Goal: Information Seeking & Learning: Compare options

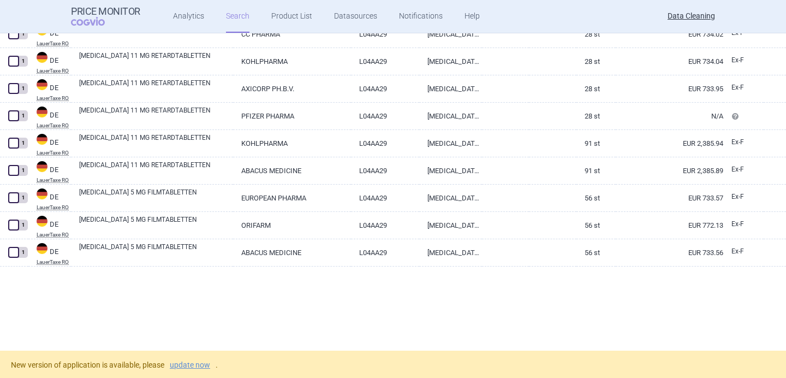
scroll to position [4639, 0]
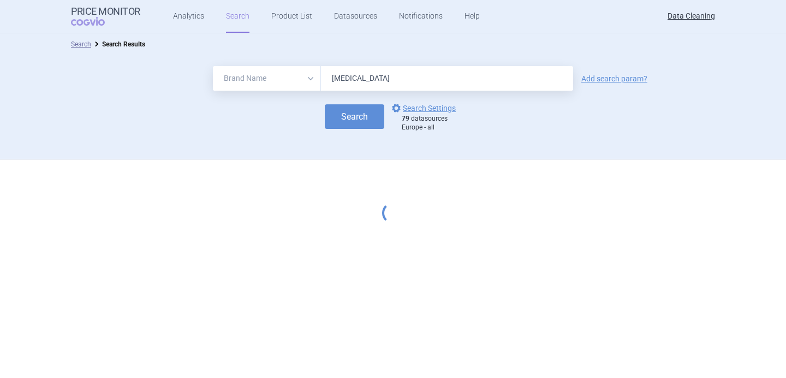
select select "brandName"
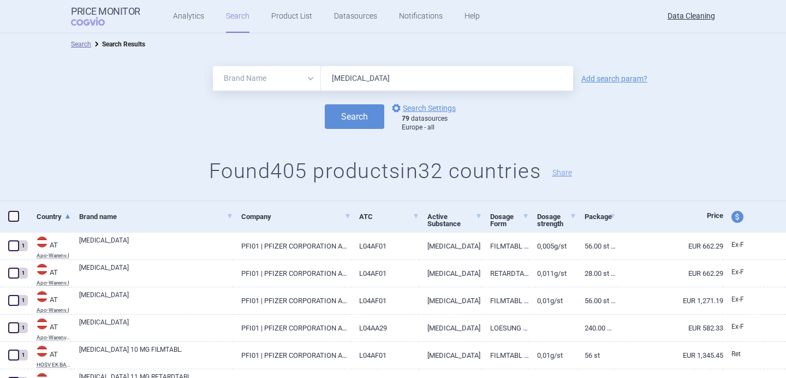
click at [349, 80] on input "[MEDICAL_DATA]" at bounding box center [447, 78] width 252 height 25
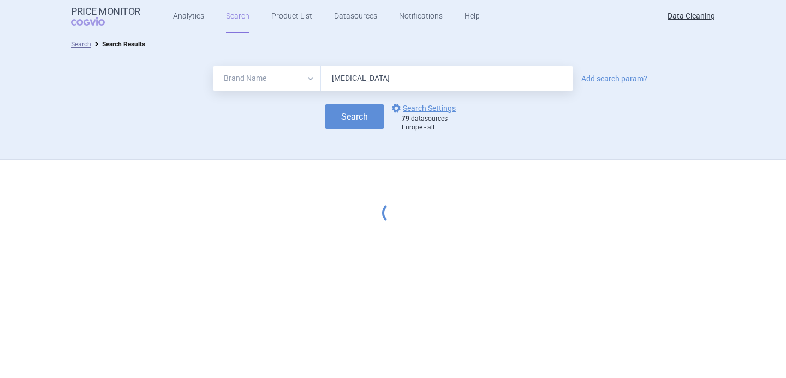
select select "brandName"
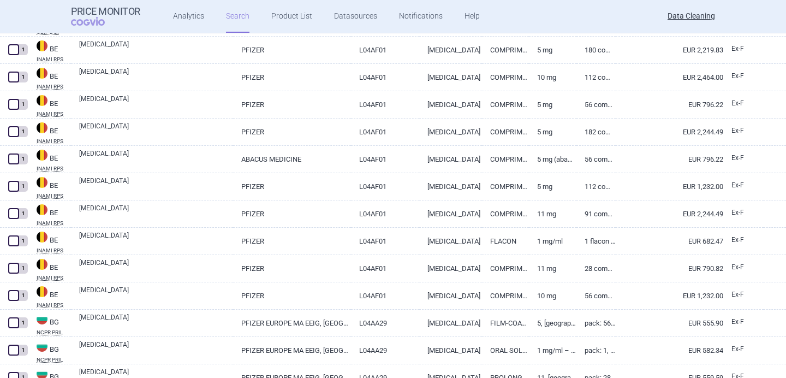
scroll to position [661, 0]
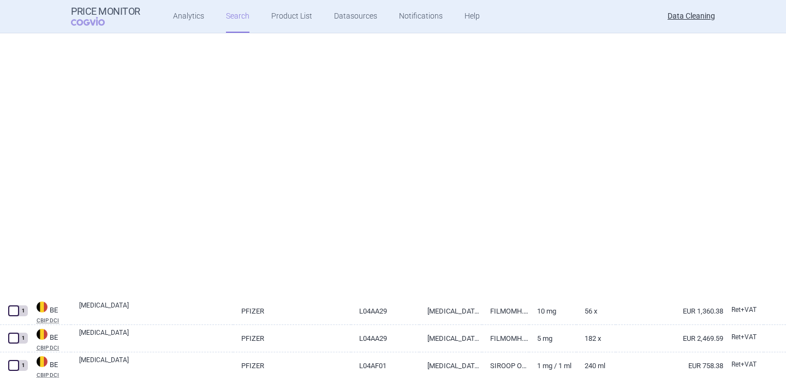
select select "brandName"
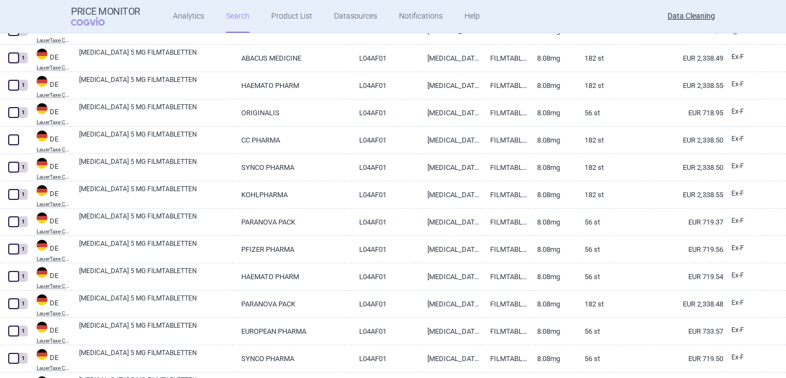
scroll to position [2351, 0]
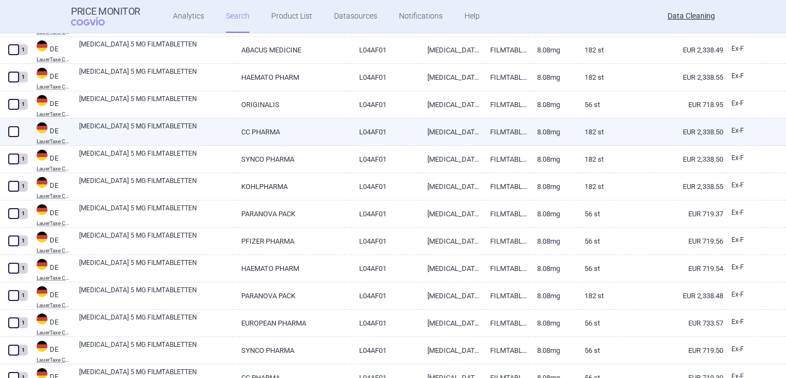
click at [151, 130] on link "XELJANZ 5 MG FILMTABLETTEN" at bounding box center [156, 131] width 154 height 20
select select "EUR"
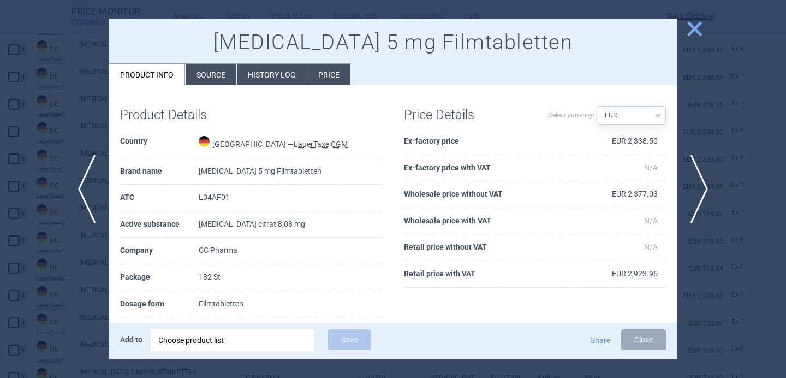
click at [274, 348] on div "Choose product list" at bounding box center [232, 340] width 148 height 22
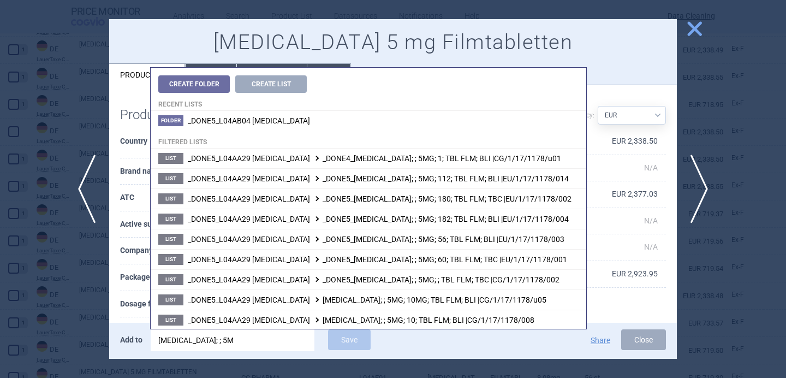
type input "xeljanz; ; 5MG"
click at [137, 257] on th "Company" at bounding box center [159, 250] width 79 height 27
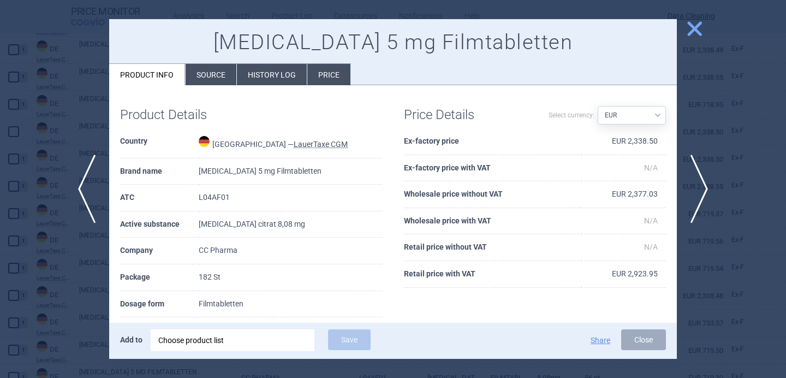
click at [252, 341] on div "Choose product list" at bounding box center [232, 340] width 148 height 22
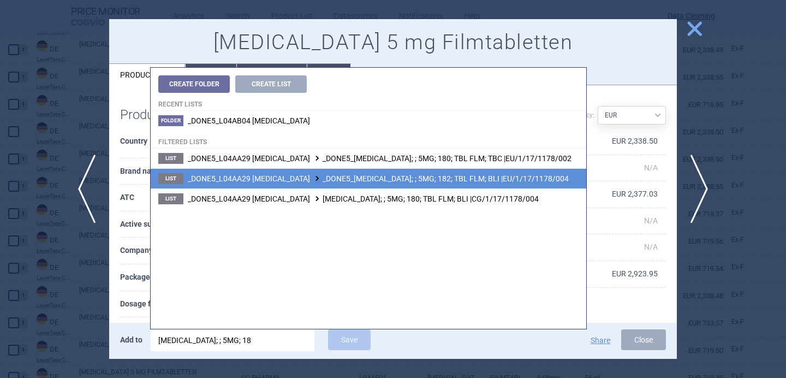
type input "xeljanz; ; 5MG; 18"
click at [356, 177] on span "_DONE5_L04AA29 TOFACITINIB _DONE5_XELJANZ; ; 5MG; 182; TBL FLM; BLI |EU/1/17/11…" at bounding box center [378, 178] width 381 height 9
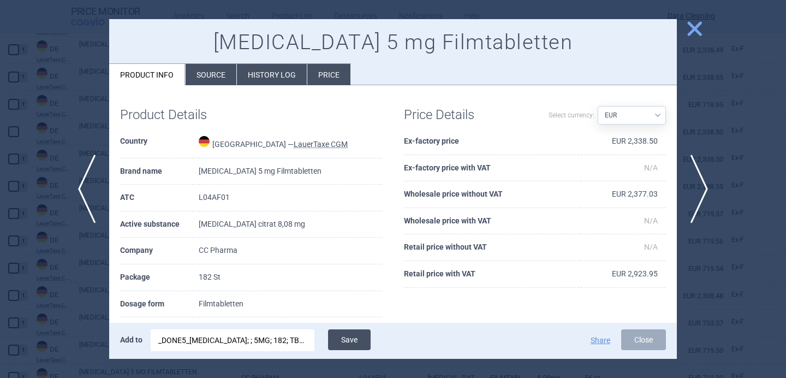
click at [340, 339] on button "Save" at bounding box center [349, 339] width 43 height 21
click at [47, 270] on div at bounding box center [393, 189] width 786 height 378
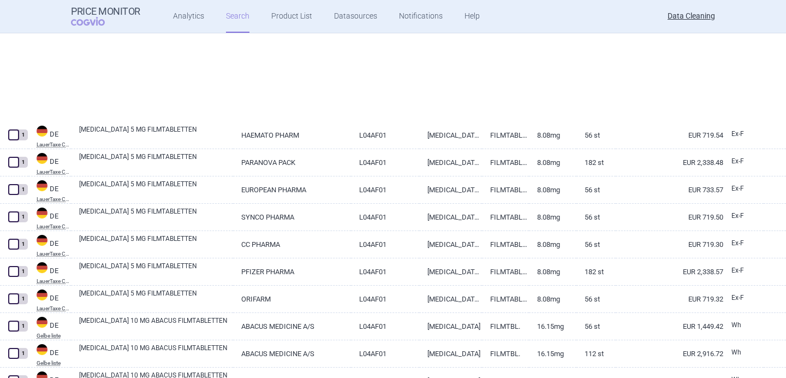
scroll to position [2618, 0]
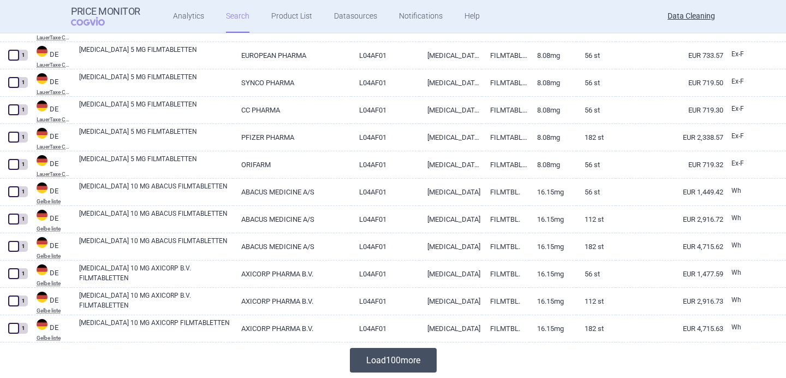
click at [405, 353] on button "Load 100 more" at bounding box center [393, 360] width 87 height 25
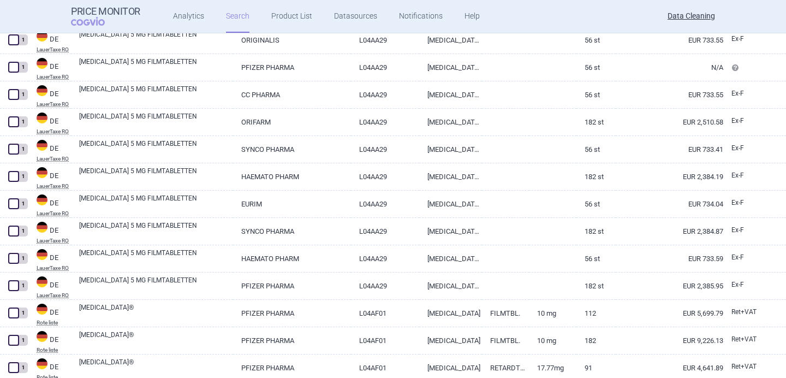
scroll to position [5346, 0]
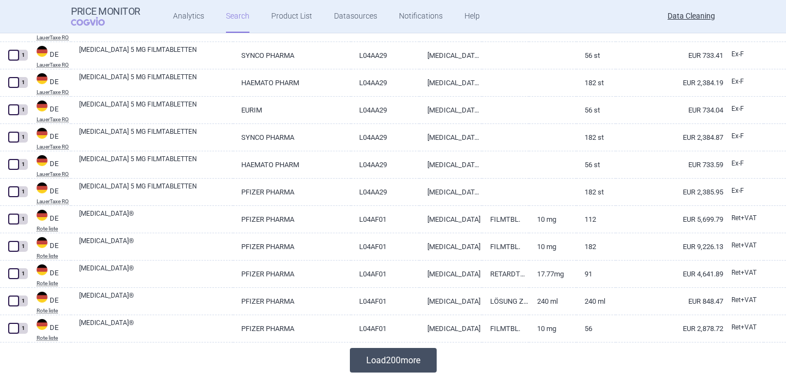
click at [386, 368] on button "Load 200 more" at bounding box center [393, 360] width 87 height 25
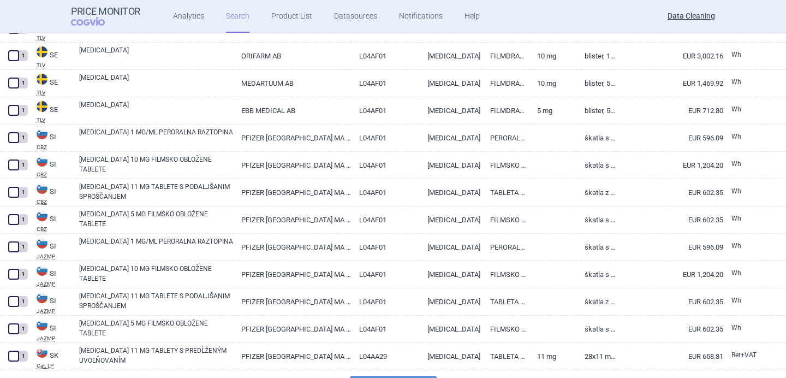
scroll to position [10801, 0]
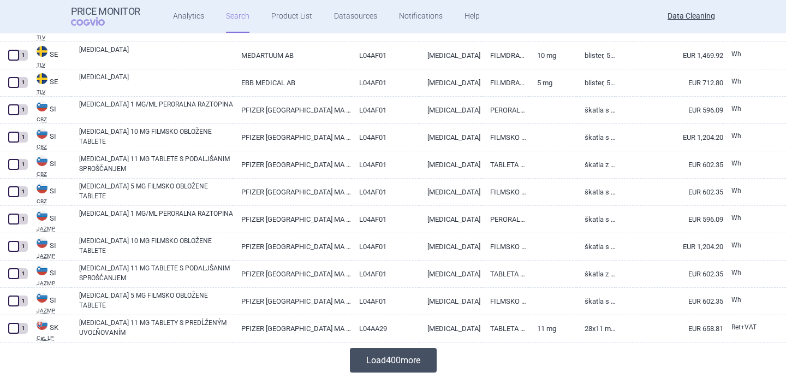
click at [412, 360] on button "Load 400 more" at bounding box center [393, 360] width 87 height 25
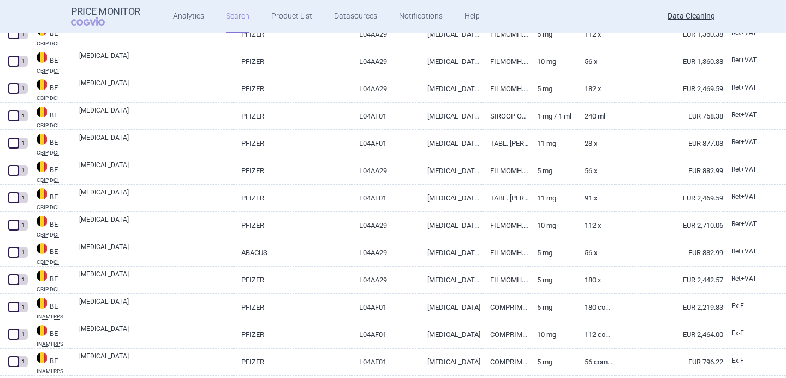
scroll to position [0, 0]
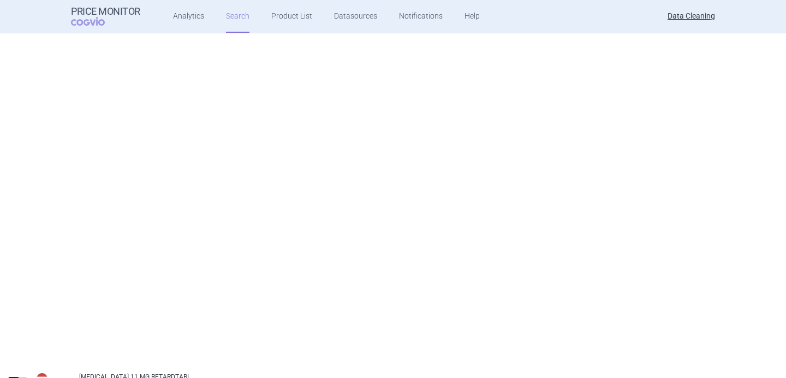
select select "brandName"
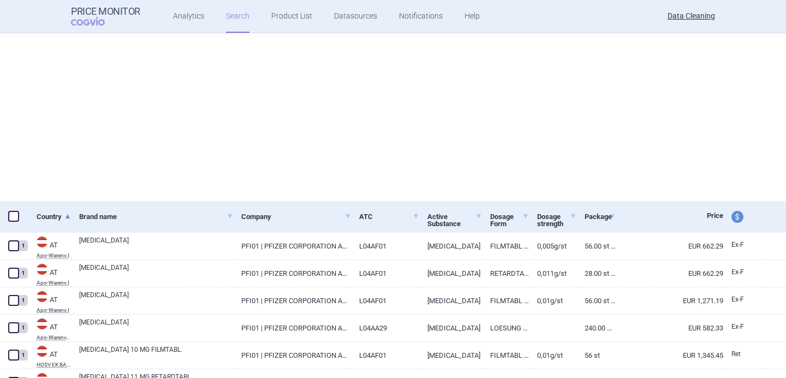
select select "brandName"
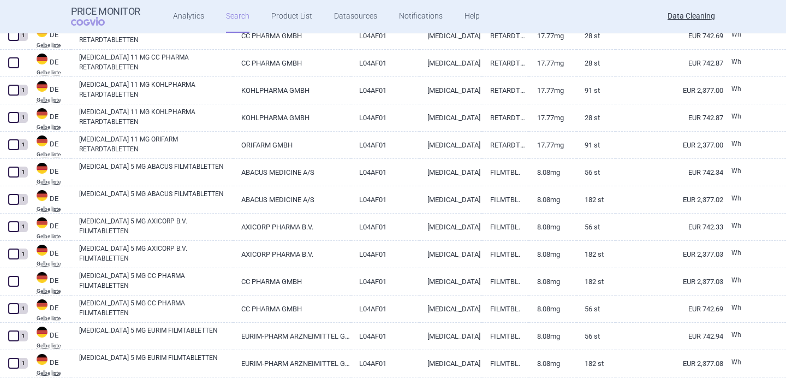
scroll to position [3184, 0]
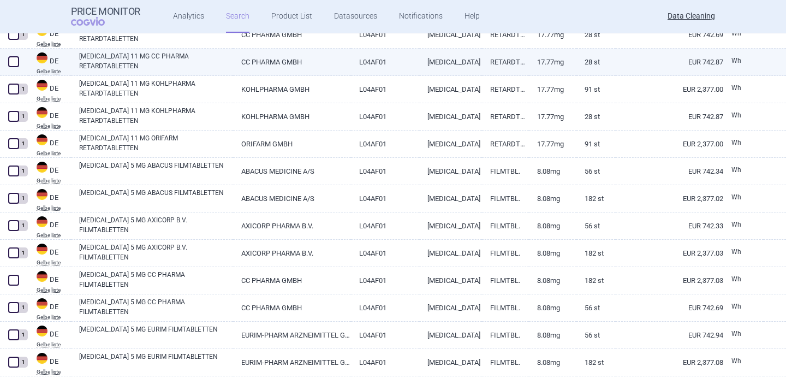
click at [196, 61] on link "[MEDICAL_DATA] 11 MG CC PHARMA RETARDTABLETTEN" at bounding box center [156, 61] width 154 height 20
select select "EUR"
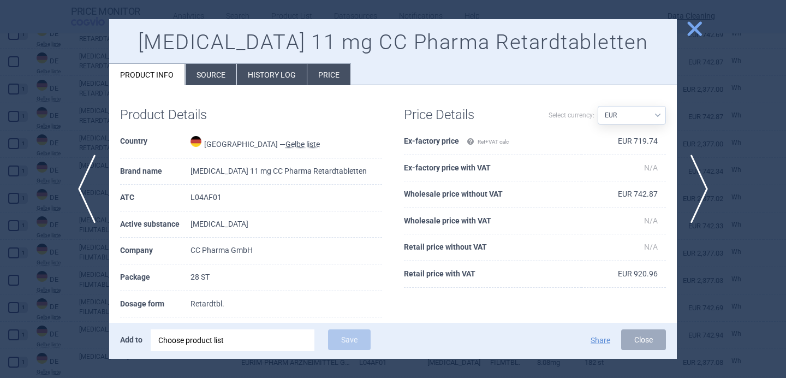
click at [226, 338] on div "Choose product list" at bounding box center [232, 340] width 148 height 22
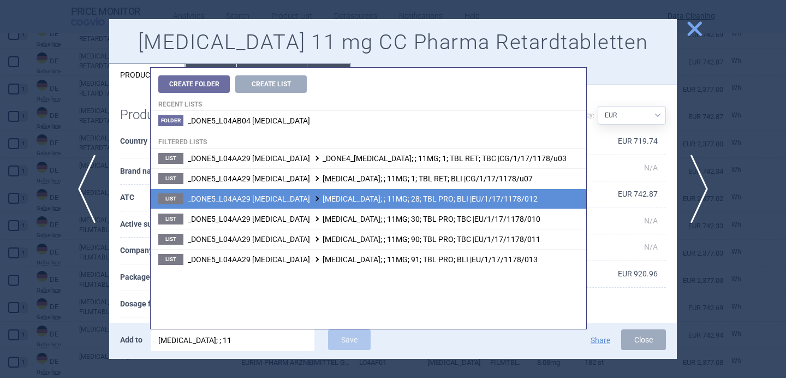
type input "xeljanz; ; 11"
click at [400, 197] on span "_DONE5_L04AA29 TOFACITINIB XELJANZ; ; 11MG; 28; TBL PRO; BLI |EU/1/17/1178/012" at bounding box center [363, 198] width 350 height 9
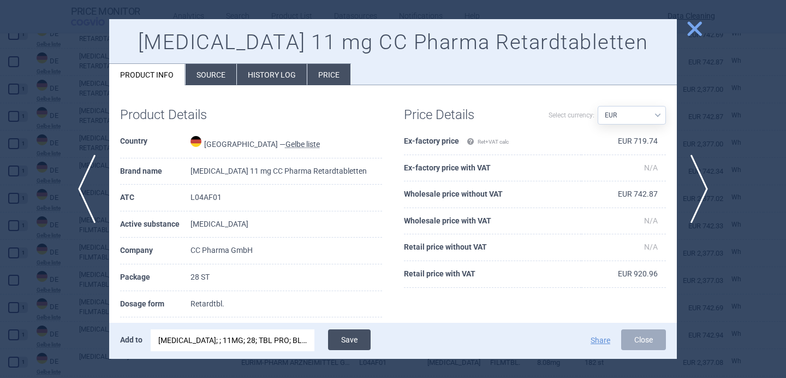
click at [356, 345] on button "Save" at bounding box center [349, 339] width 43 height 21
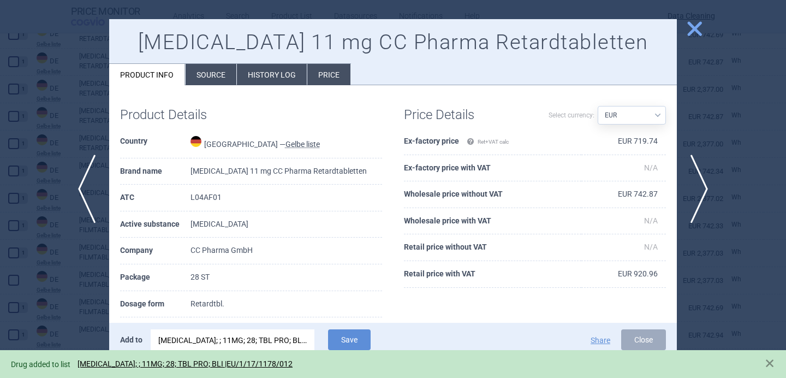
click at [51, 302] on div at bounding box center [393, 189] width 786 height 378
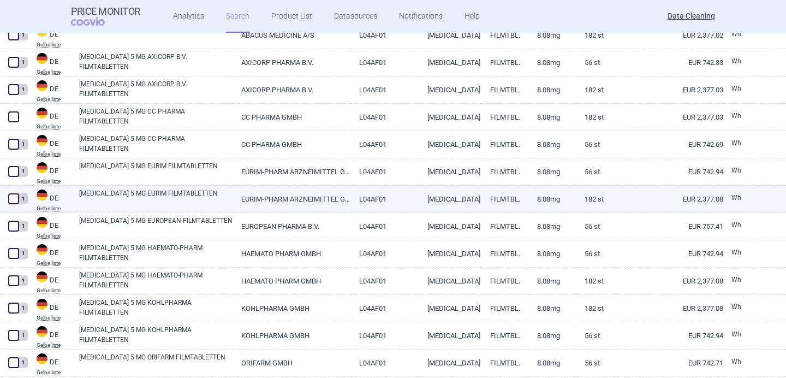
scroll to position [3351, 0]
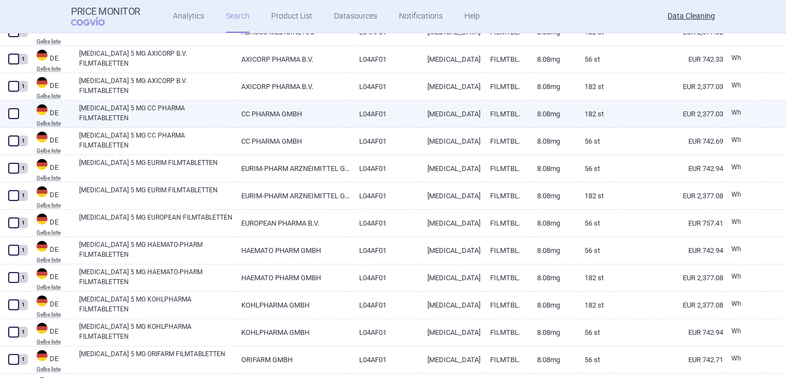
click at [174, 111] on link "XELJANZ 5 MG CC PHARMA FILMTABLETTEN" at bounding box center [156, 113] width 154 height 20
select select "EUR"
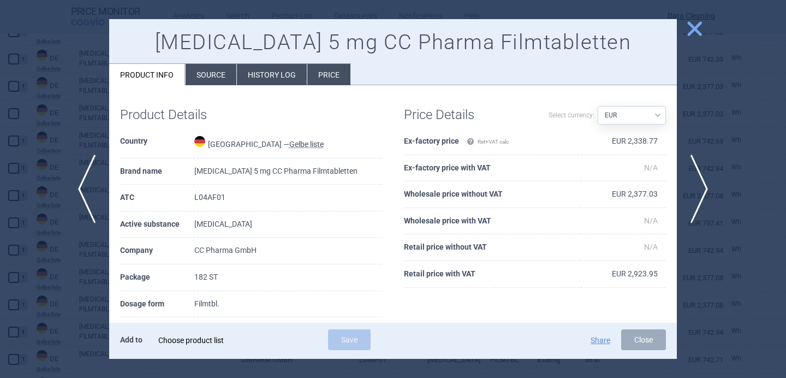
click at [220, 341] on div "Choose product list" at bounding box center [232, 340] width 148 height 22
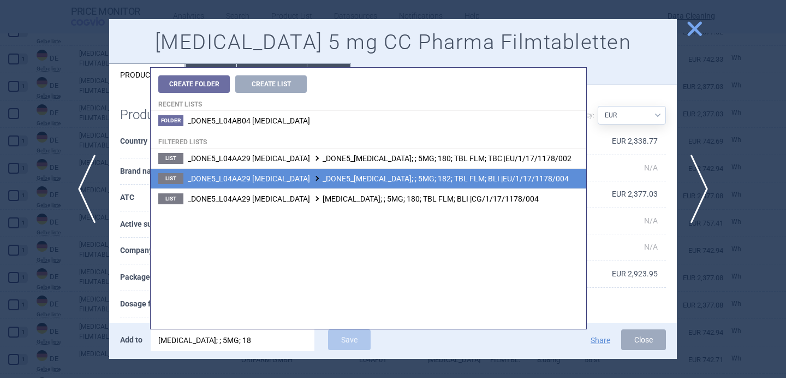
type input "xeljanz; ; 5MG; 18"
click at [387, 178] on span "_DONE5_L04AA29 TOFACITINIB _DONE5_XELJANZ; ; 5MG; 182; TBL FLM; BLI |EU/1/17/11…" at bounding box center [378, 178] width 381 height 9
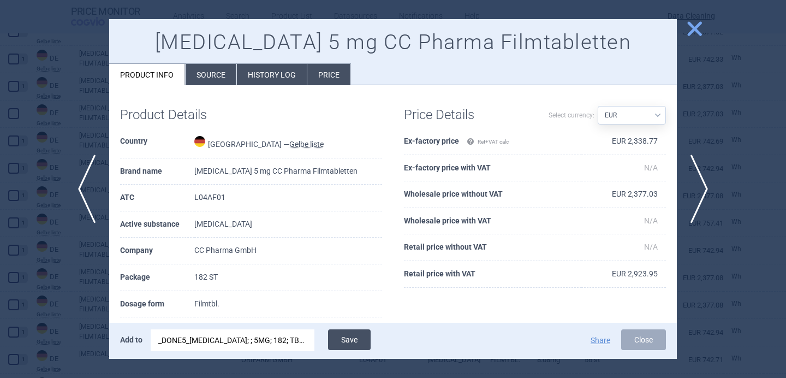
click at [350, 342] on button "Save" at bounding box center [349, 339] width 43 height 21
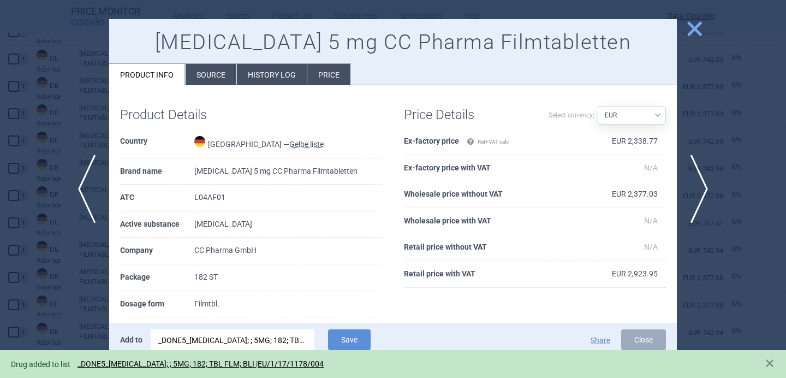
click at [70, 313] on div at bounding box center [393, 189] width 786 height 378
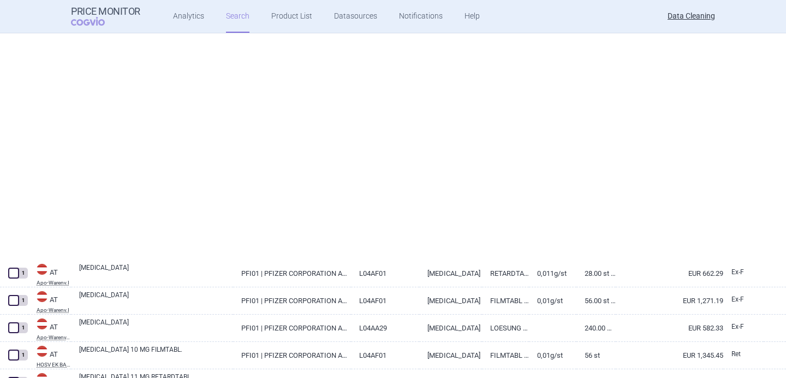
select select "brandName"
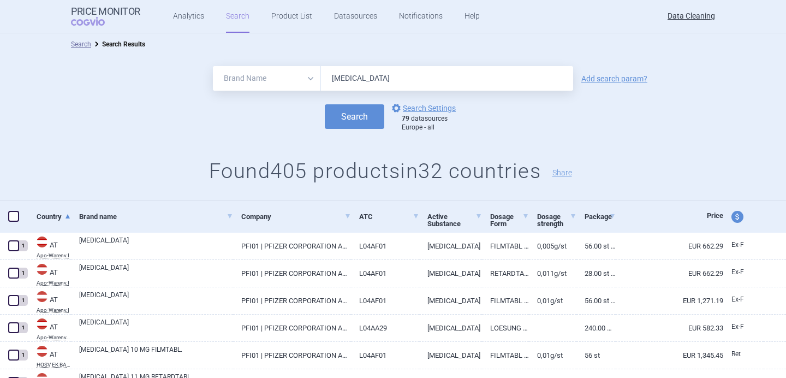
click at [345, 80] on input "Xeljanz" at bounding box center [447, 78] width 252 height 25
paste input "Rolufta"
type input "Rolufta"
click at [350, 120] on button "Search" at bounding box center [354, 116] width 59 height 25
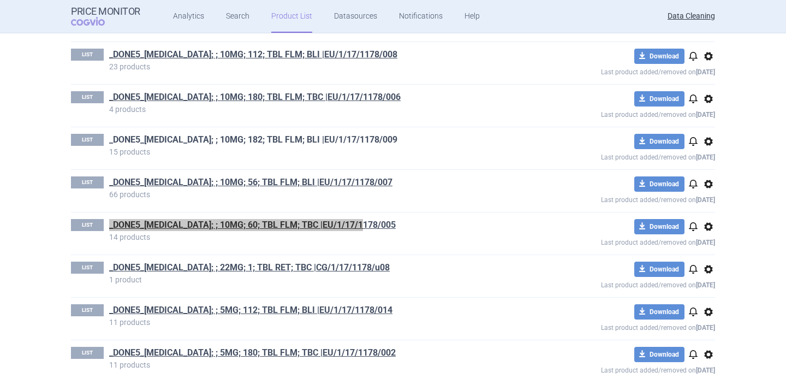
scroll to position [246, 0]
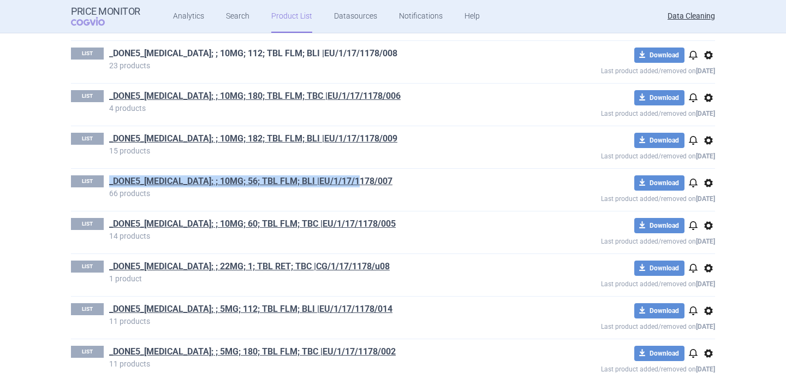
click at [340, 55] on link "_DONE5_XELJANZ; ; 10MG; 112; TBL FLM; BLI |EU/1/17/1178/008" at bounding box center [253, 53] width 288 height 12
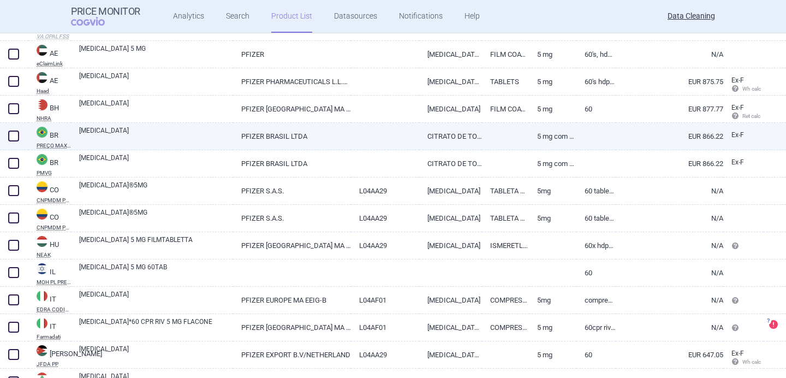
scroll to position [268, 0]
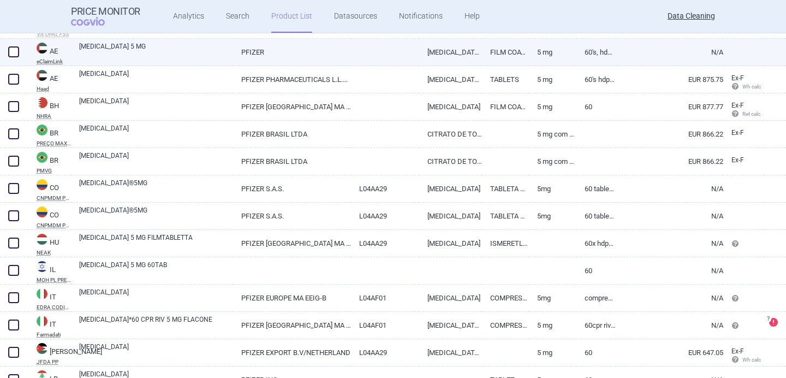
click at [170, 56] on link "[MEDICAL_DATA] 5 MG" at bounding box center [156, 51] width 154 height 20
select select "EUR"
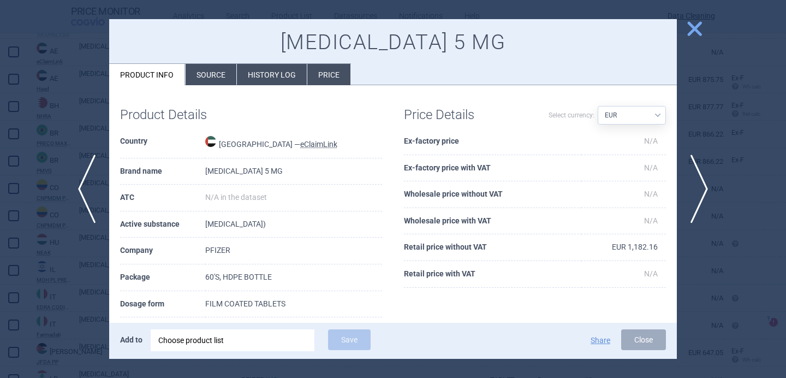
scroll to position [64, 0]
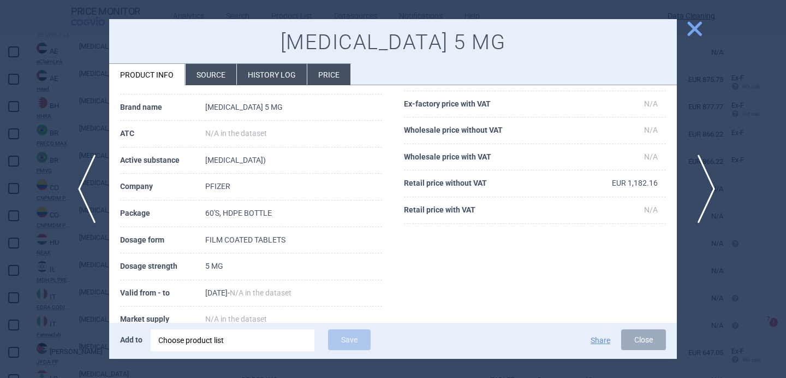
click at [701, 181] on span "next" at bounding box center [702, 188] width 25 height 69
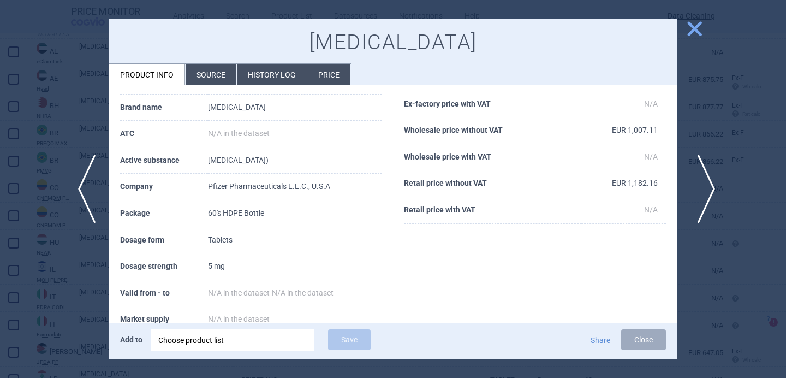
click at [701, 181] on span "next" at bounding box center [702, 188] width 25 height 69
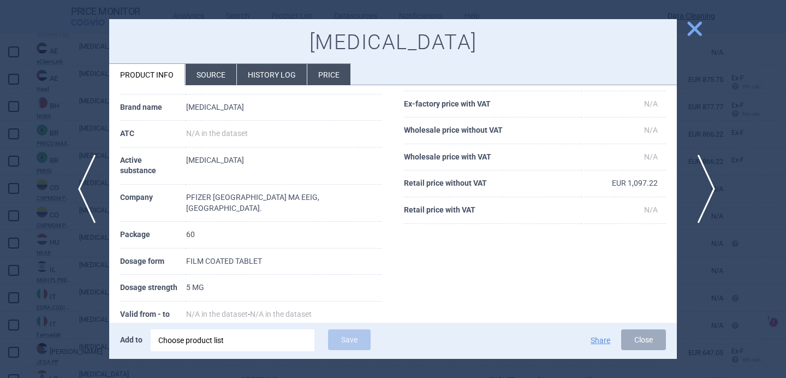
click at [701, 181] on span "next" at bounding box center [702, 188] width 25 height 69
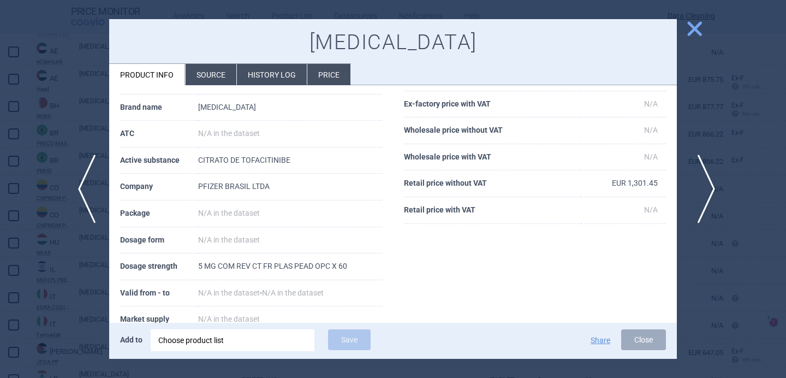
click at [701, 181] on span "next" at bounding box center [702, 188] width 25 height 69
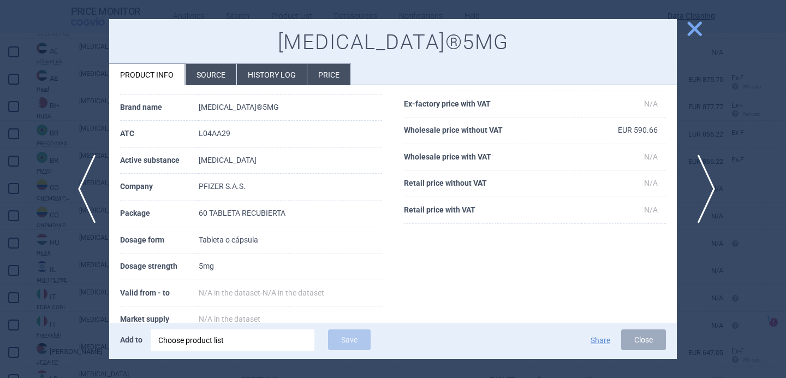
click at [701, 181] on span "next" at bounding box center [702, 188] width 25 height 69
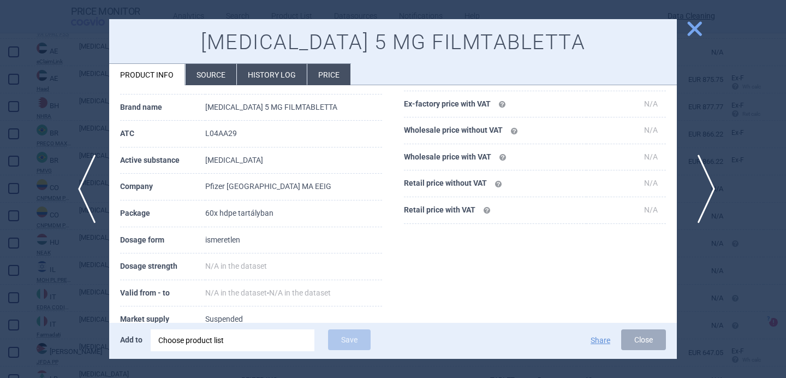
click at [701, 181] on span "next" at bounding box center [702, 188] width 25 height 69
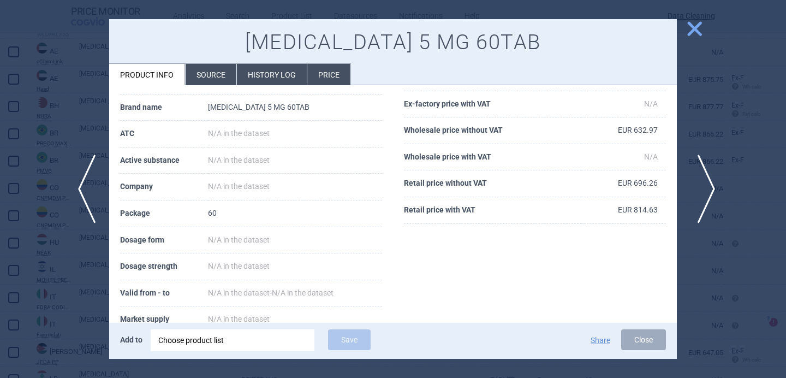
click at [701, 181] on span "next" at bounding box center [702, 188] width 25 height 69
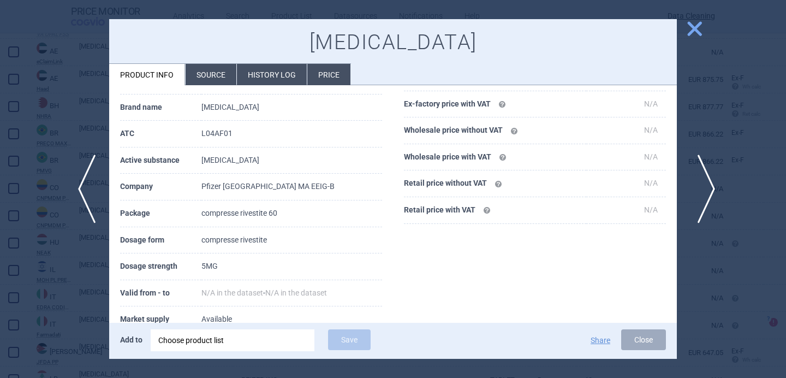
click at [701, 181] on span "next" at bounding box center [702, 188] width 25 height 69
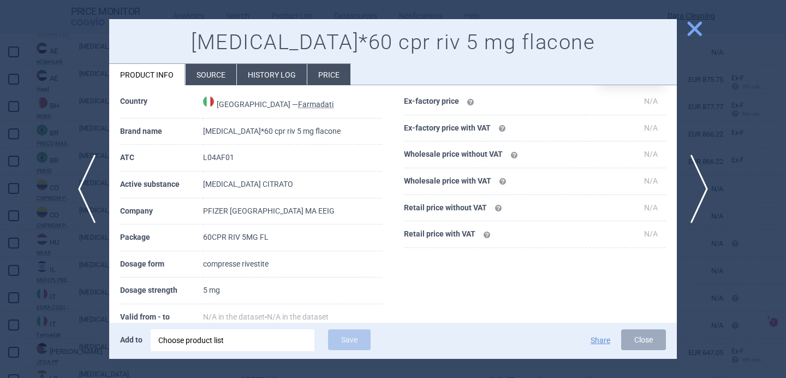
scroll to position [99, 0]
click at [220, 73] on li "Source" at bounding box center [210, 74] width 51 height 21
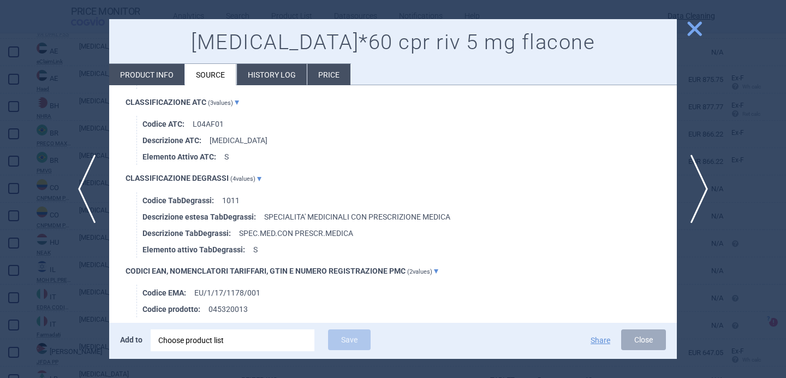
scroll to position [718, 0]
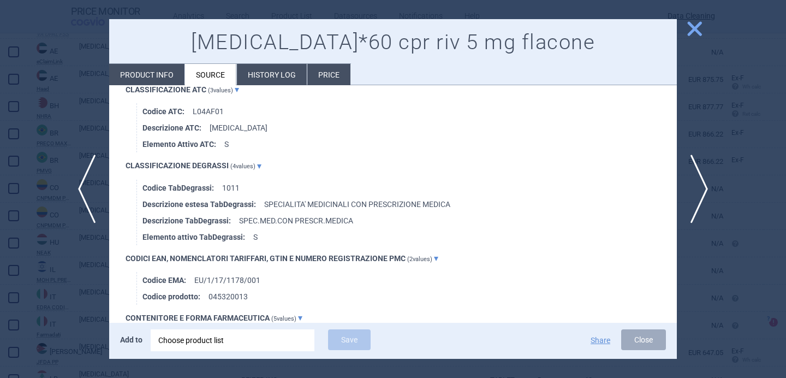
click at [79, 296] on div at bounding box center [393, 189] width 786 height 378
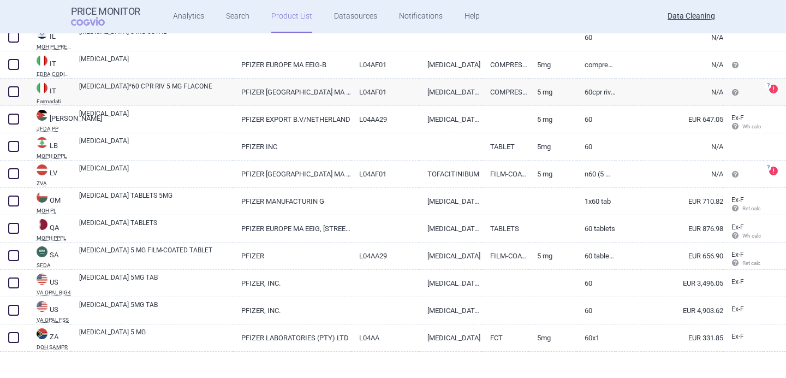
scroll to position [511, 0]
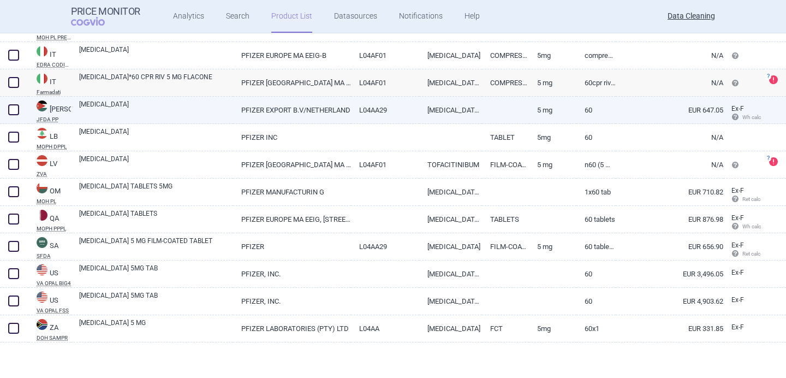
click at [155, 108] on link "[MEDICAL_DATA]" at bounding box center [156, 109] width 154 height 20
select select "EUR"
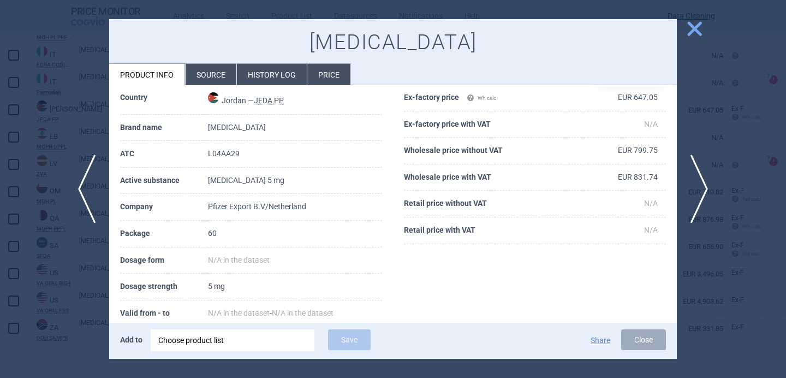
scroll to position [55, 0]
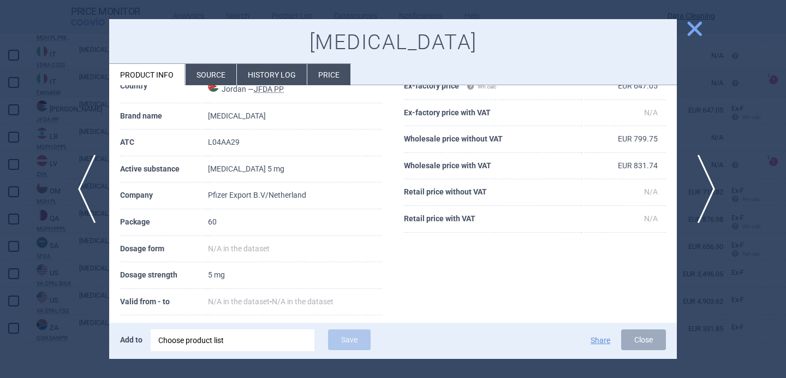
click at [702, 196] on span "next" at bounding box center [702, 188] width 25 height 69
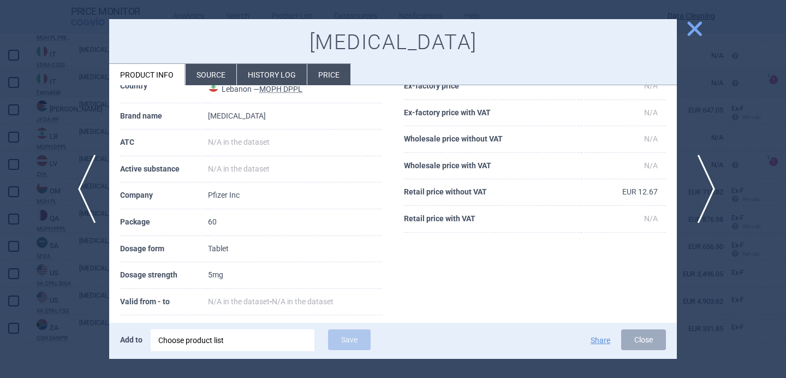
click at [702, 196] on span "next" at bounding box center [702, 188] width 25 height 69
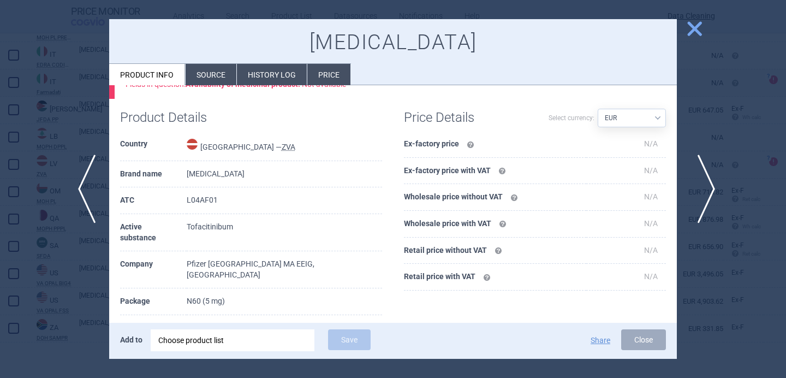
scroll to position [113, 0]
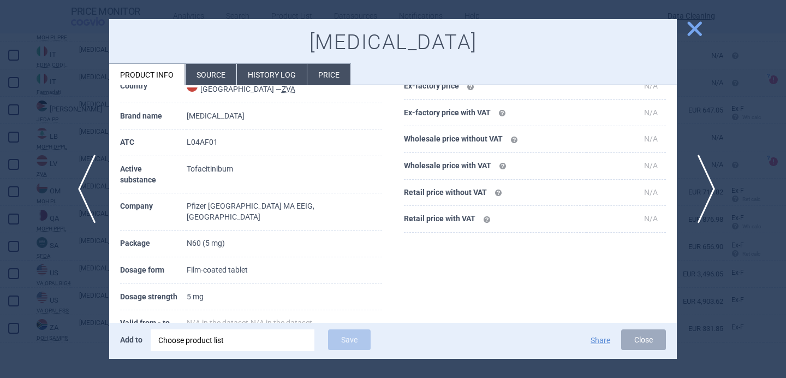
click at [702, 196] on span "next" at bounding box center [702, 188] width 25 height 69
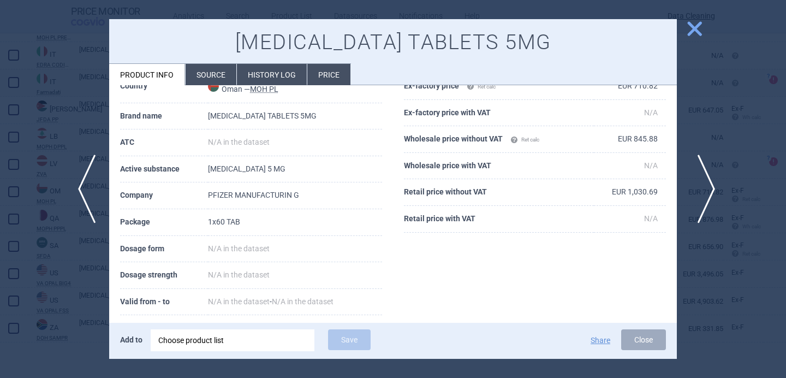
click at [702, 196] on span "next" at bounding box center [702, 188] width 25 height 69
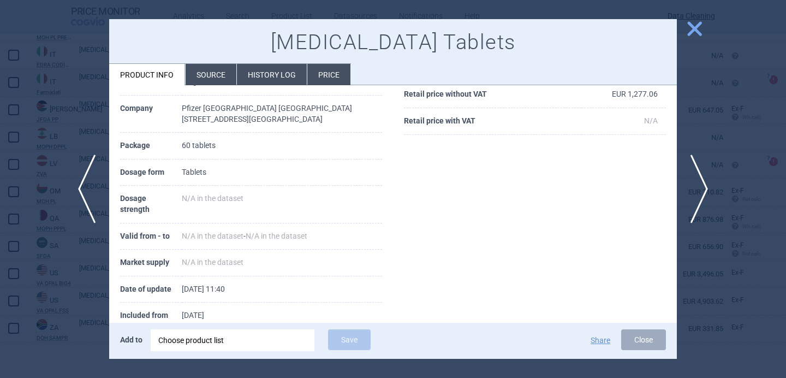
scroll to position [181, 0]
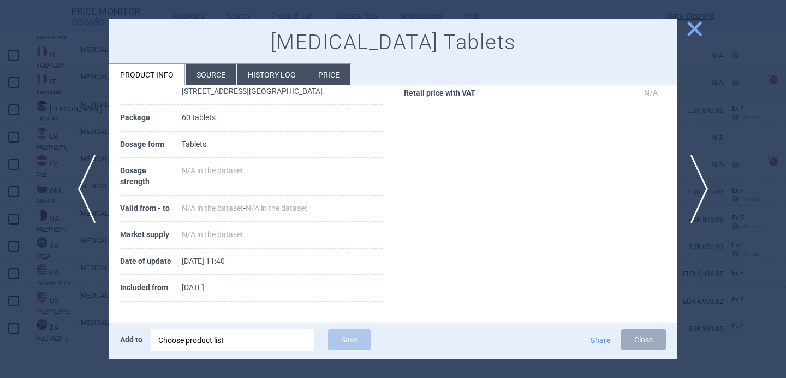
click at [202, 73] on li "Source" at bounding box center [210, 74] width 51 height 21
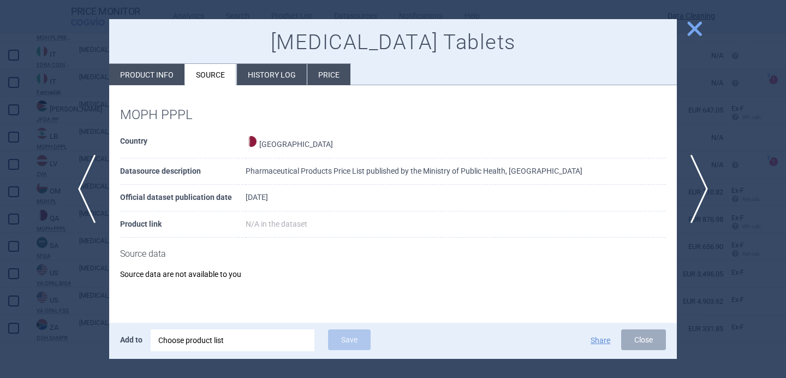
click at [162, 71] on li "Product info" at bounding box center [146, 74] width 75 height 21
select select "EUR"
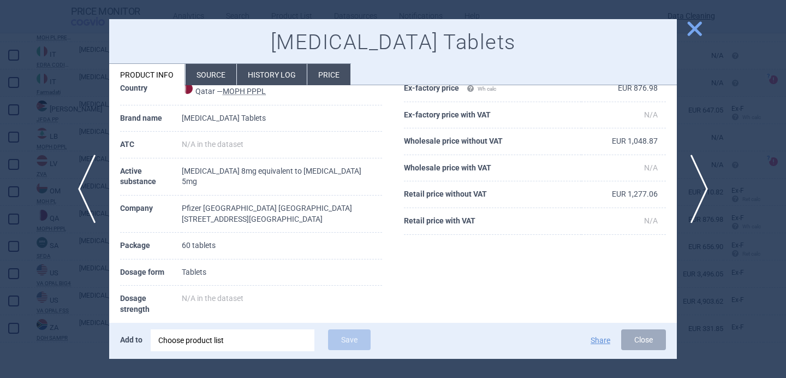
scroll to position [54, 0]
click at [75, 260] on div at bounding box center [393, 189] width 786 height 378
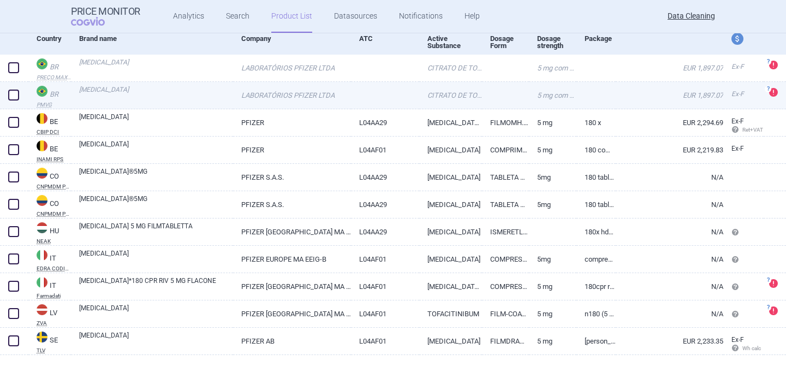
scroll to position [112, 0]
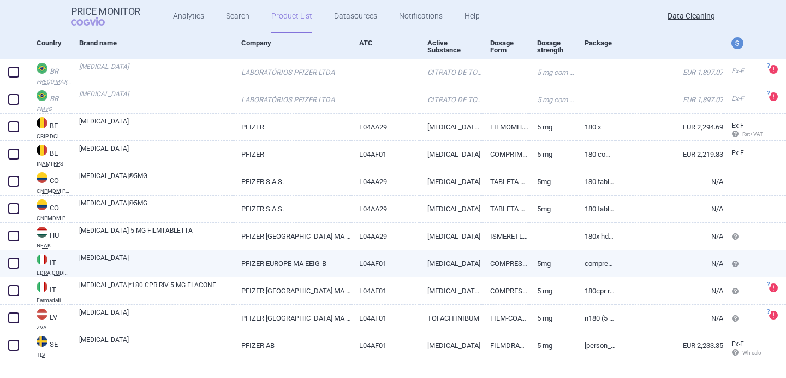
click at [170, 263] on link "[MEDICAL_DATA]" at bounding box center [156, 263] width 154 height 20
select select "EUR"
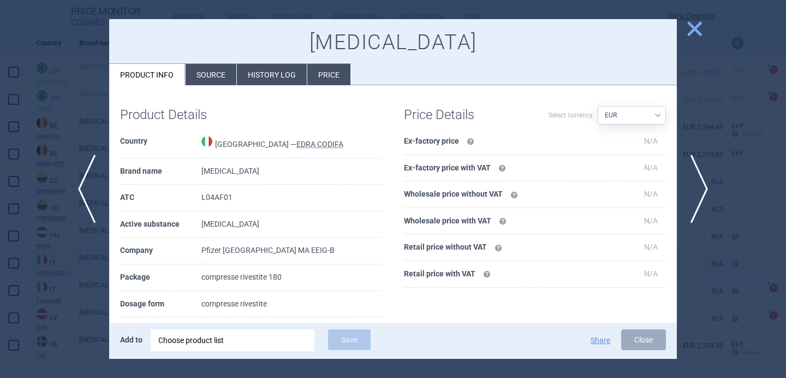
scroll to position [57, 0]
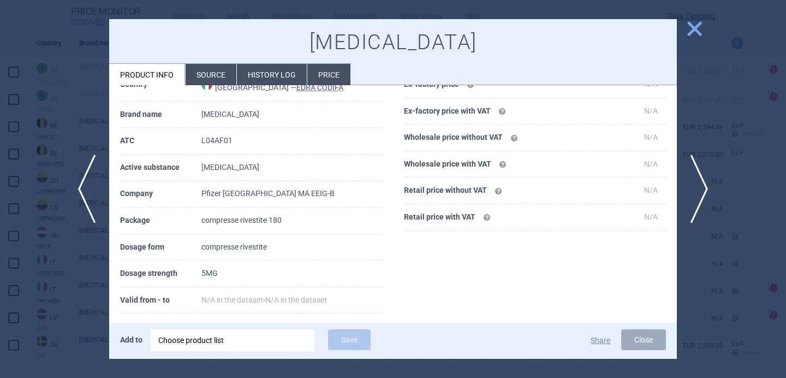
click at [74, 309] on div at bounding box center [393, 189] width 786 height 378
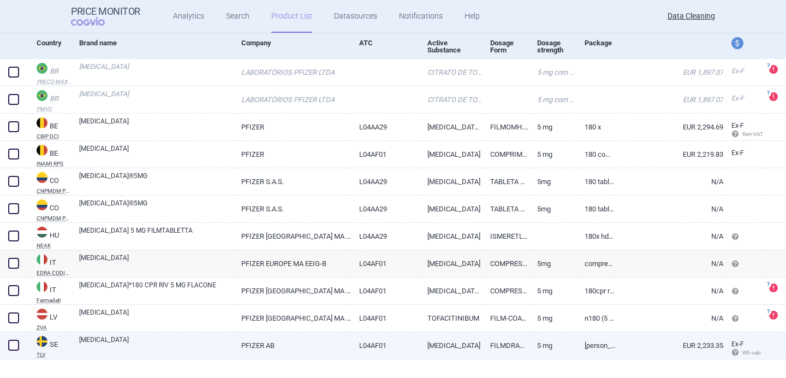
click at [158, 345] on link "[MEDICAL_DATA]" at bounding box center [156, 344] width 154 height 20
select select "EUR"
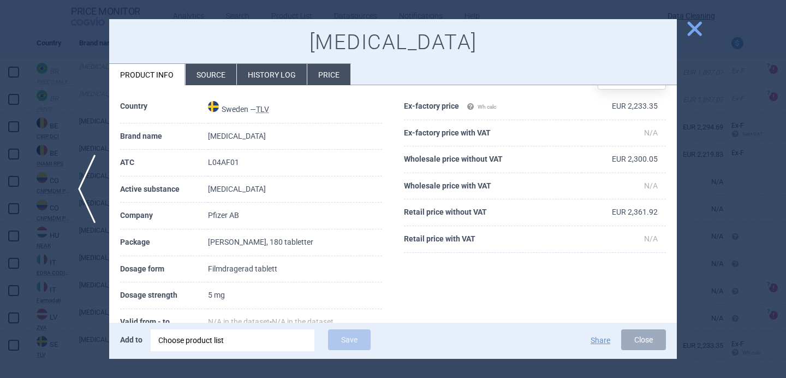
scroll to position [37, 0]
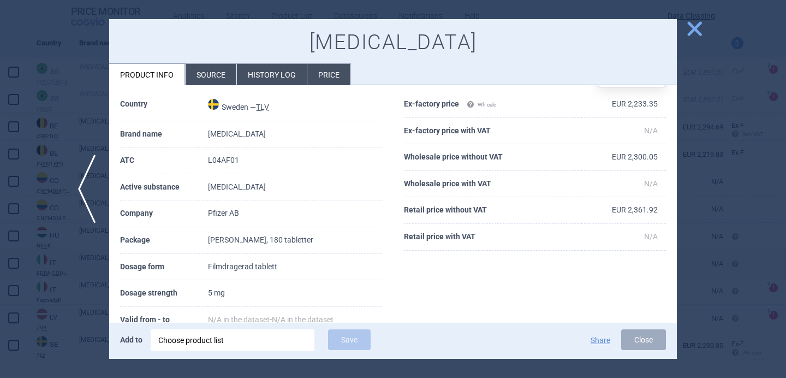
click at [45, 331] on div at bounding box center [393, 189] width 786 height 378
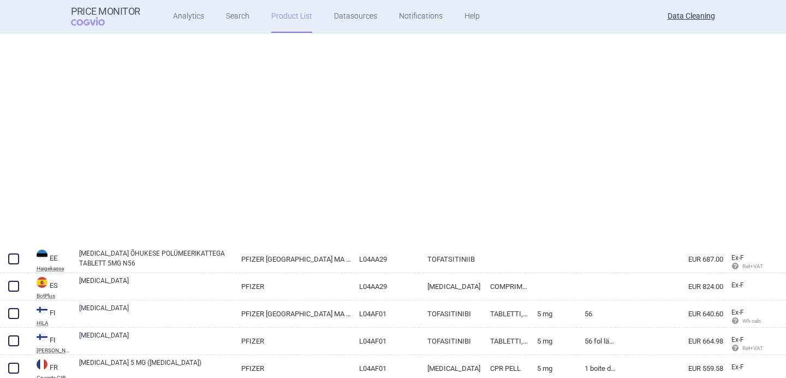
scroll to position [2556, 0]
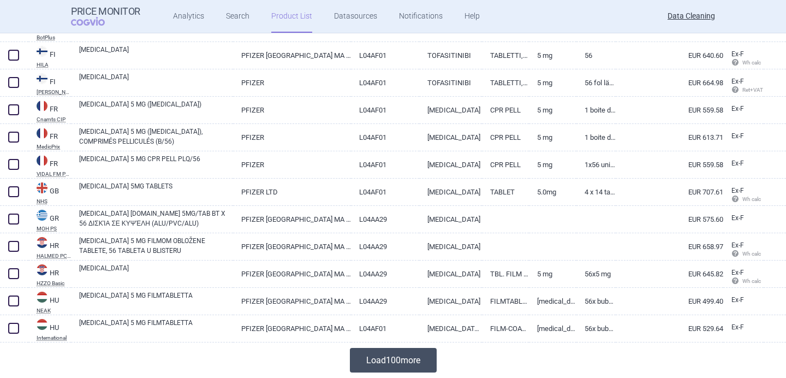
click at [417, 355] on button "Load 100 more" at bounding box center [393, 360] width 87 height 25
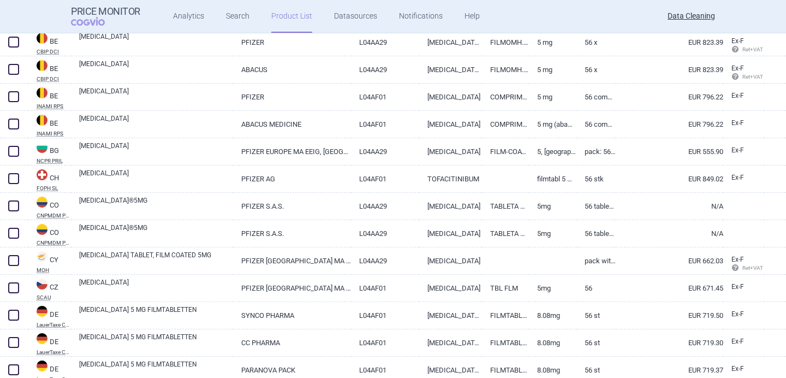
scroll to position [1041, 0]
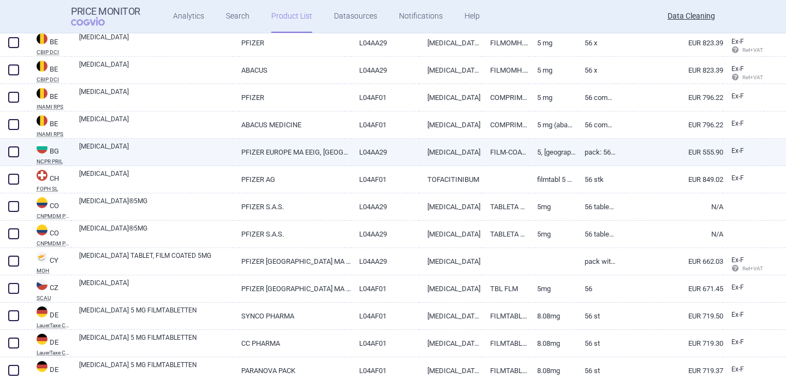
click at [319, 157] on link "PFIZER EUROPE MA EEIG, БЕЛГИЯ" at bounding box center [292, 152] width 118 height 27
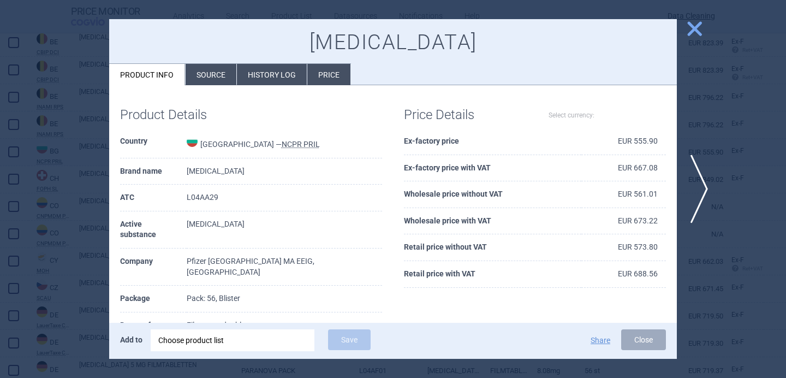
select select "EUR"
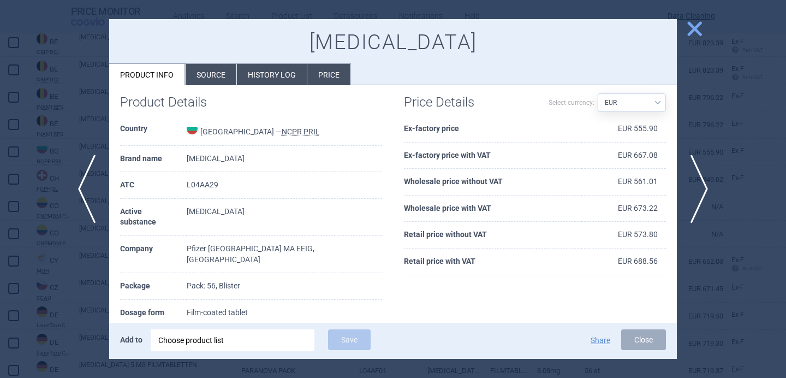
click at [76, 265] on div at bounding box center [393, 189] width 786 height 378
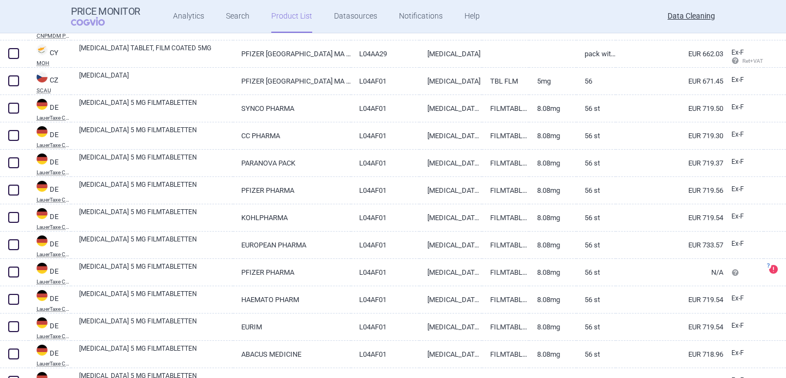
scroll to position [1253, 0]
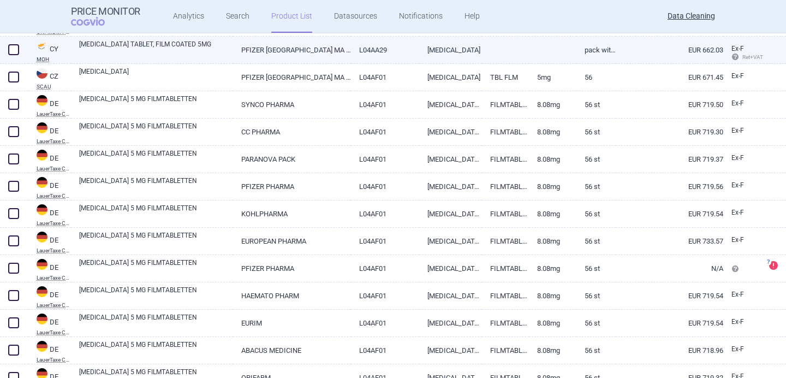
click at [173, 49] on link "XELJANZ TABLET, FILM COATED 5MG" at bounding box center [156, 49] width 154 height 20
select select "EUR"
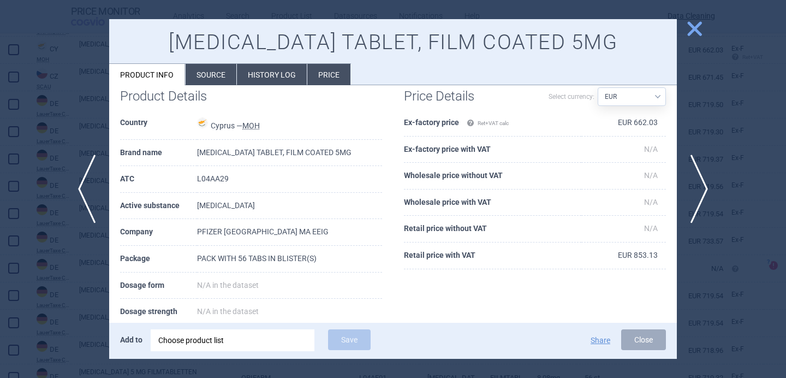
scroll to position [20, 0]
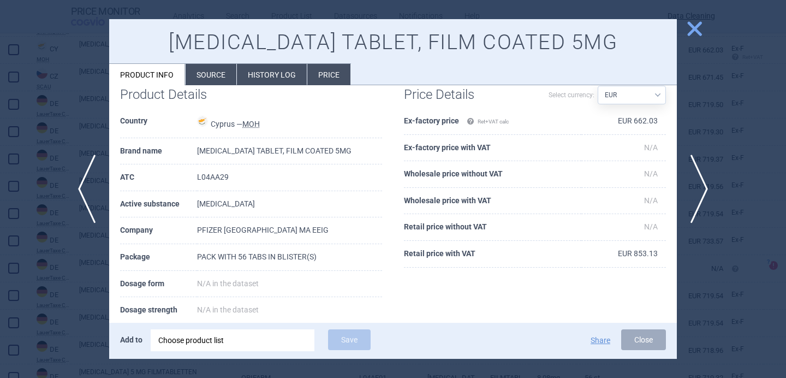
click at [67, 283] on div at bounding box center [393, 189] width 786 height 378
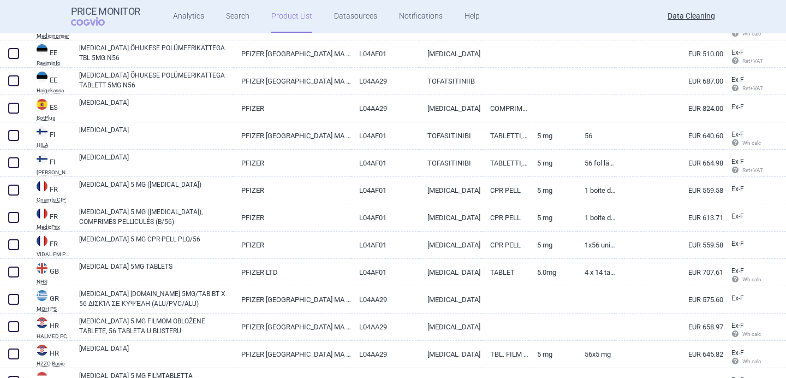
scroll to position [2477, 0]
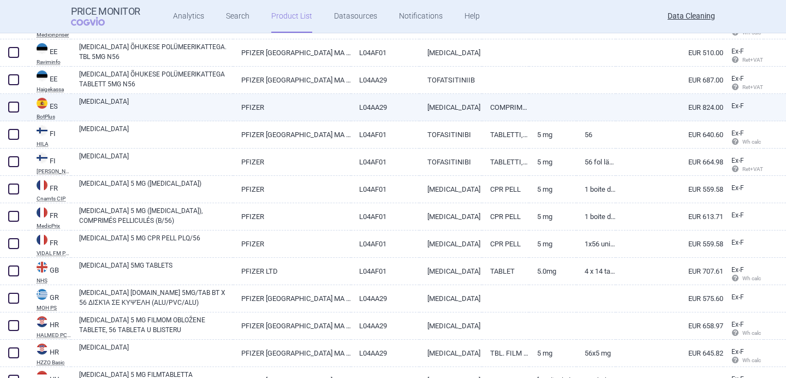
click at [149, 106] on link "[MEDICAL_DATA]" at bounding box center [156, 107] width 154 height 20
select select "EUR"
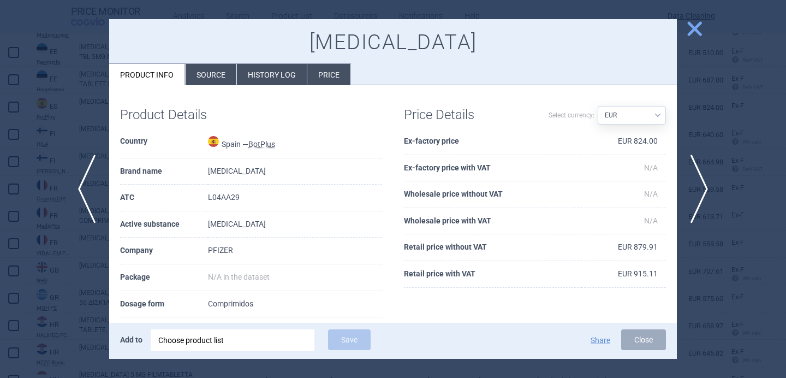
click at [210, 69] on li "Source" at bounding box center [210, 74] width 51 height 21
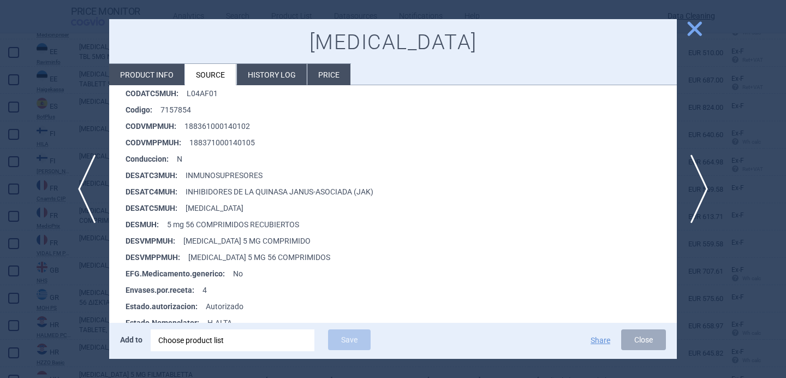
scroll to position [247, 0]
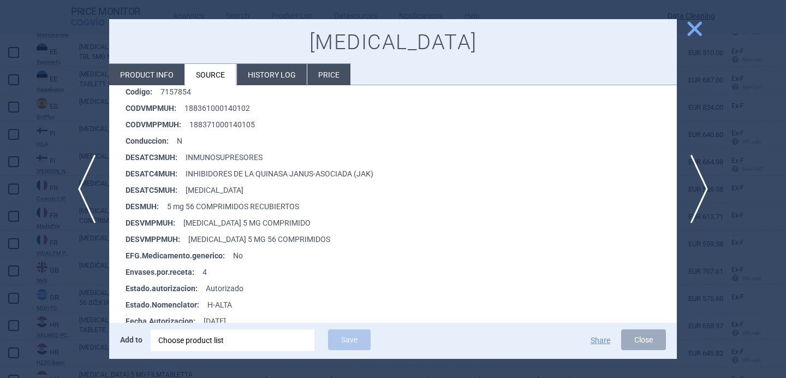
click at [82, 286] on div at bounding box center [393, 189] width 786 height 378
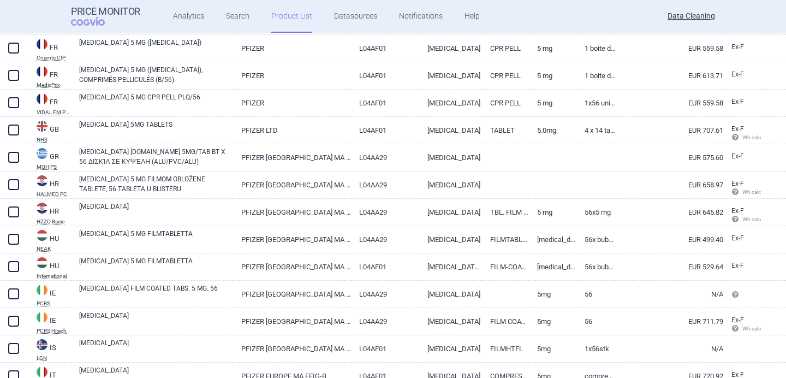
scroll to position [2619, 0]
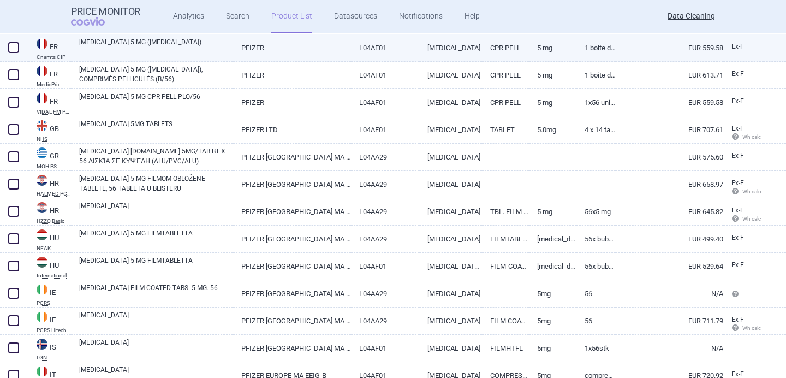
click at [146, 56] on link "XELJANZ 5 MG (TOFACITINIB)" at bounding box center [156, 47] width 154 height 20
select select "EUR"
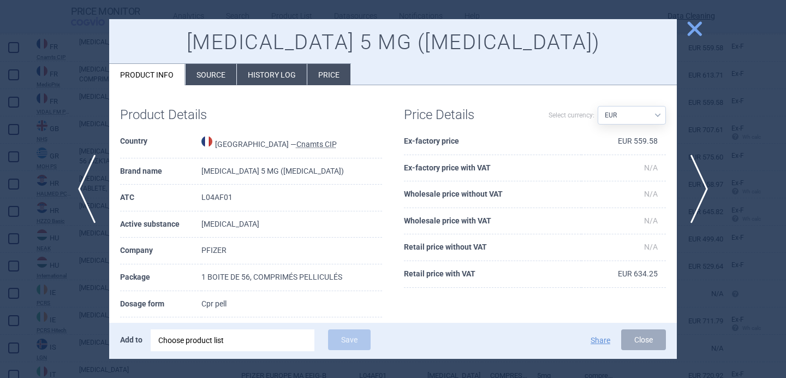
scroll to position [33, 0]
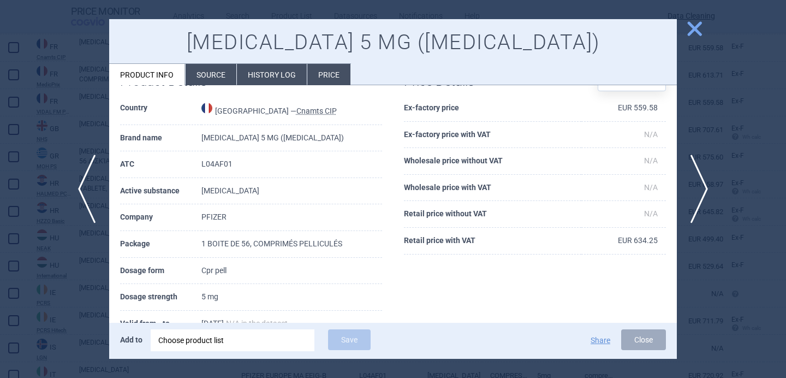
click at [49, 158] on div at bounding box center [393, 189] width 786 height 378
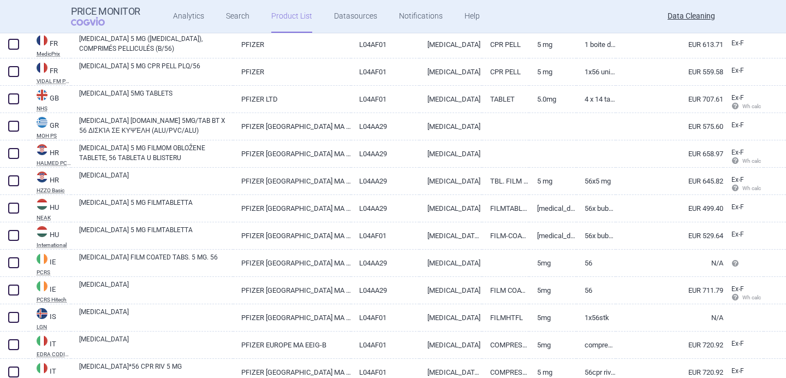
scroll to position [2650, 0]
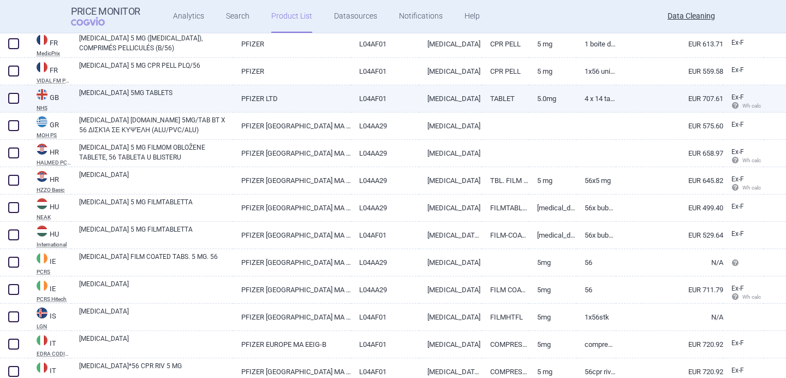
click at [155, 95] on link "XELJANZ 5MG TABLETS" at bounding box center [156, 98] width 154 height 20
select select "EUR"
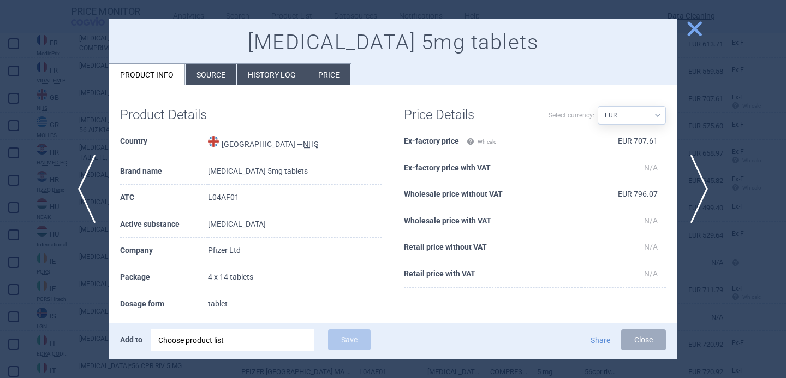
click at [77, 97] on div at bounding box center [393, 189] width 786 height 378
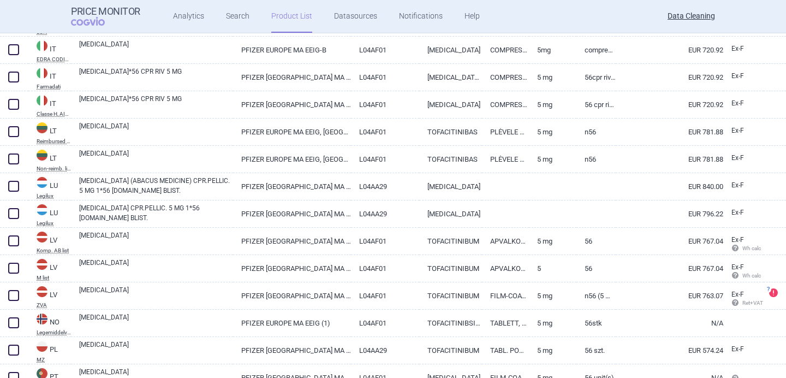
scroll to position [2942, 0]
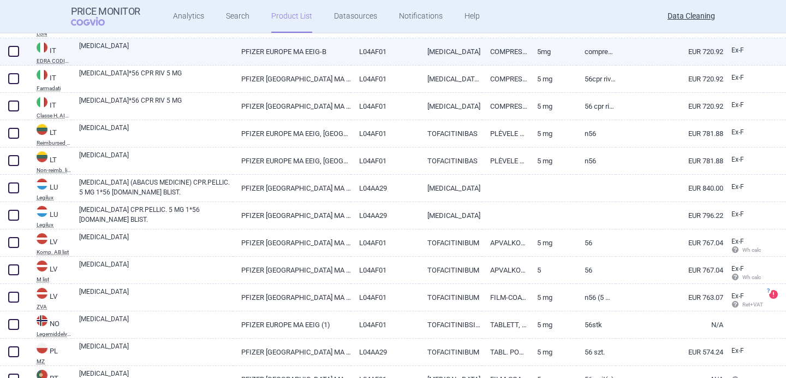
click at [207, 53] on link "[MEDICAL_DATA]" at bounding box center [156, 51] width 154 height 20
select select "EUR"
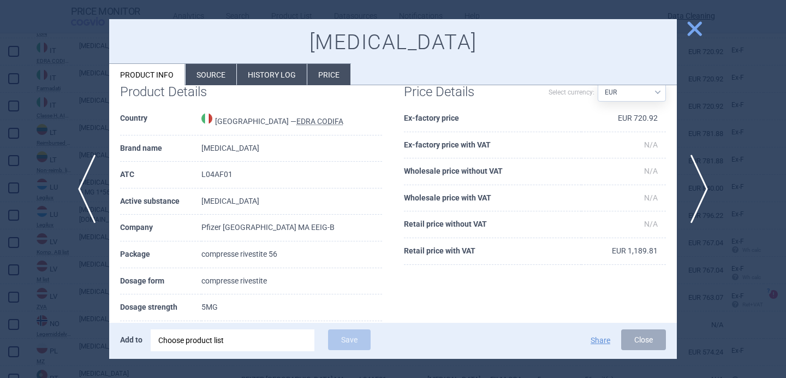
scroll to position [23, 0]
click at [86, 265] on div at bounding box center [393, 189] width 786 height 378
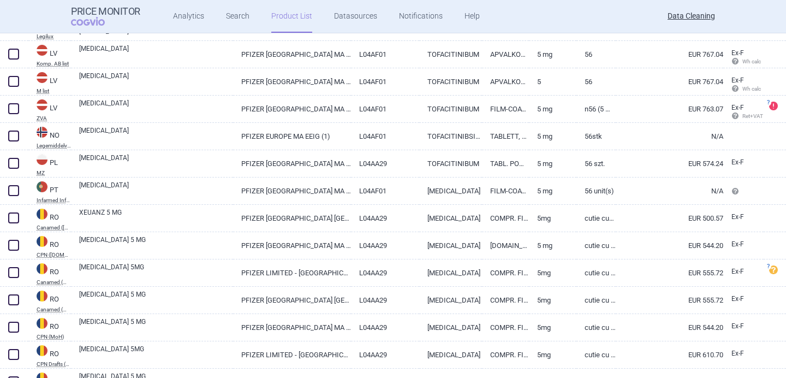
scroll to position [3132, 0]
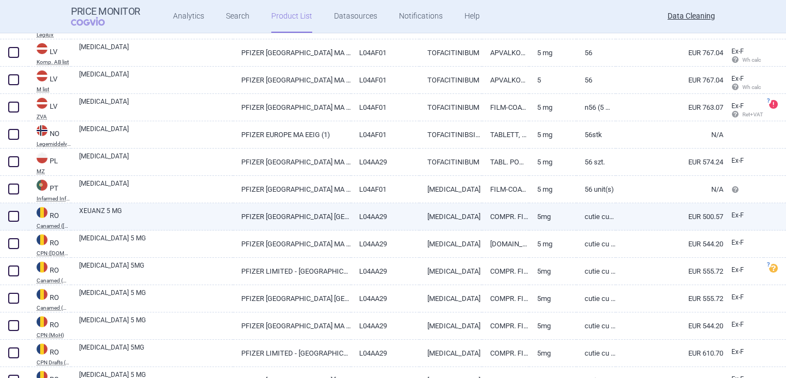
click at [142, 212] on link "XEUANZ 5 MG" at bounding box center [156, 216] width 154 height 20
select select "EUR"
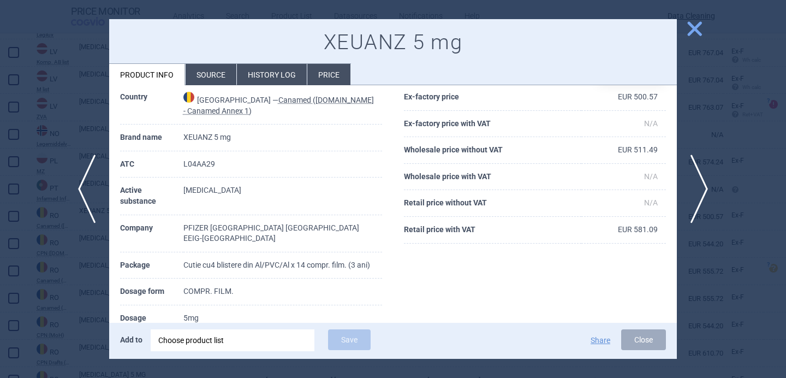
scroll to position [47, 0]
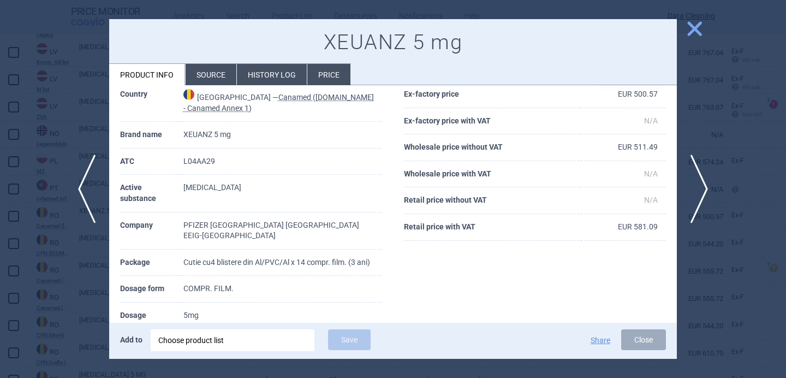
click at [67, 295] on div at bounding box center [393, 189] width 786 height 378
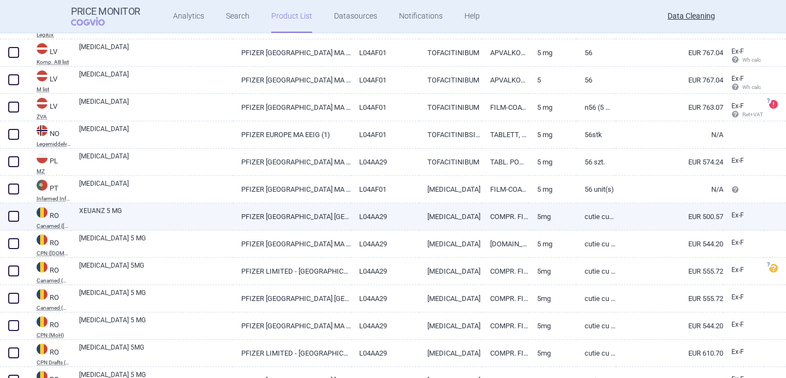
click at [149, 212] on link "XEUANZ 5 MG" at bounding box center [156, 216] width 154 height 20
select select "EUR"
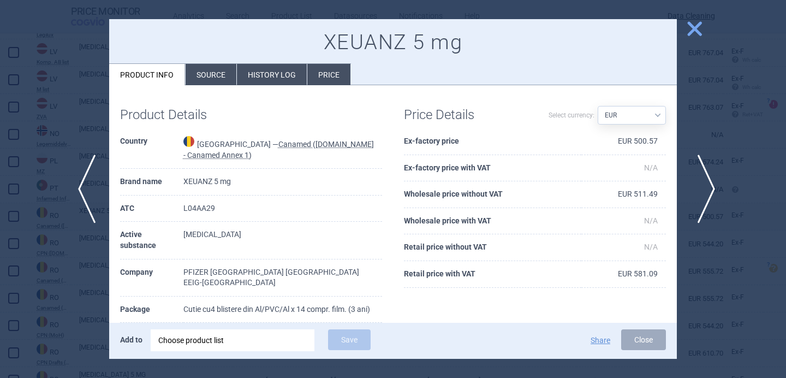
click at [705, 184] on span "next" at bounding box center [702, 188] width 25 height 69
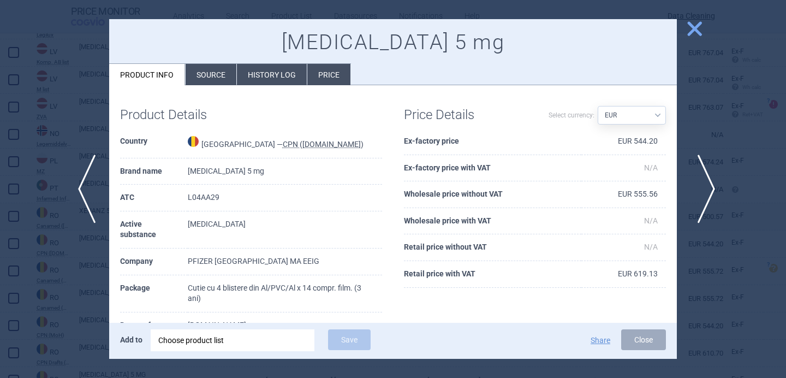
click at [705, 184] on span "next" at bounding box center [702, 188] width 25 height 69
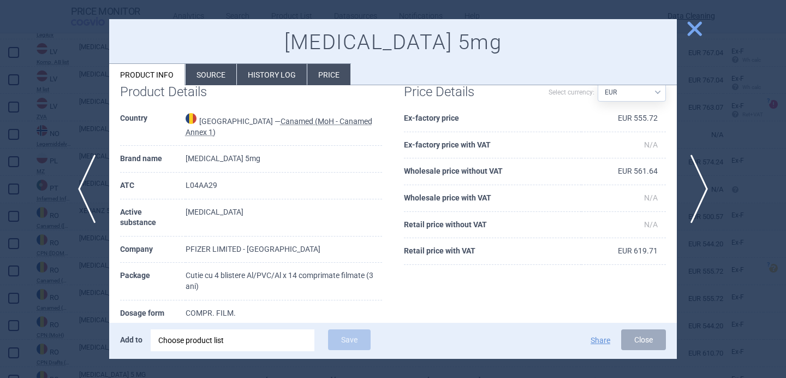
scroll to position [87, 0]
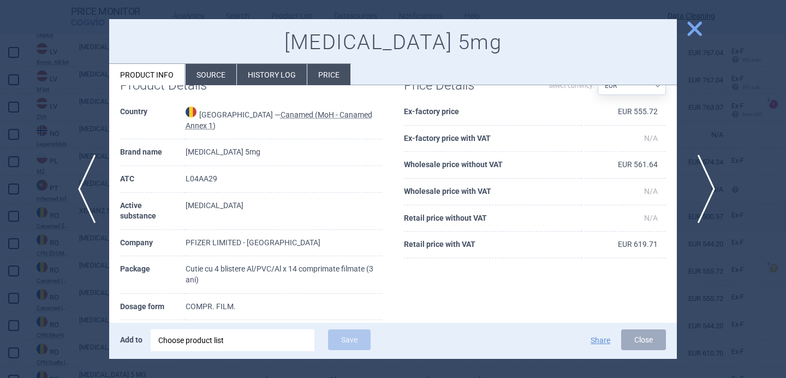
click at [706, 194] on span "next" at bounding box center [702, 188] width 25 height 69
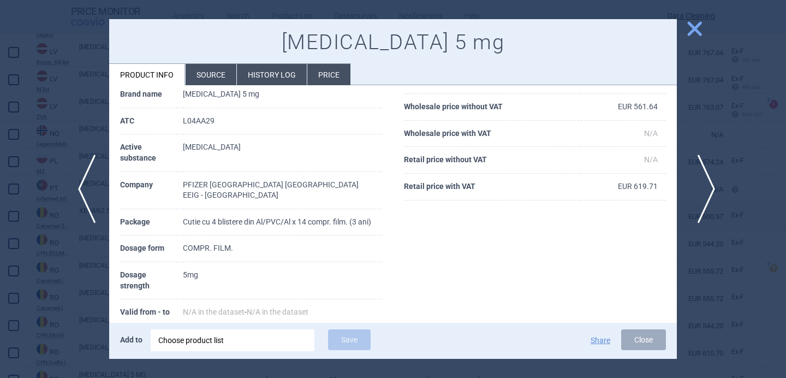
scroll to position [29, 0]
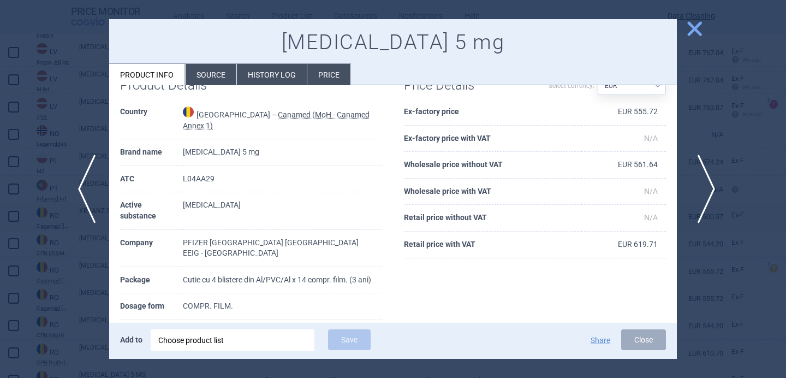
click at [706, 194] on span "next" at bounding box center [702, 188] width 25 height 69
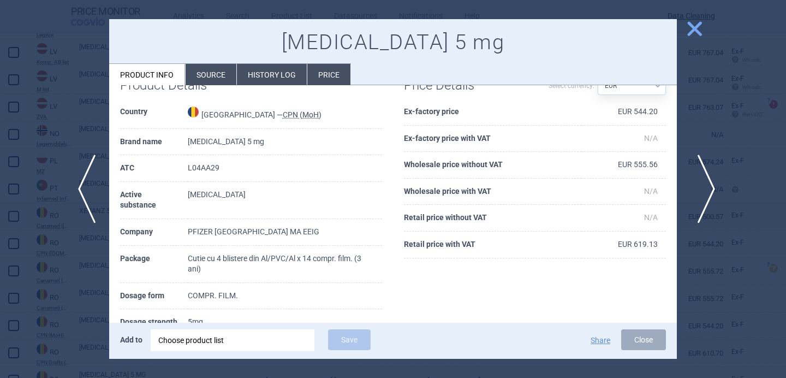
click at [706, 194] on span "next" at bounding box center [702, 188] width 25 height 69
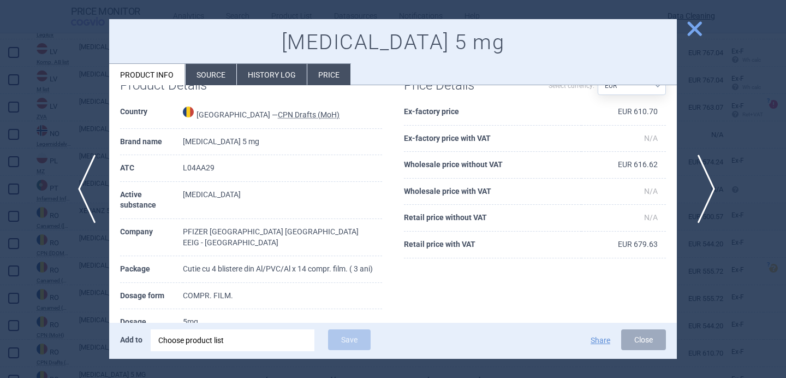
click at [706, 194] on span "next" at bounding box center [702, 188] width 25 height 69
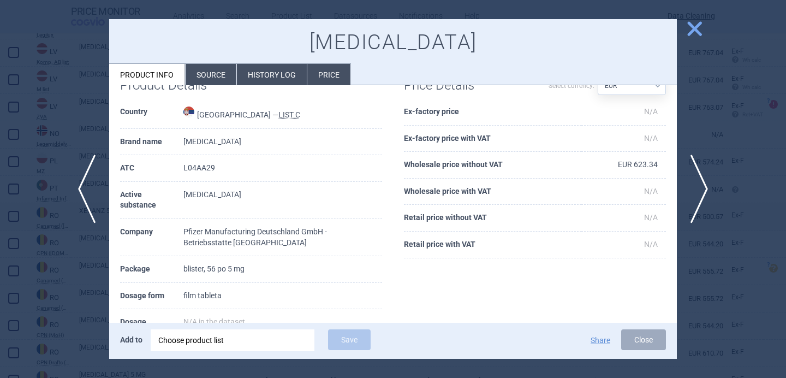
click at [70, 290] on div at bounding box center [393, 189] width 786 height 378
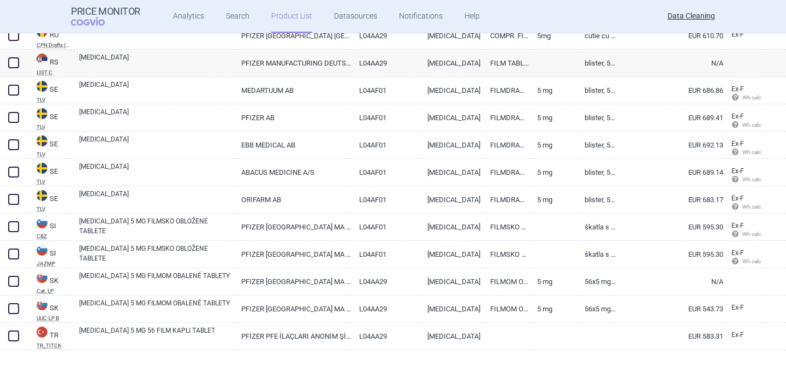
scroll to position [3484, 0]
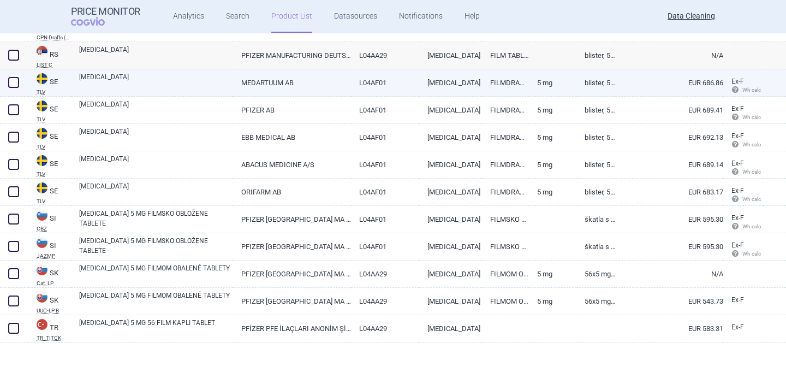
click at [163, 91] on link "[MEDICAL_DATA]" at bounding box center [156, 82] width 154 height 20
select select "EUR"
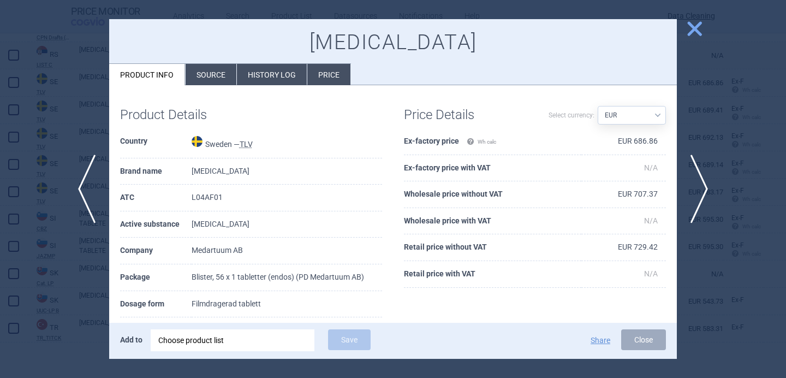
scroll to position [37, 0]
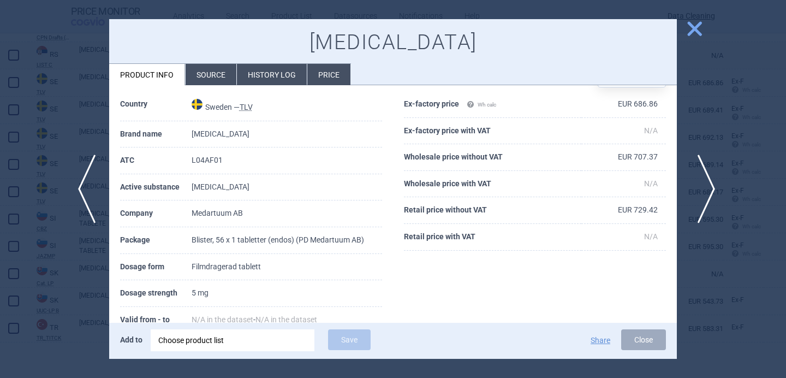
click at [693, 194] on span "next" at bounding box center [702, 188] width 25 height 69
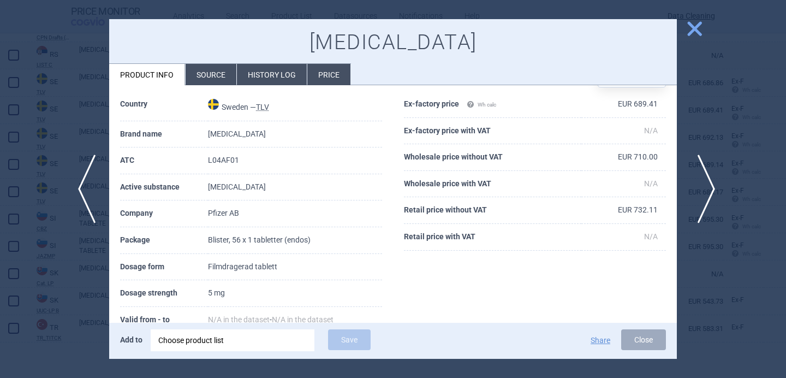
click at [696, 195] on span "next" at bounding box center [702, 188] width 25 height 69
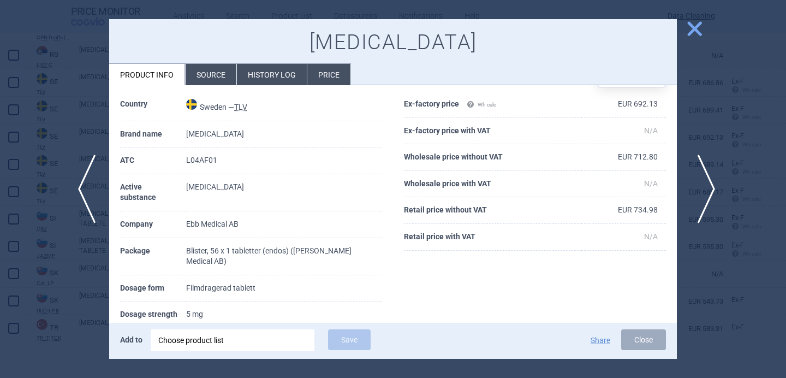
click at [696, 195] on span "next" at bounding box center [702, 188] width 25 height 69
click at [696, 196] on span "next" at bounding box center [702, 188] width 25 height 69
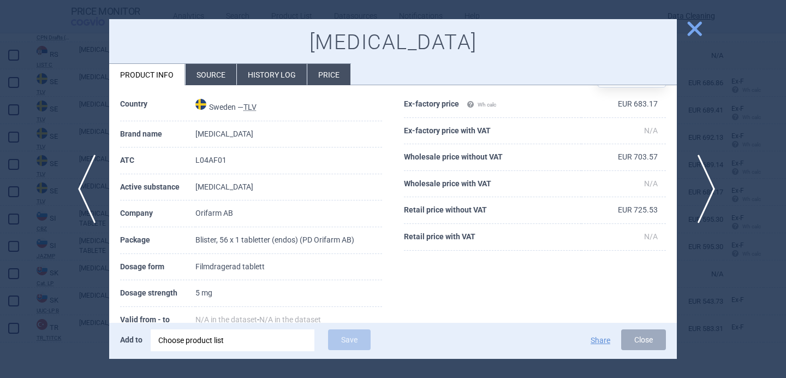
click at [696, 196] on span "next" at bounding box center [702, 188] width 25 height 69
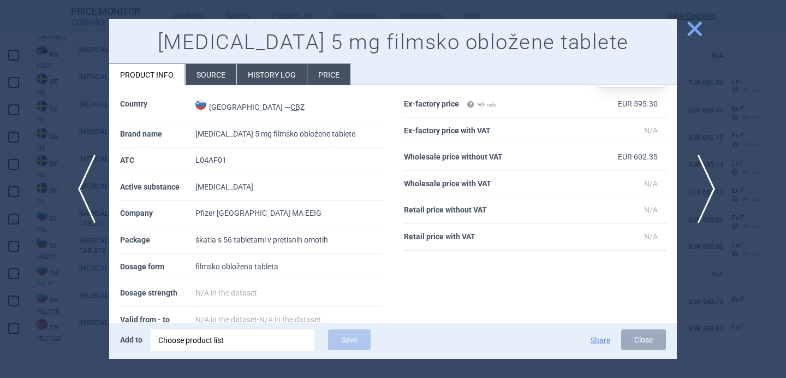
click at [696, 195] on span "next" at bounding box center [702, 188] width 25 height 69
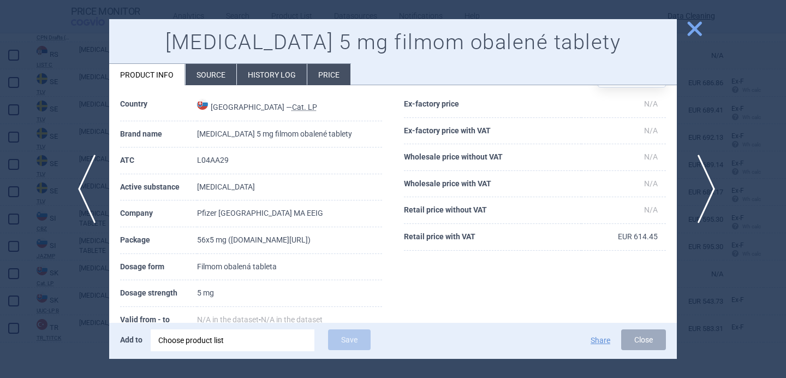
click at [696, 195] on span "next" at bounding box center [702, 188] width 25 height 69
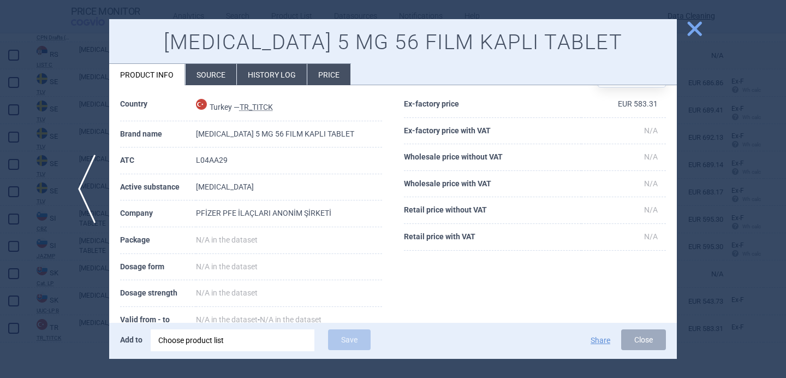
click at [696, 195] on div at bounding box center [393, 189] width 786 height 378
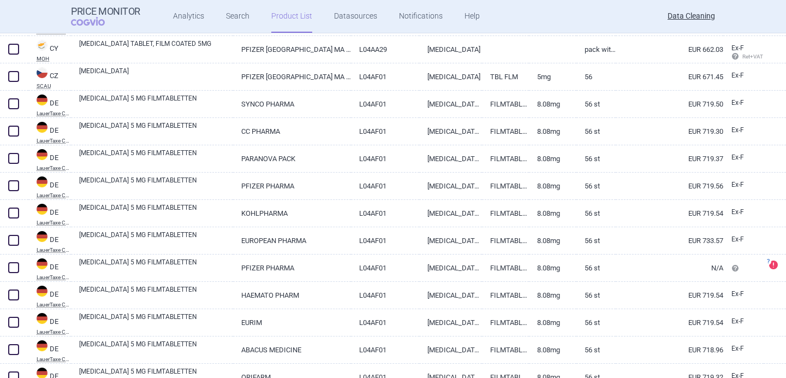
scroll to position [1211, 0]
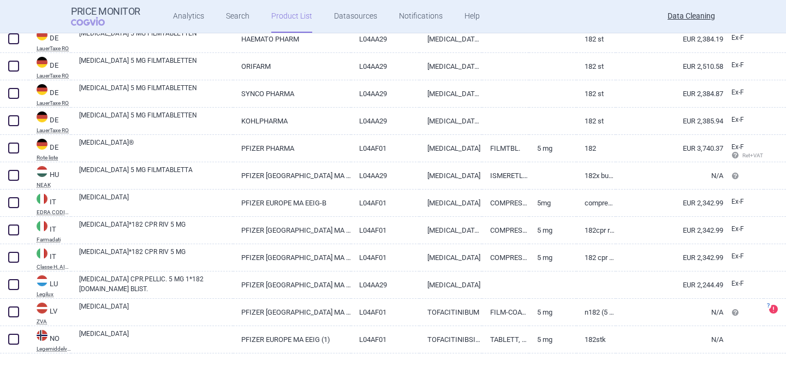
scroll to position [947, 0]
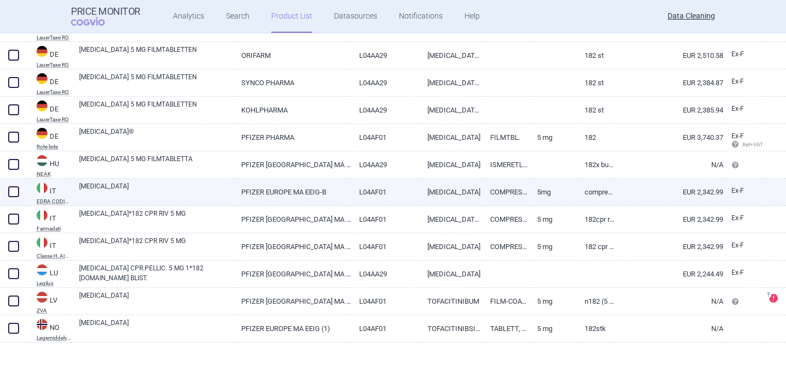
click at [209, 196] on link "[MEDICAL_DATA]" at bounding box center [156, 191] width 154 height 20
select select "EUR"
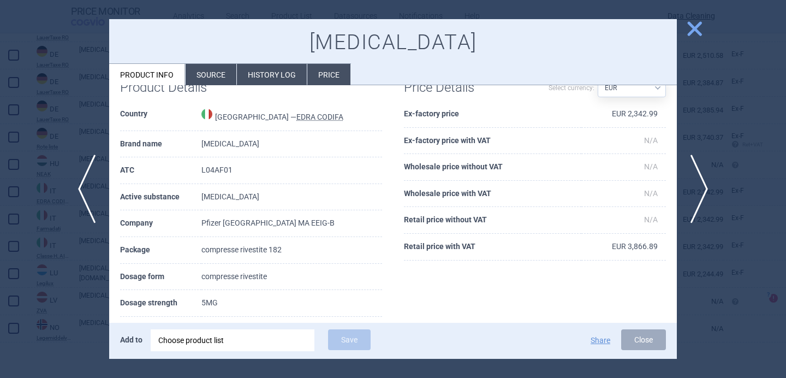
scroll to position [36, 0]
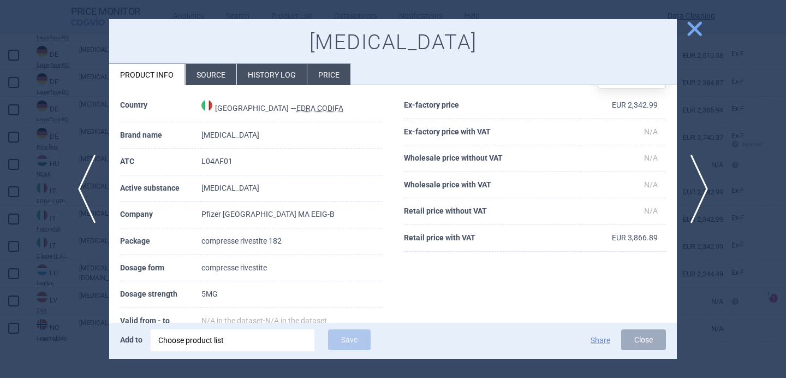
click at [69, 275] on div at bounding box center [393, 189] width 786 height 378
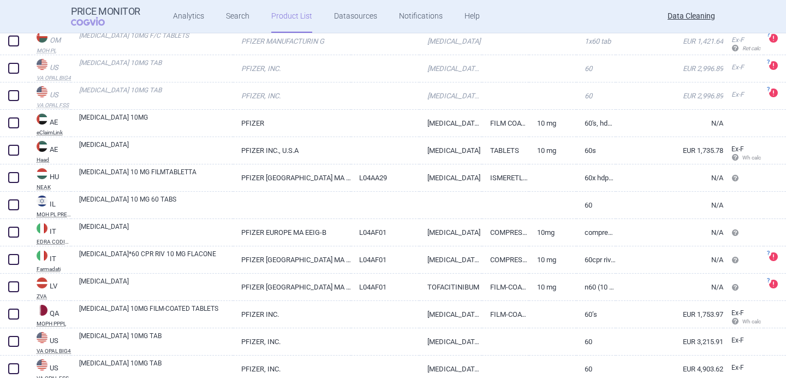
scroll to position [211, 0]
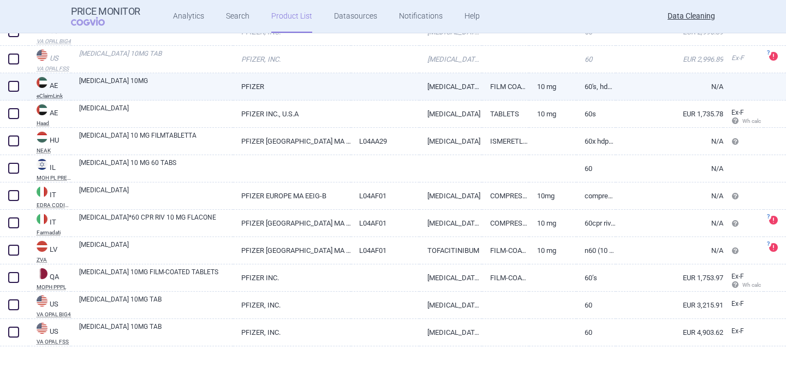
scroll to position [211, 0]
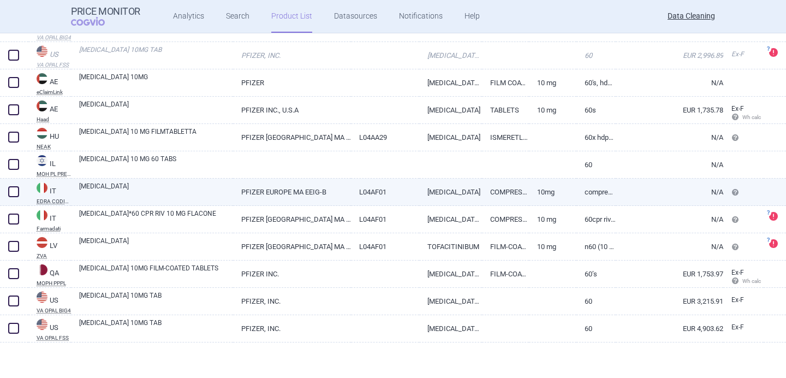
click at [260, 195] on link "PFIZER EUROPE MA EEIG-B" at bounding box center [292, 191] width 118 height 27
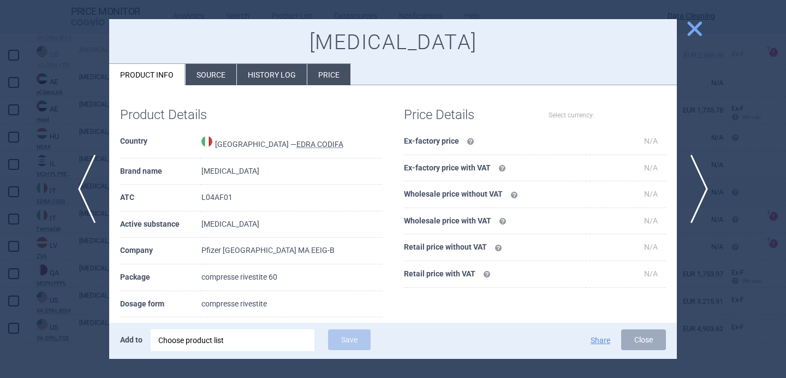
select select "EUR"
click at [54, 307] on div at bounding box center [393, 189] width 786 height 378
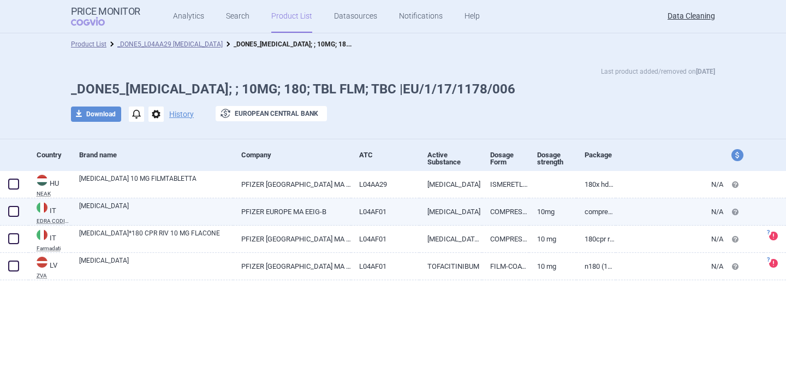
click at [213, 211] on link "[MEDICAL_DATA]" at bounding box center [156, 211] width 154 height 20
select select "EUR"
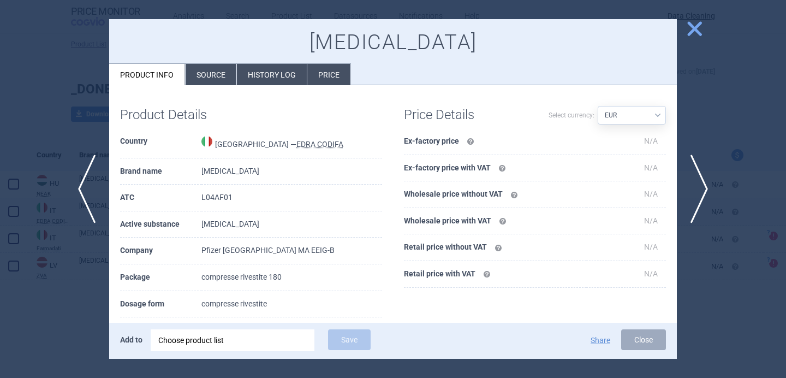
scroll to position [10, 0]
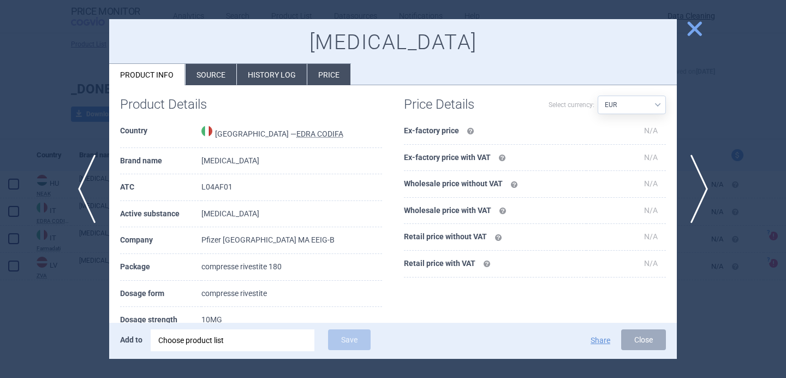
click at [48, 320] on div at bounding box center [393, 189] width 786 height 378
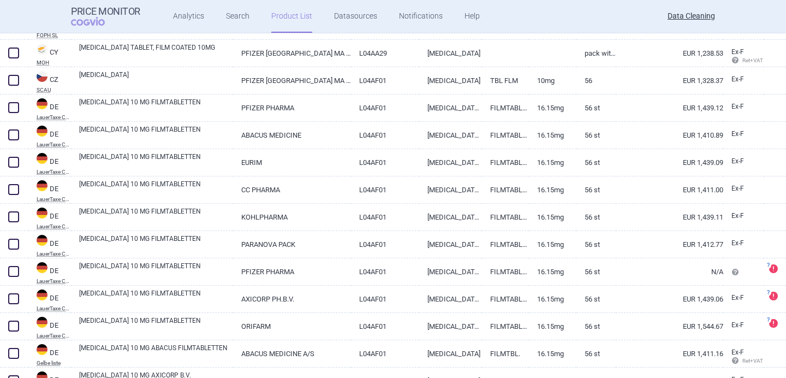
scroll to position [350, 0]
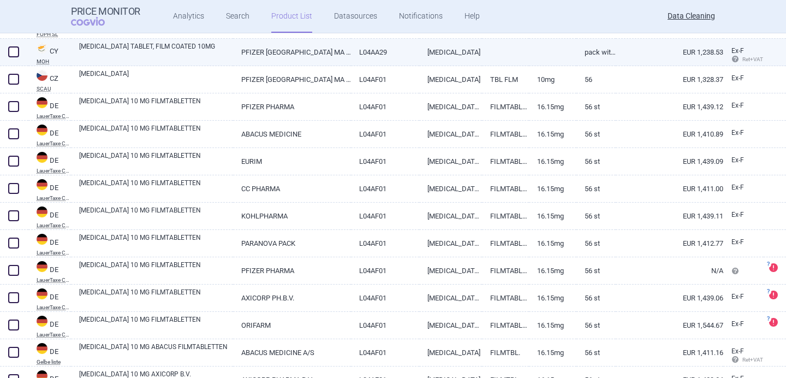
click at [220, 53] on link "XELJANZ TABLET, FILM COATED 10MG" at bounding box center [156, 51] width 154 height 20
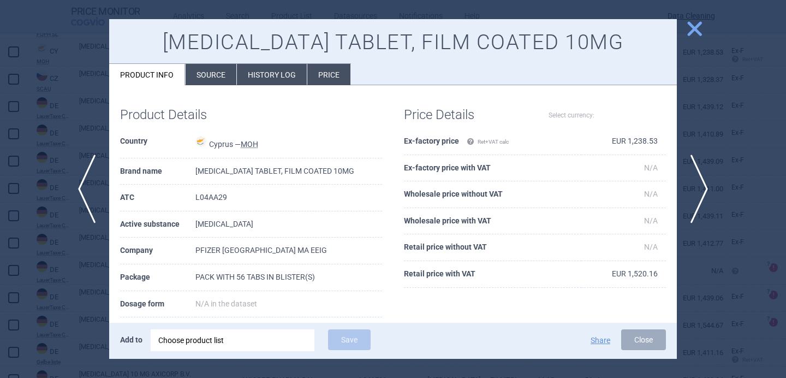
select select "EUR"
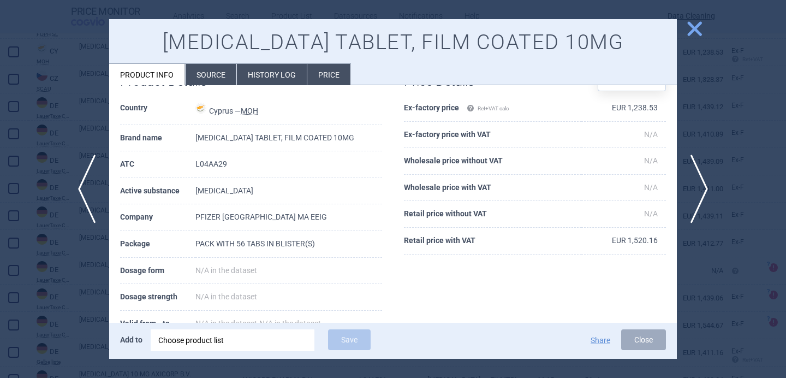
click at [66, 121] on div at bounding box center [393, 189] width 786 height 378
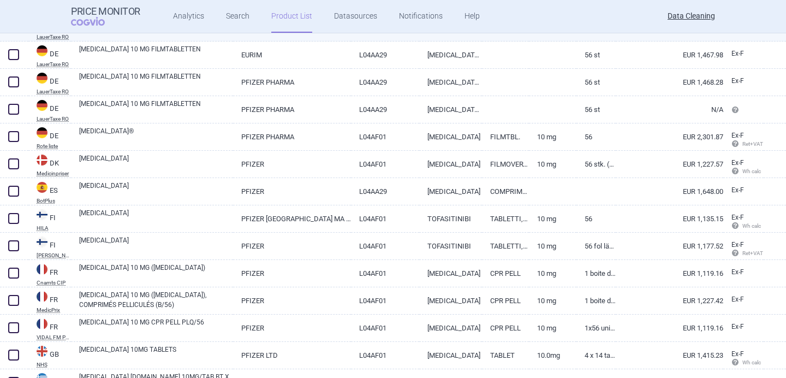
scroll to position [1059, 0]
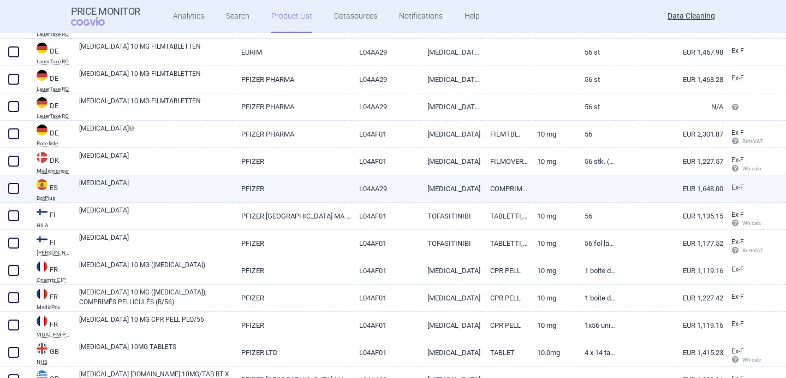
click at [205, 197] on div "XELJANZ" at bounding box center [152, 188] width 162 height 27
click at [205, 185] on link "XELJANZ" at bounding box center [156, 188] width 154 height 20
select select "EUR"
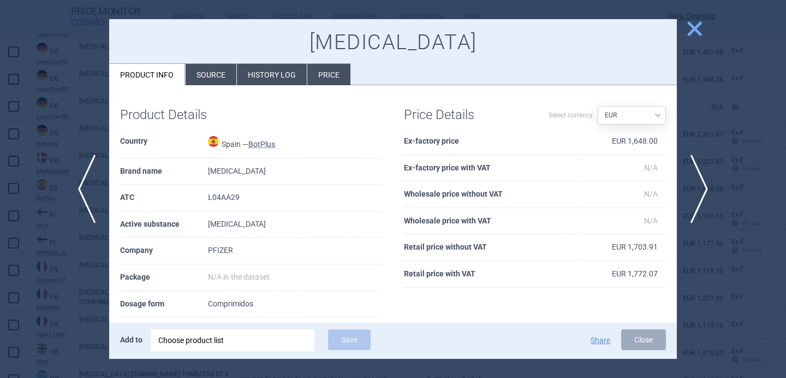
scroll to position [49, 0]
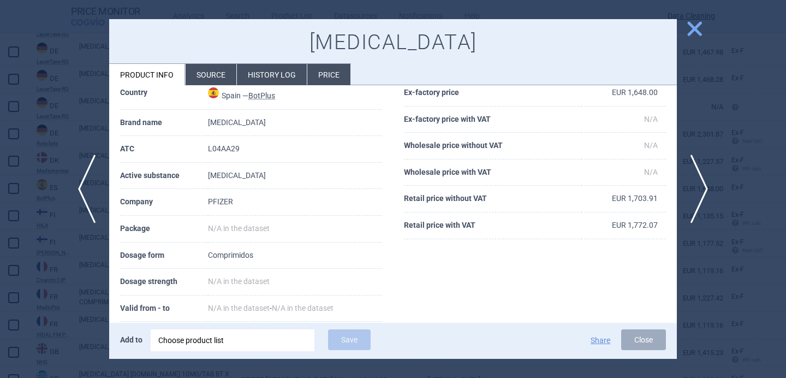
click at [211, 75] on li "Source" at bounding box center [210, 74] width 51 height 21
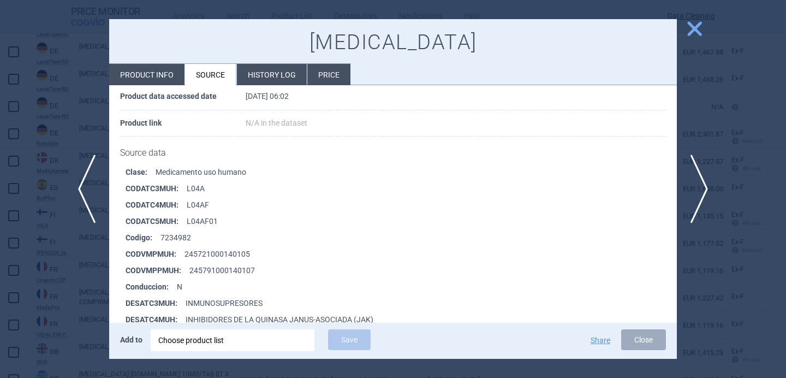
scroll to position [245, 0]
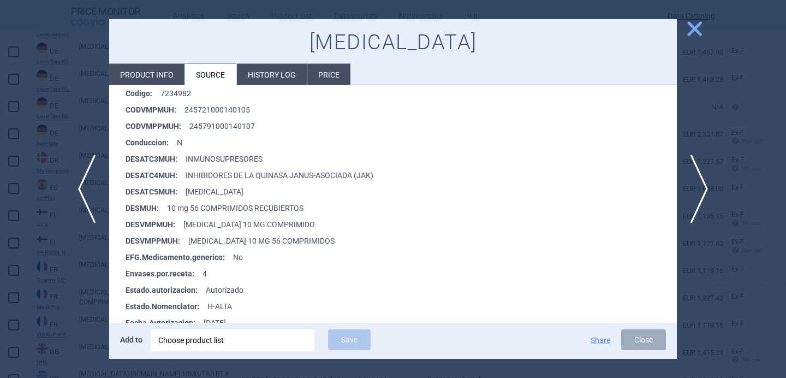
click at [63, 284] on div at bounding box center [393, 189] width 786 height 378
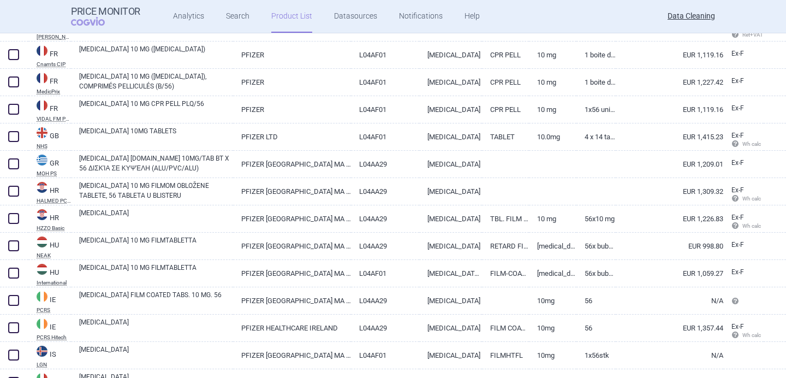
scroll to position [1277, 0]
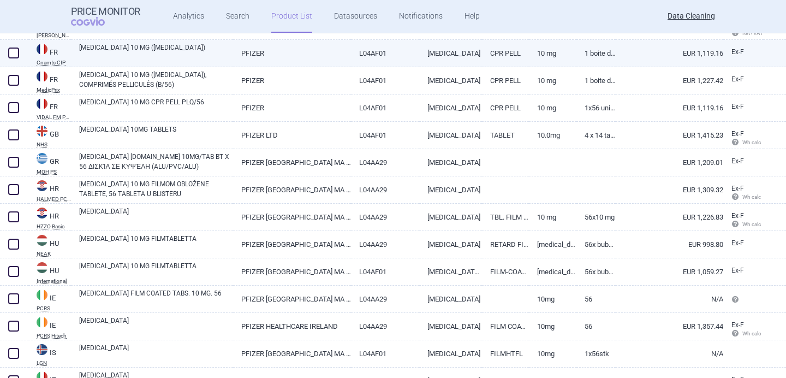
click at [156, 51] on link "XELJANZ 10 MG (TOFACITINIB)" at bounding box center [156, 53] width 154 height 20
select select "EUR"
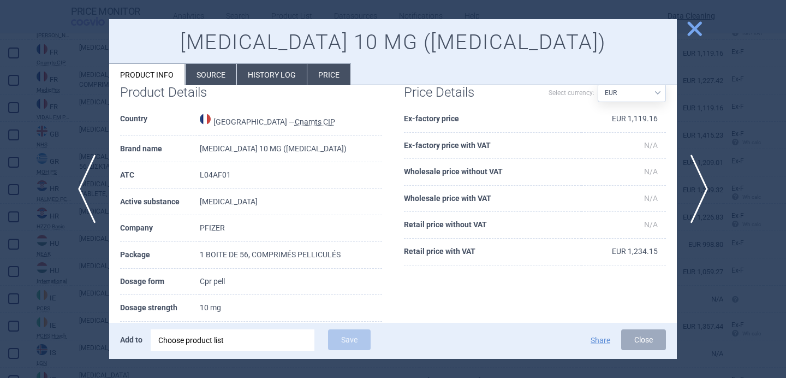
scroll to position [26, 0]
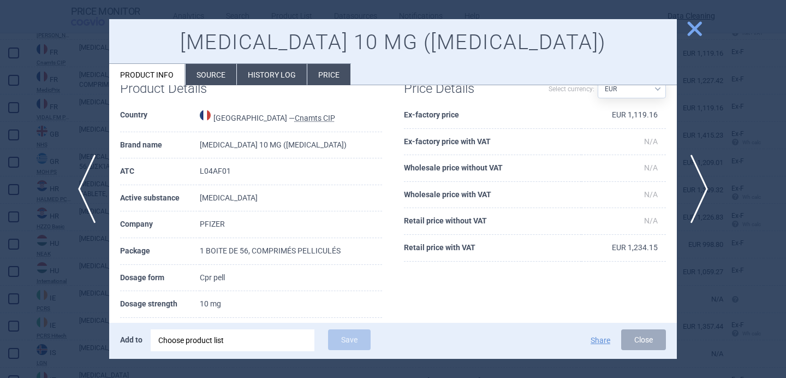
click at [95, 269] on div at bounding box center [393, 189] width 786 height 378
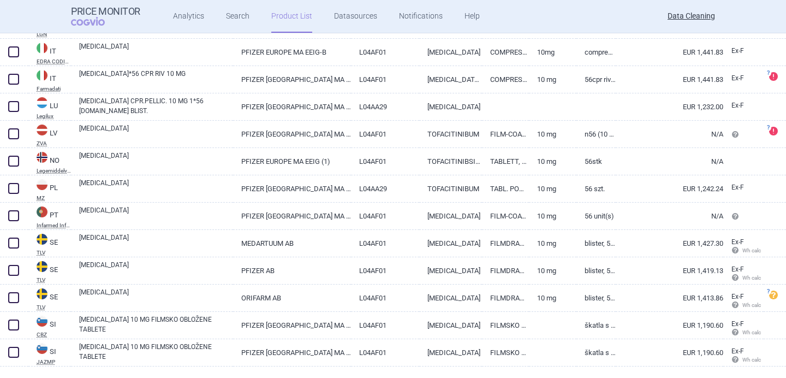
scroll to position [1609, 0]
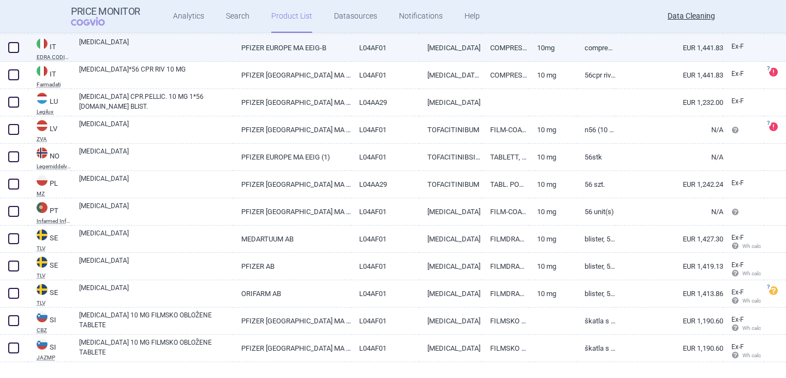
click at [183, 52] on link "XELJANZ" at bounding box center [156, 47] width 154 height 20
select select "EUR"
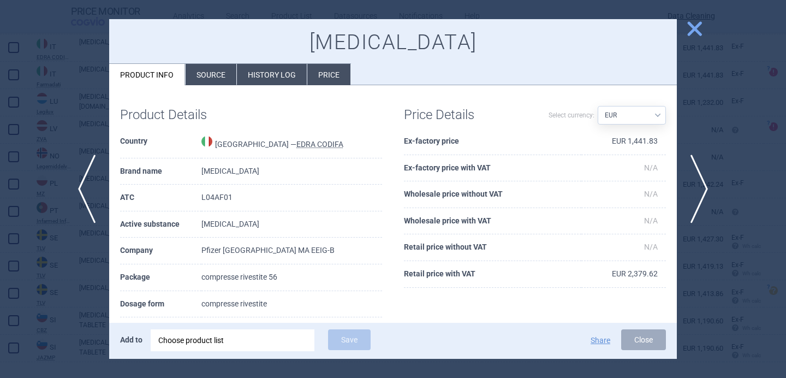
click at [55, 283] on div at bounding box center [393, 189] width 786 height 378
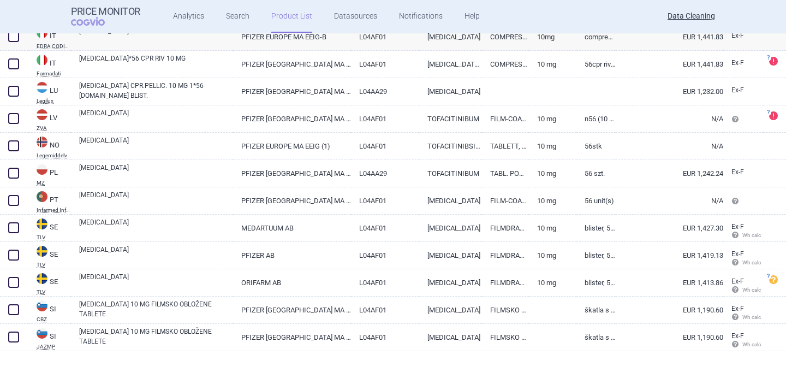
scroll to position [1629, 0]
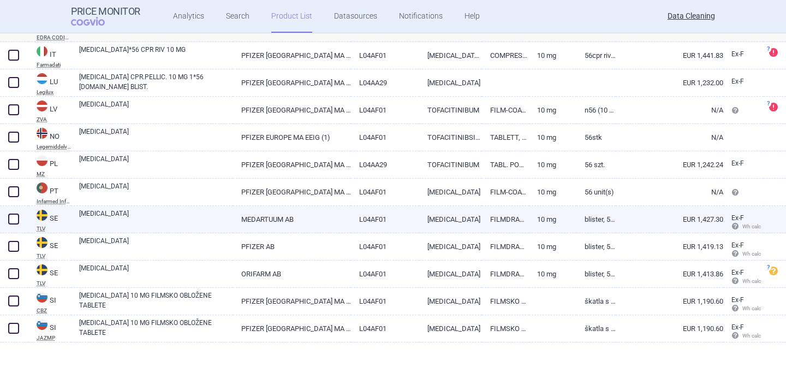
click at [207, 216] on link "XELJANZ" at bounding box center [156, 218] width 154 height 20
select select "EUR"
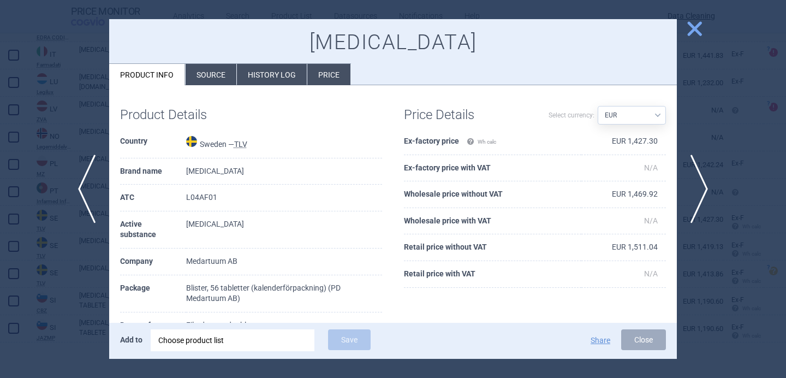
scroll to position [26, 0]
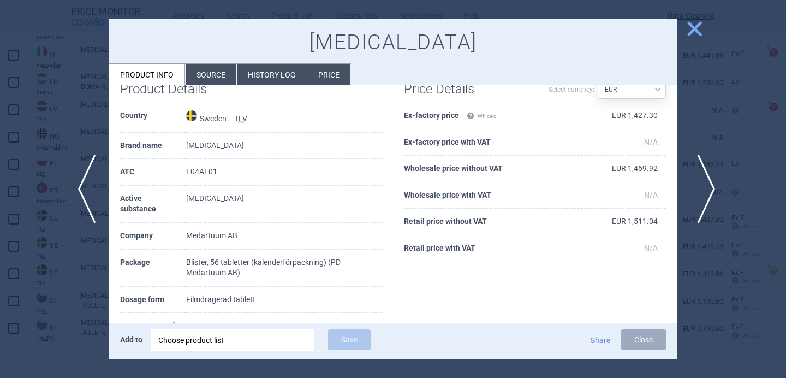
click at [709, 185] on span "next" at bounding box center [702, 188] width 25 height 69
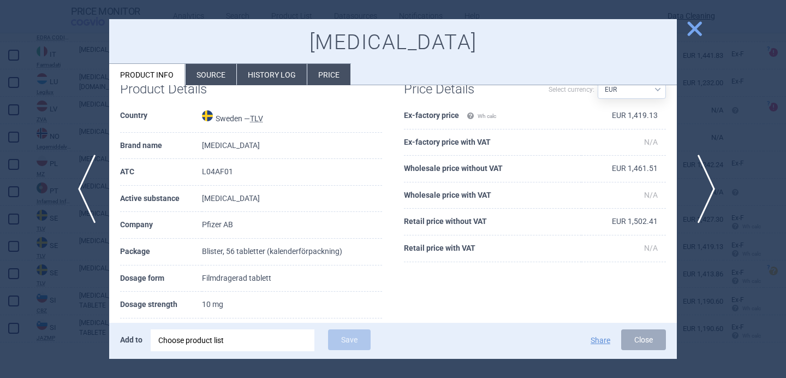
click at [709, 186] on span "next" at bounding box center [702, 188] width 25 height 69
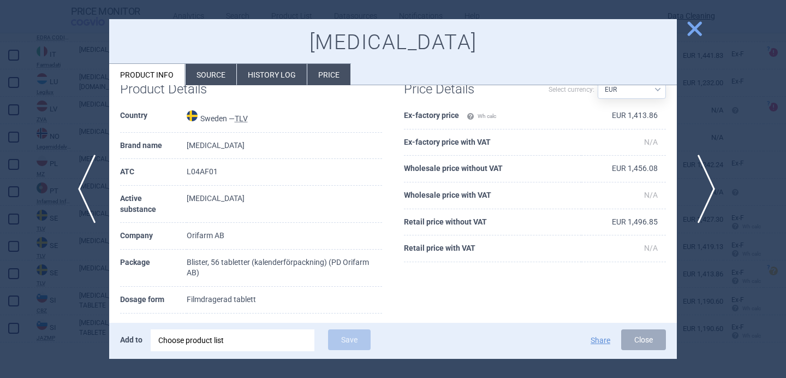
click at [709, 186] on span "next" at bounding box center [702, 188] width 25 height 69
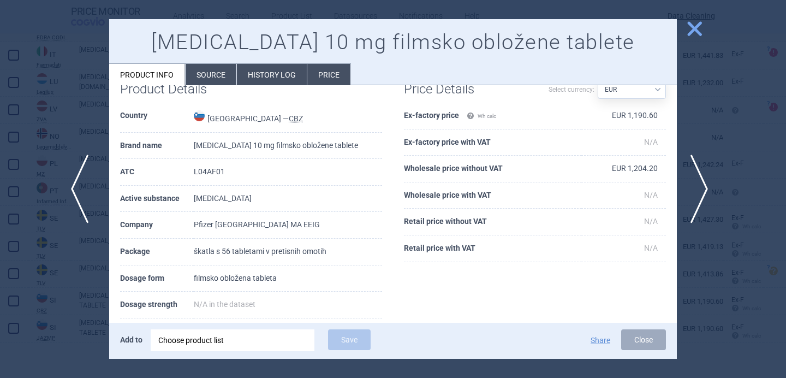
click at [86, 202] on span "previous" at bounding box center [83, 188] width 25 height 69
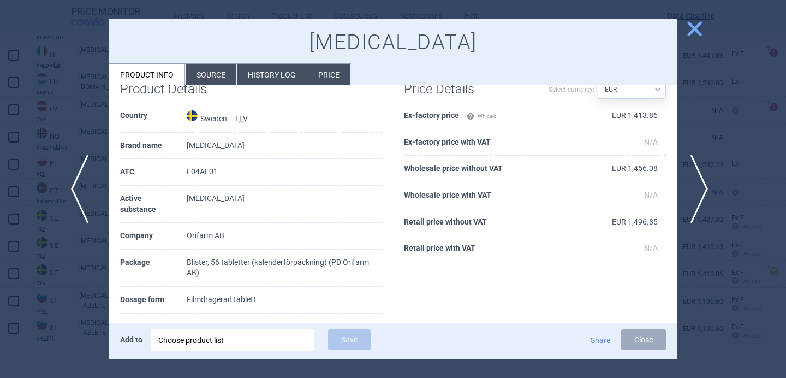
click at [86, 202] on span "previous" at bounding box center [83, 188] width 25 height 69
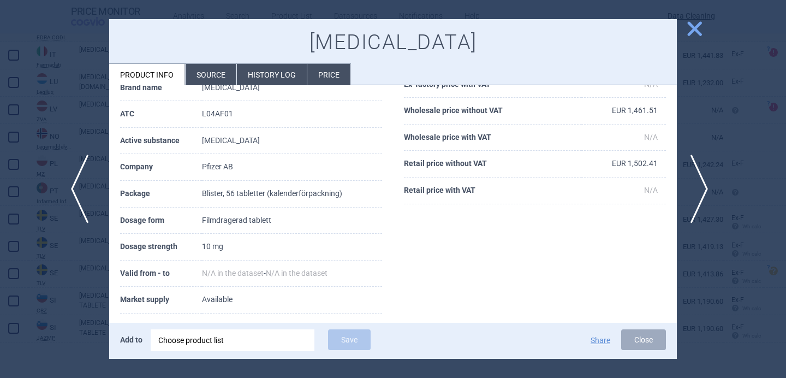
scroll to position [26, 0]
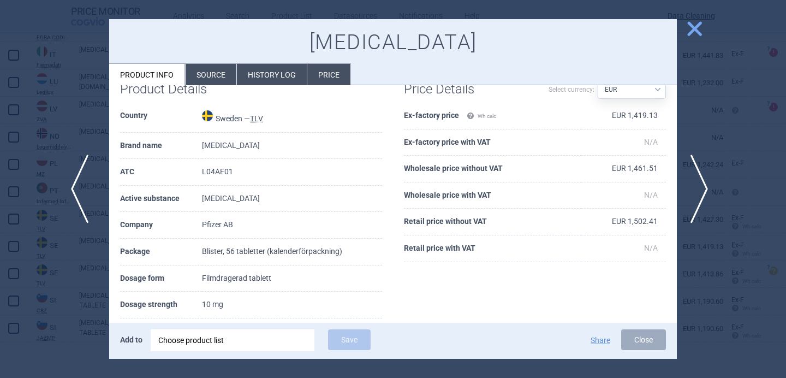
click at [86, 202] on span "previous" at bounding box center [83, 188] width 25 height 69
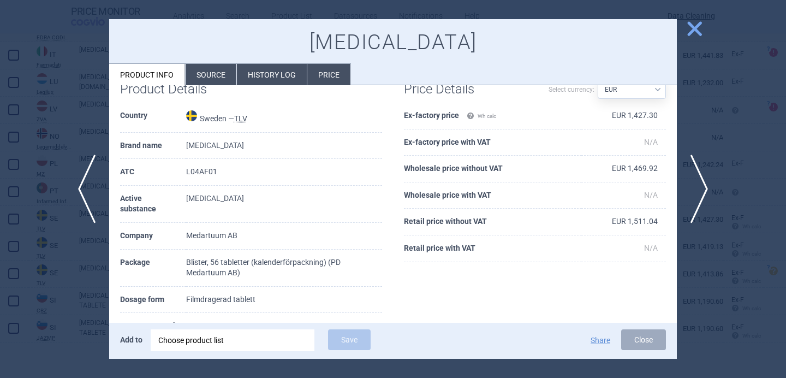
click at [46, 283] on div at bounding box center [393, 189] width 786 height 378
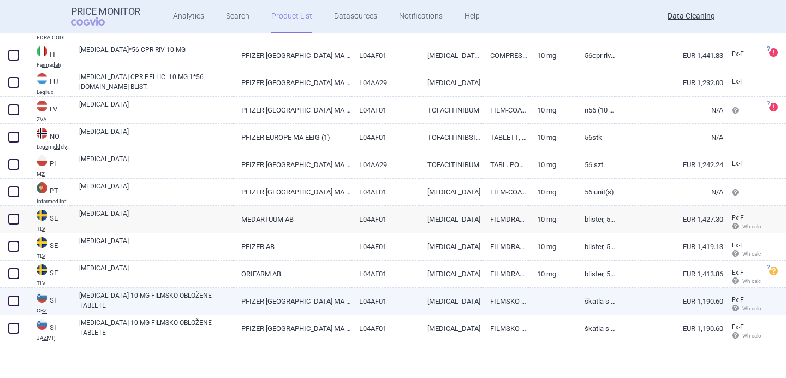
click at [149, 294] on link "XELJANZ 10 MG FILMSKO OBLOŽENE TABLETE" at bounding box center [156, 300] width 154 height 20
select select "EUR"
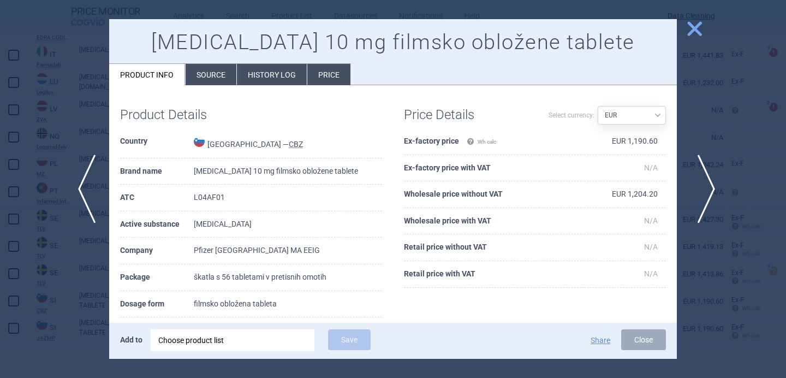
click at [700, 189] on span "next" at bounding box center [702, 188] width 25 height 69
click at [694, 137] on div at bounding box center [393, 189] width 786 height 378
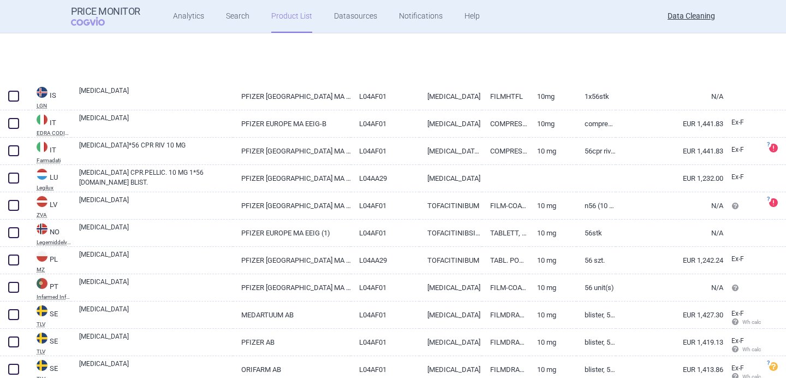
scroll to position [1629, 0]
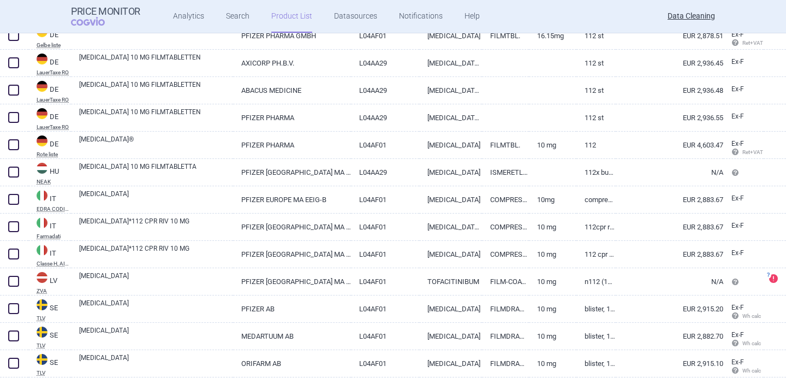
scroll to position [456, 0]
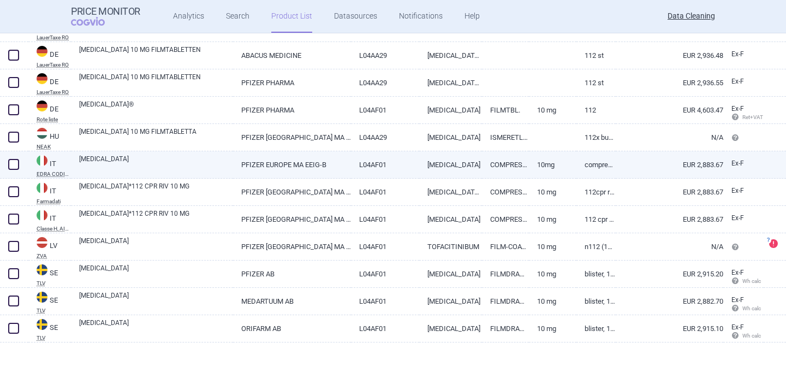
click at [226, 162] on link "[MEDICAL_DATA]" at bounding box center [156, 164] width 154 height 20
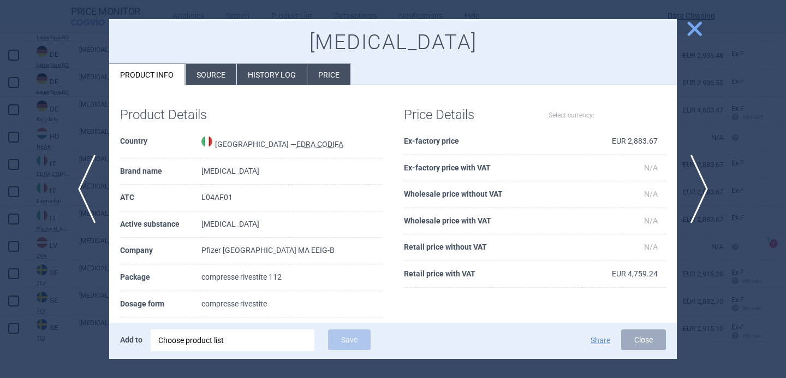
select select "EUR"
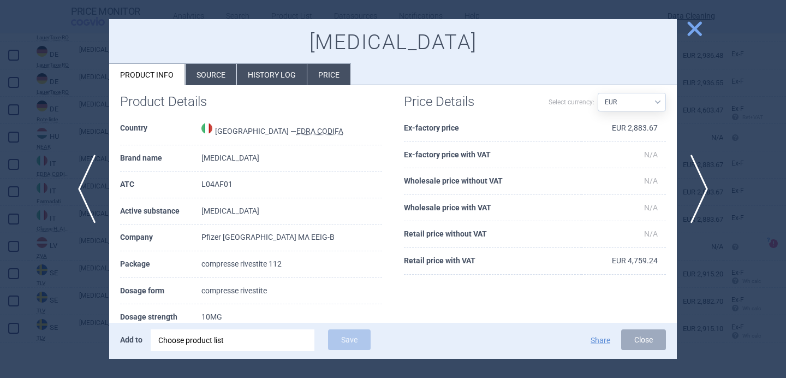
scroll to position [18, 0]
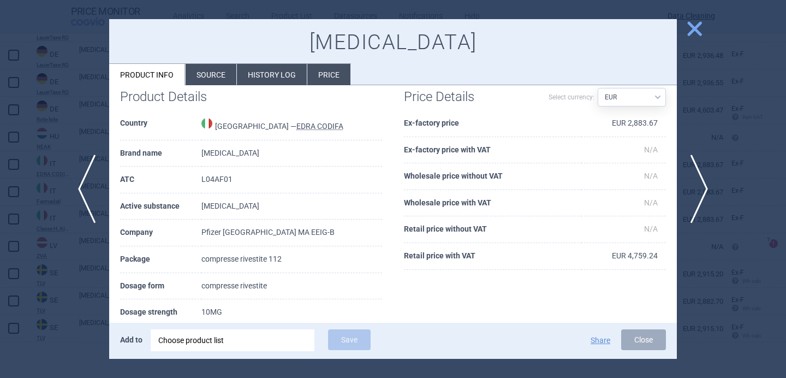
click at [77, 290] on div at bounding box center [393, 189] width 786 height 378
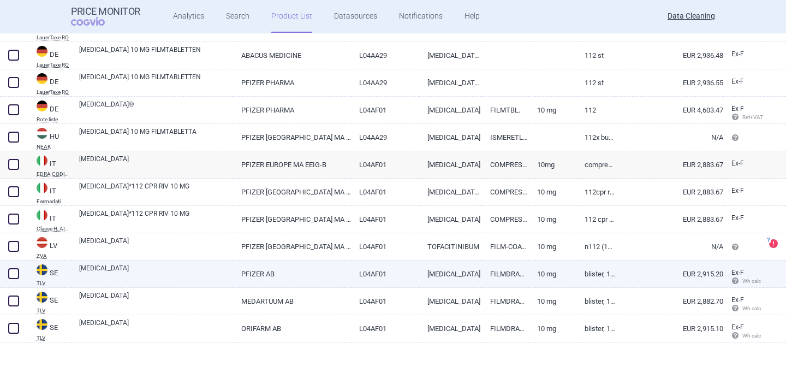
click at [171, 274] on link "[MEDICAL_DATA]" at bounding box center [156, 273] width 154 height 20
select select "EUR"
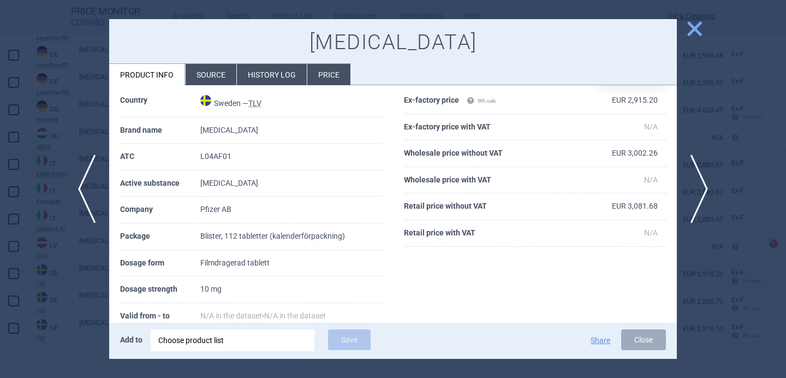
scroll to position [52, 0]
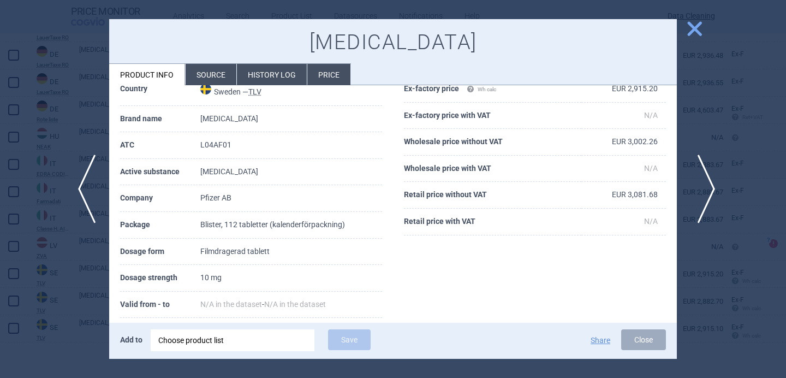
click at [705, 185] on span "next" at bounding box center [702, 188] width 25 height 69
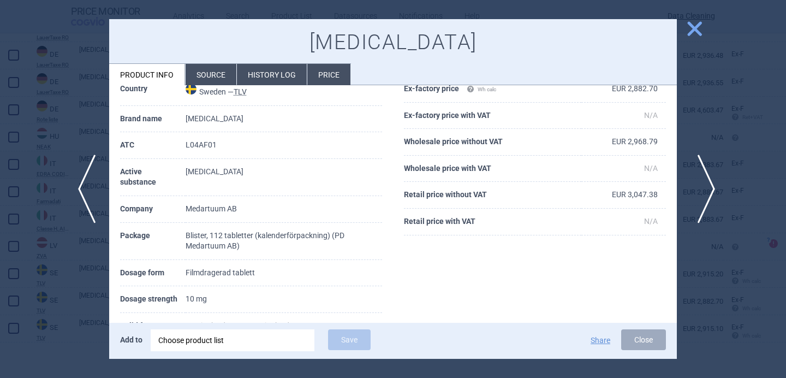
click at [705, 185] on span "next" at bounding box center [702, 188] width 25 height 69
click at [705, 185] on div at bounding box center [393, 189] width 786 height 378
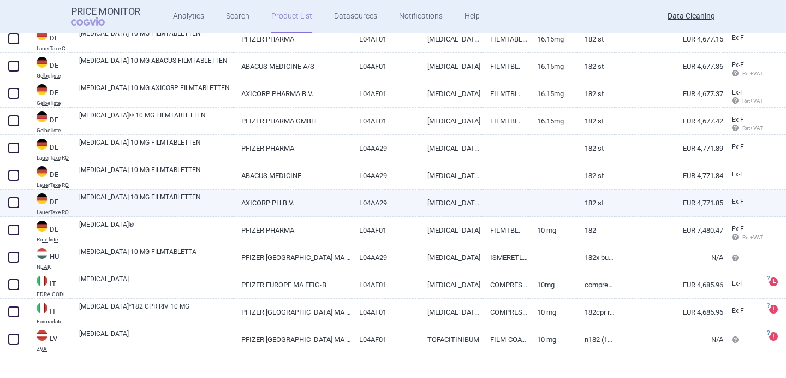
scroll to position [238, 0]
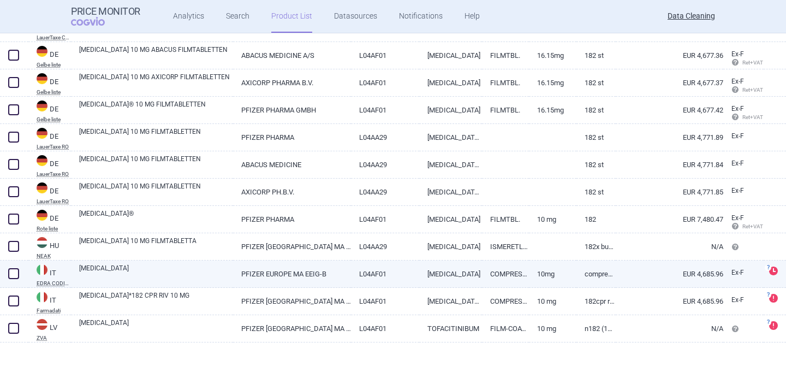
click at [458, 274] on link "[MEDICAL_DATA]" at bounding box center [450, 273] width 63 height 27
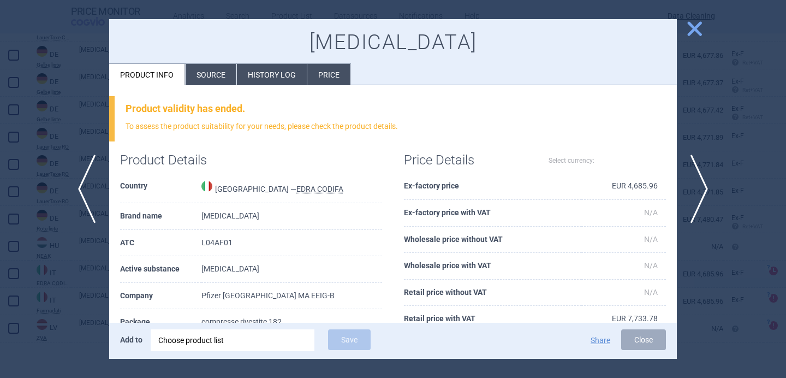
select select "EUR"
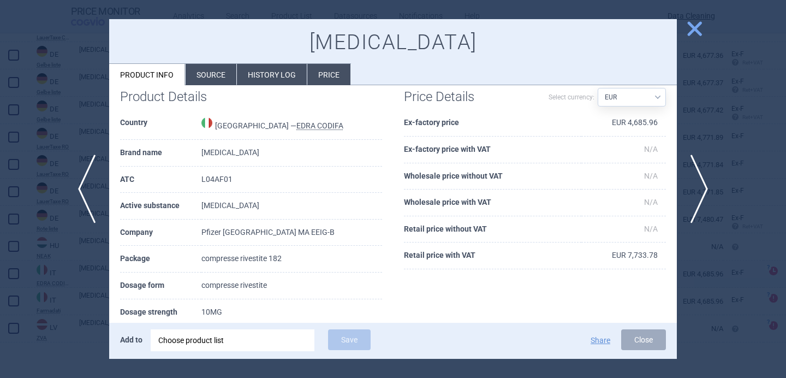
scroll to position [64, 0]
click at [721, 130] on div at bounding box center [393, 189] width 786 height 378
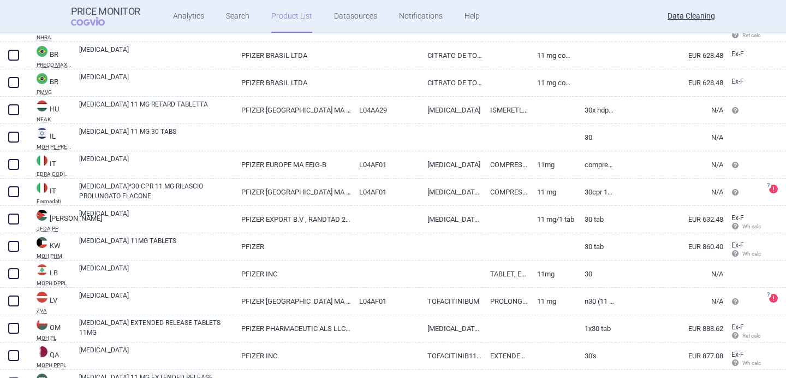
scroll to position [213, 0]
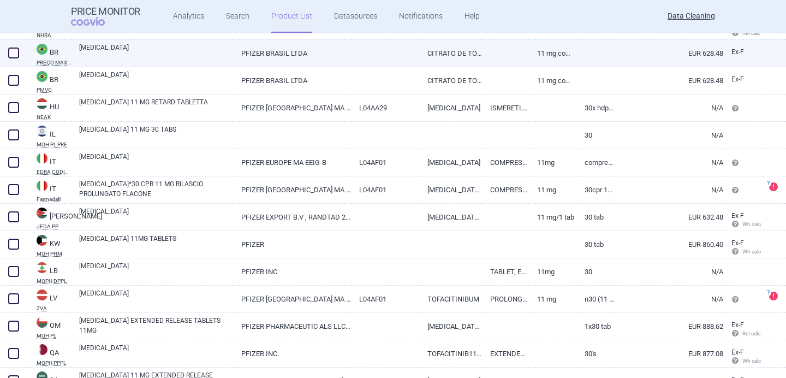
click at [223, 52] on link "[MEDICAL_DATA]" at bounding box center [156, 53] width 154 height 20
select select "EUR"
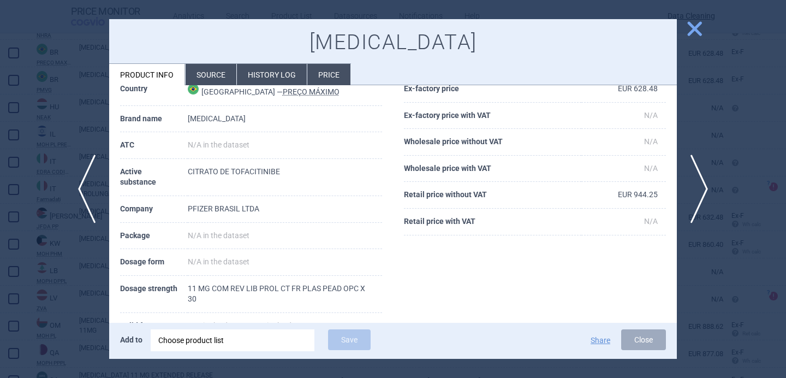
scroll to position [55, 0]
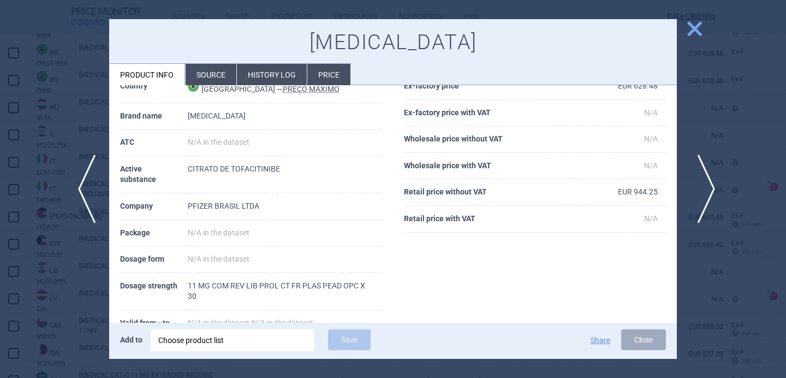
click at [705, 184] on span "next" at bounding box center [702, 188] width 25 height 69
click at [699, 113] on div at bounding box center [393, 189] width 786 height 378
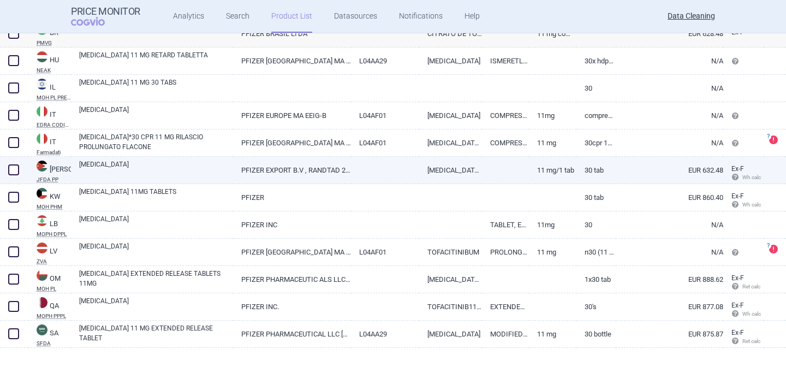
scroll to position [265, 0]
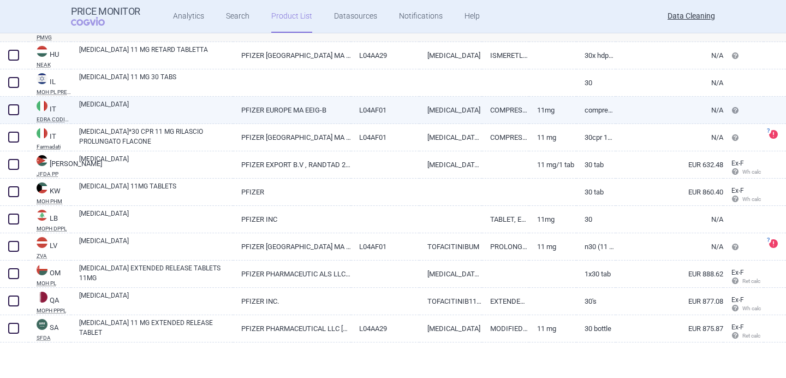
click at [423, 109] on link "[MEDICAL_DATA]" at bounding box center [450, 110] width 63 height 27
select select "EUR"
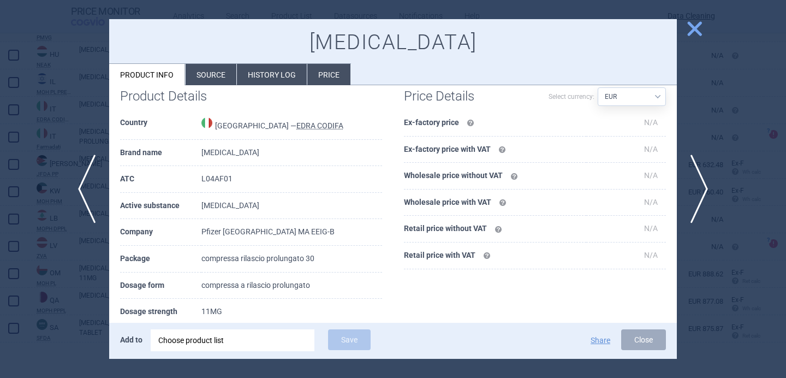
scroll to position [22, 0]
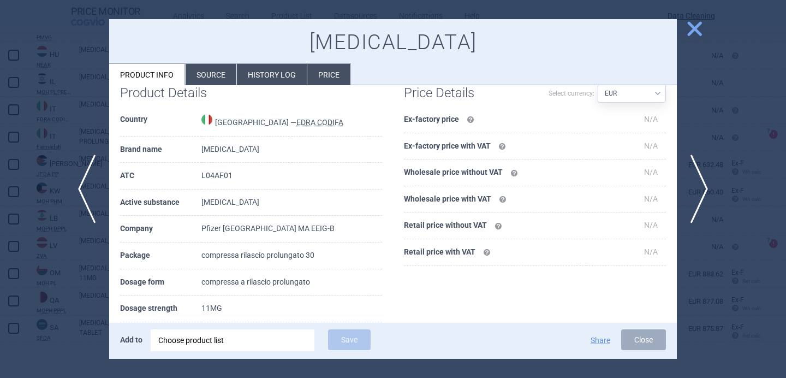
click at [55, 296] on div at bounding box center [393, 189] width 786 height 378
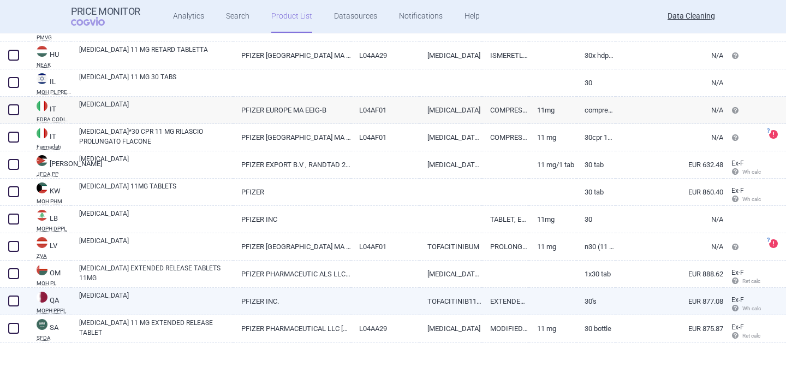
click at [199, 300] on link "XELJANZ XR" at bounding box center [156, 300] width 154 height 20
select select "EUR"
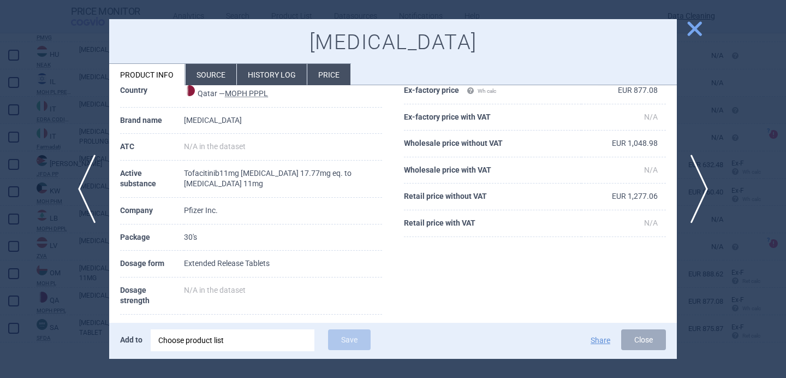
scroll to position [54, 0]
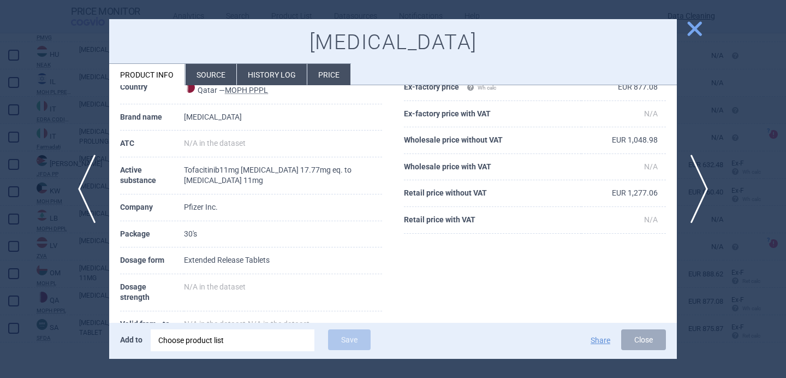
click at [56, 313] on div at bounding box center [393, 189] width 786 height 378
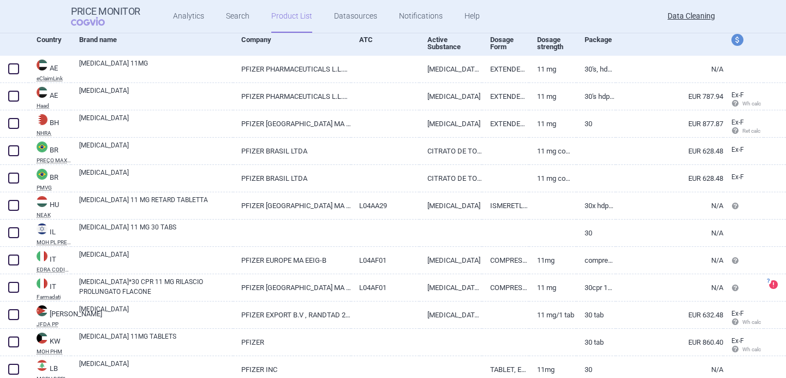
scroll to position [69, 0]
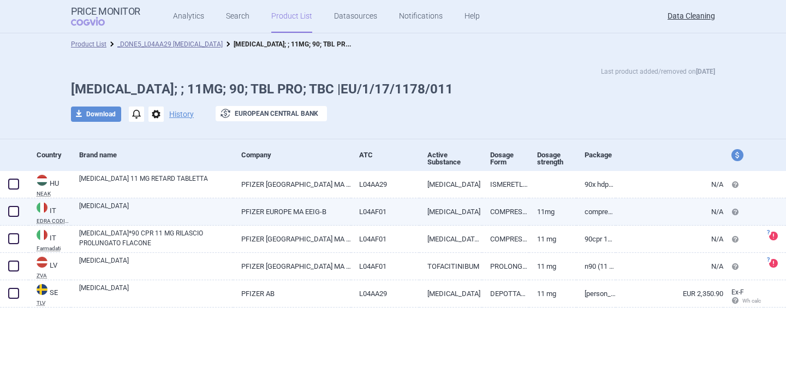
click at [201, 209] on link "[MEDICAL_DATA]" at bounding box center [156, 211] width 154 height 20
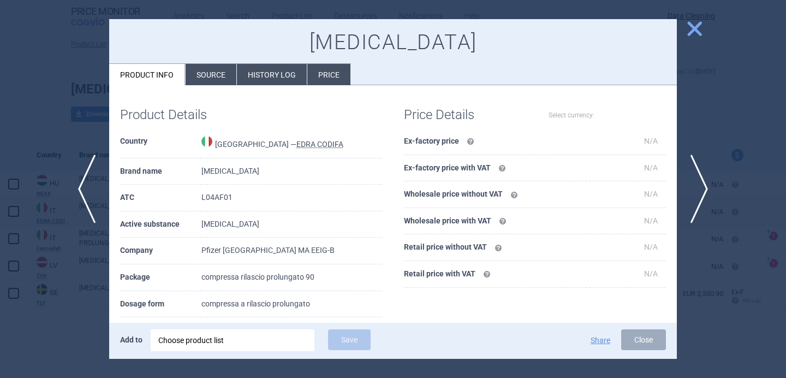
select select "EUR"
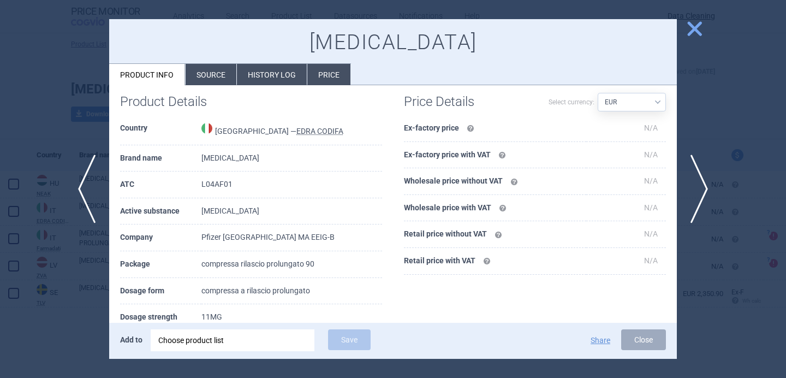
click at [80, 312] on div at bounding box center [393, 189] width 786 height 378
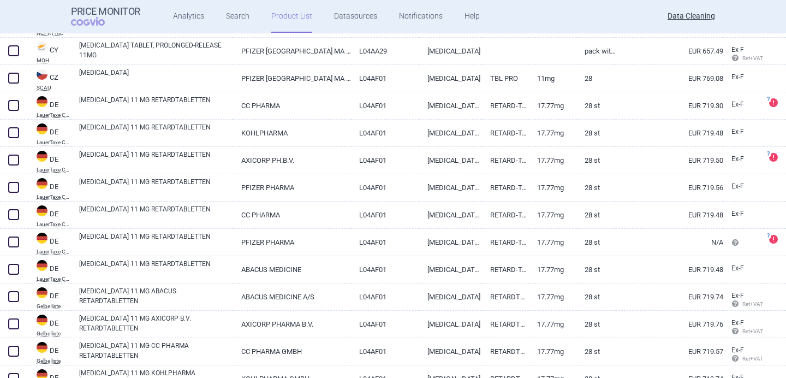
scroll to position [461, 0]
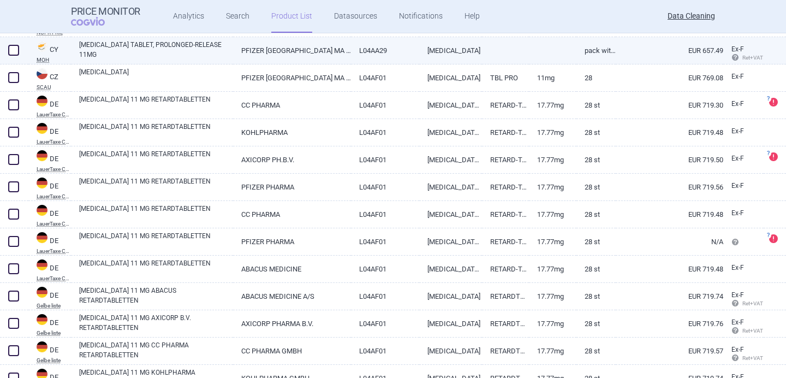
click at [176, 47] on link "[MEDICAL_DATA] TABLET, PROLONGED-RELEASE 11MG" at bounding box center [156, 50] width 154 height 20
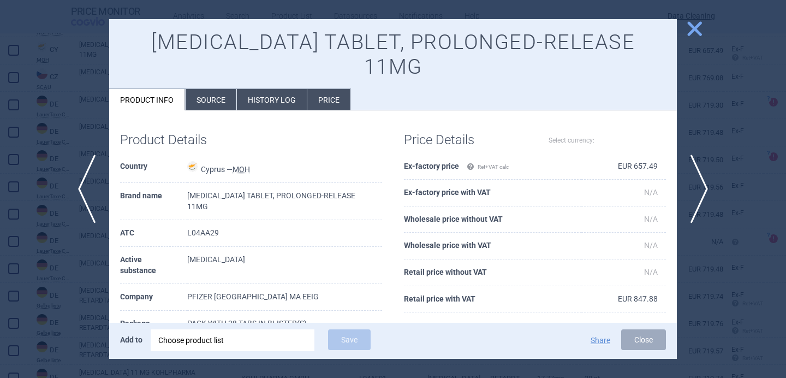
select select "EUR"
click at [59, 218] on div at bounding box center [393, 189] width 786 height 378
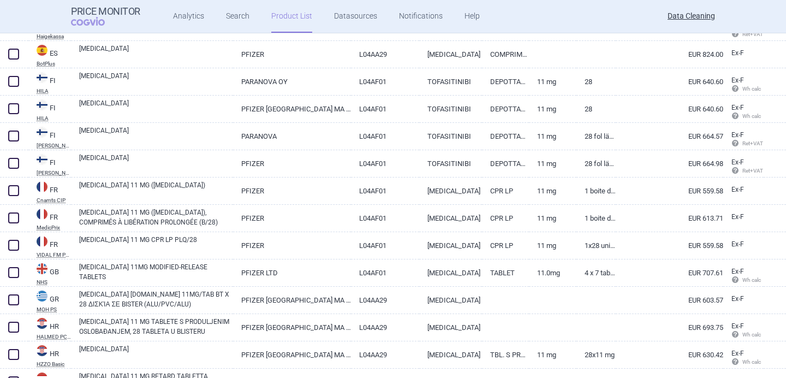
scroll to position [1143, 0]
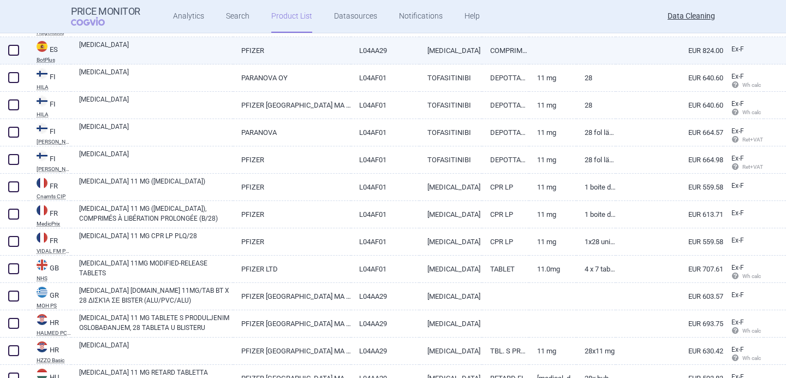
click at [159, 54] on link "[MEDICAL_DATA]" at bounding box center [156, 50] width 154 height 20
select select "EUR"
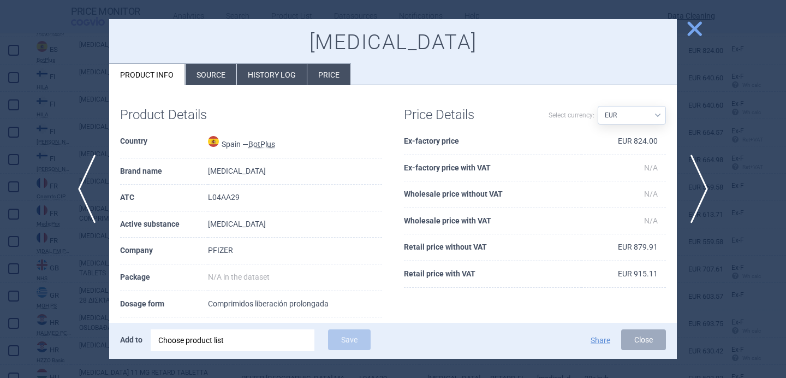
click at [201, 75] on li "Source" at bounding box center [210, 74] width 51 height 21
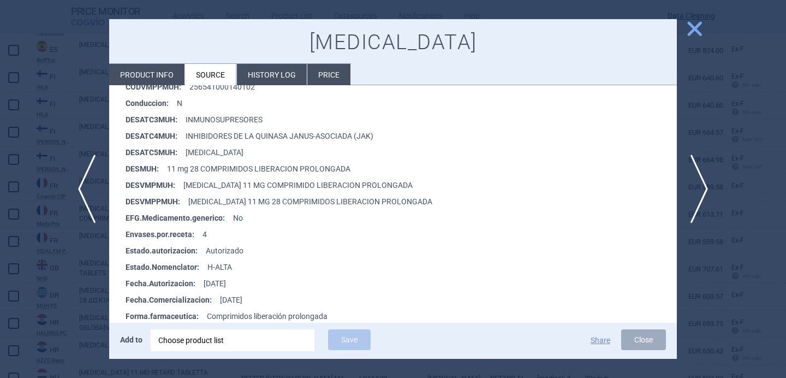
scroll to position [298, 0]
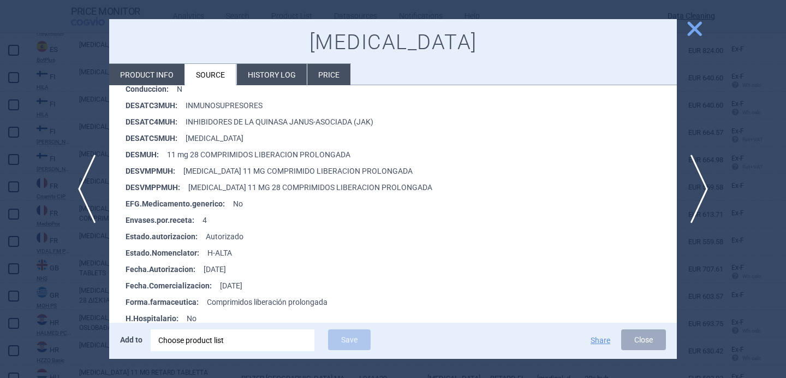
click at [77, 305] on div at bounding box center [393, 189] width 786 height 378
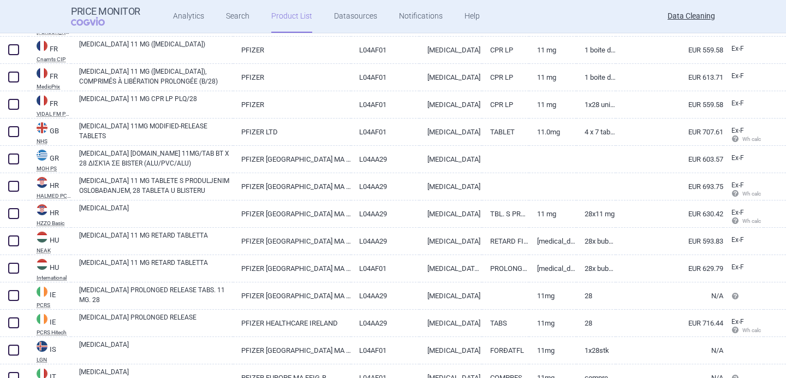
scroll to position [1282, 0]
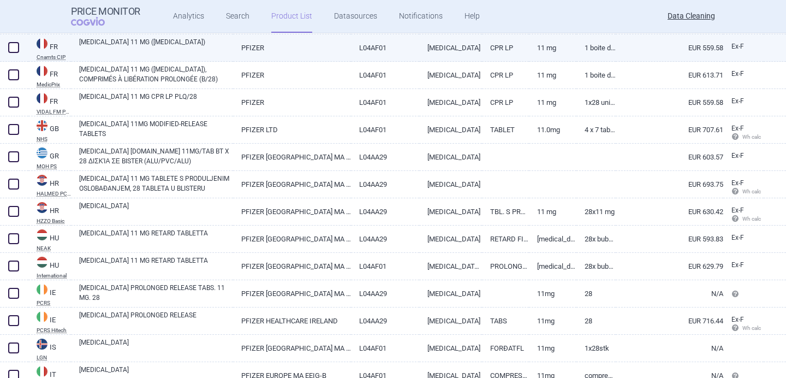
click at [194, 49] on link "[MEDICAL_DATA] 11 MG ([MEDICAL_DATA])" at bounding box center [156, 47] width 154 height 20
select select "EUR"
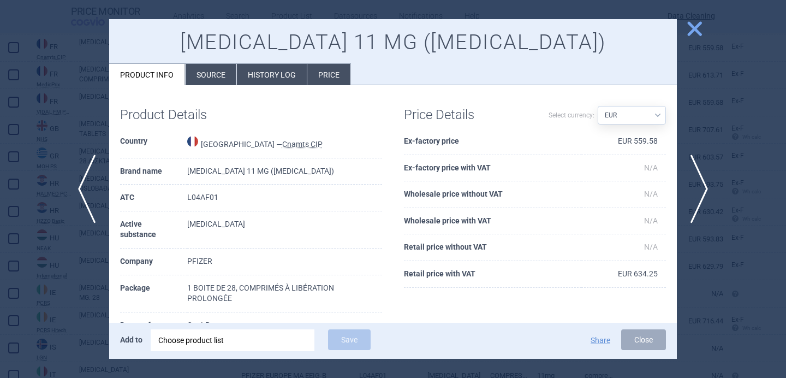
scroll to position [17, 0]
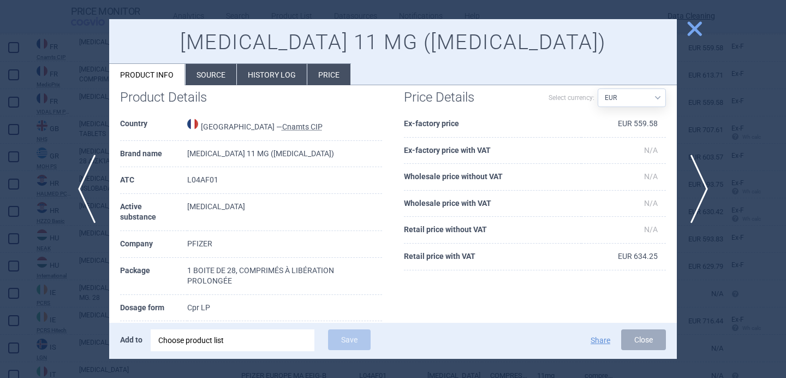
click at [87, 130] on div at bounding box center [393, 189] width 786 height 378
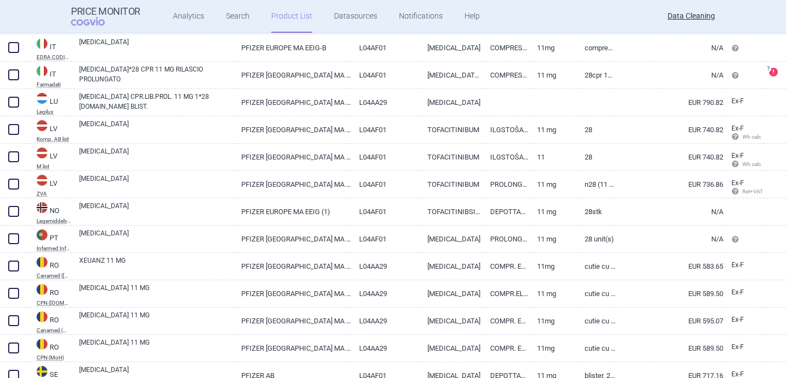
scroll to position [1609, 0]
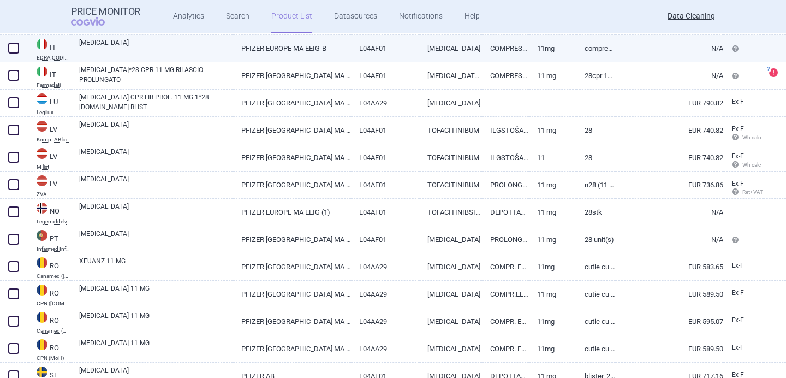
click at [135, 50] on link "[MEDICAL_DATA]" at bounding box center [156, 48] width 154 height 20
select select "EUR"
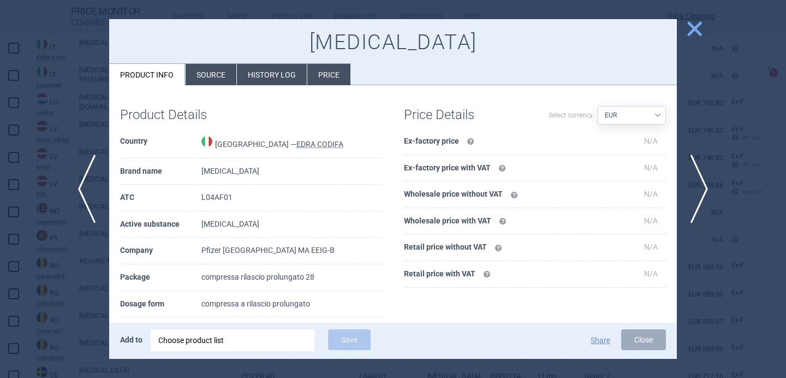
scroll to position [10, 0]
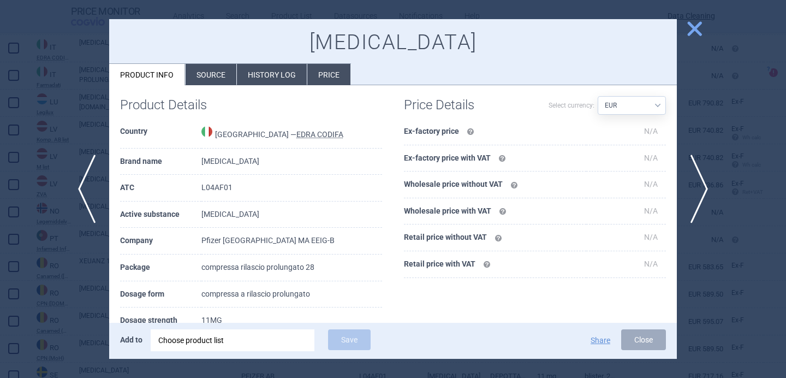
click at [77, 112] on div at bounding box center [393, 189] width 786 height 378
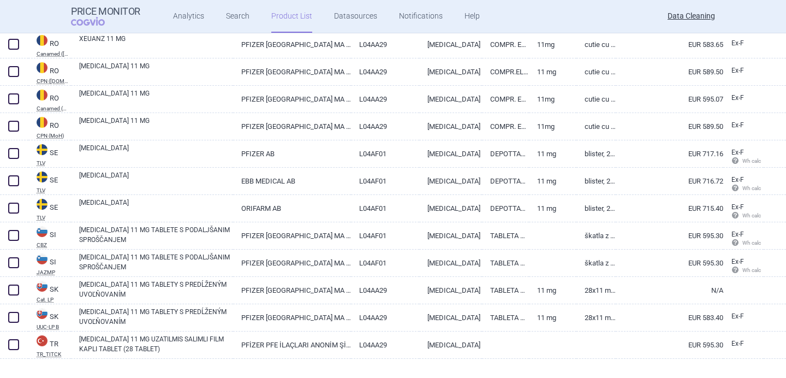
scroll to position [1830, 0]
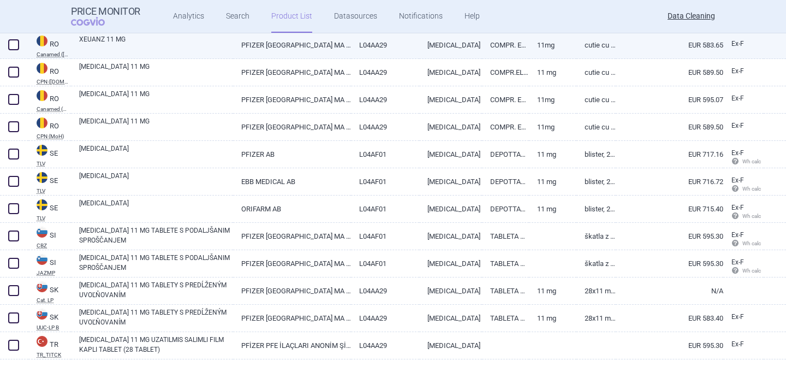
click at [155, 47] on link "XEUANZ 11 MG" at bounding box center [156, 44] width 154 height 20
select select "EUR"
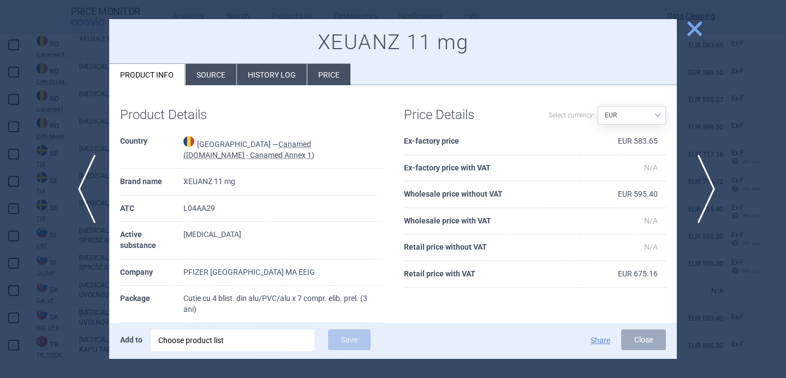
click at [706, 185] on span "next" at bounding box center [702, 188] width 25 height 69
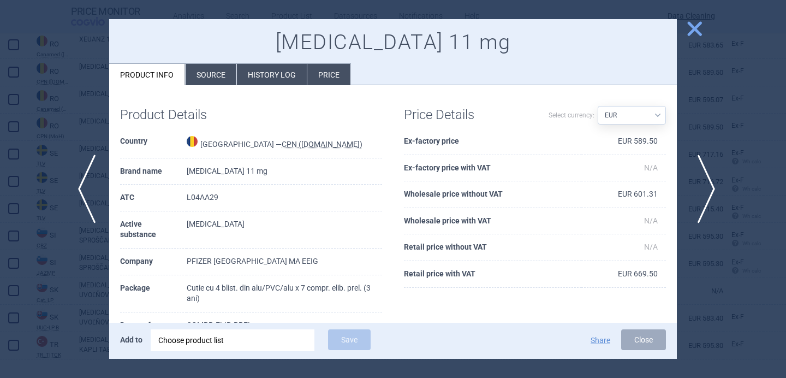
click at [706, 184] on span "next" at bounding box center [702, 188] width 25 height 69
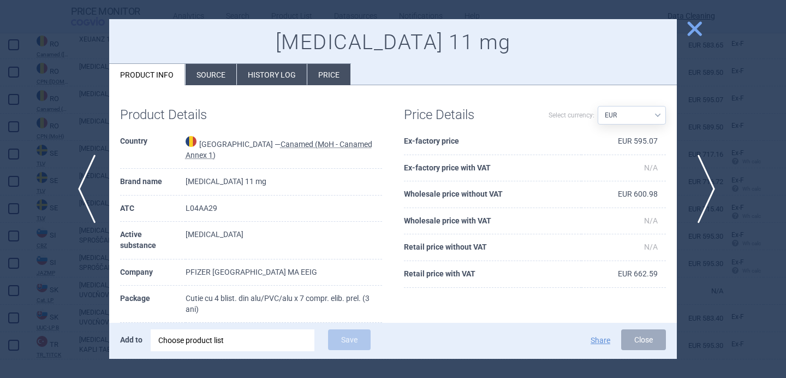
click at [706, 184] on span "next" at bounding box center [702, 188] width 25 height 69
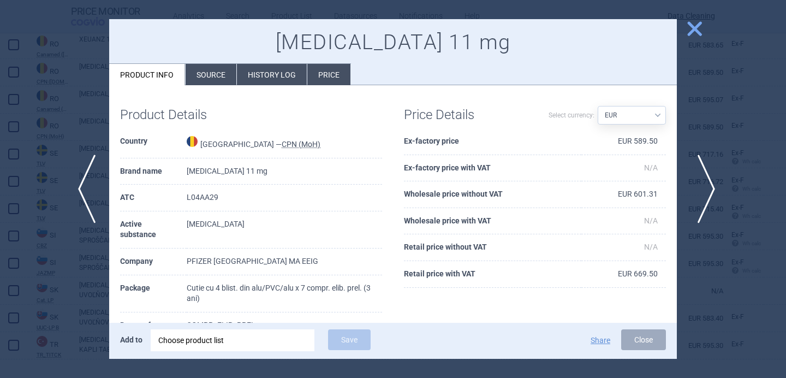
click at [706, 184] on span "next" at bounding box center [702, 188] width 25 height 69
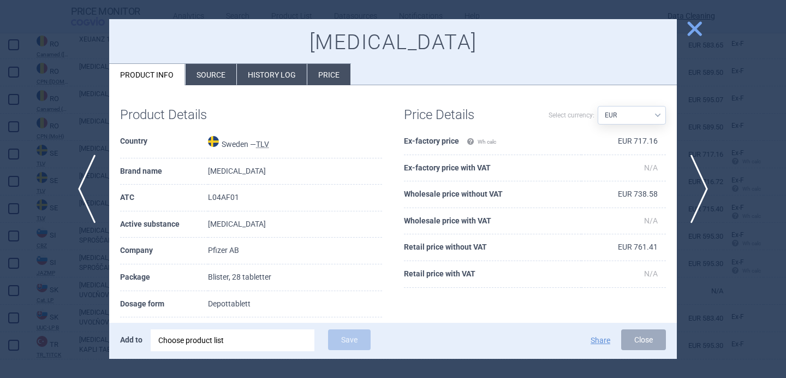
click at [723, 169] on div at bounding box center [393, 189] width 786 height 378
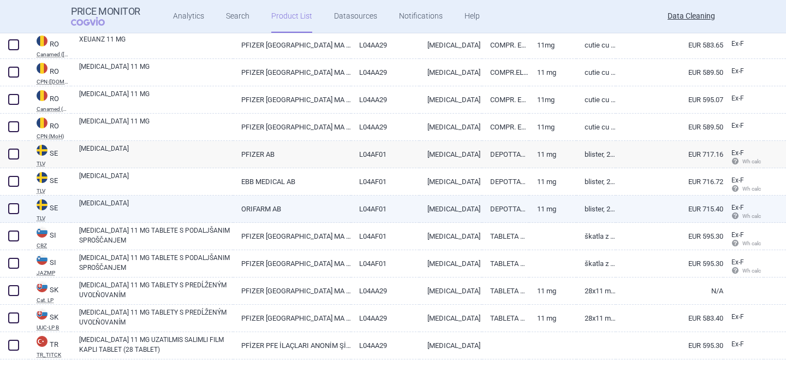
scroll to position [1847, 0]
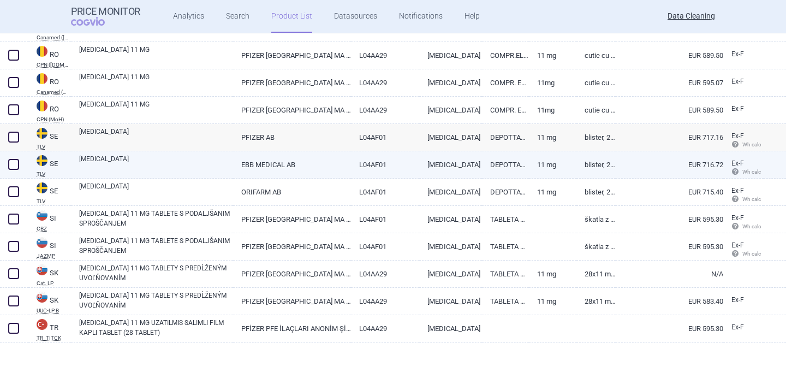
click at [297, 167] on link "EBB MEDICAL AB" at bounding box center [292, 164] width 118 height 27
select select "EUR"
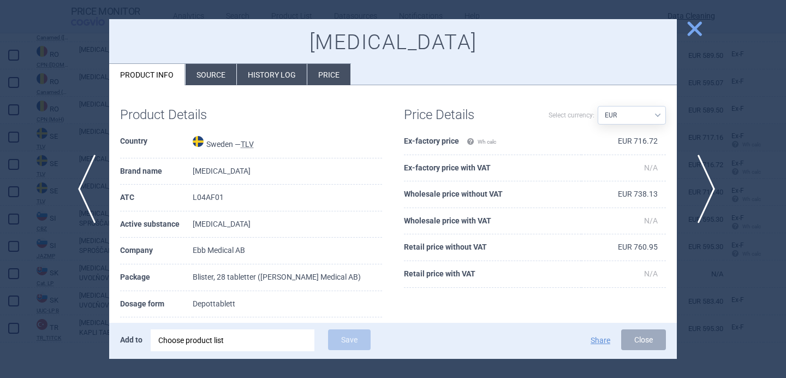
click at [701, 189] on span "next" at bounding box center [702, 188] width 25 height 69
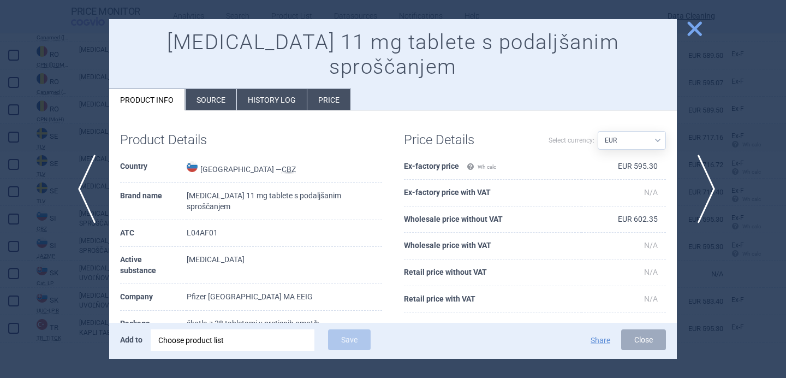
click at [701, 189] on span "next" at bounding box center [702, 188] width 25 height 69
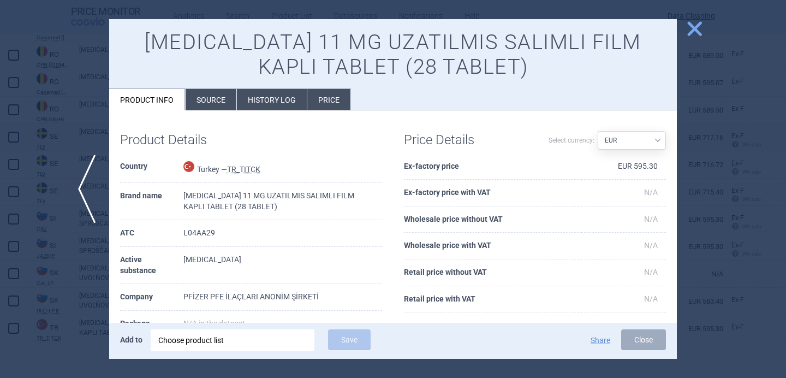
click at [748, 131] on div at bounding box center [393, 189] width 786 height 378
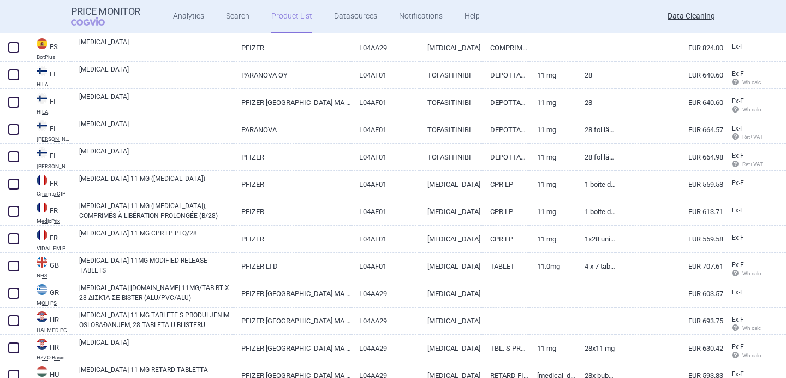
scroll to position [1116, 0]
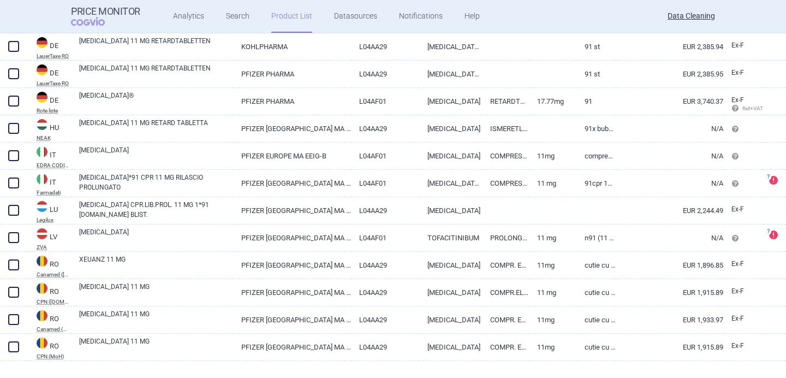
scroll to position [620, 0]
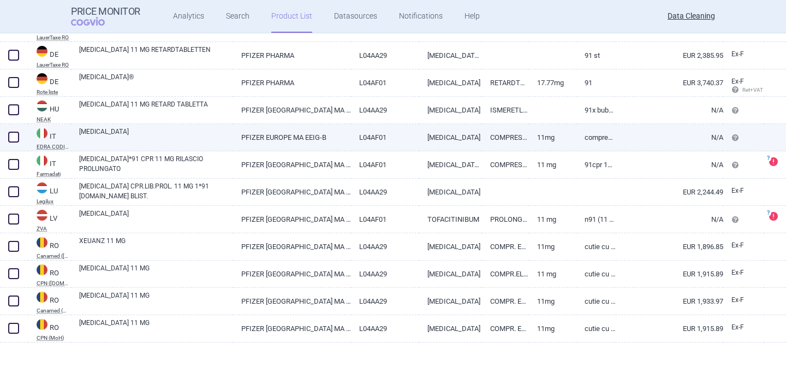
click at [225, 131] on link "[MEDICAL_DATA]" at bounding box center [156, 137] width 154 height 20
select select "EUR"
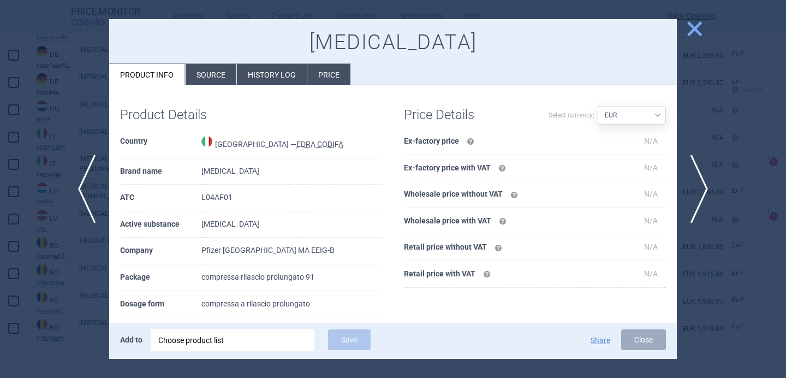
scroll to position [4, 0]
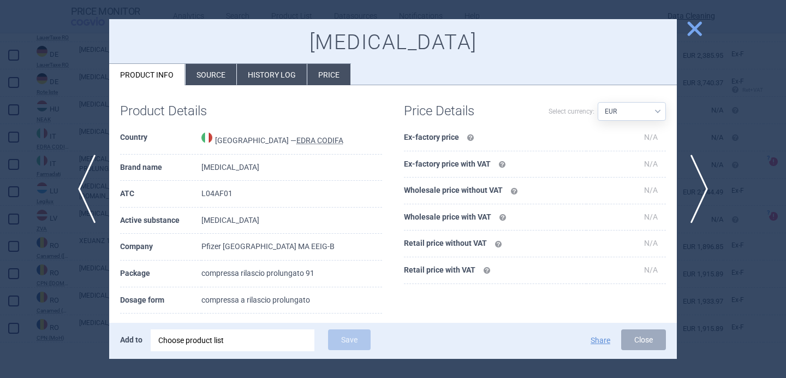
click at [70, 297] on div at bounding box center [393, 189] width 786 height 378
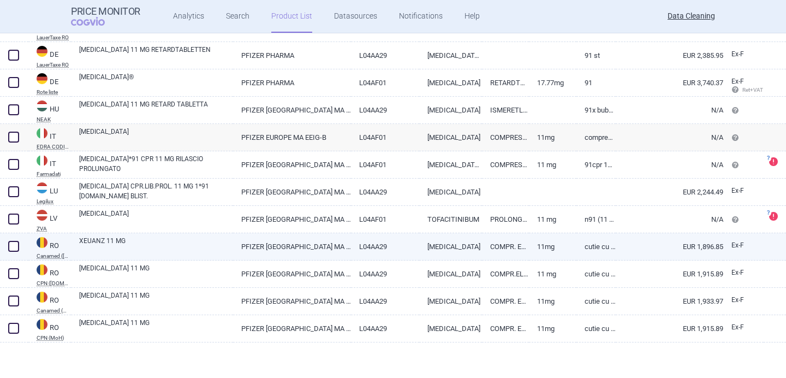
click at [183, 244] on link "XEUANZ 11 MG" at bounding box center [156, 246] width 154 height 20
select select "EUR"
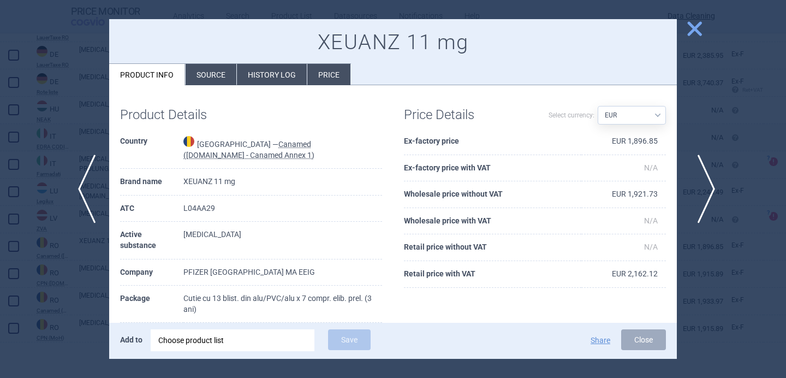
click at [699, 169] on span "next" at bounding box center [702, 188] width 25 height 69
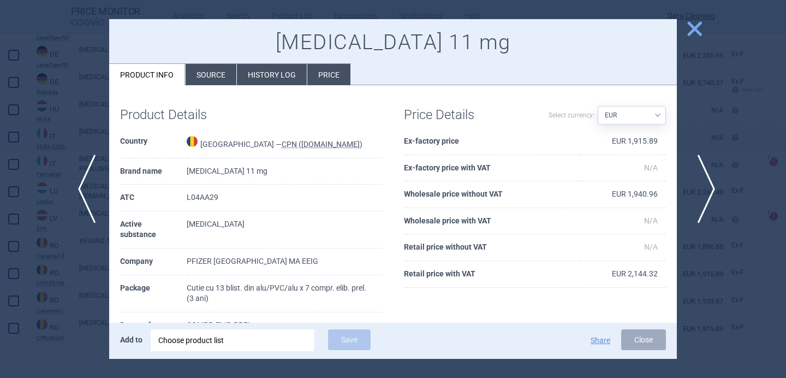
click at [699, 169] on span "next" at bounding box center [702, 188] width 25 height 69
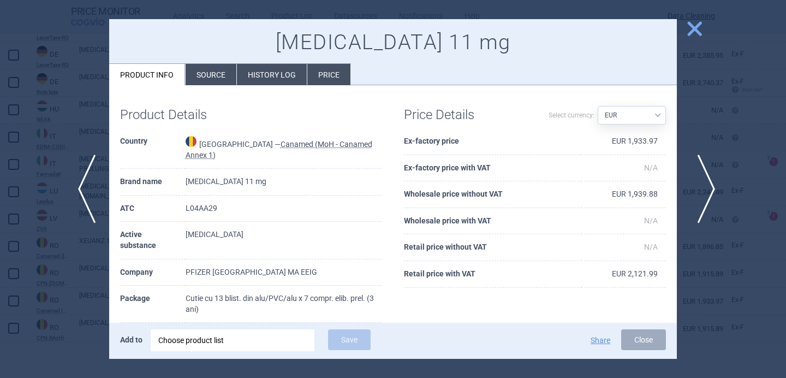
click at [699, 169] on span "next" at bounding box center [702, 188] width 25 height 69
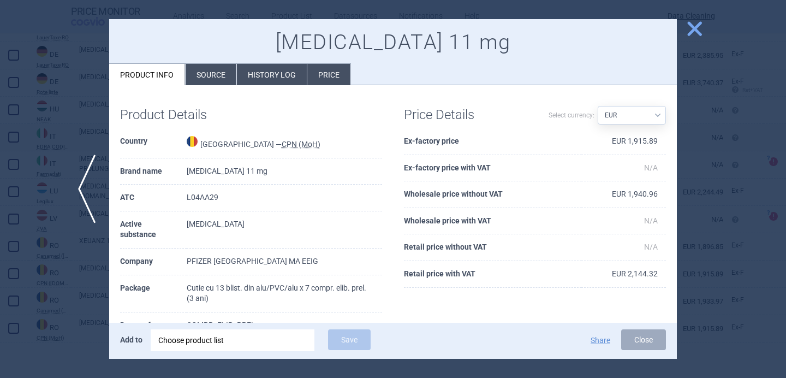
click at [699, 169] on div at bounding box center [393, 189] width 786 height 378
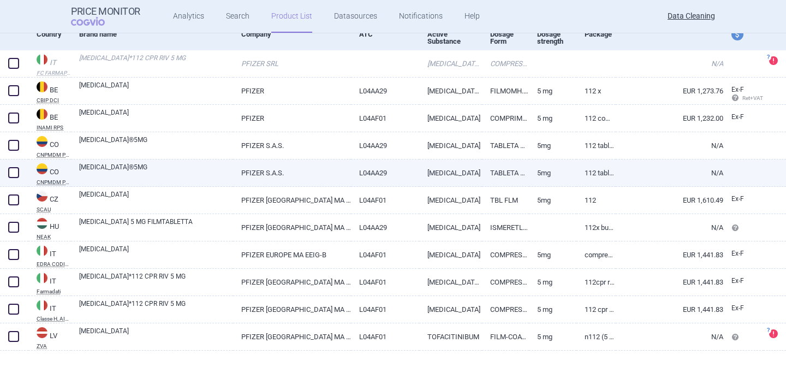
scroll to position [129, 0]
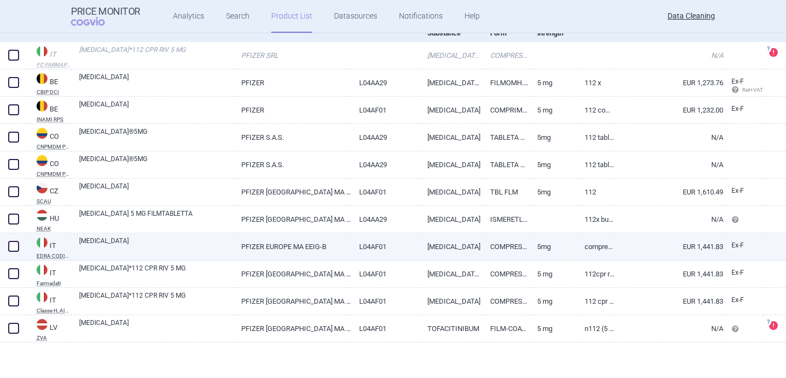
click at [254, 241] on link "PFIZER EUROPE MA EEIG-B" at bounding box center [292, 246] width 118 height 27
select select "EUR"
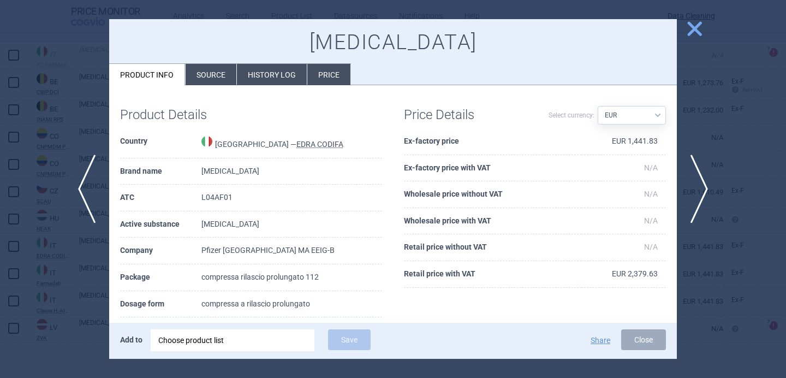
scroll to position [25, 0]
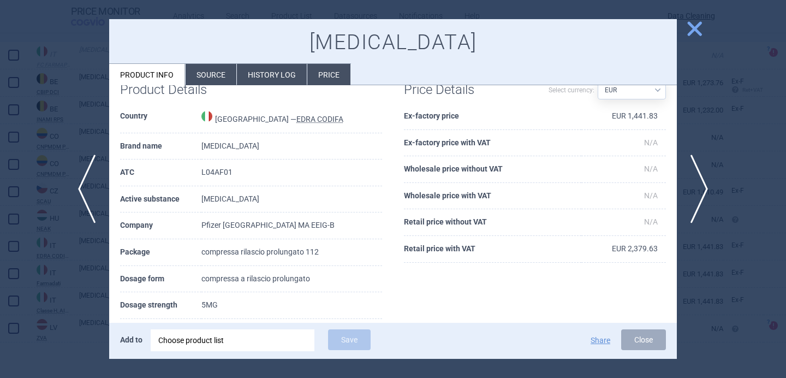
click at [62, 284] on div at bounding box center [393, 189] width 786 height 378
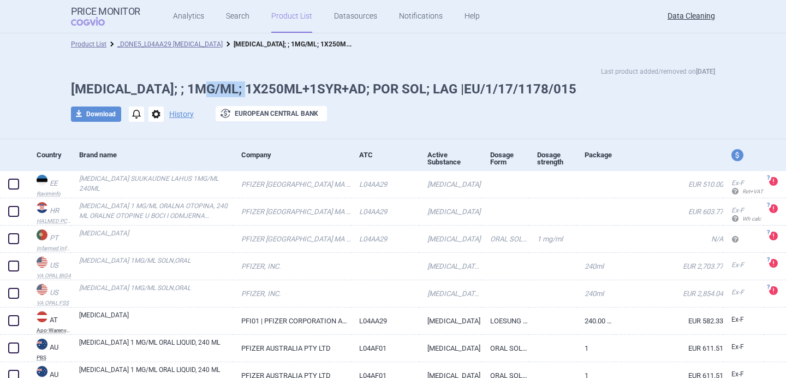
drag, startPoint x: 205, startPoint y: 94, endPoint x: 255, endPoint y: 93, distance: 50.2
click at [255, 93] on h1 "XELJANZ; ; 1MG/ML; 1X250ML+1SYR+AD; POR SOL; LAG |EU/1/17/1178/015" at bounding box center [393, 89] width 644 height 16
drag, startPoint x: 264, startPoint y: 91, endPoint x: 330, endPoint y: 92, distance: 65.5
click at [330, 92] on h1 "XELJANZ; ; 1MG/ML; 1X250ML+1SYR+AD; POR SOL; LAG |EU/1/17/1178/015" at bounding box center [393, 89] width 644 height 16
click at [363, 105] on div "Last product added/removed on 28 Jul XELJANZ; ; 1MG/ML; 1X250ML+1SYR+AD; POR SO…" at bounding box center [392, 99] width 687 height 67
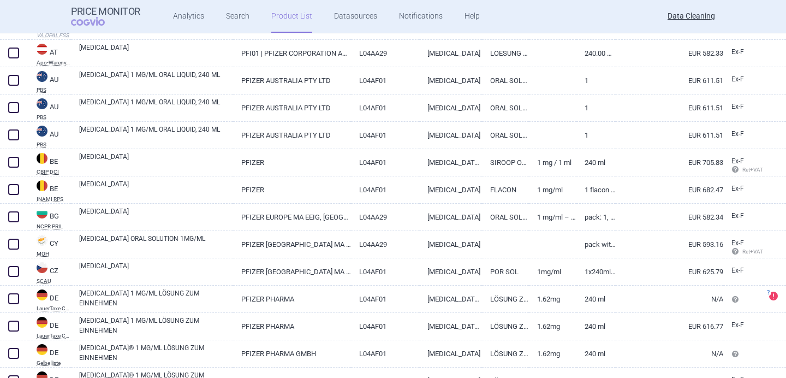
scroll to position [270, 0]
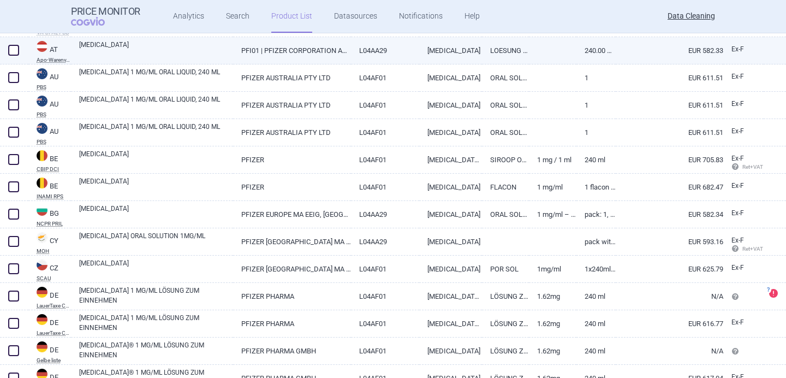
click at [336, 57] on link "PFI01 | PFIZER CORPORATION AUSTRI" at bounding box center [292, 50] width 118 height 27
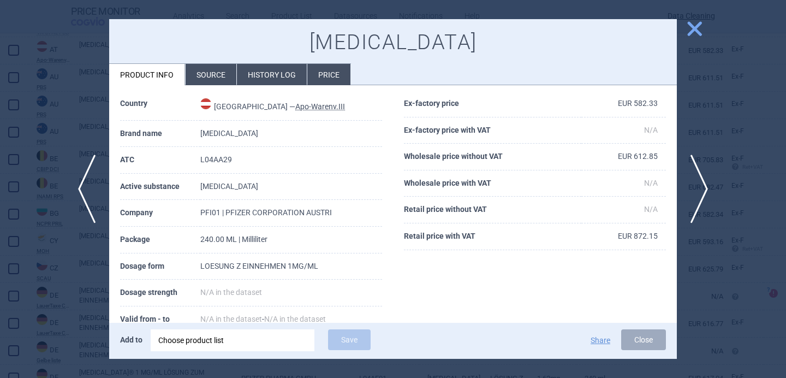
select select "EUR"
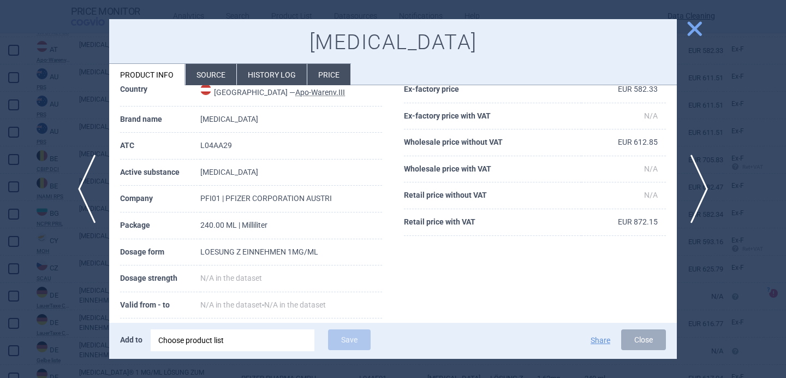
click at [53, 309] on div at bounding box center [393, 189] width 786 height 378
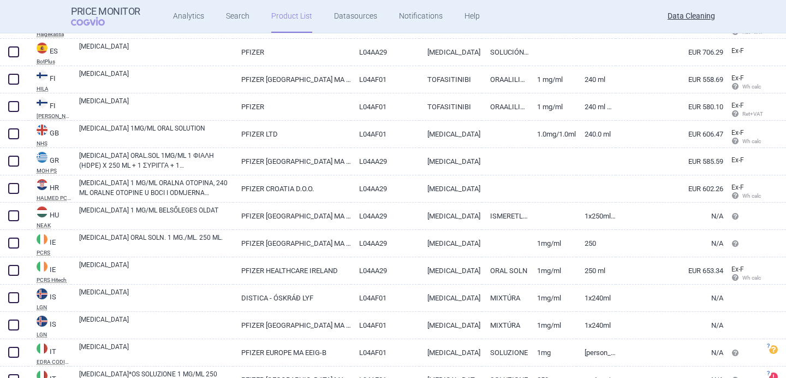
scroll to position [767, 0]
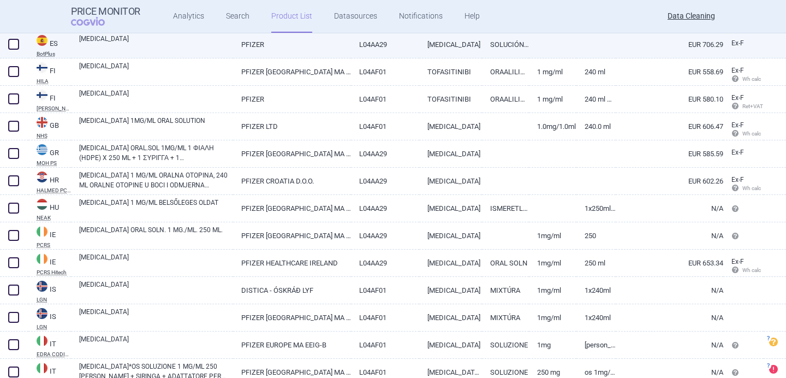
click at [175, 52] on link "XELJANZ" at bounding box center [156, 44] width 154 height 20
select select "EUR"
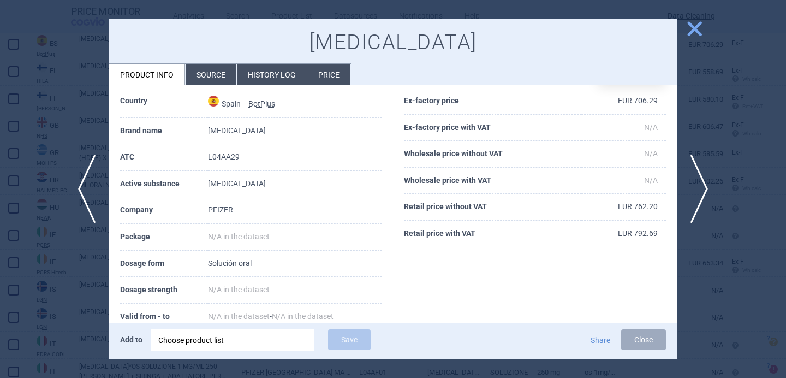
scroll to position [80, 0]
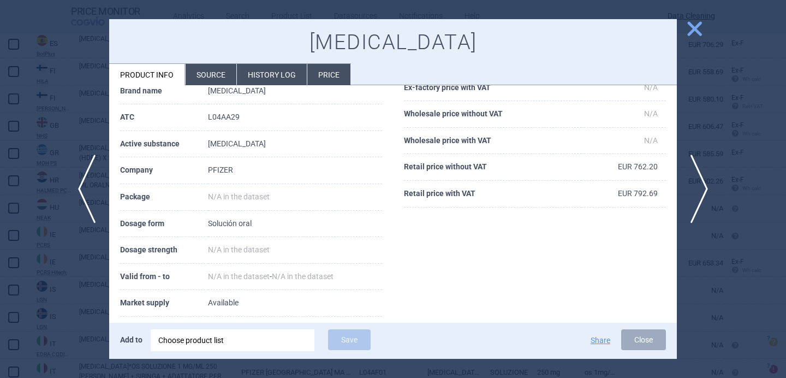
click at [209, 75] on li "Source" at bounding box center [210, 74] width 51 height 21
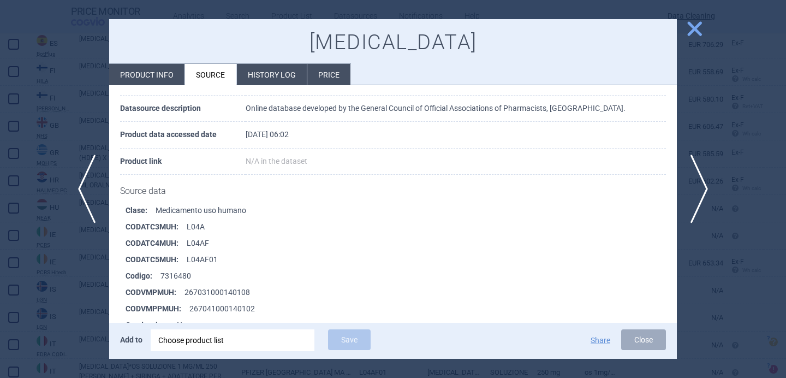
scroll to position [292, 0]
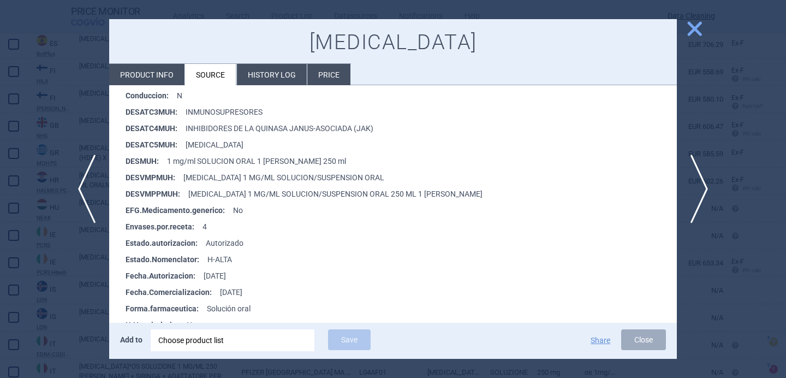
click at [44, 301] on div at bounding box center [393, 189] width 786 height 378
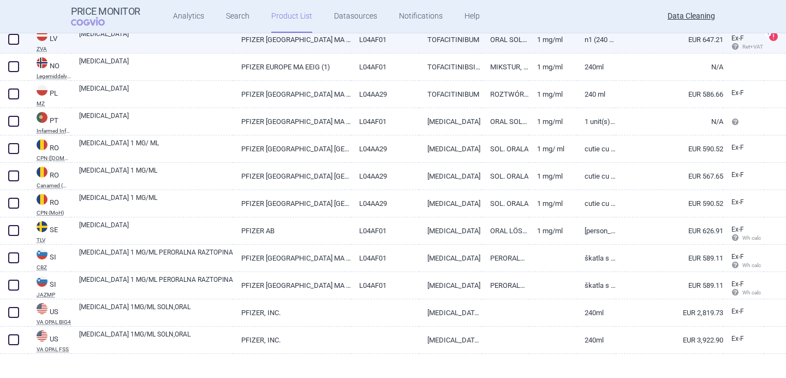
scroll to position [1193, 0]
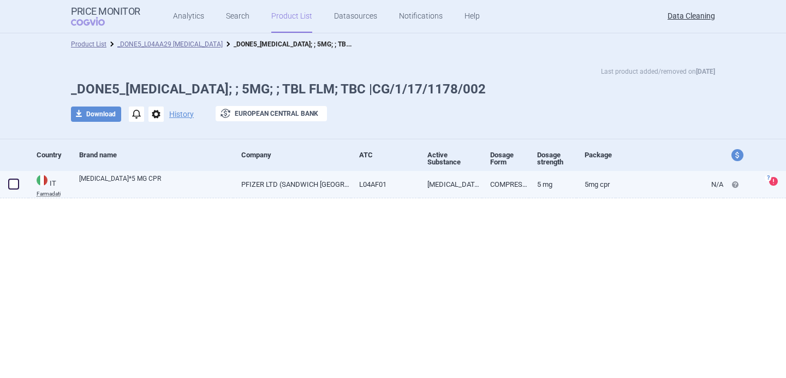
click at [173, 194] on div "[MEDICAL_DATA]*5 MG CPR" at bounding box center [152, 184] width 162 height 27
click at [173, 183] on link "[MEDICAL_DATA]*5 MG CPR" at bounding box center [156, 183] width 154 height 20
select select "EUR"
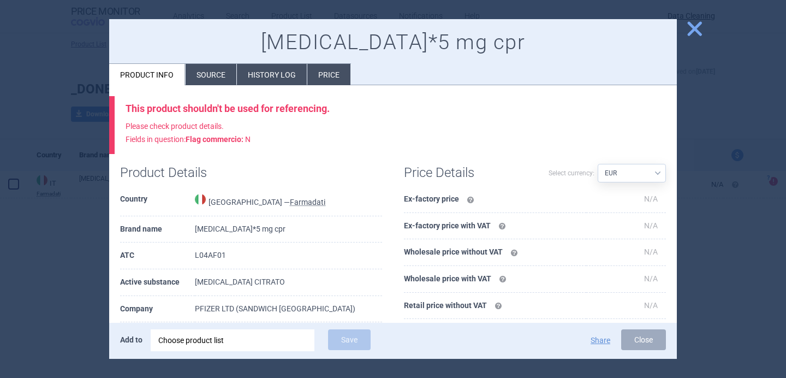
click at [207, 77] on li "Source" at bounding box center [210, 74] width 51 height 21
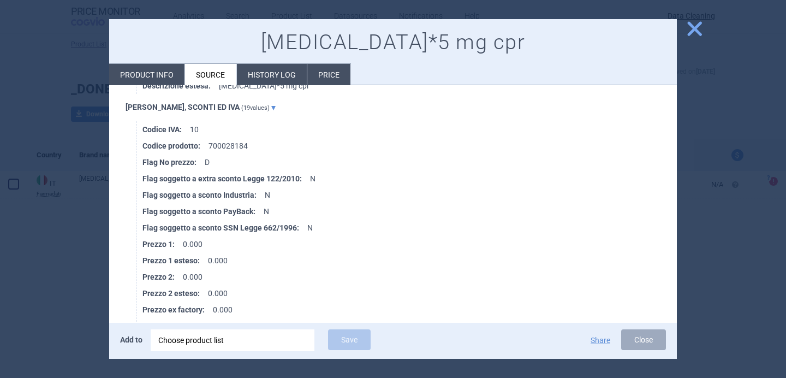
scroll to position [1021, 0]
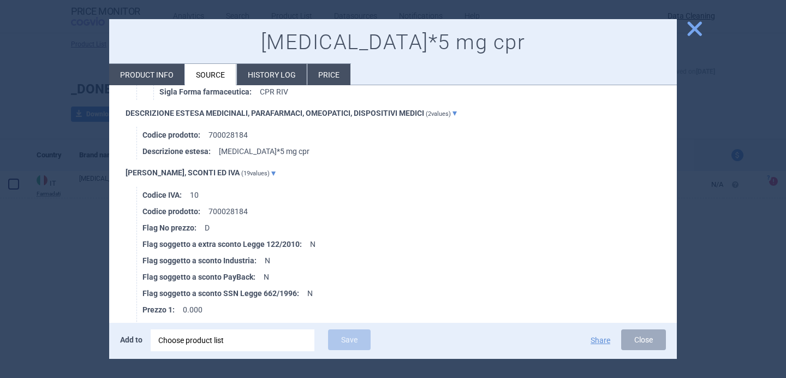
click at [77, 251] on div at bounding box center [393, 189] width 786 height 378
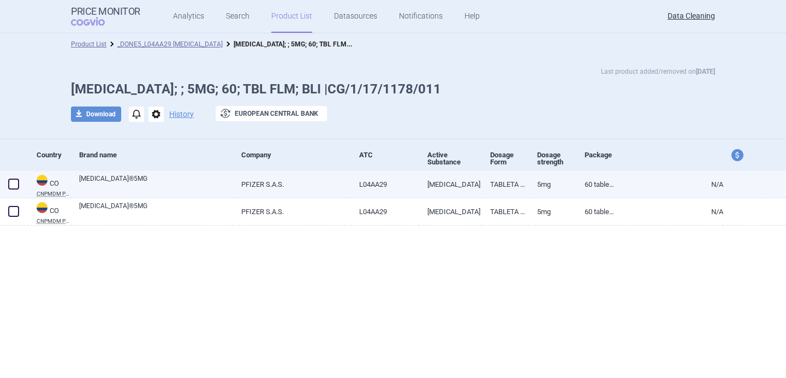
click at [183, 188] on link "[MEDICAL_DATA]®5MG" at bounding box center [156, 183] width 154 height 20
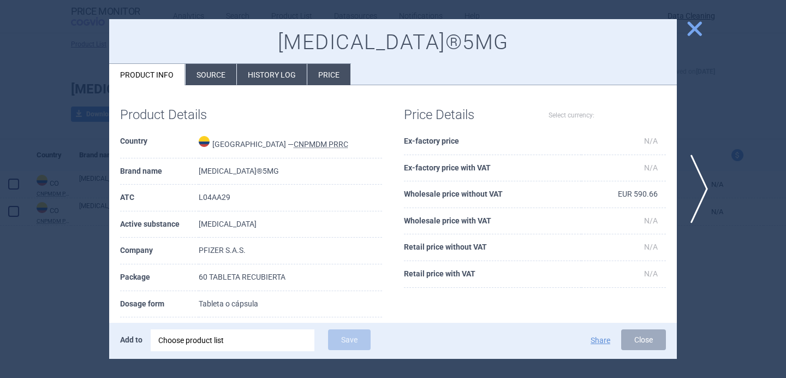
select select "EUR"
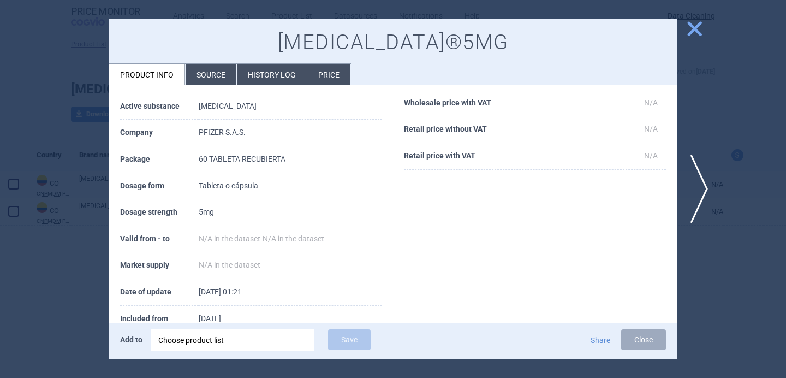
scroll to position [121, 0]
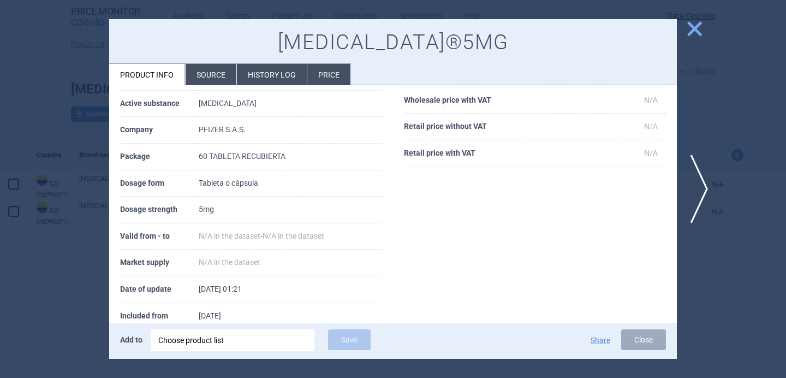
click at [217, 81] on li "Source" at bounding box center [210, 74] width 51 height 21
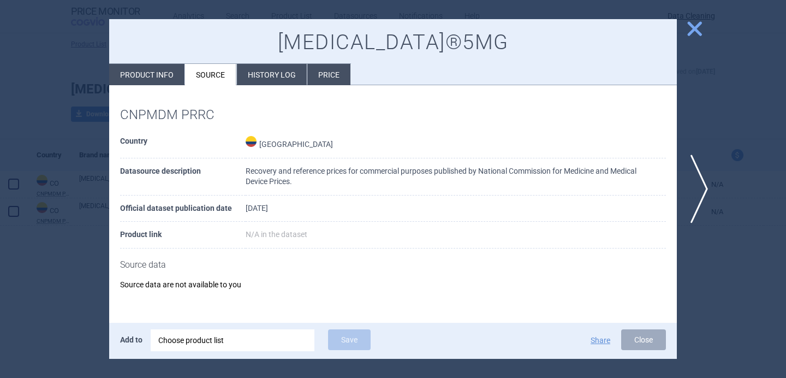
click at [175, 77] on li "Product info" at bounding box center [146, 74] width 75 height 21
select select "EUR"
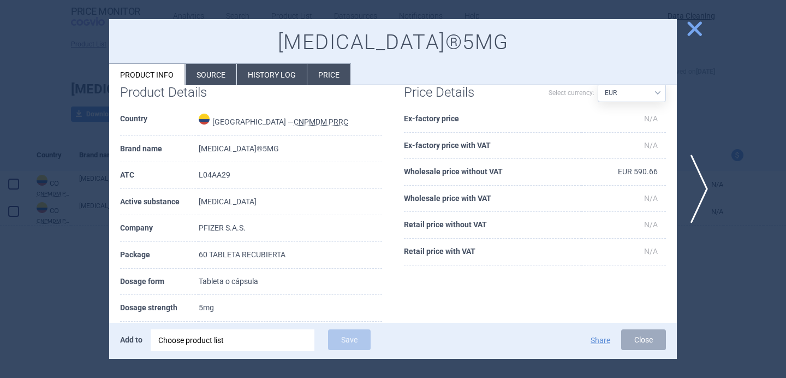
scroll to position [19, 0]
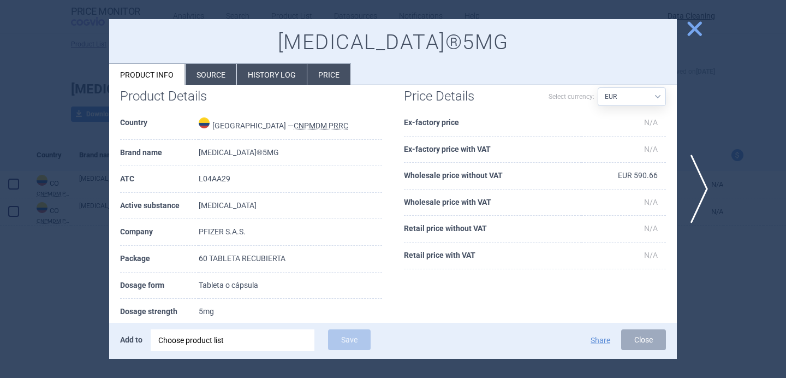
click at [75, 283] on div at bounding box center [393, 189] width 786 height 378
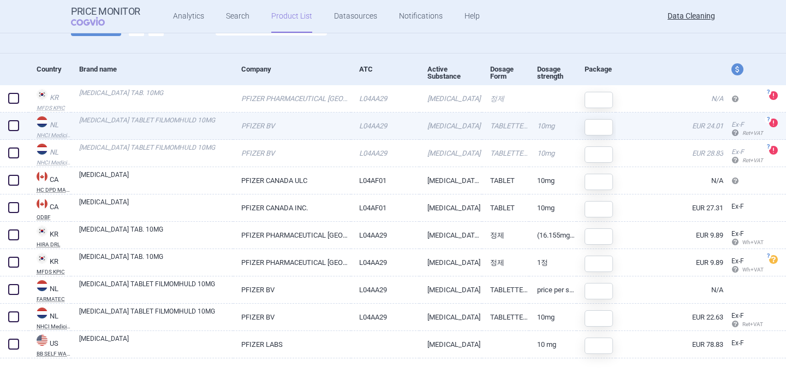
scroll to position [101, 0]
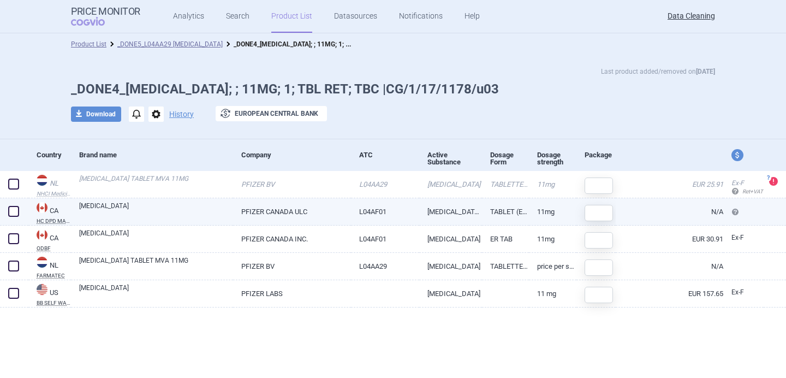
click at [191, 215] on link "[MEDICAL_DATA]" at bounding box center [156, 211] width 154 height 20
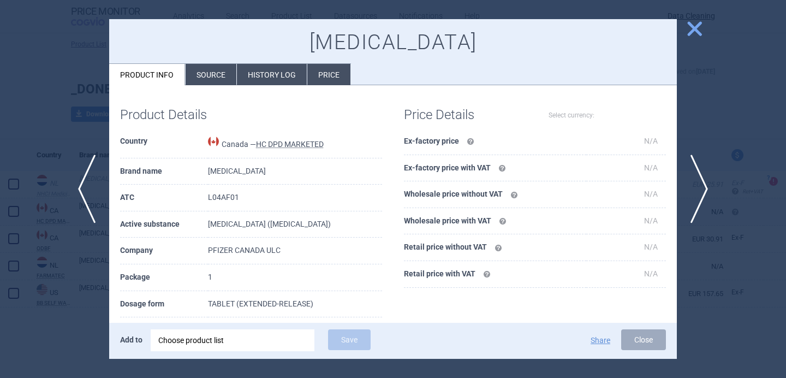
select select "EUR"
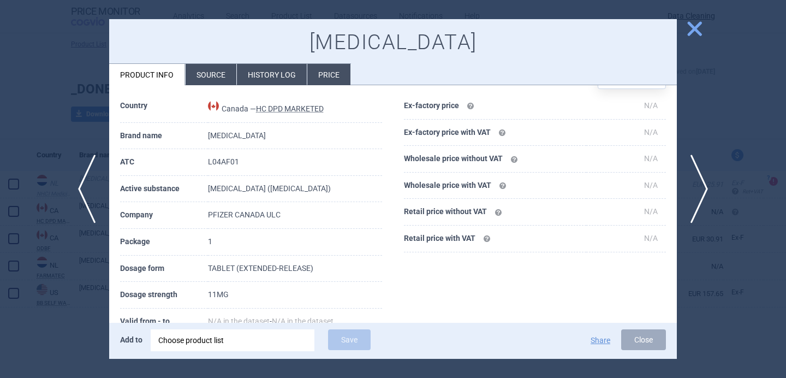
scroll to position [38, 0]
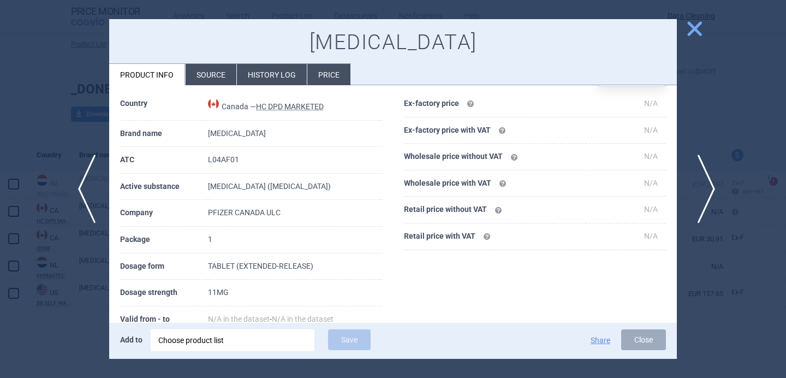
click at [704, 182] on span "next" at bounding box center [702, 188] width 25 height 69
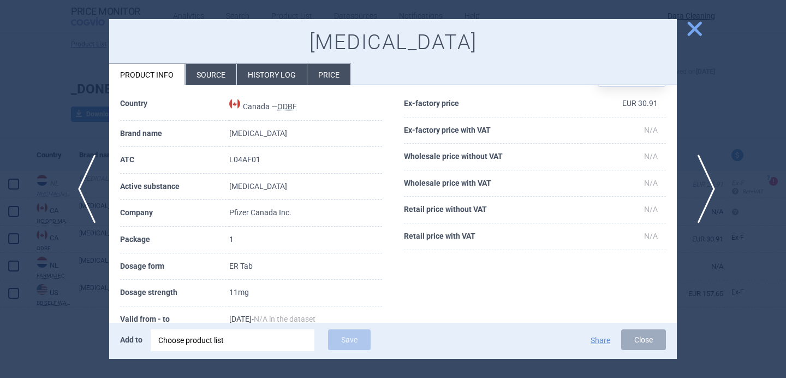
click at [704, 182] on span "next" at bounding box center [702, 188] width 25 height 69
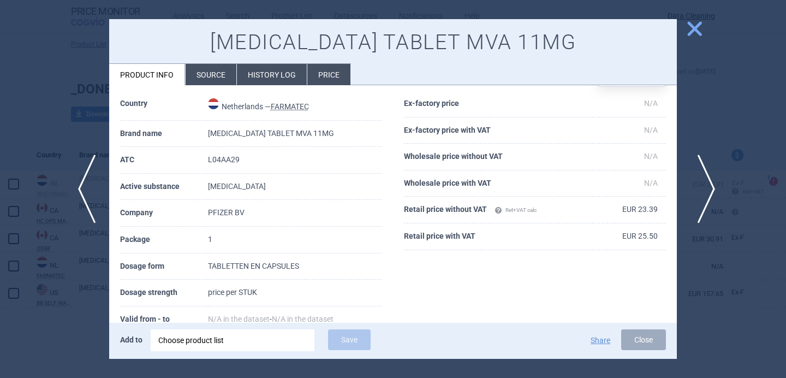
click at [704, 182] on span "next" at bounding box center [702, 188] width 25 height 69
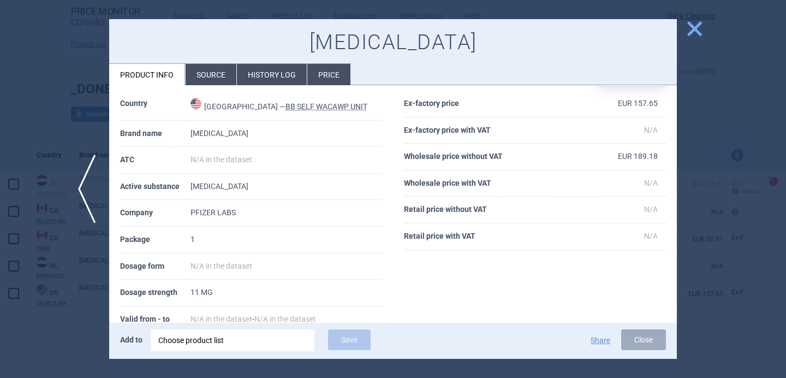
click at [69, 302] on div at bounding box center [393, 189] width 786 height 378
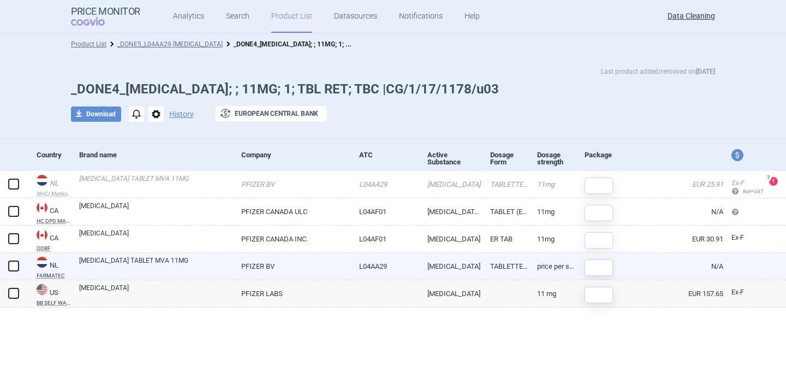
click at [118, 264] on link "XELJANZ TABLET MVA 11MG" at bounding box center [156, 265] width 154 height 20
select select "EUR"
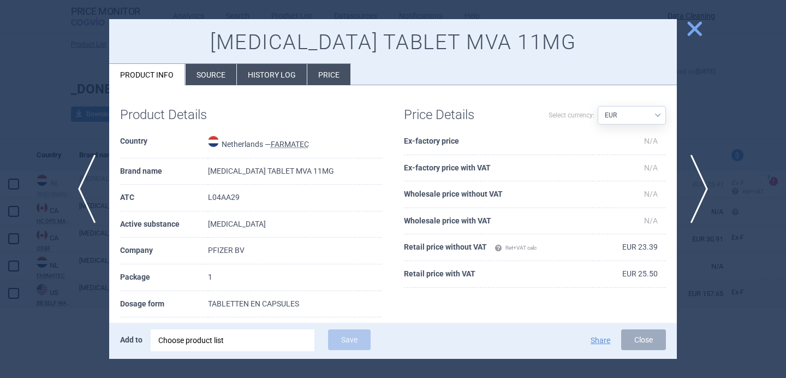
click at [203, 80] on li "Source" at bounding box center [210, 74] width 51 height 21
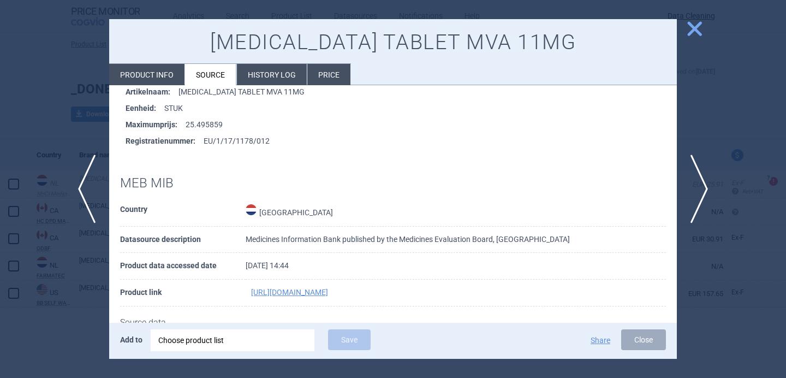
scroll to position [215, 0]
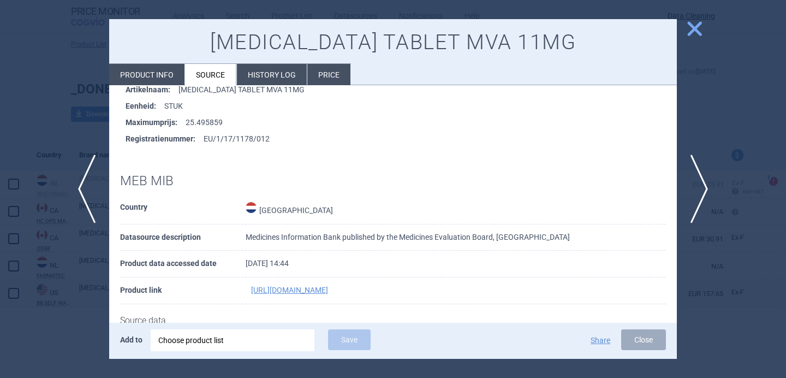
click at [71, 337] on div at bounding box center [393, 189] width 786 height 378
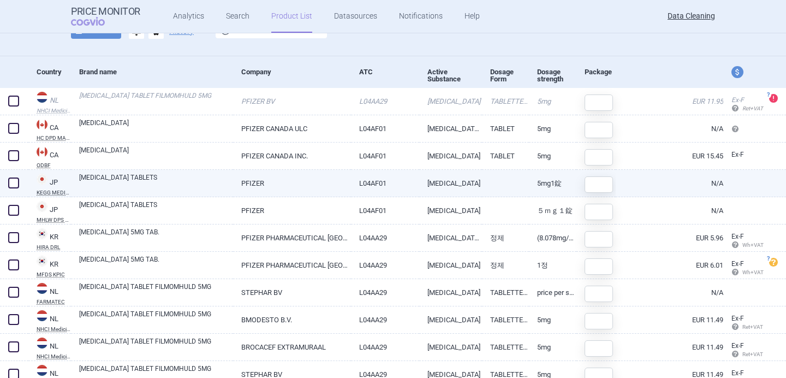
scroll to position [83, 0]
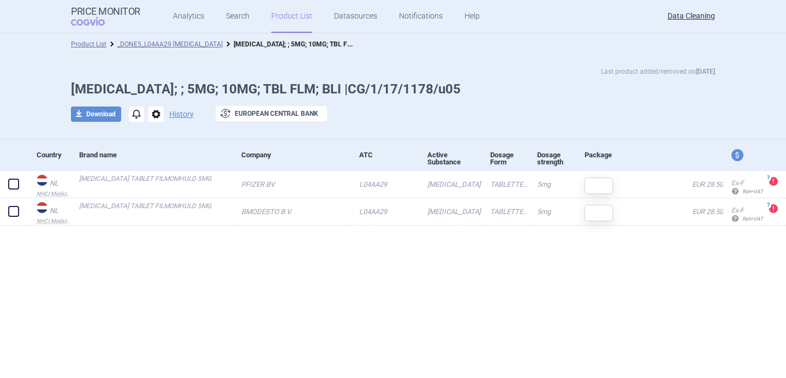
click at [157, 113] on span "options" at bounding box center [155, 113] width 15 height 15
click at [160, 179] on button "Delete" at bounding box center [155, 179] width 35 height 16
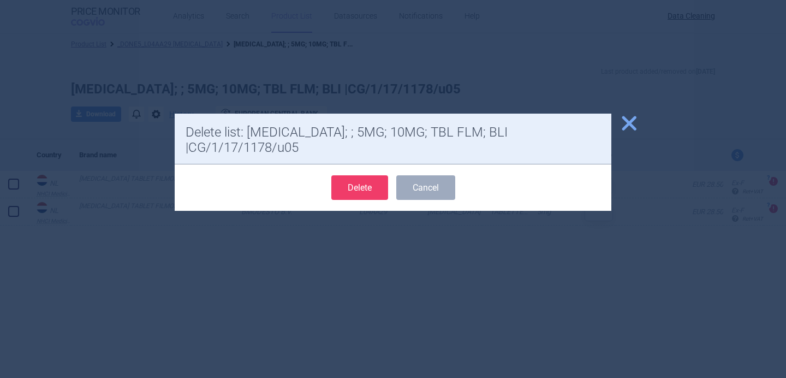
click at [358, 175] on button "Delete" at bounding box center [359, 187] width 57 height 25
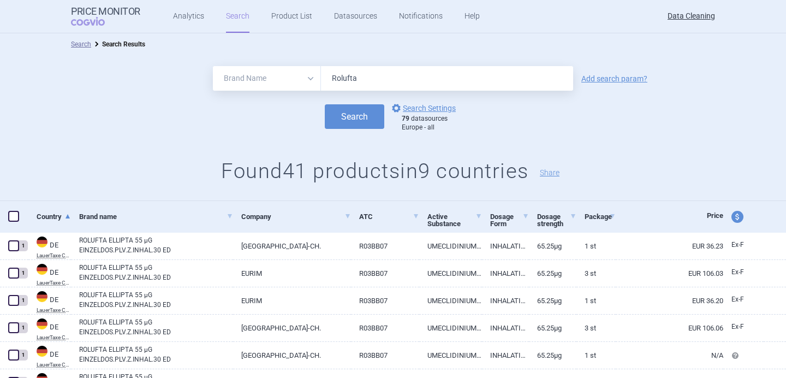
select select "brandName"
click at [363, 72] on input "Rolufta" at bounding box center [447, 78] width 252 height 25
paste input "Ellipta"
type input "Rolufta Ellipta"
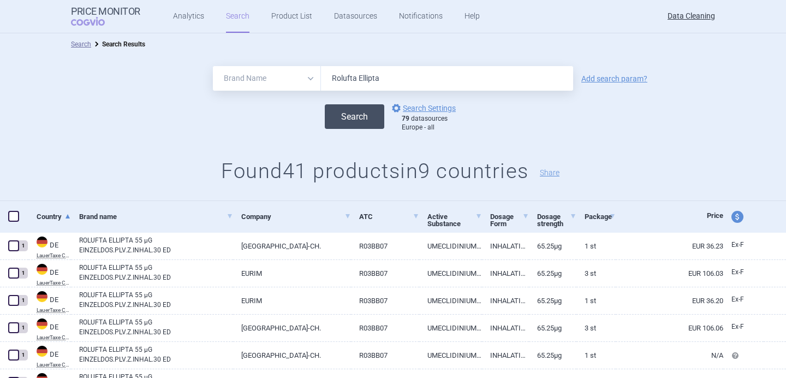
click at [356, 116] on button "Search" at bounding box center [354, 116] width 59 height 25
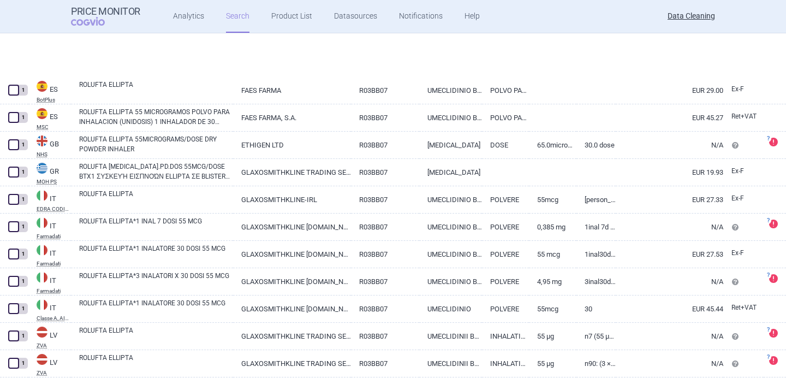
scroll to position [818, 0]
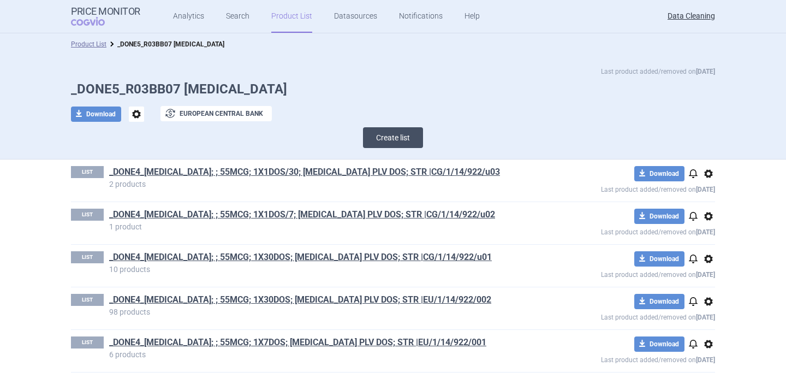
click at [397, 143] on button "Create list" at bounding box center [393, 137] width 60 height 21
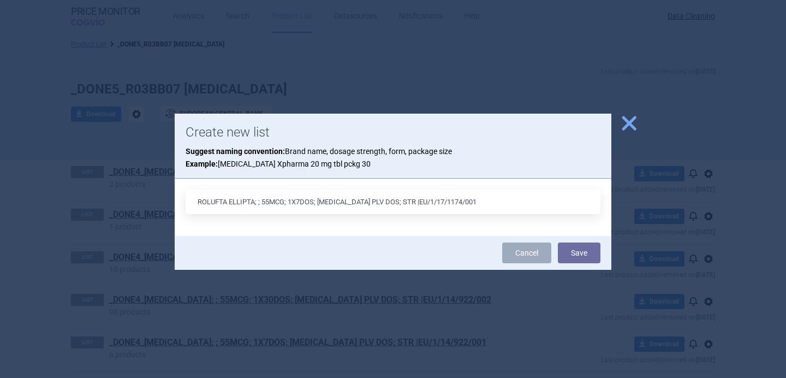
click at [375, 201] on input "ROLUFTA ELLIPTA; ; 55MCG; 1X7DOS; [MEDICAL_DATA] PLV DOS; STR |EU/1/17/1174/001" at bounding box center [392, 201] width 415 height 25
type input "ROLUFTA ELLIPTA; ; 55MCG; 1X7DOS; [MEDICAL_DATA] PLV DOS; BLI |EU/1/17/1174/001"
click at [589, 248] on button "Save" at bounding box center [579, 252] width 43 height 21
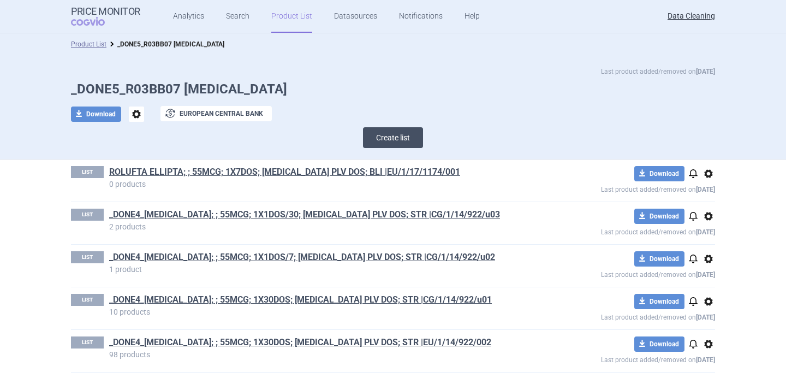
click at [400, 136] on button "Create list" at bounding box center [393, 137] width 60 height 21
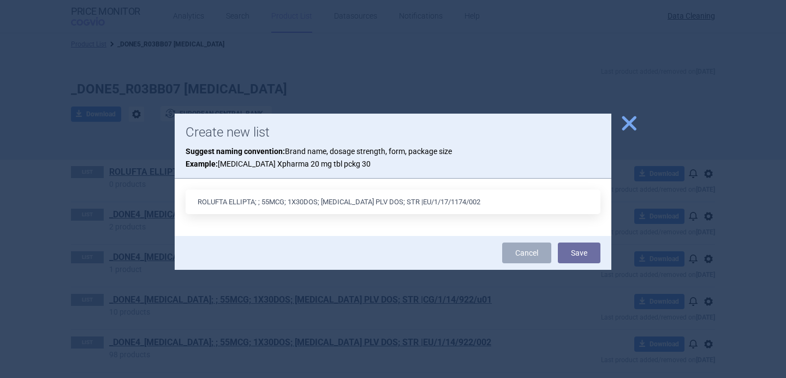
click at [373, 202] on input "ROLUFTA ELLIPTA; ; 55MCG; 1X30DOS; INH PLV DOS; STR |EU/1/17/1174/002" at bounding box center [392, 201] width 415 height 25
type input "ROLUFTA ELLIPTA; ; 55MCG; 1X30DOS; [MEDICAL_DATA] PLV DOS; BLI |EU/1/17/1174/002"
click at [580, 249] on button "Save" at bounding box center [579, 252] width 43 height 21
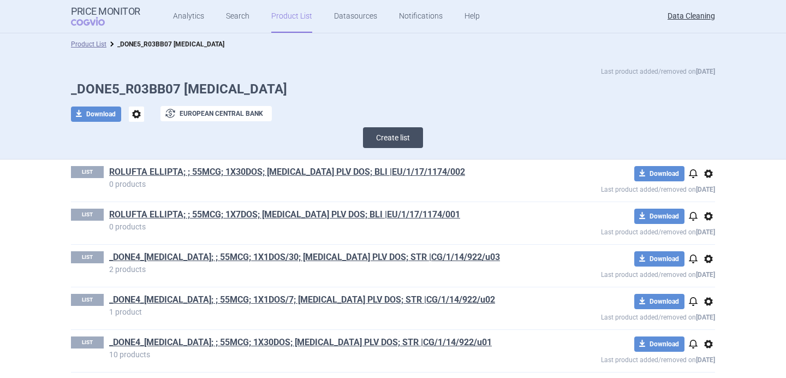
click at [402, 144] on button "Create list" at bounding box center [393, 137] width 60 height 21
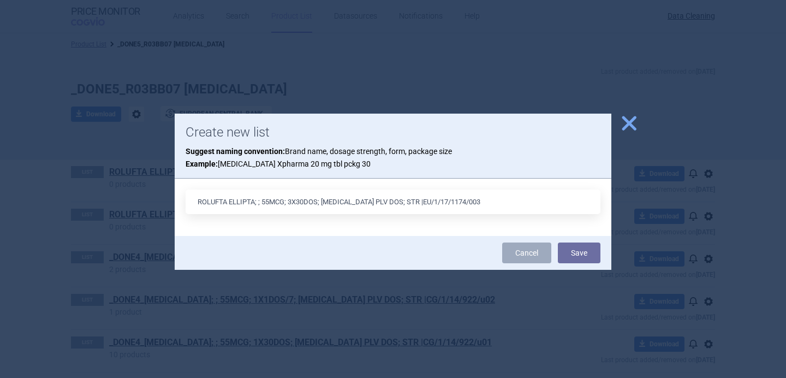
click at [372, 201] on input "ROLUFTA ELLIPTA; ; 55MCG; 3X30DOS; INH PLV DOS; STR |EU/1/17/1174/003" at bounding box center [392, 201] width 415 height 25
type input "ROLUFTA ELLIPTA; ; 55MCG; 3X30DOS; [MEDICAL_DATA] PLV DOS; BLI |EU/1/17/1174/003"
click at [588, 249] on button "Save" at bounding box center [579, 252] width 43 height 21
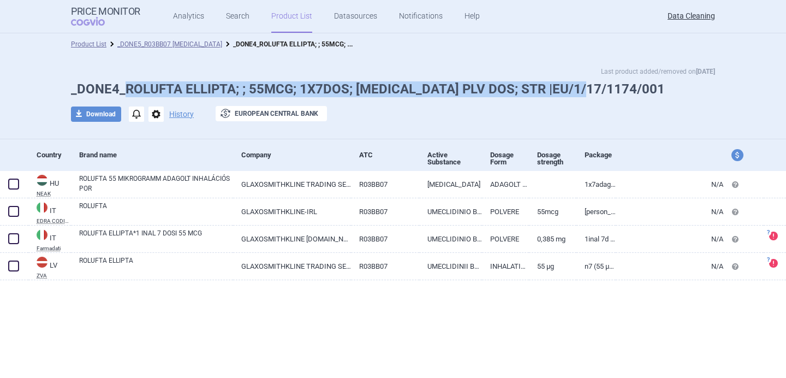
drag, startPoint x: 589, startPoint y: 89, endPoint x: 127, endPoint y: 93, distance: 462.1
click at [127, 93] on h1 "_DONE4_ROLUFTA ELLIPTA; ; 55MCG; 1X7DOS; [MEDICAL_DATA] PLV DOS; STR |EU/1/17/1…" at bounding box center [393, 89] width 644 height 16
copy h1 "ROLUFTA ELLIPTA; ; 55MCG; 1X7DOS; [MEDICAL_DATA] PLV DOS; STR |EU/1/17/1174/001"
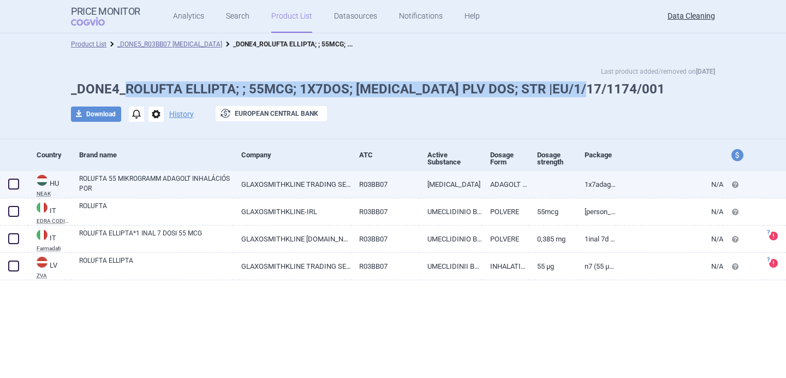
click at [15, 185] on span at bounding box center [13, 183] width 11 height 11
checkbox input "true"
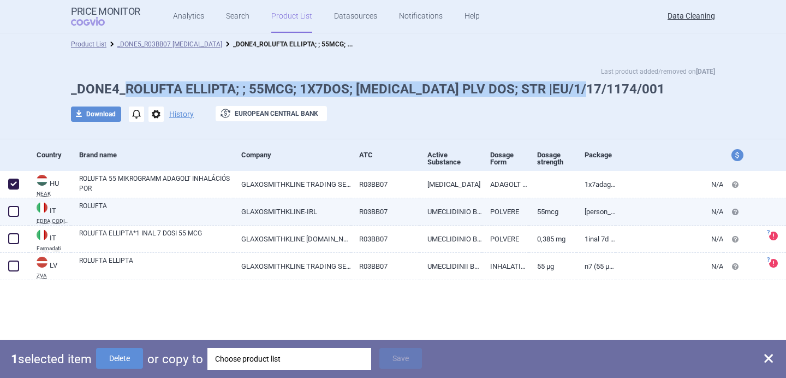
click at [15, 209] on span at bounding box center [13, 211] width 11 height 11
checkbox input "true"
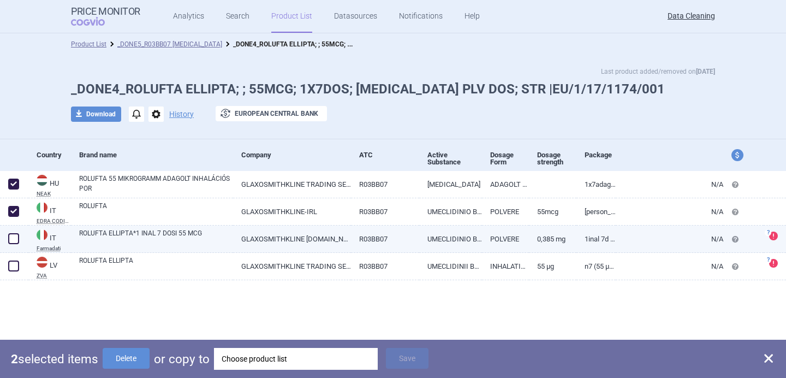
click at [15, 251] on div at bounding box center [14, 238] width 28 height 27
click at [14, 241] on span at bounding box center [13, 238] width 11 height 11
checkbox input "true"
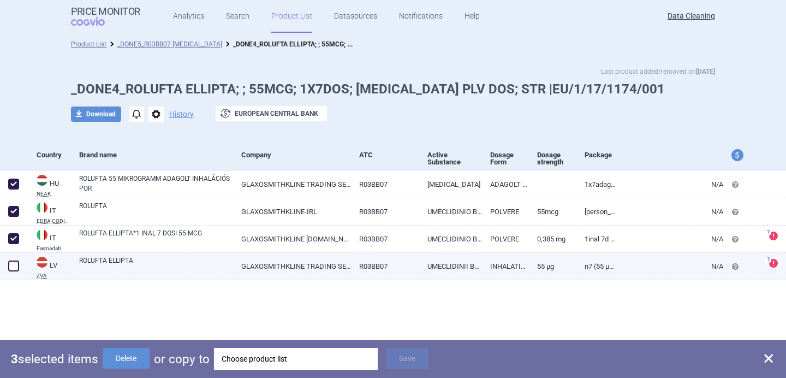
click at [14, 266] on span at bounding box center [13, 265] width 11 height 11
checkbox input "true"
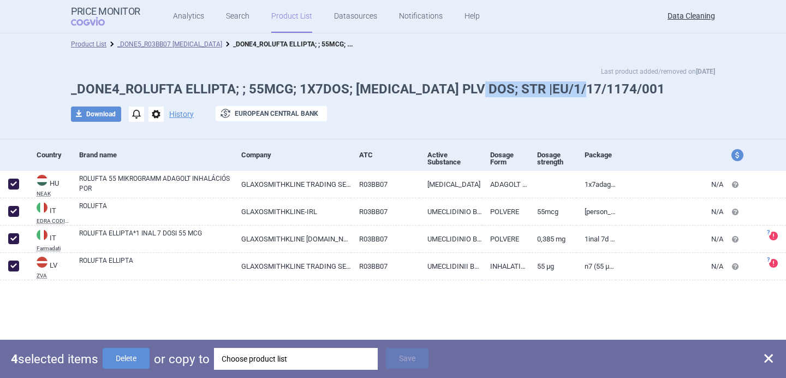
drag, startPoint x: 573, startPoint y: 87, endPoint x: 470, endPoint y: 86, distance: 103.7
click at [470, 86] on h1 "_DONE4_ROLUFTA ELLIPTA; ; 55MCG; 1X7DOS; [MEDICAL_DATA] PLV DOS; STR |EU/1/17/1…" at bounding box center [393, 89] width 644 height 16
copy h1 "EU/1/17/1174/001"
click at [267, 368] on div "Choose product list" at bounding box center [295, 359] width 148 height 22
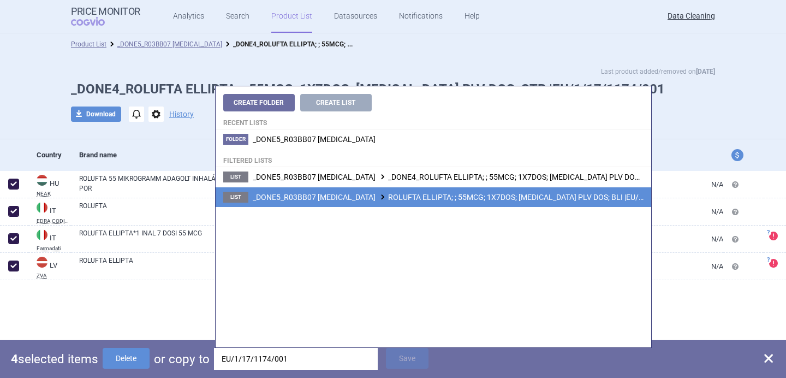
type input "EU/1/17/1174/001"
click at [392, 193] on span "_DONE5_R03BB07 [MEDICAL_DATA] ROLUFTA ELLIPTA; ; 55MCG; 1X7DOS; [MEDICAL_DATA] …" at bounding box center [472, 197] width 439 height 9
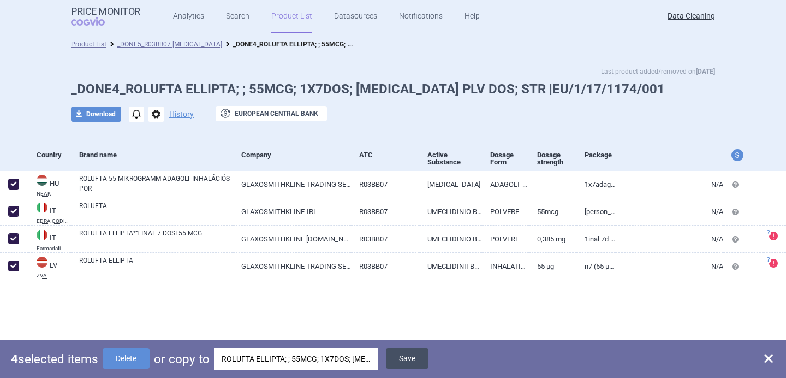
click at [390, 358] on button "Save" at bounding box center [407, 358] width 43 height 21
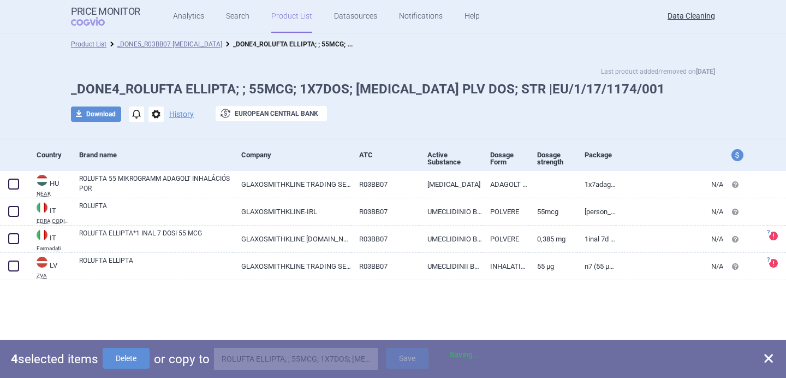
checkbox input "false"
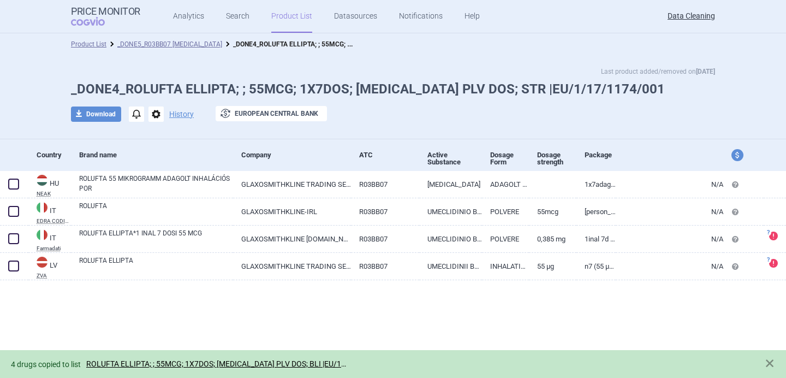
click at [155, 119] on span "options" at bounding box center [155, 113] width 15 height 15
click at [161, 178] on button "Delete" at bounding box center [155, 179] width 35 height 16
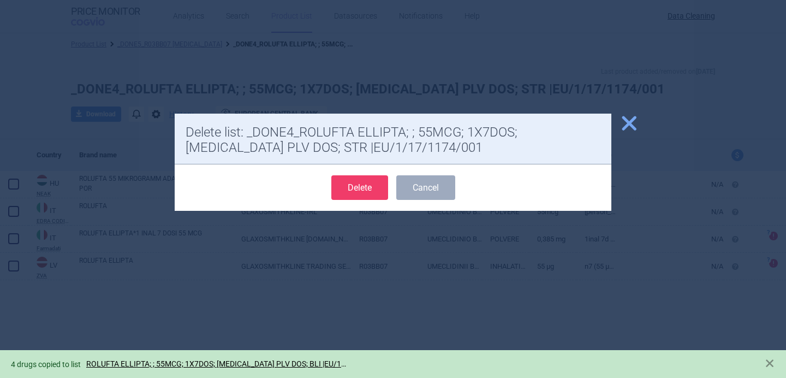
click at [364, 189] on button "Delete" at bounding box center [359, 187] width 57 height 25
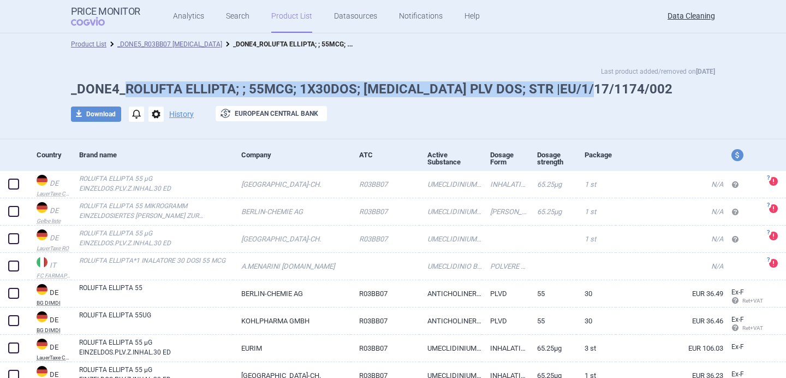
drag, startPoint x: 595, startPoint y: 90, endPoint x: 125, endPoint y: 88, distance: 469.7
click at [125, 88] on h1 "_DONE4_ROLUFTA ELLIPTA; ; 55MCG; 1X30DOS; [MEDICAL_DATA] PLV DOS; STR |EU/1/17/…" at bounding box center [393, 89] width 644 height 16
copy h1 "ROLUFTA ELLIPTA; ; 55MCG; 1X30DOS; [MEDICAL_DATA] PLV DOS; STR |EU/1/17/1174/002"
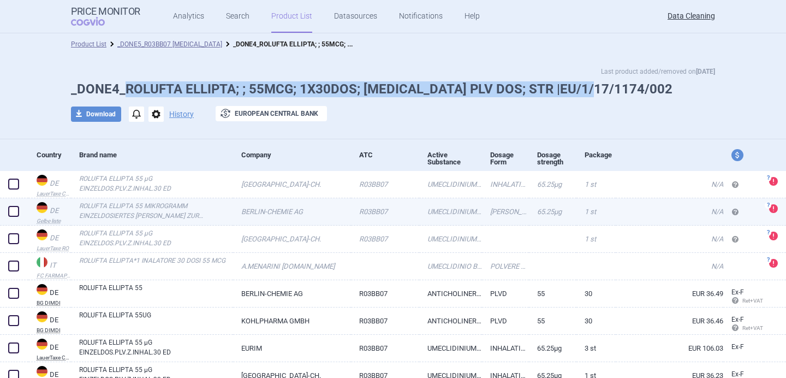
scroll to position [7, 0]
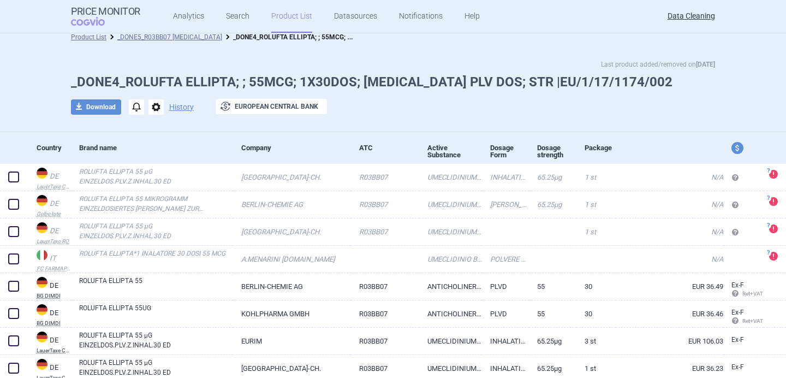
click at [467, 100] on div "download Download notifications options History exchange European Central Bank" at bounding box center [393, 107] width 644 height 16
drag, startPoint x: 613, startPoint y: 76, endPoint x: 478, endPoint y: 77, distance: 134.8
click at [478, 77] on h1 "_DONE4_ROLUFTA ELLIPTA; ; 55MCG; 1X30DOS; INH PLV DOS; STR |EU/1/17/1174/002" at bounding box center [393, 82] width 644 height 16
copy h1 "EU/1/17/1174/002"
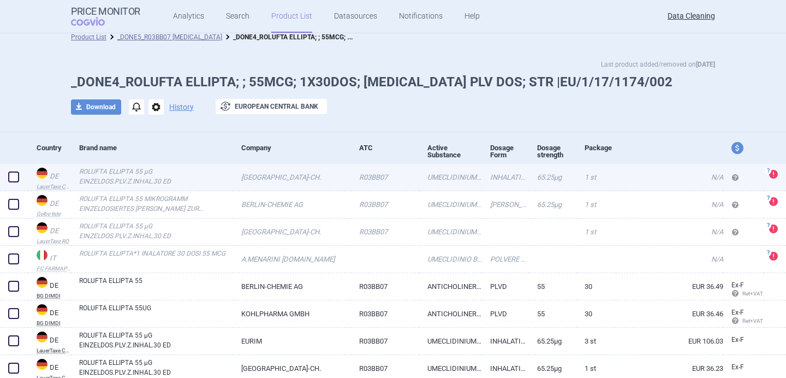
click at [20, 179] on span at bounding box center [13, 177] width 16 height 16
checkbox input "true"
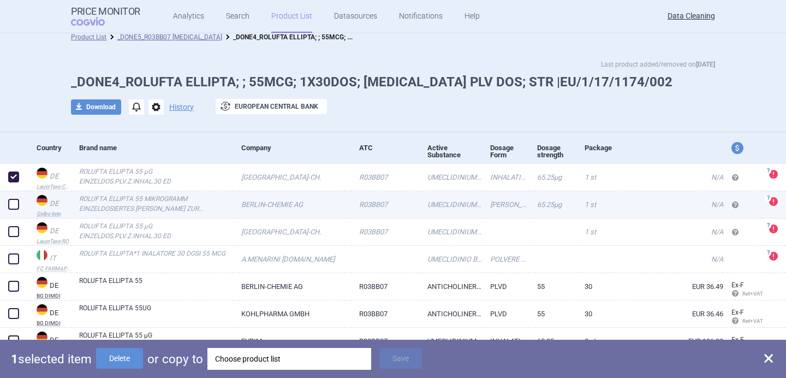
click at [14, 206] on span at bounding box center [13, 204] width 11 height 11
checkbox input "true"
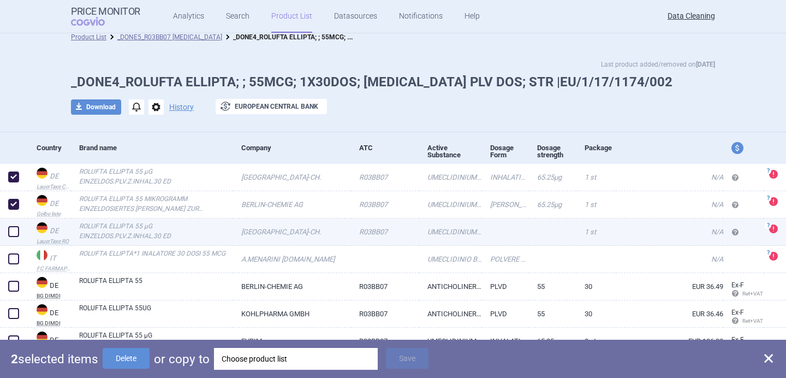
click at [14, 232] on span at bounding box center [13, 231] width 11 height 11
checkbox input "true"
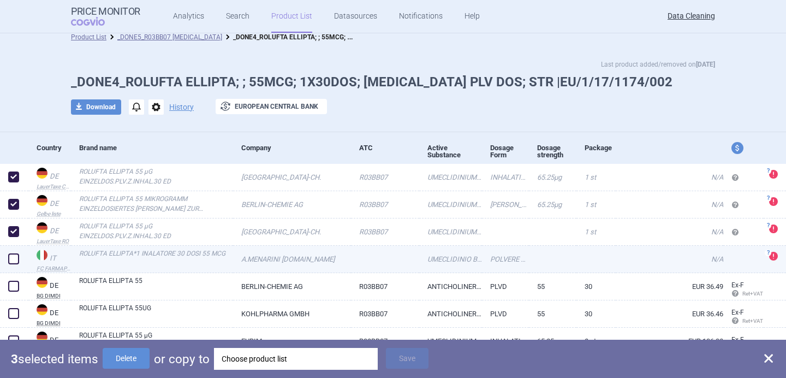
click at [14, 257] on span at bounding box center [13, 258] width 11 height 11
checkbox input "true"
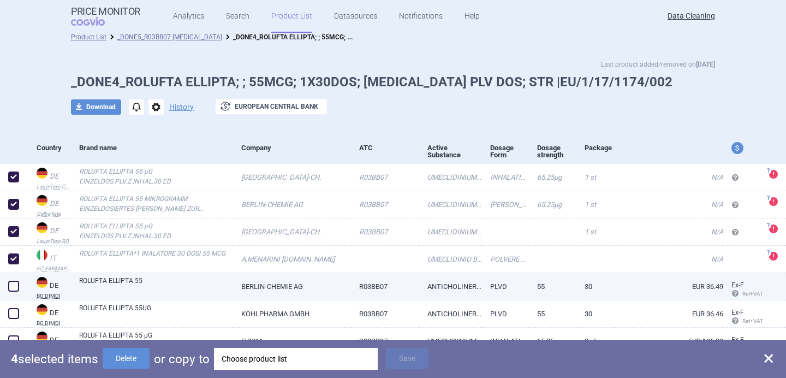
click at [14, 283] on span at bounding box center [13, 285] width 11 height 11
checkbox input "true"
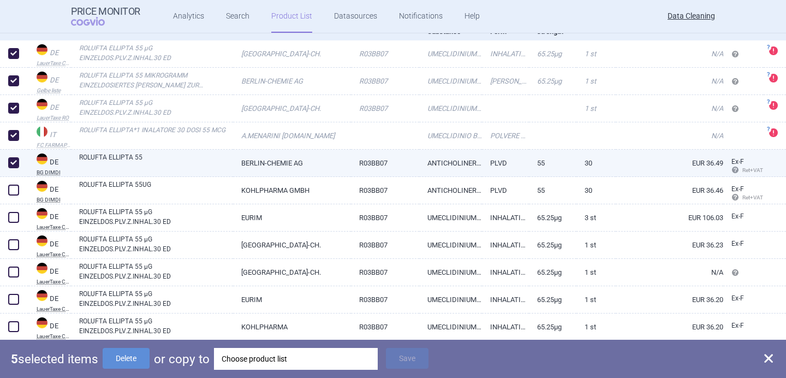
scroll to position [163, 0]
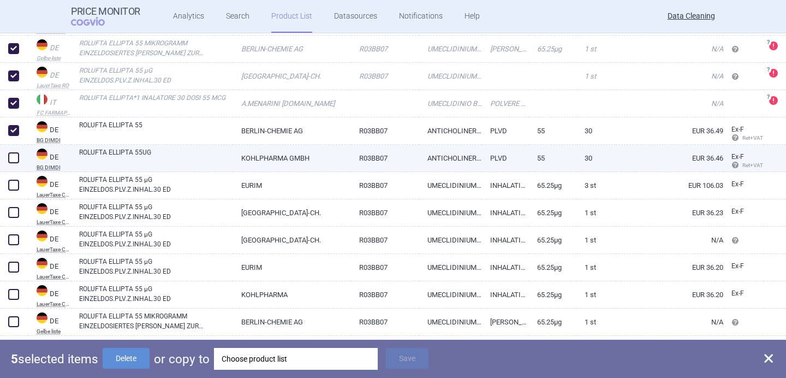
click at [15, 162] on span at bounding box center [13, 157] width 11 height 11
checkbox input "true"
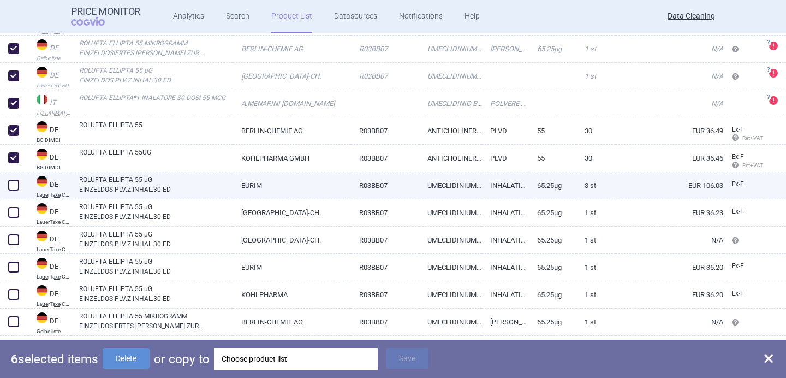
click at [15, 186] on span at bounding box center [13, 184] width 11 height 11
checkbox input "true"
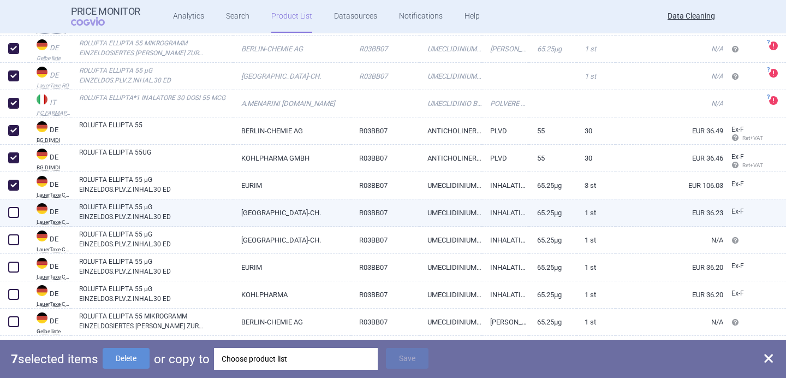
click at [15, 214] on span at bounding box center [13, 212] width 11 height 11
checkbox input "true"
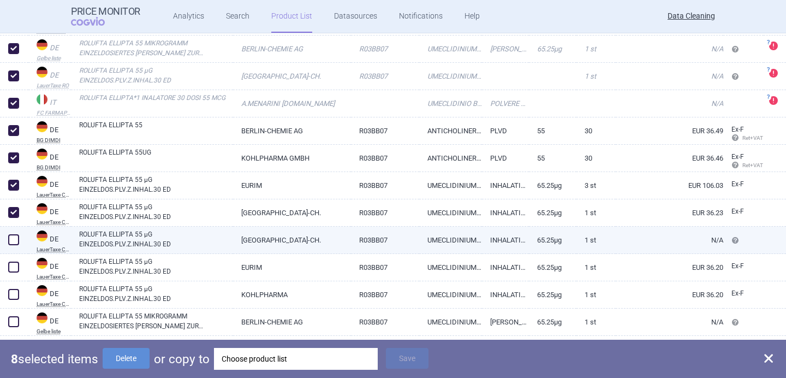
click at [15, 241] on span at bounding box center [13, 239] width 11 height 11
checkbox input "true"
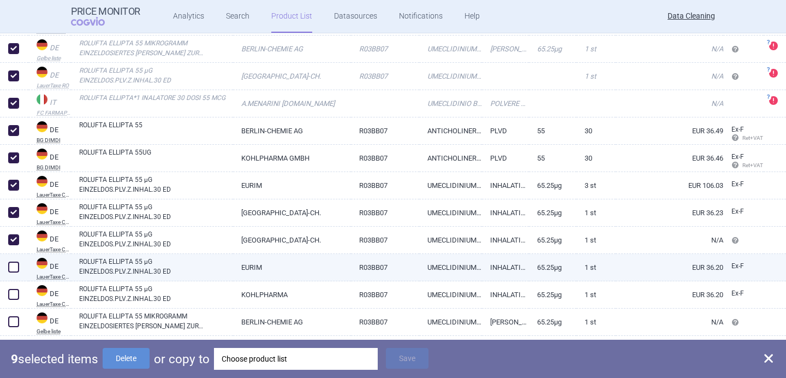
click at [15, 263] on span at bounding box center [13, 266] width 11 height 11
checkbox input "true"
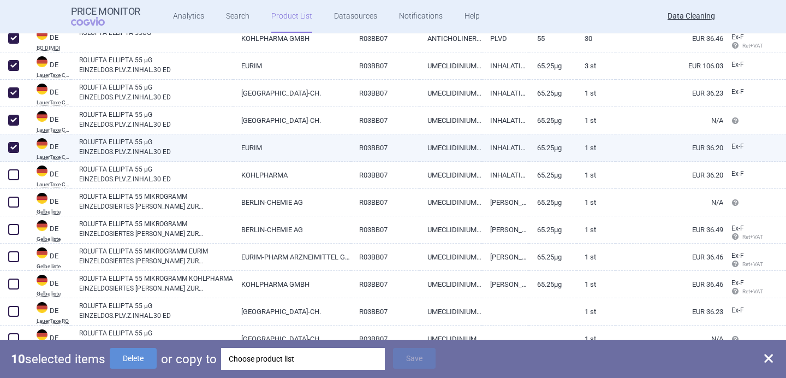
scroll to position [302, 0]
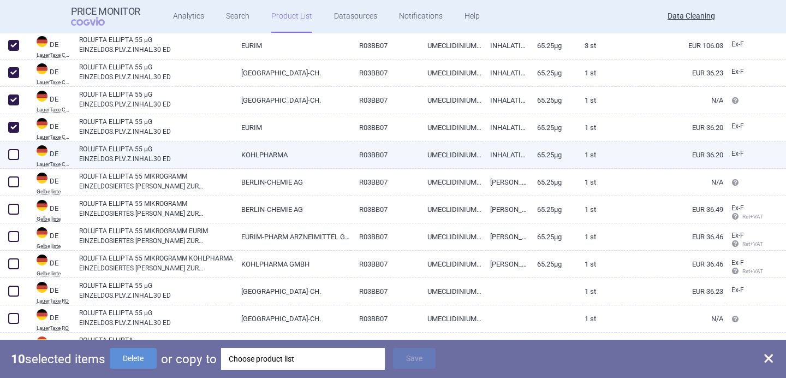
click at [18, 151] on span at bounding box center [13, 154] width 11 height 11
checkbox input "true"
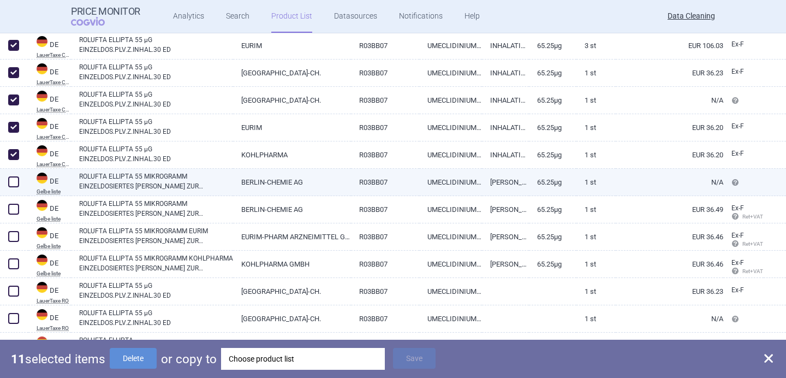
click at [18, 177] on span at bounding box center [13, 181] width 11 height 11
checkbox input "true"
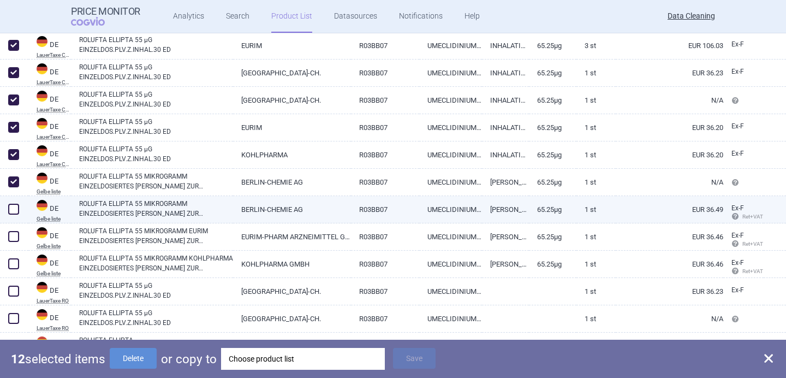
click at [18, 212] on span at bounding box center [13, 208] width 11 height 11
checkbox input "true"
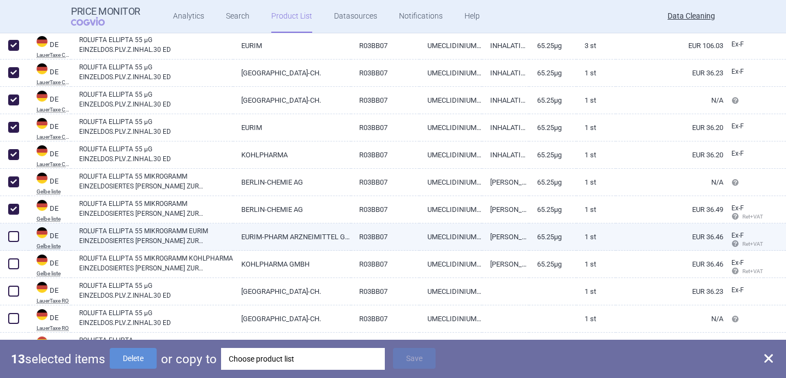
click at [18, 242] on span at bounding box center [13, 236] width 16 height 16
checkbox input "true"
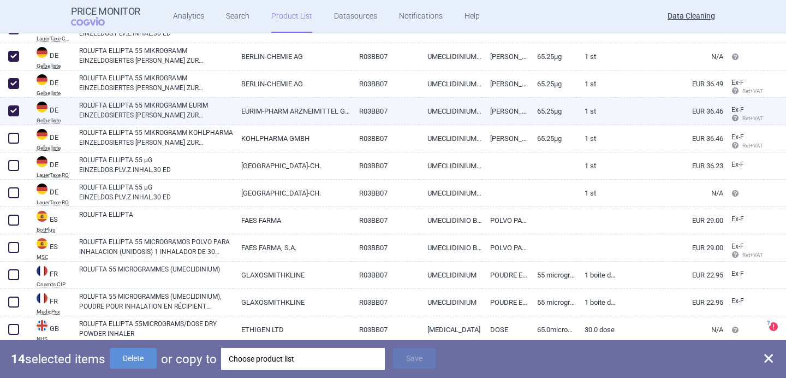
scroll to position [429, 0]
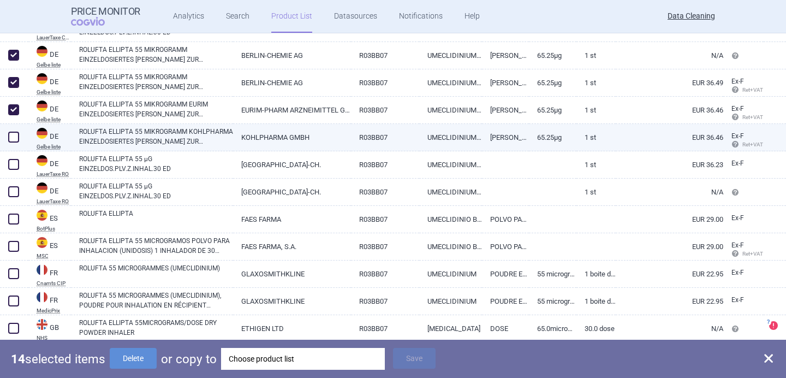
click at [15, 139] on span at bounding box center [13, 136] width 11 height 11
checkbox input "true"
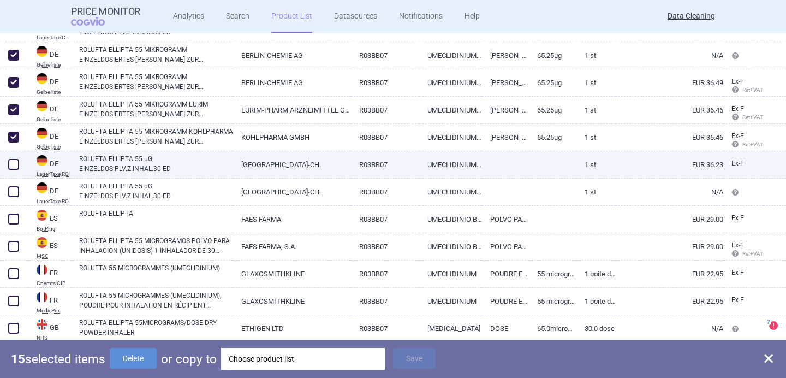
click at [15, 164] on span at bounding box center [13, 164] width 11 height 11
checkbox input "true"
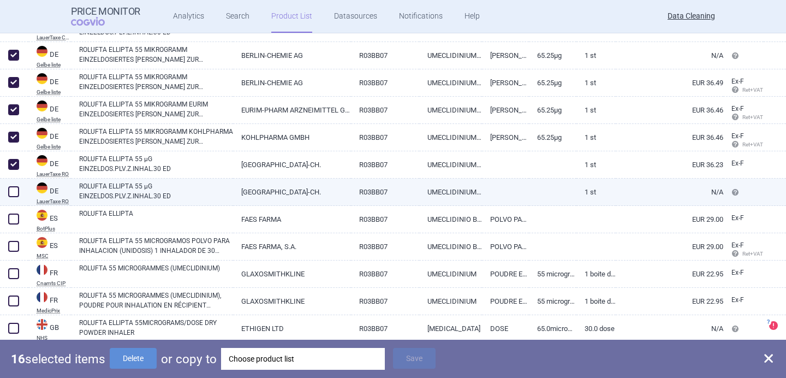
click at [15, 190] on span at bounding box center [13, 191] width 11 height 11
checkbox input "true"
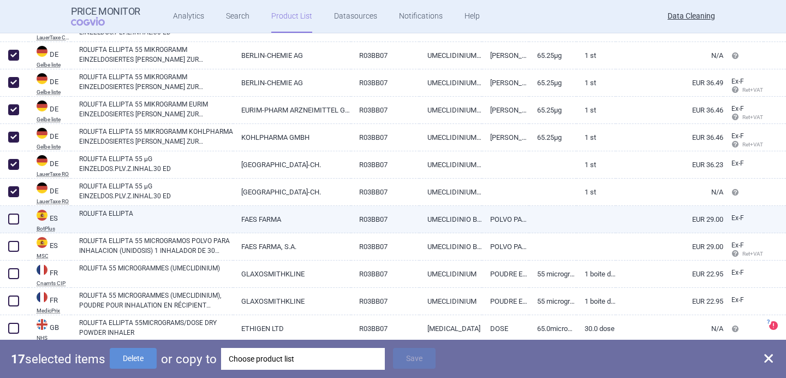
click at [15, 219] on span at bounding box center [13, 218] width 11 height 11
checkbox input "true"
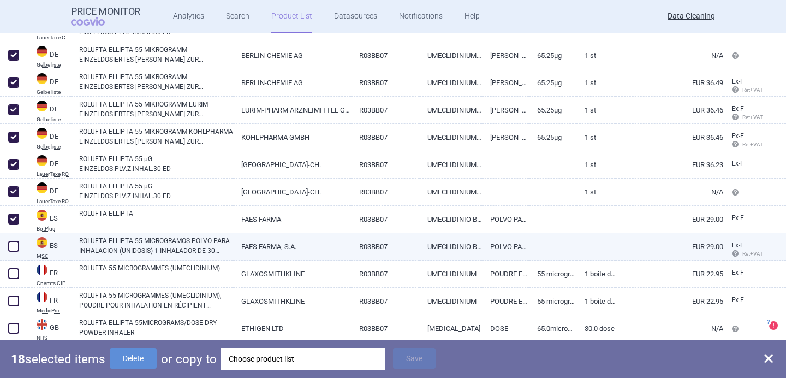
click at [10, 246] on span at bounding box center [13, 246] width 11 height 11
checkbox input "true"
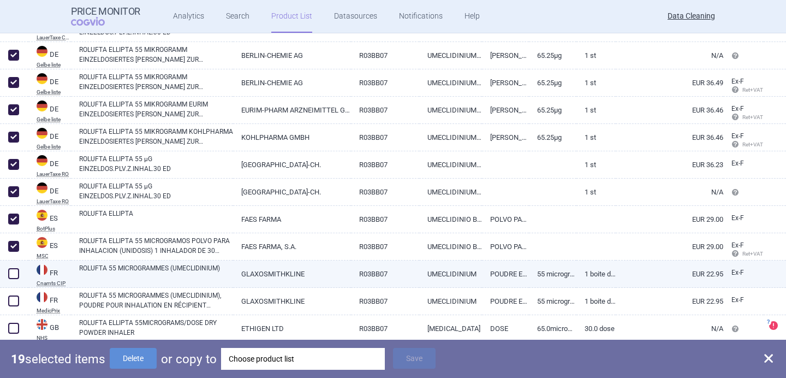
click at [11, 271] on span at bounding box center [13, 273] width 11 height 11
checkbox input "true"
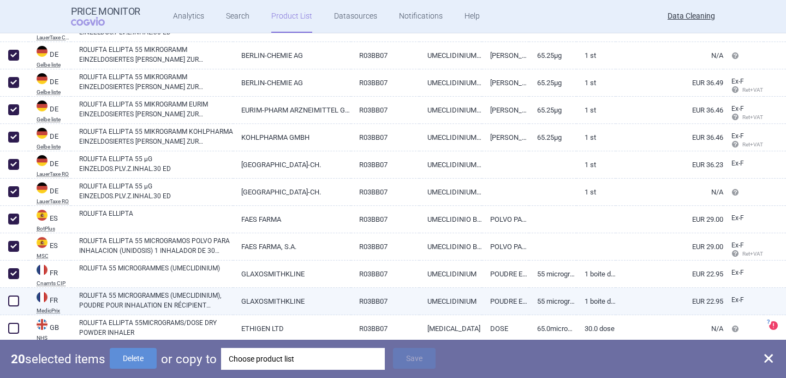
click at [11, 299] on span at bounding box center [13, 300] width 11 height 11
checkbox input "true"
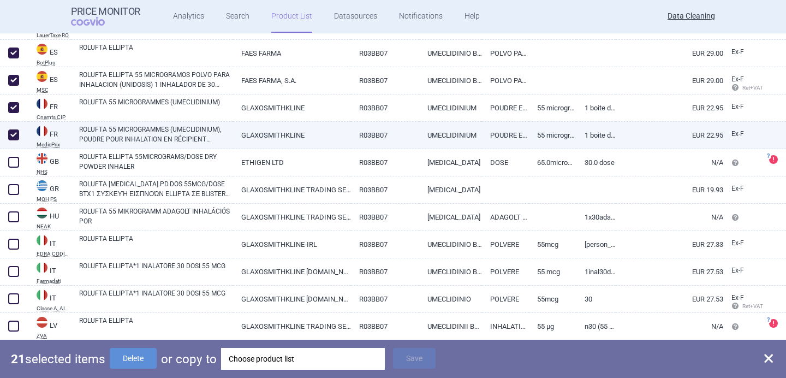
scroll to position [601, 0]
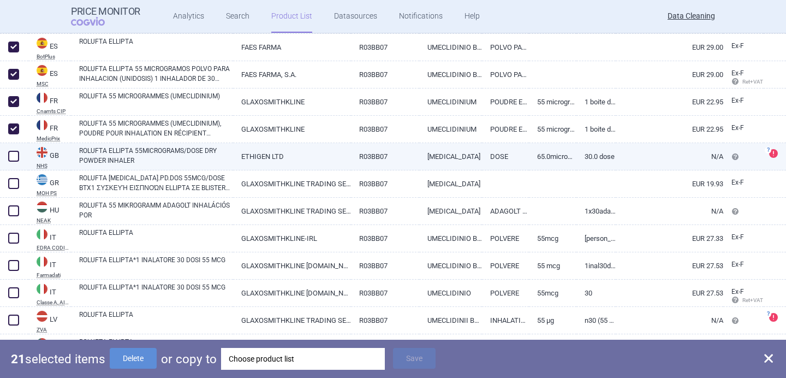
click at [17, 155] on span at bounding box center [13, 156] width 11 height 11
checkbox input "true"
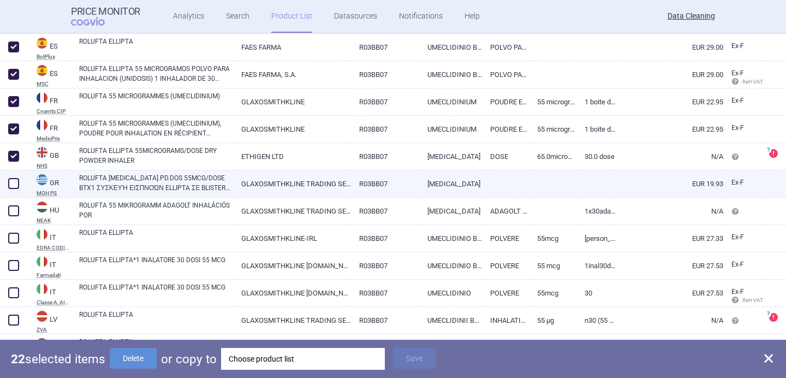
click at [17, 191] on div at bounding box center [14, 183] width 28 height 27
click at [17, 187] on span at bounding box center [13, 183] width 11 height 11
checkbox input "true"
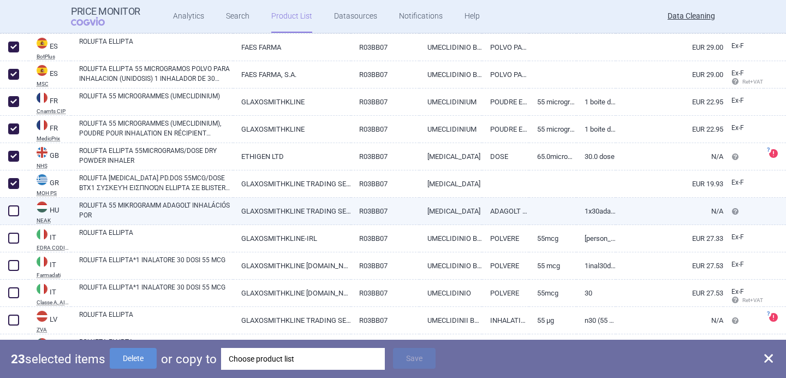
click at [17, 202] on div at bounding box center [14, 210] width 28 height 27
click at [17, 207] on span at bounding box center [13, 210] width 11 height 11
checkbox input "true"
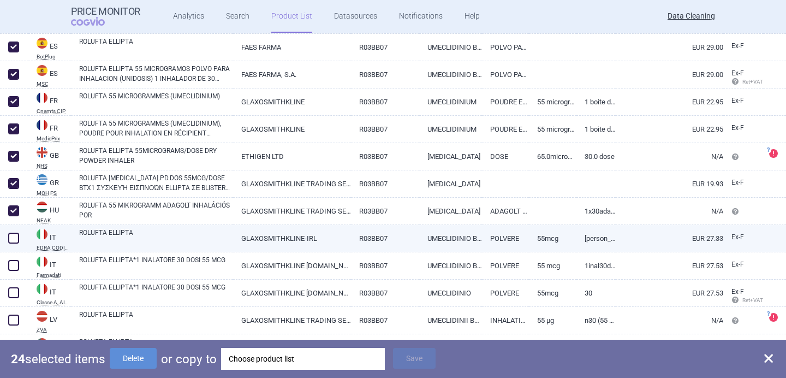
click at [17, 232] on span at bounding box center [13, 237] width 11 height 11
checkbox input "true"
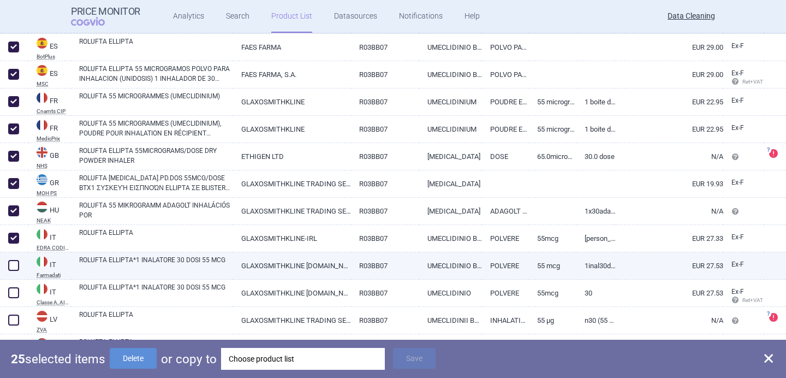
click at [15, 262] on span at bounding box center [13, 265] width 11 height 11
checkbox input "true"
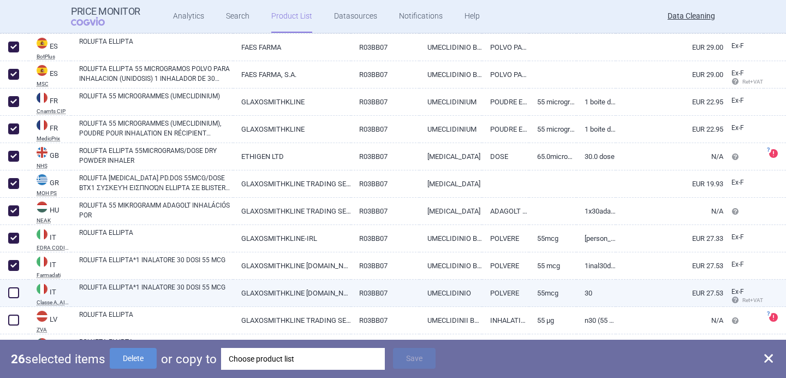
click at [15, 291] on span at bounding box center [13, 292] width 11 height 11
checkbox input "true"
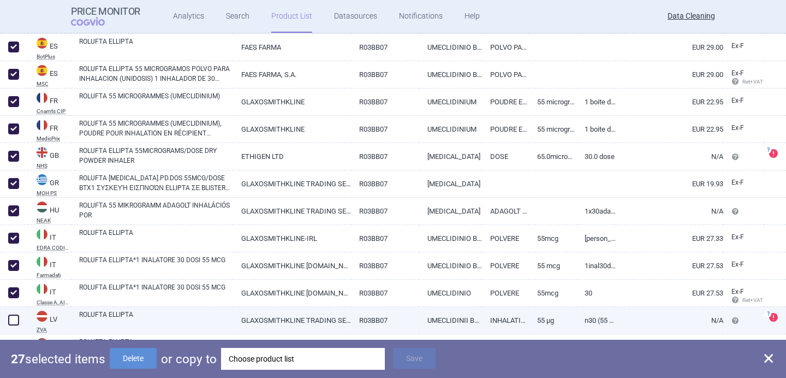
click at [15, 313] on span at bounding box center [13, 320] width 16 height 16
checkbox input "true"
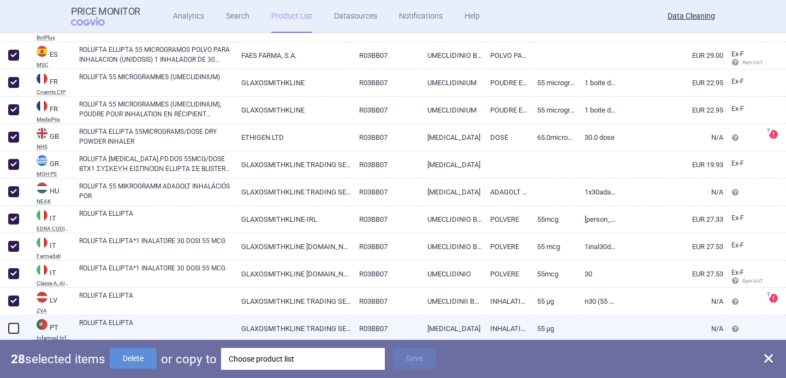
click at [16, 330] on span at bounding box center [13, 327] width 11 height 11
checkbox input "true"
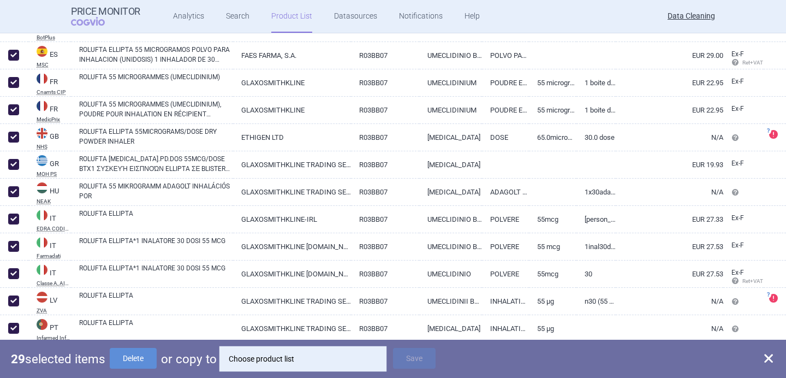
click at [277, 357] on div "Choose product list" at bounding box center [303, 359] width 148 height 22
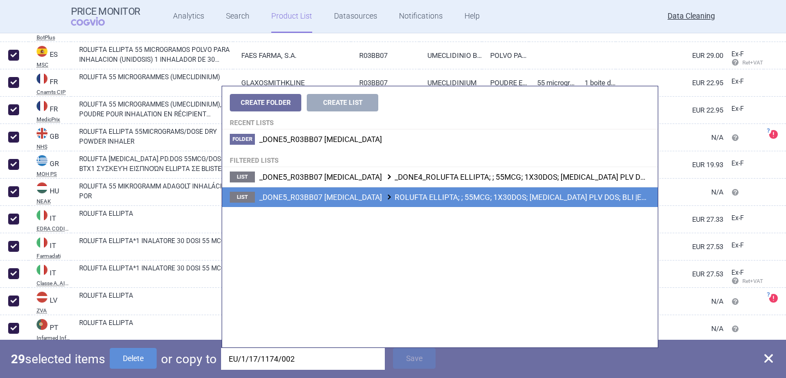
type input "EU/1/17/1174/002"
click at [394, 196] on span at bounding box center [389, 197] width 11 height 6
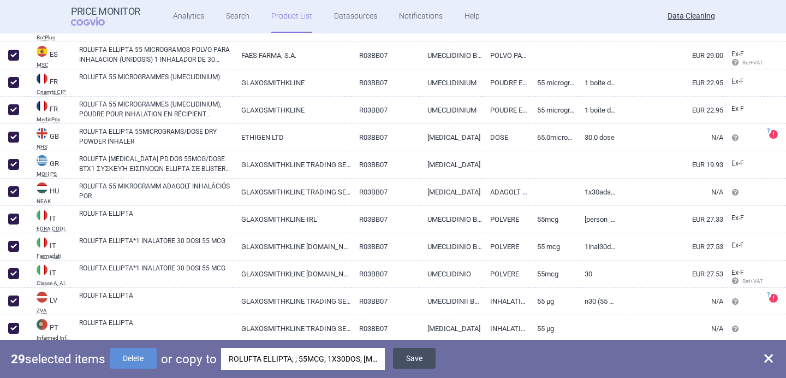
click at [426, 360] on button "Save" at bounding box center [414, 358] width 43 height 21
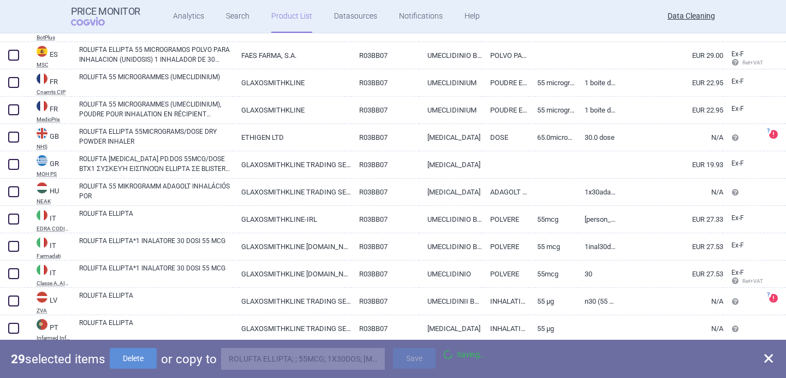
checkbox input "false"
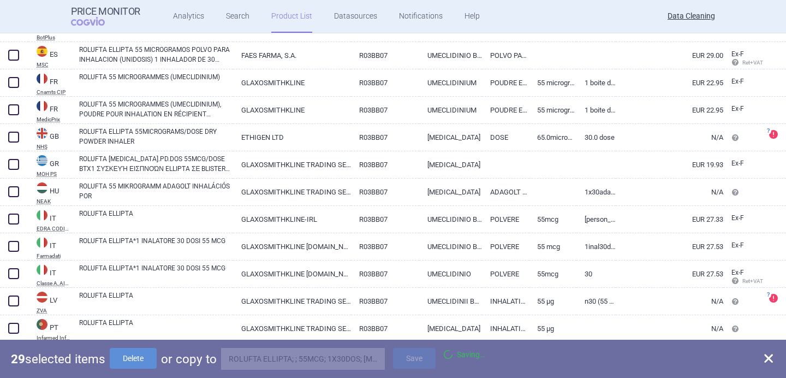
checkbox input "false"
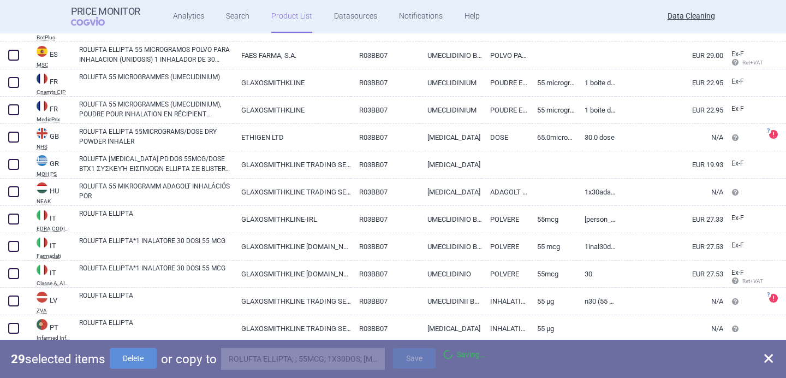
checkbox input "false"
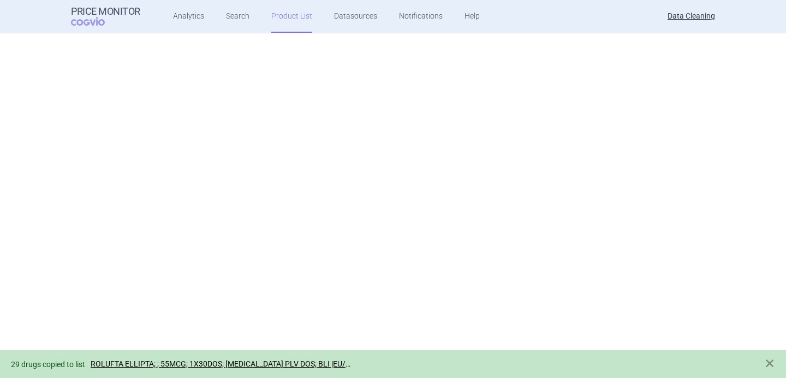
scroll to position [0, 0]
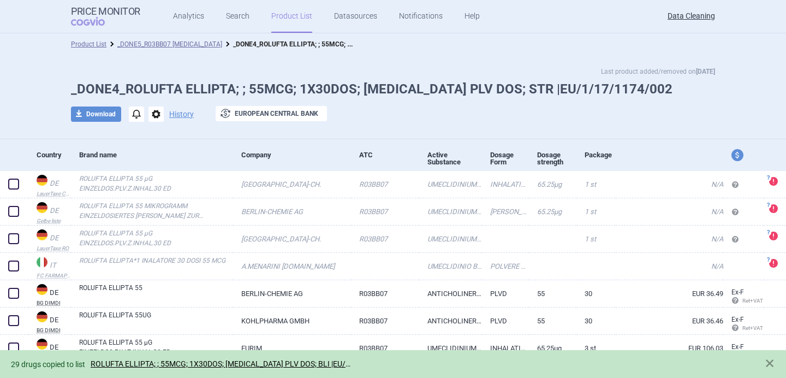
click at [159, 115] on span "options" at bounding box center [155, 113] width 15 height 15
click at [165, 178] on button "Delete" at bounding box center [155, 179] width 35 height 16
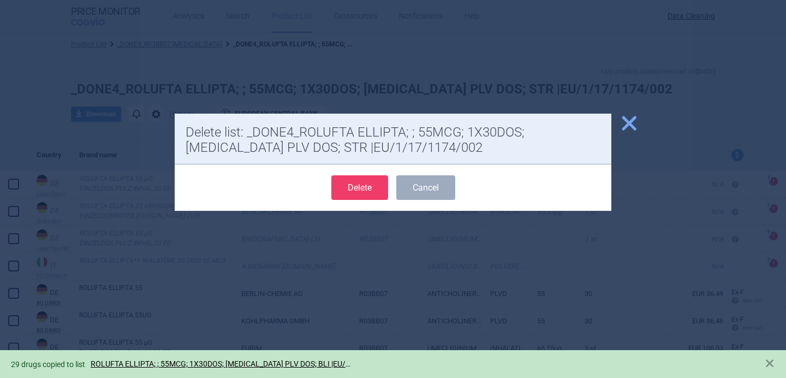
click at [376, 182] on button "Delete" at bounding box center [359, 187] width 57 height 25
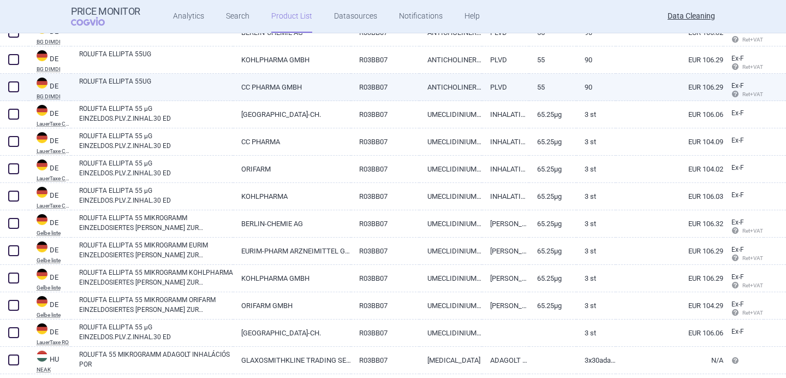
scroll to position [292, 0]
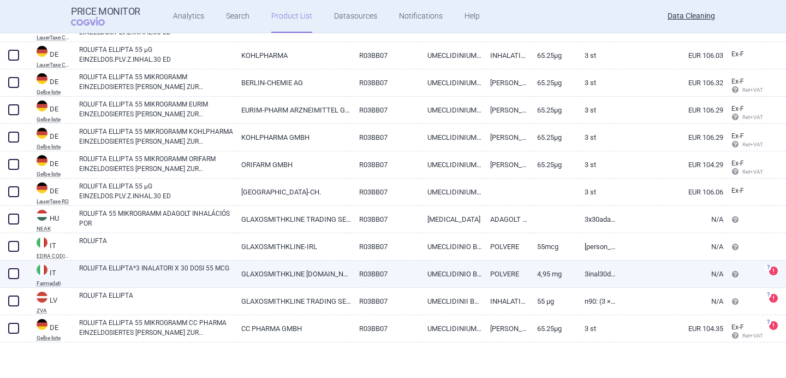
click at [173, 277] on link "ROLUFTA ELLIPTA*3 INALATORI X 30 DOSI 55 MCG" at bounding box center [156, 273] width 154 height 20
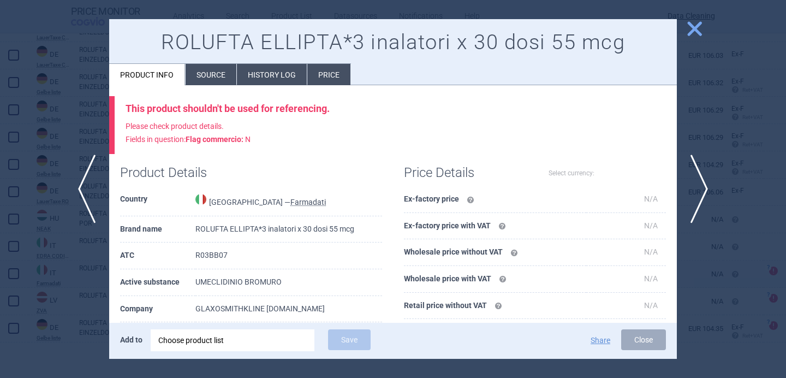
select select "EUR"
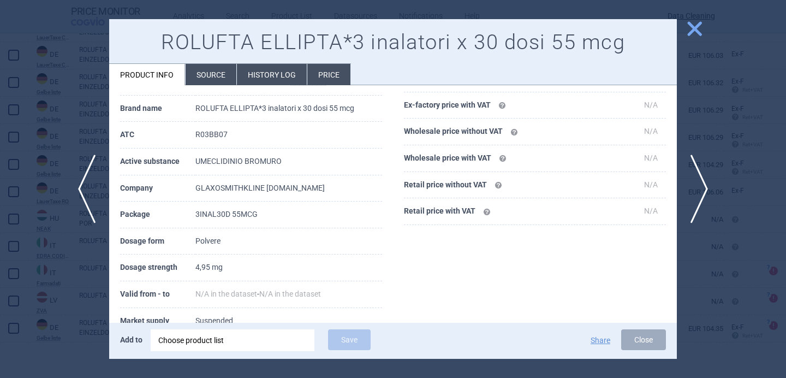
click at [209, 73] on li "Source" at bounding box center [210, 74] width 51 height 21
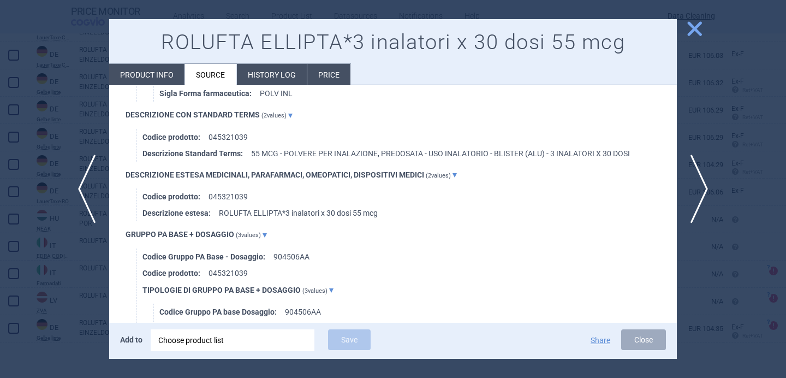
scroll to position [1155, 0]
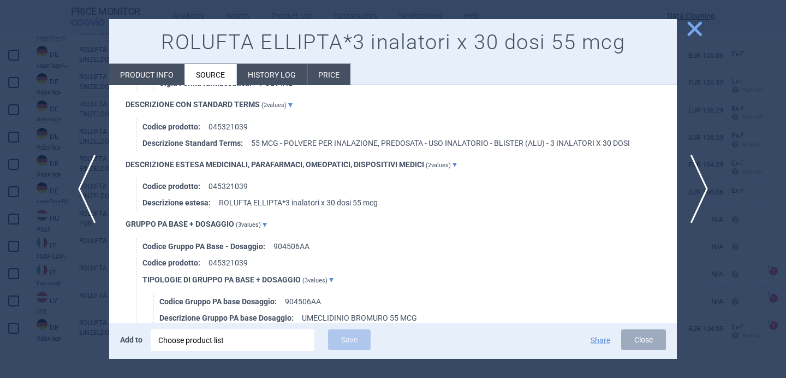
click at [76, 275] on div at bounding box center [393, 189] width 786 height 378
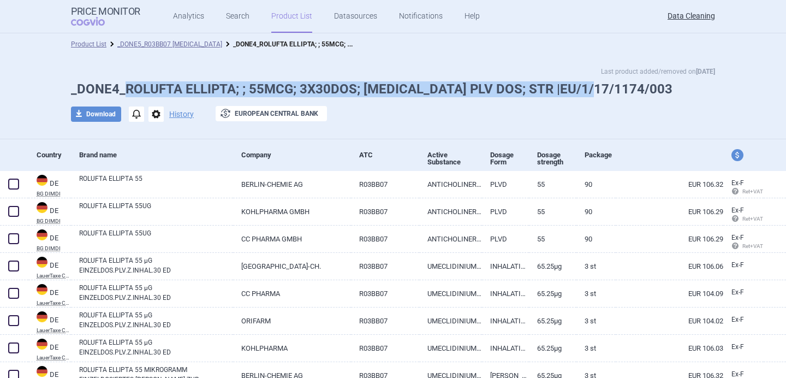
drag, startPoint x: 592, startPoint y: 90, endPoint x: 128, endPoint y: 92, distance: 464.8
click at [128, 92] on h1 "_DONE4_ROLUFTA ELLIPTA; ; 55MCG; 3X30DOS; INH PLV DOS; STR |EU/1/17/1174/003" at bounding box center [393, 89] width 644 height 16
copy h1 "ROLUFTA ELLIPTA; ; 55MCG; 3X30DOS; INH PLV DOS; STR |EU/1/17/1174/003"
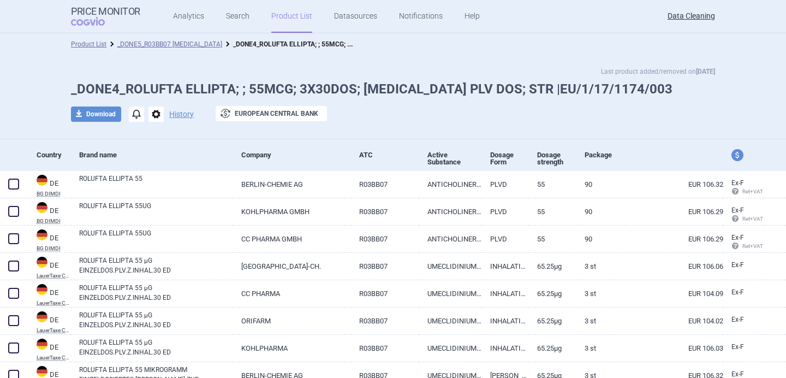
click at [492, 124] on div "Last product added/removed on 12 Dec 2024 _DONE4_ROLUFTA ELLIPTA; ; 55MCG; 3X30…" at bounding box center [392, 99] width 687 height 67
drag, startPoint x: 595, startPoint y: 87, endPoint x: 478, endPoint y: 89, distance: 116.2
click at [478, 89] on h1 "_DONE4_ROLUFTA ELLIPTA; ; 55MCG; 3X30DOS; INH PLV DOS; STR |EU/1/17/1174/003" at bounding box center [393, 89] width 644 height 16
copy h1 "EU/1/17/1174/003"
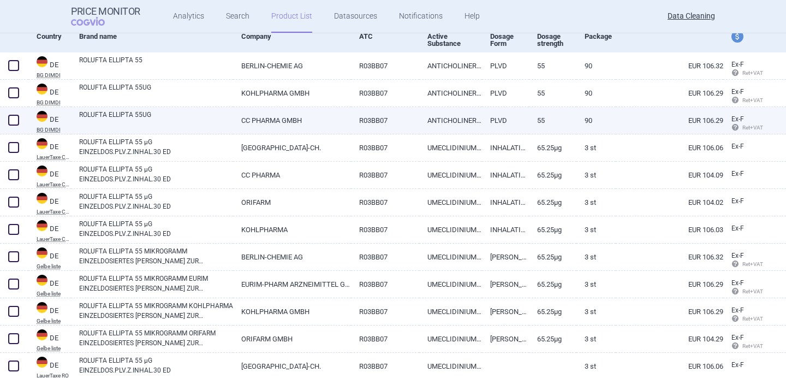
scroll to position [128, 0]
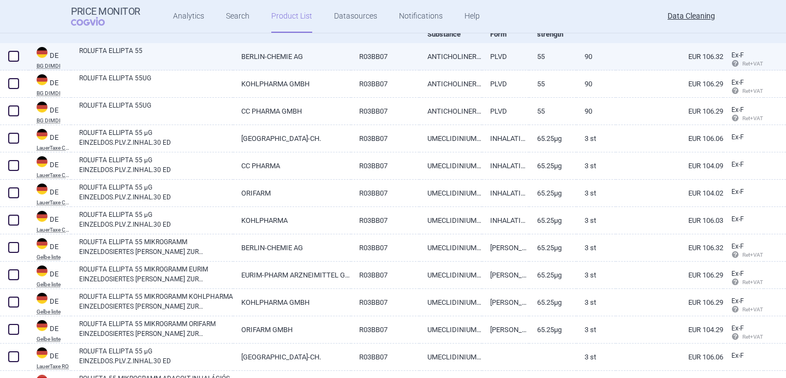
click at [17, 59] on span at bounding box center [13, 56] width 11 height 11
checkbox input "true"
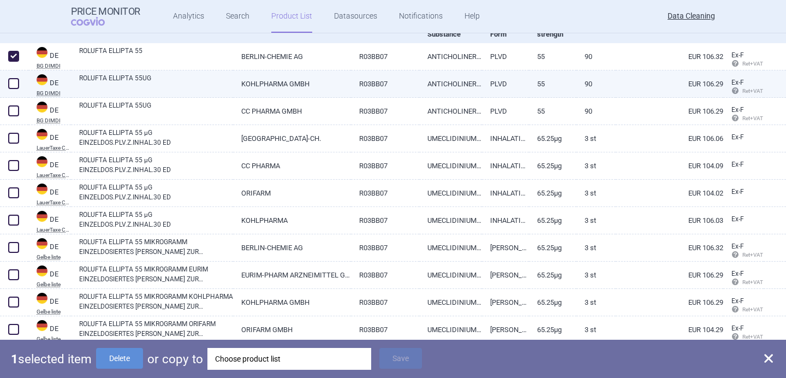
click at [17, 80] on span at bounding box center [13, 83] width 11 height 11
checkbox input "true"
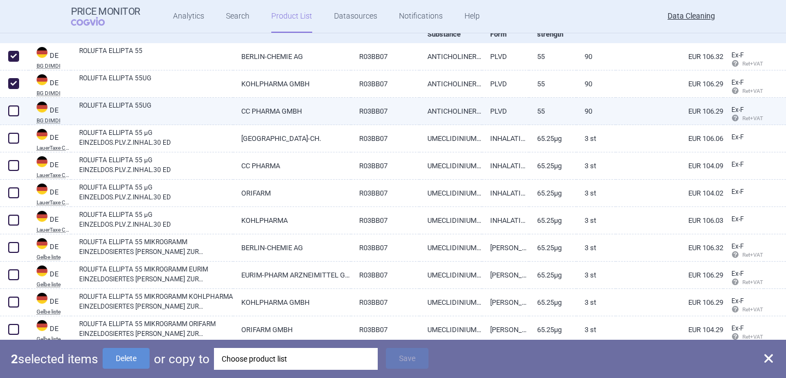
click at [17, 113] on span at bounding box center [13, 110] width 11 height 11
checkbox input "true"
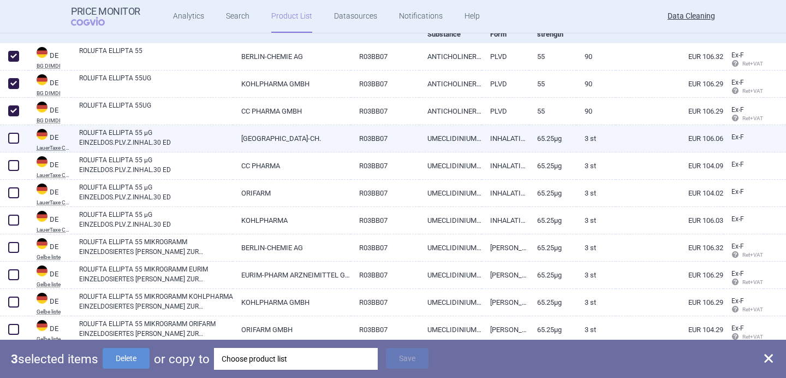
click at [17, 136] on span at bounding box center [13, 138] width 11 height 11
checkbox input "true"
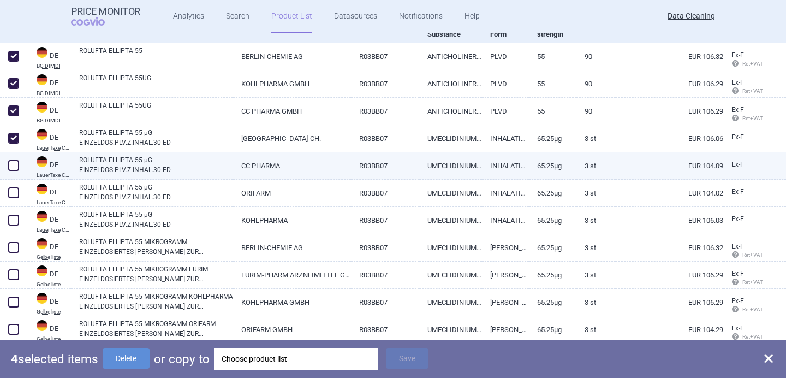
click at [17, 164] on span at bounding box center [13, 165] width 11 height 11
checkbox input "true"
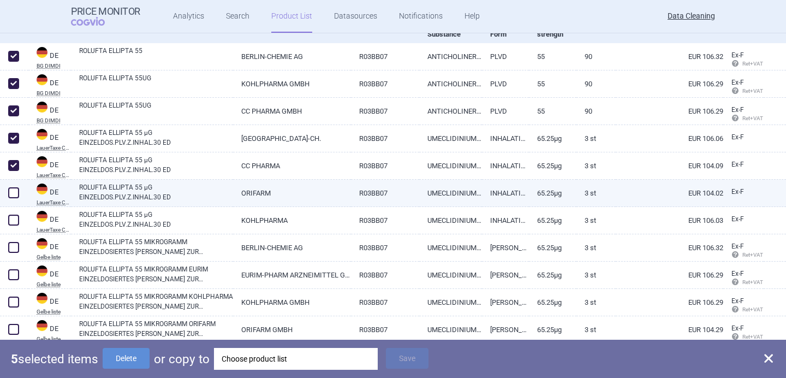
click at [14, 190] on span at bounding box center [13, 192] width 11 height 11
checkbox input "true"
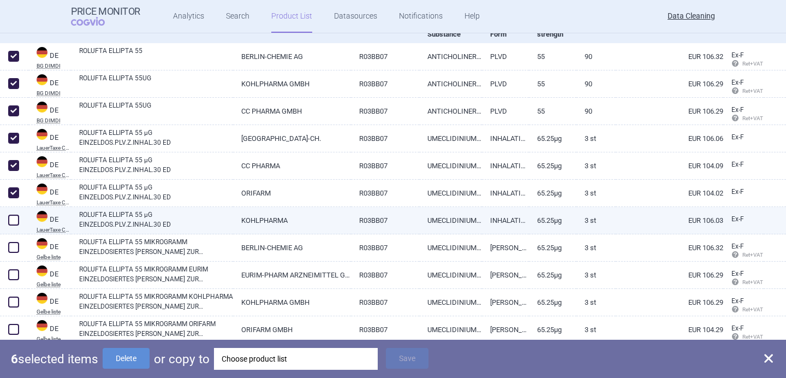
click at [14, 218] on span at bounding box center [13, 219] width 11 height 11
checkbox input "true"
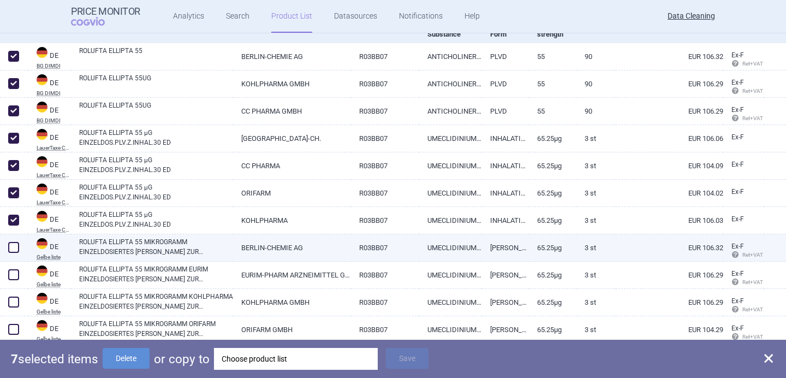
click at [14, 245] on span at bounding box center [13, 247] width 11 height 11
checkbox input "true"
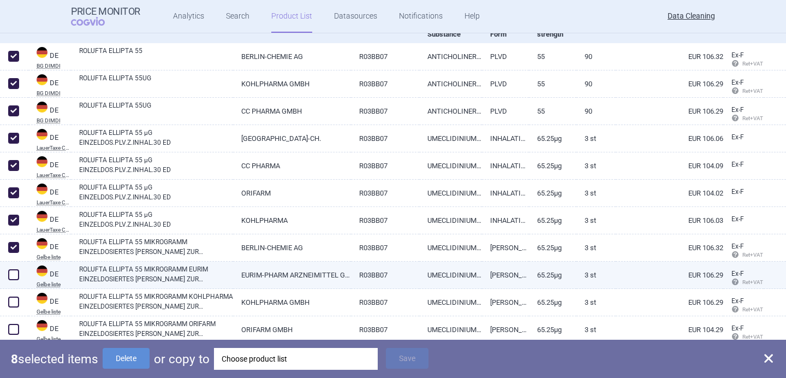
click at [15, 273] on span at bounding box center [13, 274] width 11 height 11
checkbox input "true"
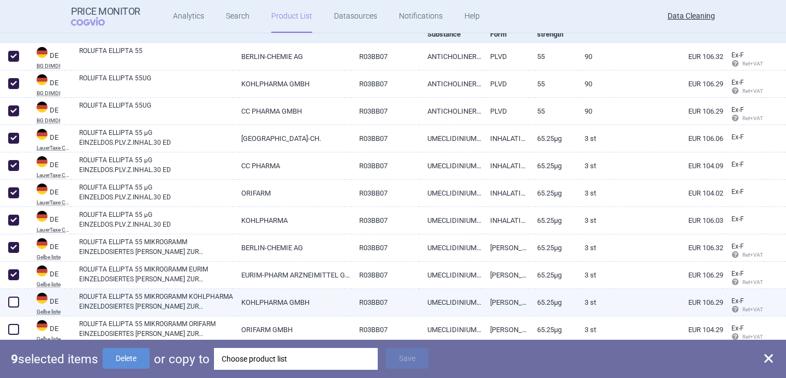
click at [15, 302] on span at bounding box center [13, 301] width 11 height 11
checkbox input "true"
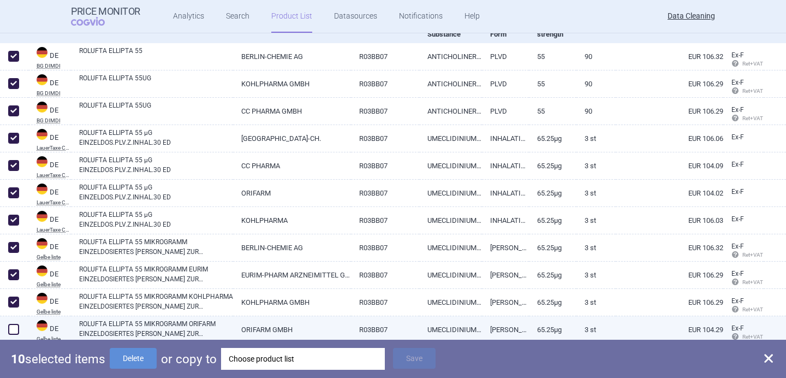
click at [15, 324] on span at bounding box center [13, 329] width 11 height 11
checkbox input "true"
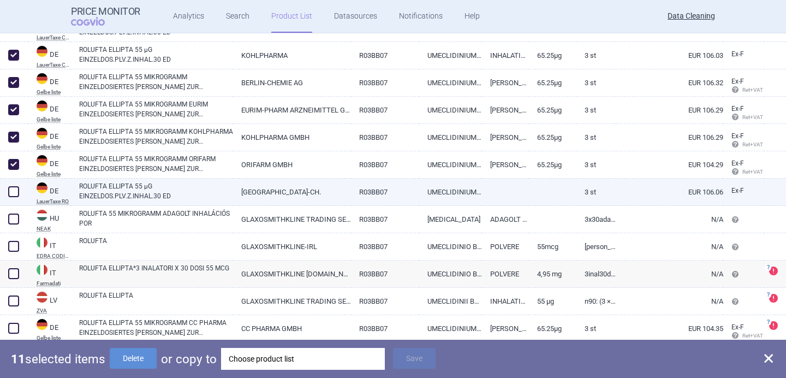
click at [15, 193] on span at bounding box center [13, 191] width 11 height 11
checkbox input "true"
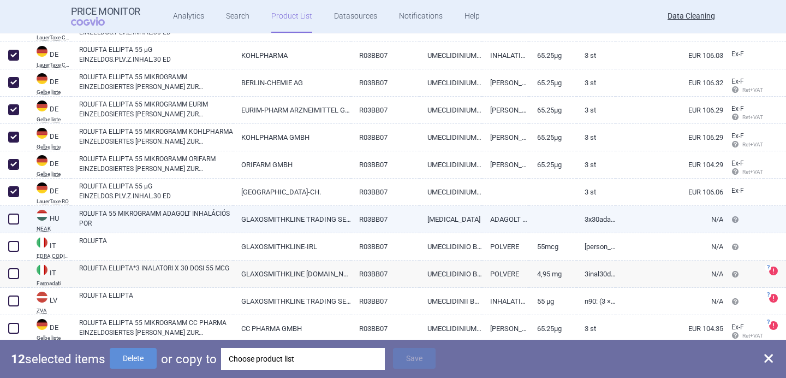
click at [15, 221] on span at bounding box center [13, 218] width 11 height 11
checkbox input "true"
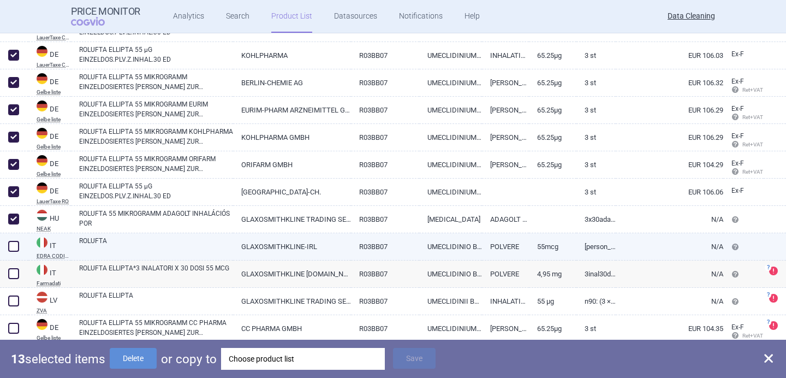
click at [15, 245] on span at bounding box center [13, 246] width 11 height 11
checkbox input "true"
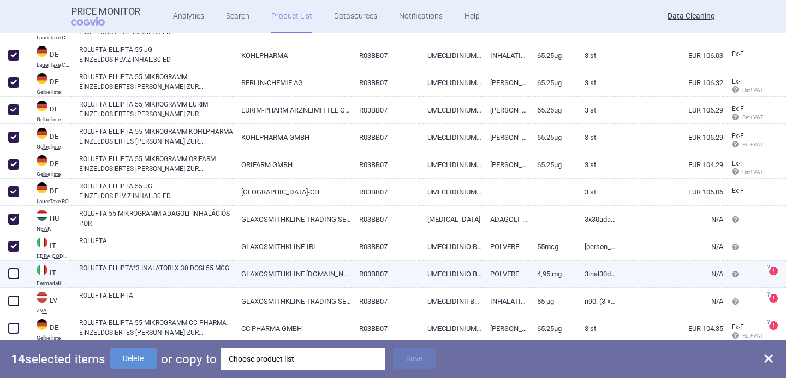
click at [15, 276] on span at bounding box center [13, 273] width 11 height 11
checkbox input "true"
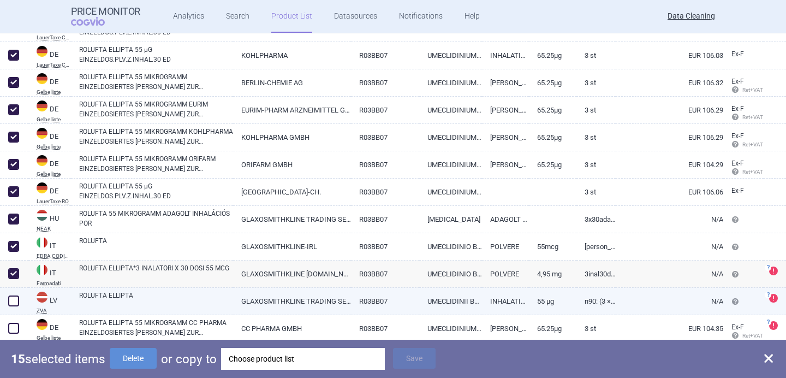
click at [16, 295] on span at bounding box center [13, 300] width 16 height 16
checkbox input "true"
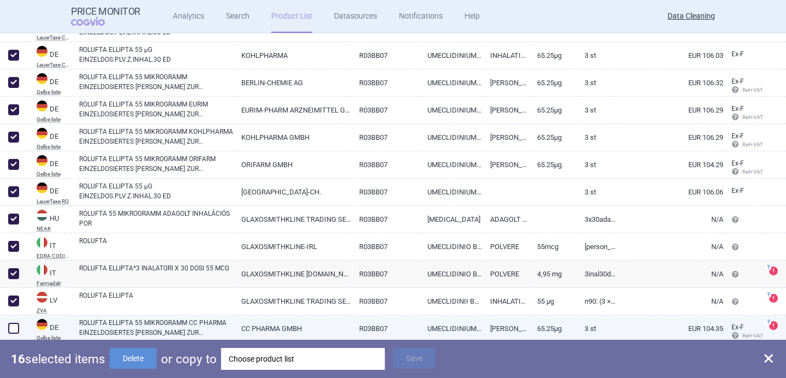
click at [16, 326] on span at bounding box center [13, 327] width 11 height 11
checkbox input "true"
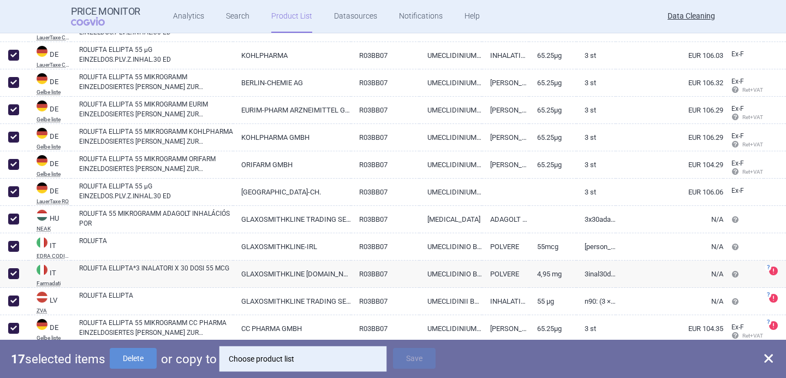
click at [283, 354] on div "Choose product list" at bounding box center [303, 359] width 148 height 22
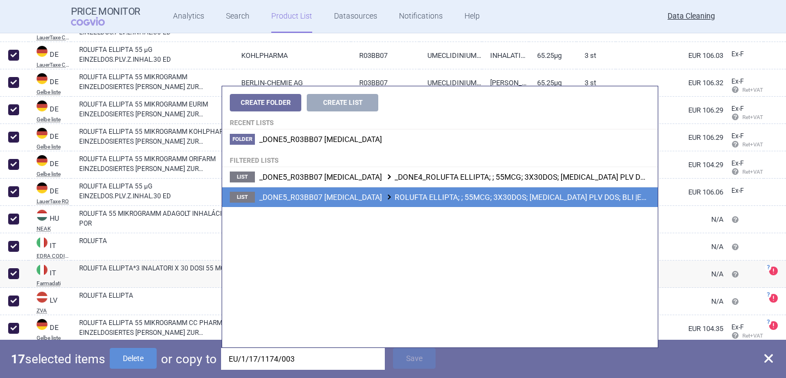
type input "EU/1/17/1174/003"
click at [424, 196] on span "_DONE5_R03BB07 UMECLIDINIUM BROMIDE ROLUFTA ELLIPTA; ; 55MCG; 3X30DOS; INH PLV …" at bounding box center [481, 197] width 444 height 9
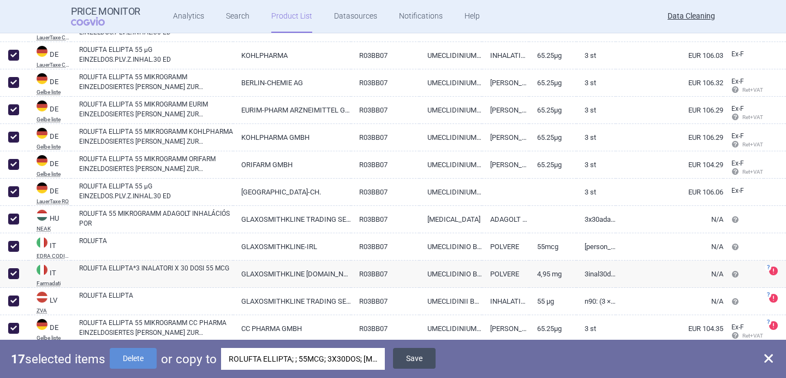
click at [417, 352] on button "Save" at bounding box center [414, 358] width 43 height 21
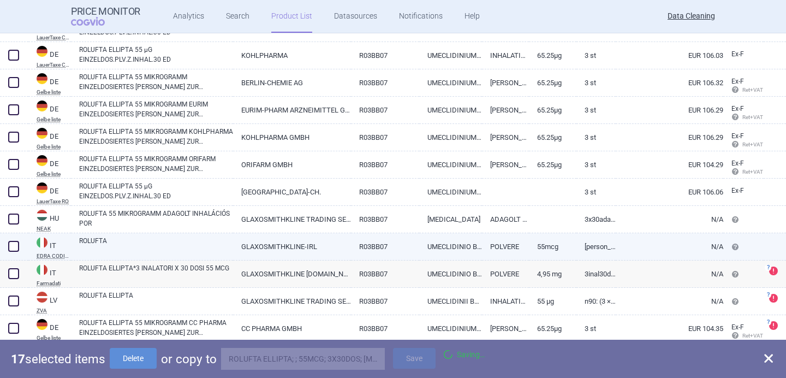
checkbox input "false"
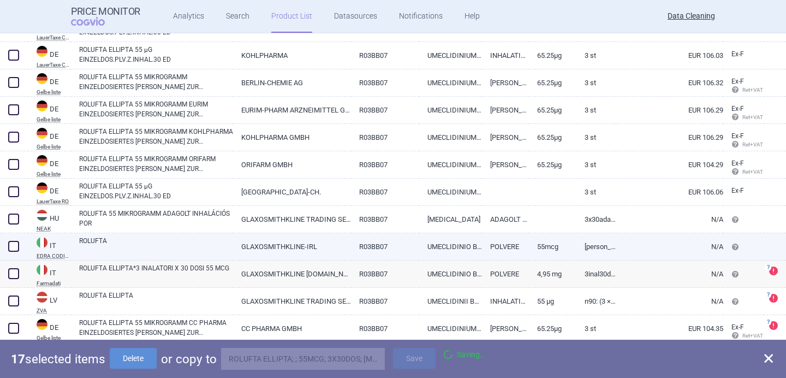
checkbox input "false"
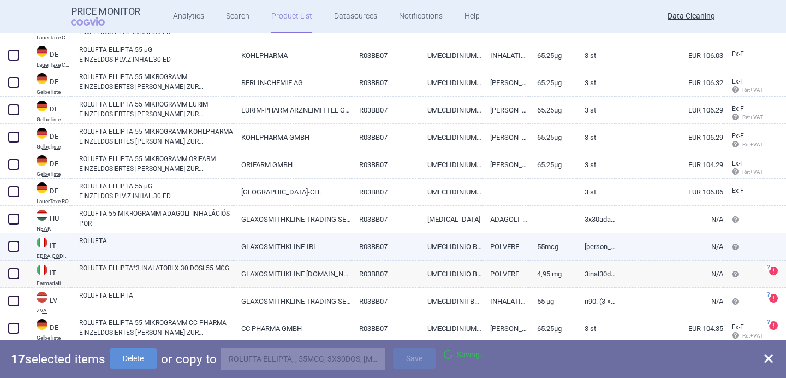
checkbox input "false"
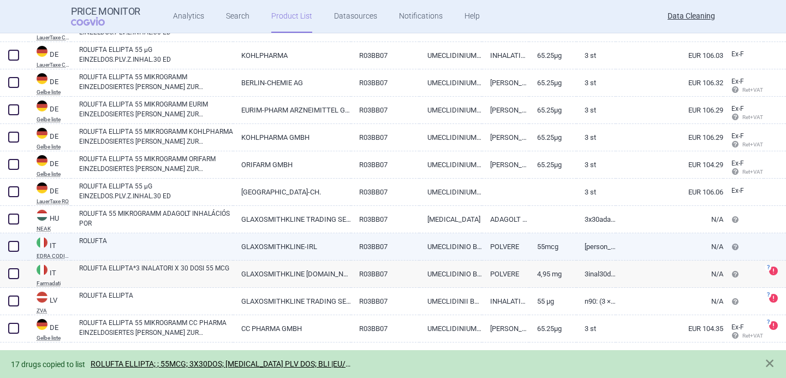
scroll to position [0, 0]
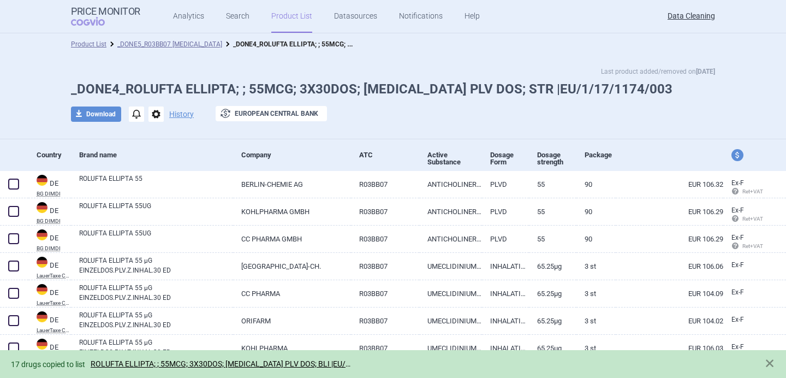
click at [158, 115] on span "options" at bounding box center [155, 113] width 15 height 15
click at [166, 178] on button "Delete" at bounding box center [155, 179] width 35 height 16
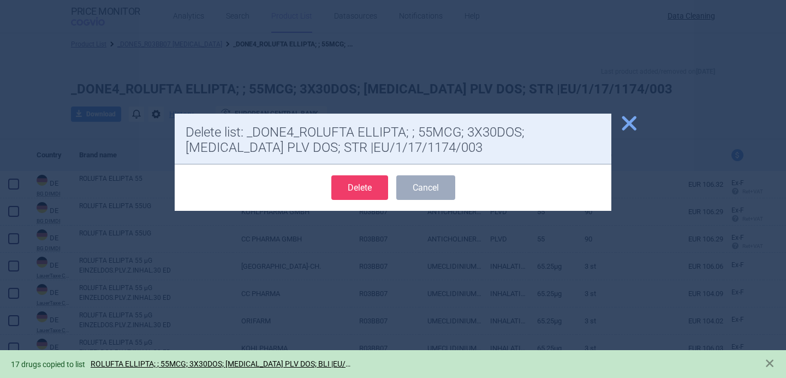
click at [383, 182] on button "Delete" at bounding box center [359, 187] width 57 height 25
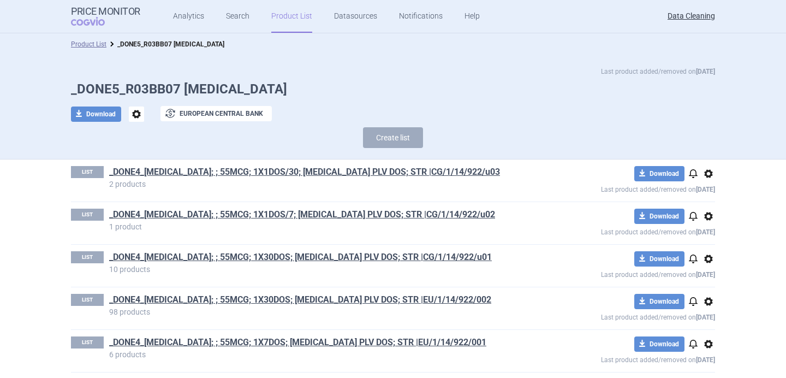
scroll to position [218, 0]
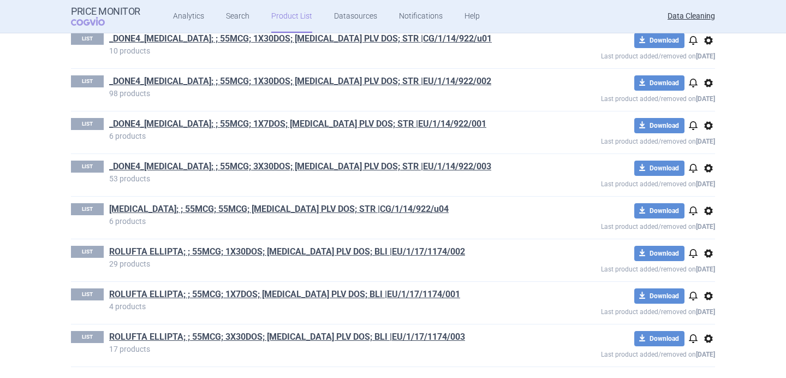
click at [423, 295] on h1 "ROLUFTA ELLIPTA; ; 55MCG; 1X7DOS; [MEDICAL_DATA] PLV DOS; BLI |EU/1/17/1174/001" at bounding box center [315, 295] width 412 height 14
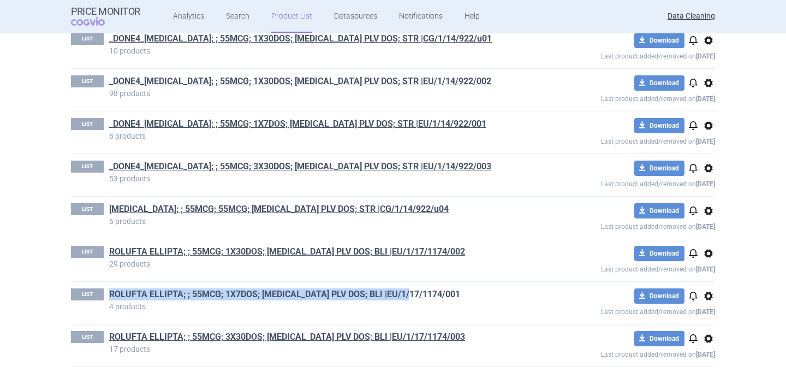
drag, startPoint x: 429, startPoint y: 293, endPoint x: 110, endPoint y: 295, distance: 319.1
click at [110, 295] on h1 "ROLUFTA ELLIPTA; ; 55MCG; 1X7DOS; [MEDICAL_DATA] PLV DOS; BLI |EU/1/17/1174/001" at bounding box center [315, 295] width 412 height 14
copy link "ROLUFTA ELLIPTA; ; 55MCG; 1X7DOS; [MEDICAL_DATA] PLV DOS; BLI |EU/1/17/1174/001"
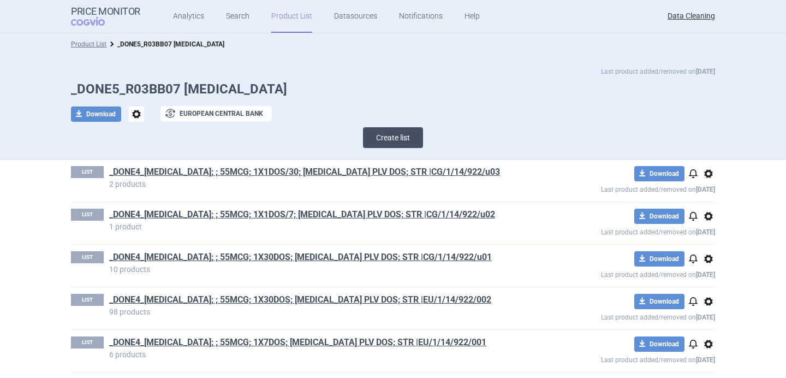
click at [390, 143] on button "Create list" at bounding box center [393, 137] width 60 height 21
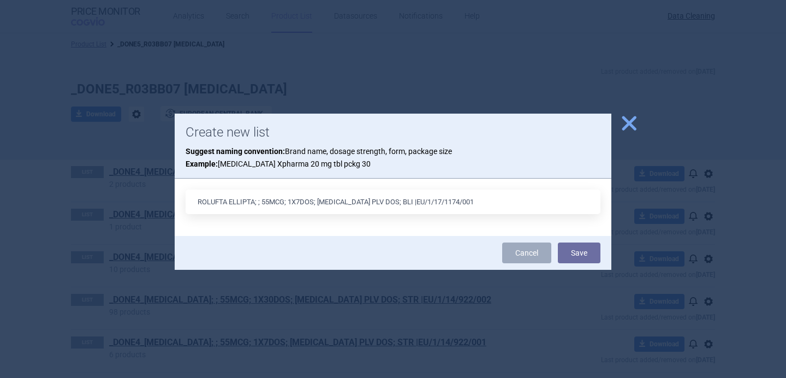
click at [384, 201] on input "ROLUFTA ELLIPTA; ; 55MCG; 1X7DOS; [MEDICAL_DATA] PLV DOS; BLI |EU/1/17/1174/001" at bounding box center [392, 201] width 415 height 25
click at [380, 201] on input "ROLUFTA ELLIPTA; ; 55MCG; 1X7DOS; [MEDICAL_DATA] PLV DOS; BLI |EU/1/17/1174/001" at bounding box center [392, 201] width 415 height 25
click at [315, 201] on input "ROLUFTA ELLIPTA; ; 55MCG; 1X7DOS; [MEDICAL_DATA] PLV DOS; BLI |CG/1/17/1174/001" at bounding box center [392, 201] width 415 height 25
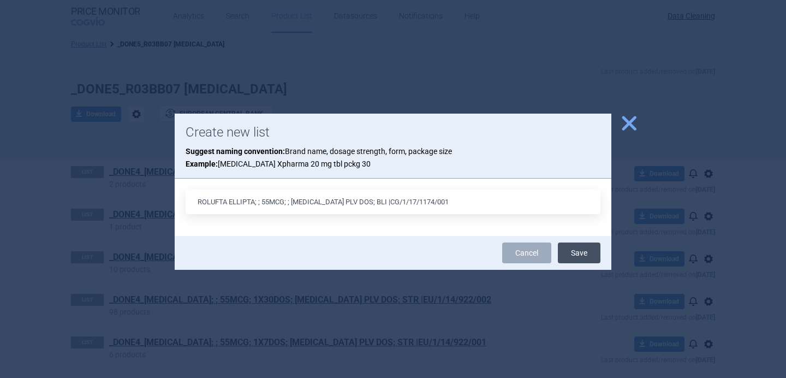
type input "ROLUFTA ELLIPTA; ; 55MCG; ; [MEDICAL_DATA] PLV DOS; BLI |CG/1/17/1174/001"
click at [574, 253] on button "Save" at bounding box center [579, 252] width 43 height 21
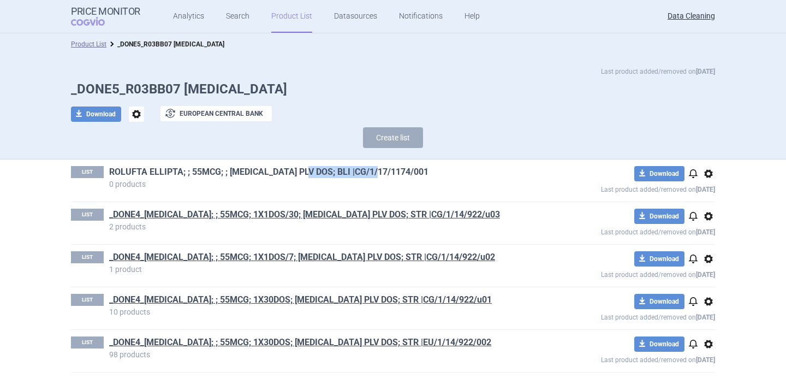
drag, startPoint x: 383, startPoint y: 172, endPoint x: 300, endPoint y: 172, distance: 82.9
click at [300, 172] on h1 "ROLUFTA ELLIPTA; ; 55MCG; ; [MEDICAL_DATA] PLV DOS; BLI |CG/1/17/1174/001" at bounding box center [315, 173] width 412 height 14
copy link "|CG/1/17/1174/001"
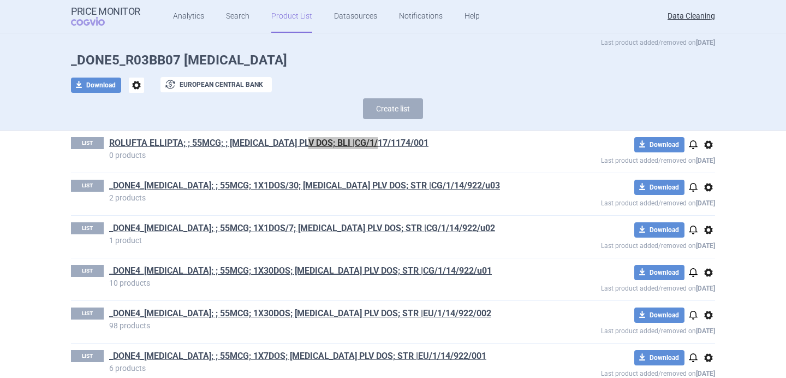
scroll to position [23, 0]
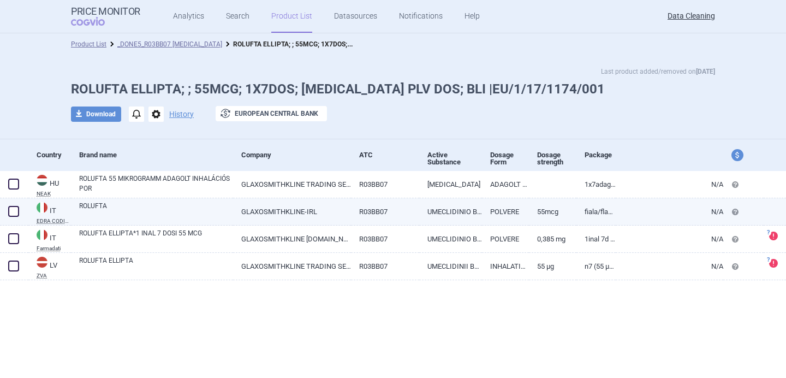
click at [172, 213] on link "ROLUFTA" at bounding box center [156, 211] width 154 height 20
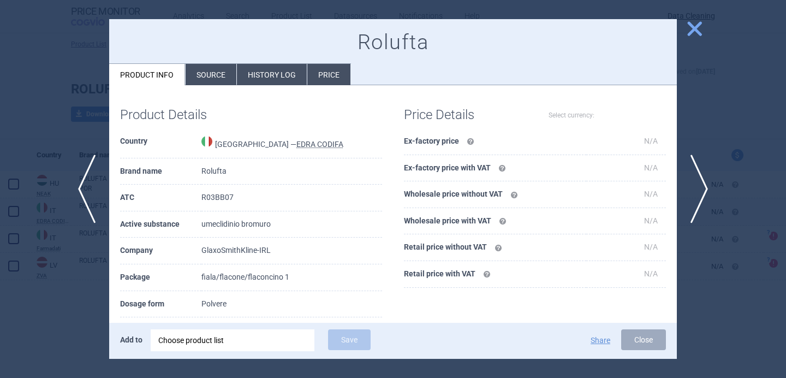
select select "EUR"
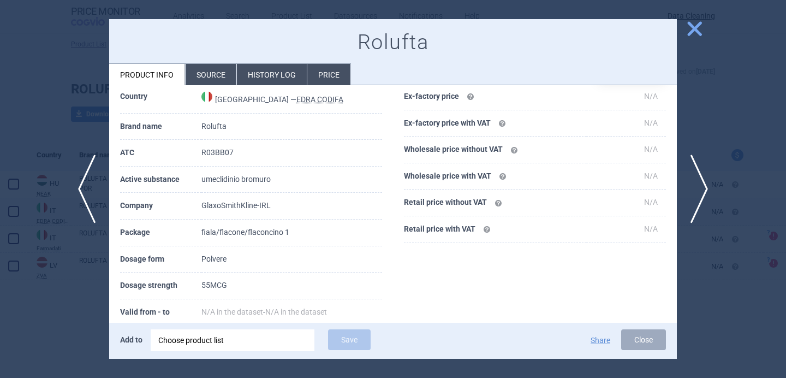
scroll to position [59, 0]
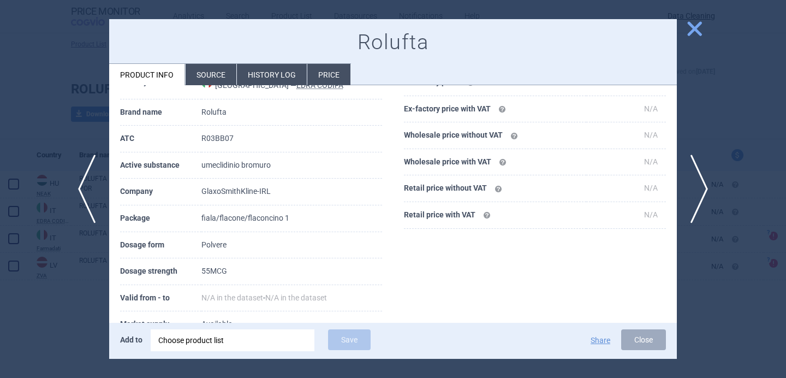
click at [220, 62] on div "Rolufta Product info Source History log Price" at bounding box center [392, 52] width 567 height 67
click at [220, 71] on li "Source" at bounding box center [210, 74] width 51 height 21
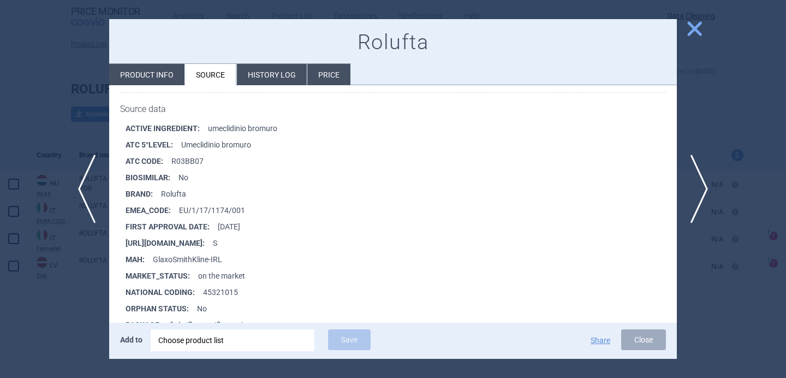
scroll to position [142, 0]
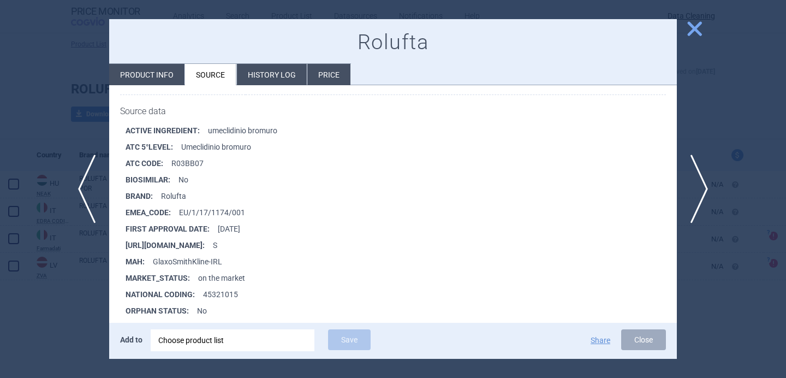
click at [72, 308] on div at bounding box center [393, 189] width 786 height 378
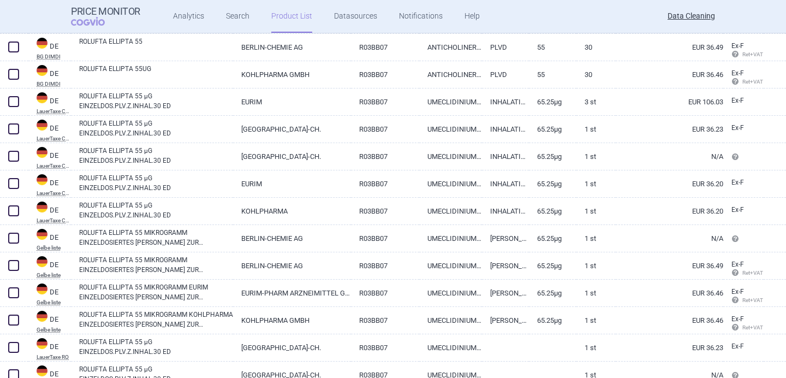
scroll to position [250, 0]
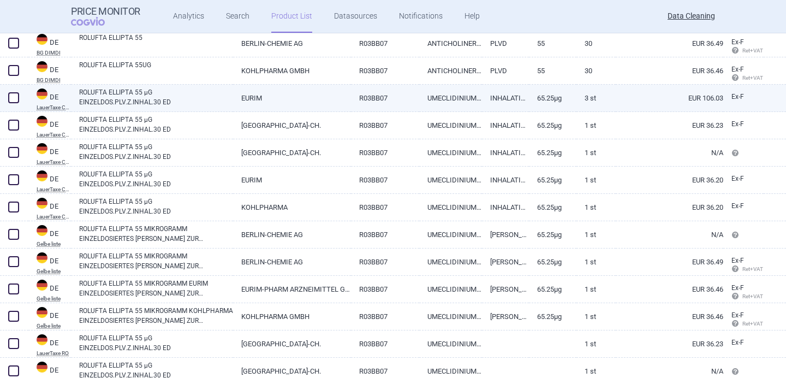
click at [14, 98] on span at bounding box center [13, 97] width 11 height 11
checkbox input "true"
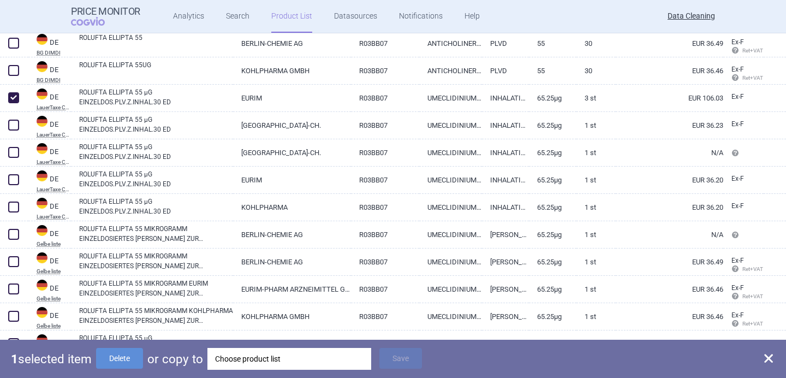
click at [272, 366] on div "Choose product list" at bounding box center [289, 359] width 148 height 22
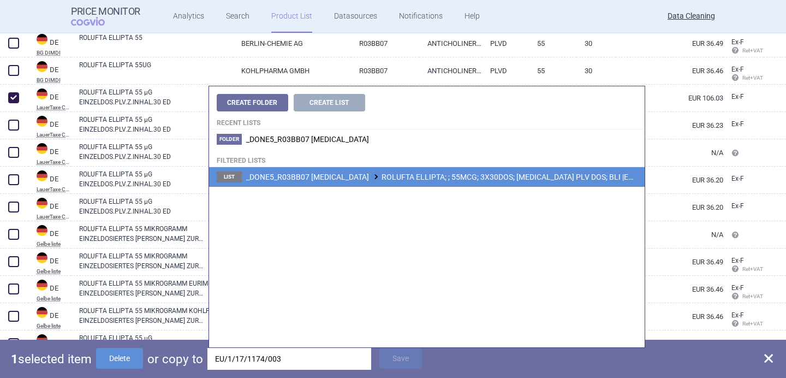
type input "EU/1/17/1174/003"
click at [408, 185] on li "List _DONE5_R03BB07 [MEDICAL_DATA] ROLUFTA ELLIPTA; ; 55MCG; 3X30DOS; [MEDICAL_…" at bounding box center [426, 177] width 435 height 20
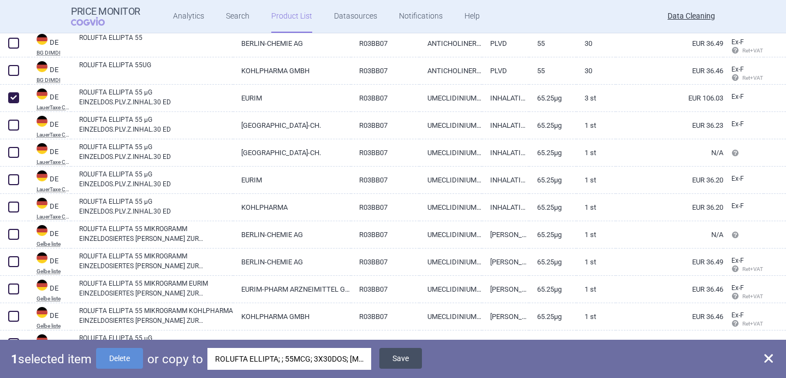
click at [407, 358] on button "Save" at bounding box center [400, 358] width 43 height 21
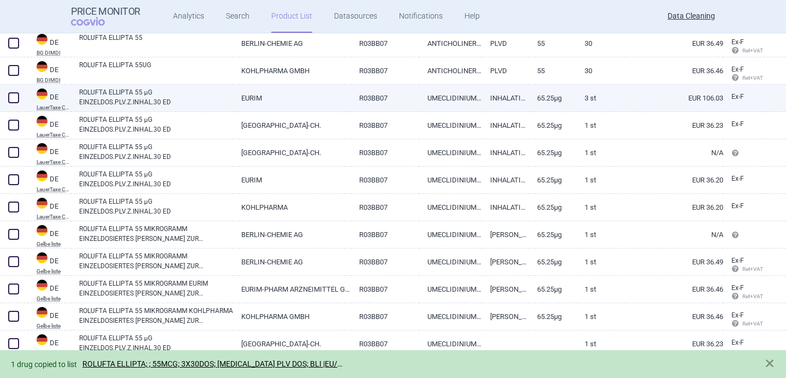
click at [11, 97] on span at bounding box center [13, 97] width 11 height 11
checkbox input "true"
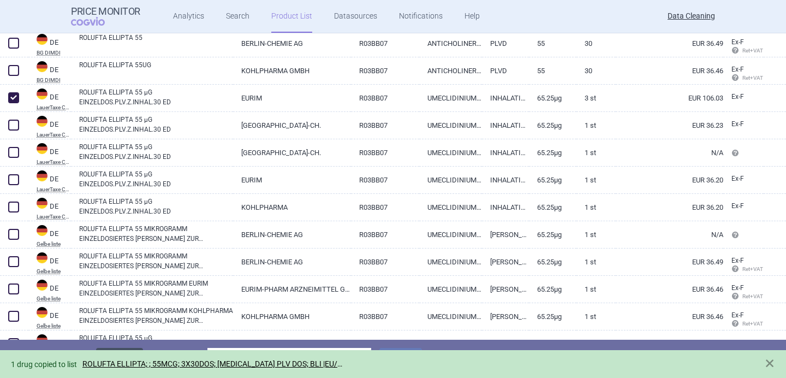
click at [133, 349] on button "Delete" at bounding box center [119, 358] width 47 height 21
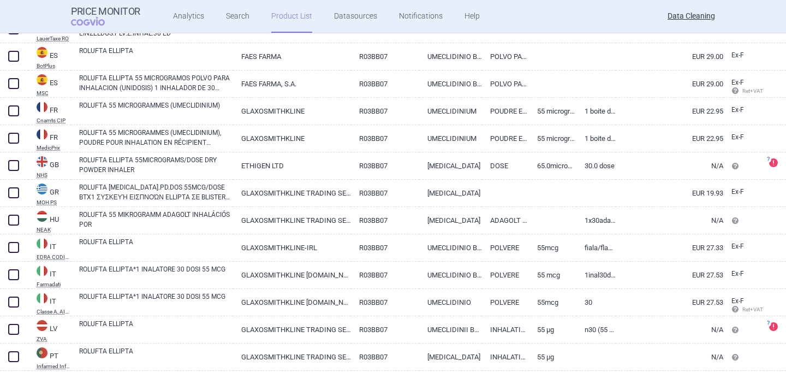
scroll to position [568, 0]
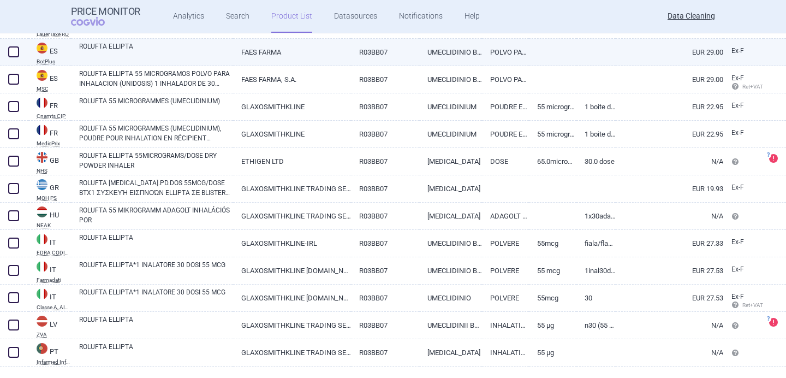
click at [186, 53] on link "ROLUFTA ELLIPTA" at bounding box center [156, 51] width 154 height 20
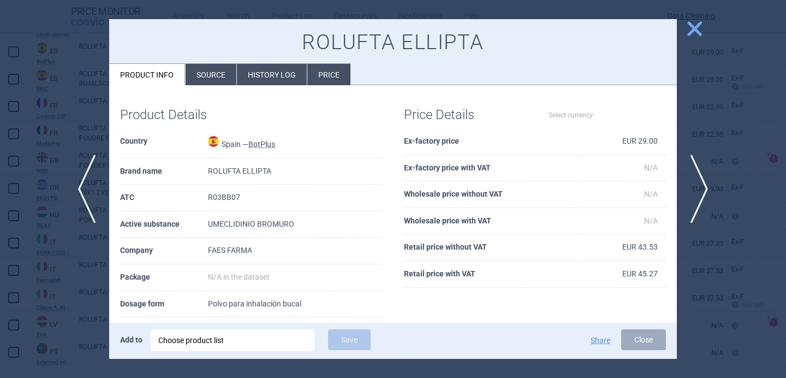
select select "EUR"
click at [209, 71] on li "Source" at bounding box center [210, 74] width 51 height 21
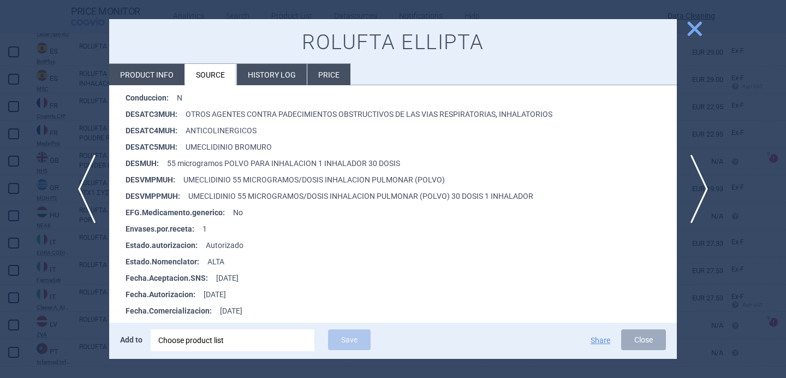
scroll to position [298, 0]
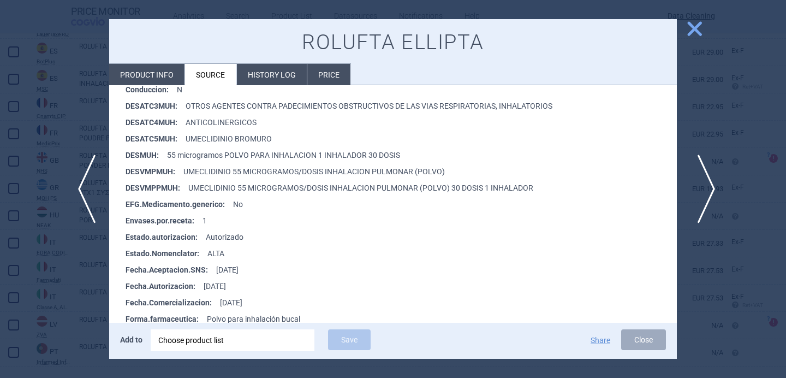
click at [703, 191] on span "next" at bounding box center [702, 188] width 25 height 69
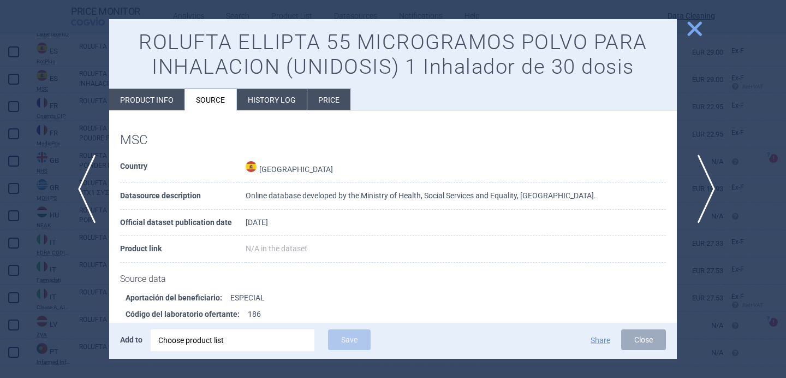
click at [703, 191] on span "next" at bounding box center [702, 188] width 25 height 69
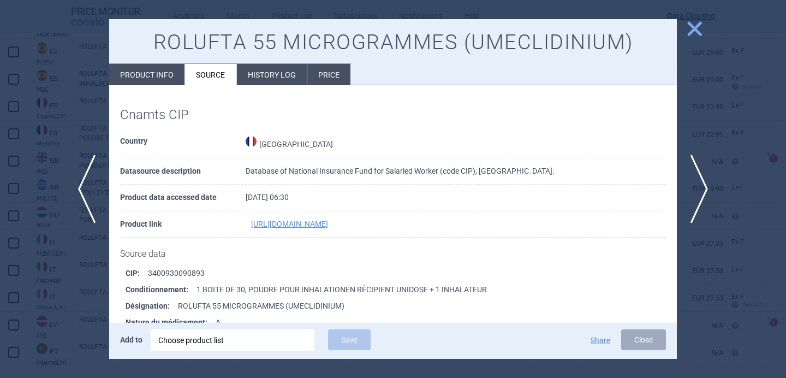
click at [77, 274] on div at bounding box center [393, 189] width 786 height 378
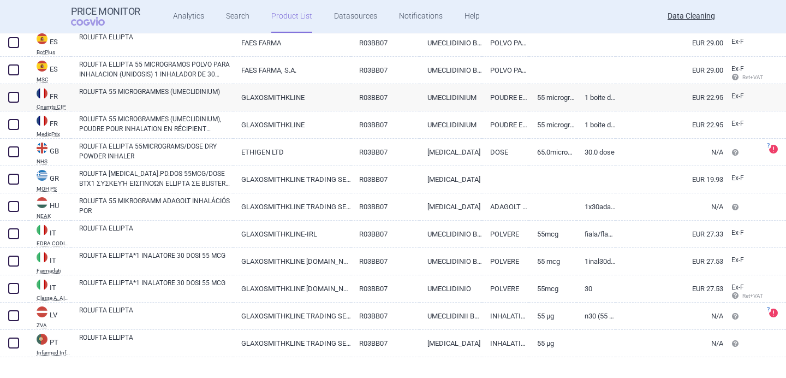
scroll to position [592, 0]
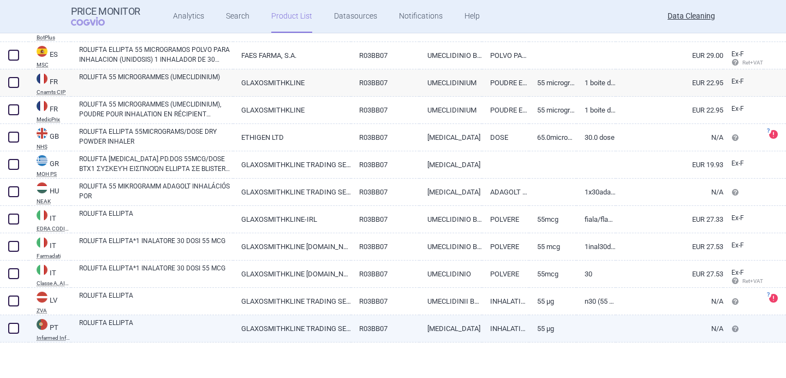
click at [202, 324] on link "ROLUFTA ELLIPTA" at bounding box center [156, 328] width 154 height 20
select select "EUR"
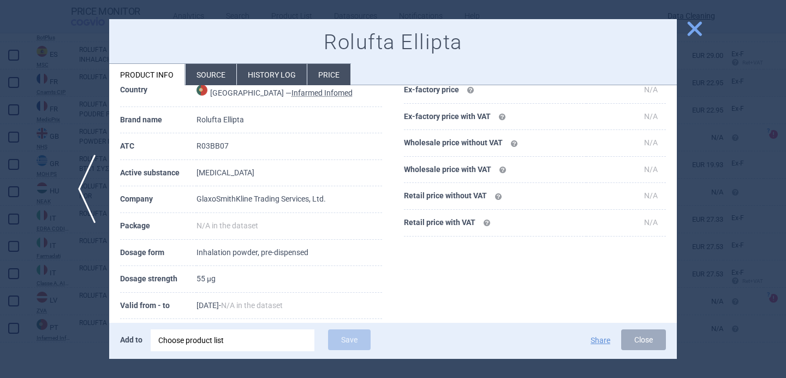
scroll to position [53, 0]
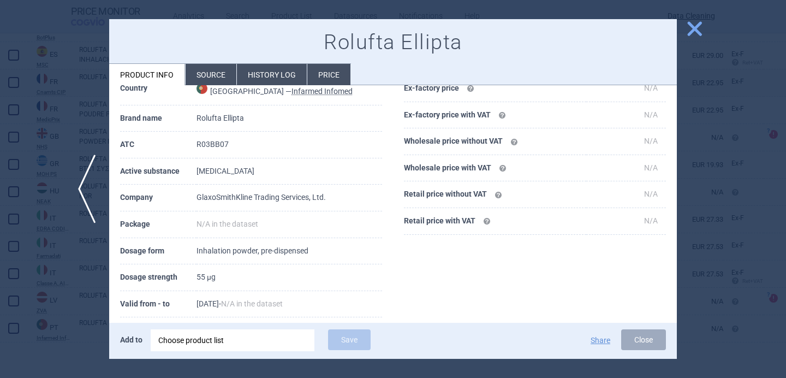
click at [89, 319] on div at bounding box center [393, 189] width 786 height 378
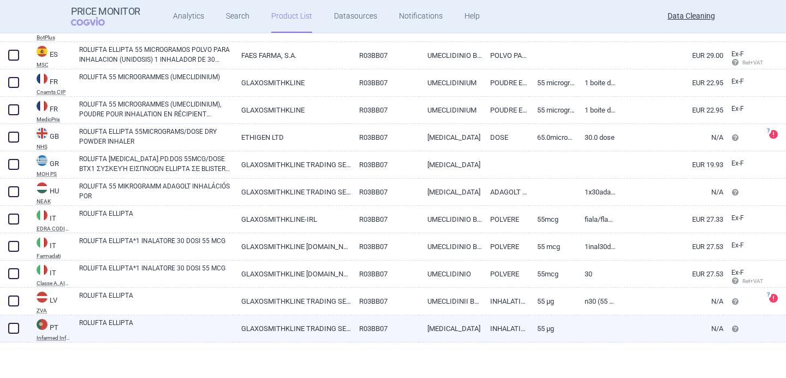
click at [169, 328] on link "ROLUFTA ELLIPTA" at bounding box center [156, 328] width 154 height 20
select select "EUR"
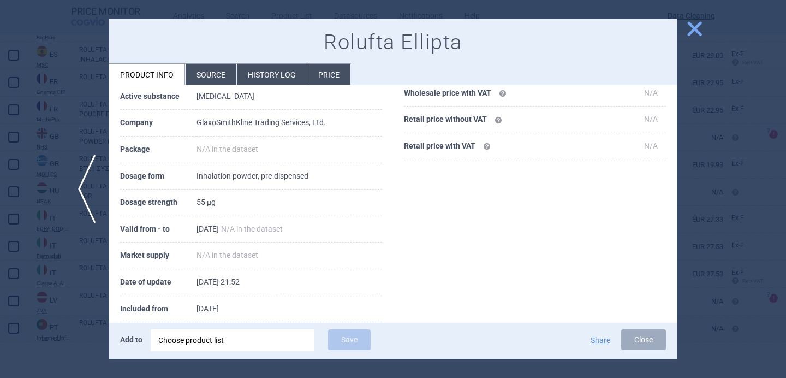
scroll to position [148, 0]
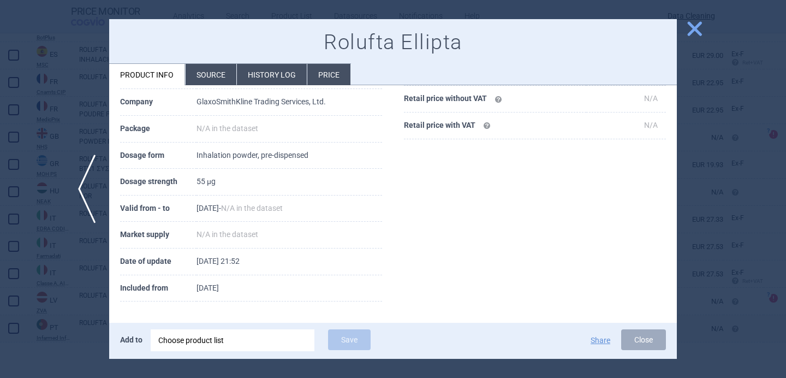
click at [70, 318] on div at bounding box center [393, 189] width 786 height 378
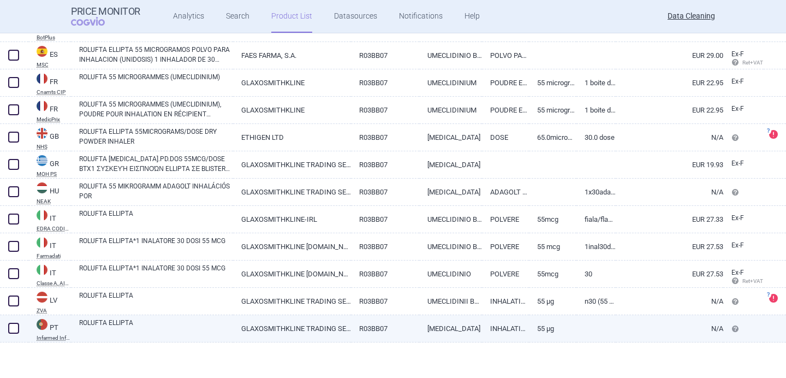
click at [11, 328] on span at bounding box center [13, 327] width 11 height 11
checkbox input "true"
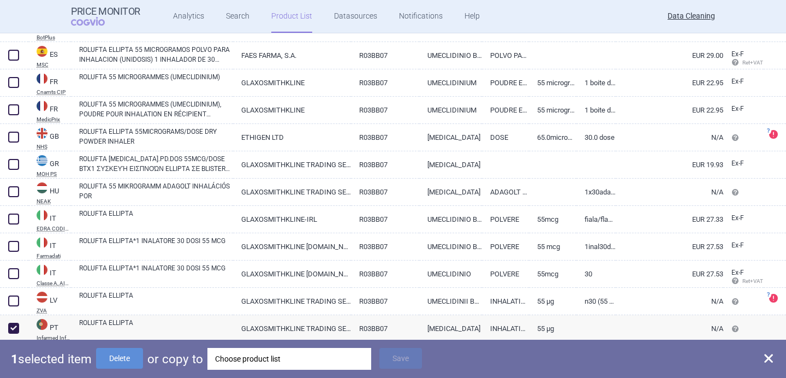
click at [278, 361] on div "Choose product list" at bounding box center [289, 359] width 148 height 22
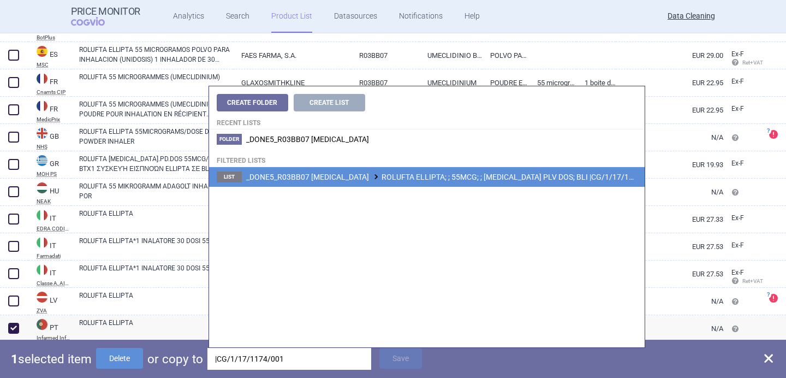
type input "|CG/1/17/1174/001"
click at [418, 180] on span "_DONE5_R03BB07 UMECLIDINIUM BROMIDE ROLUFTA ELLIPTA; ; 55MCG; ; INH PLV DOS; BL…" at bounding box center [452, 176] width 412 height 9
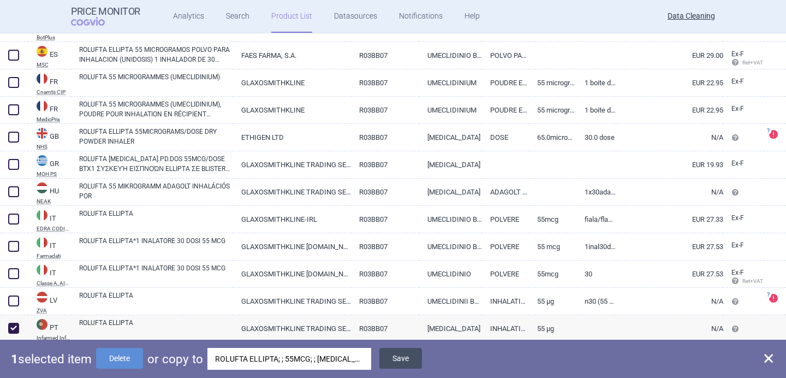
click at [400, 360] on button "Save" at bounding box center [400, 358] width 43 height 21
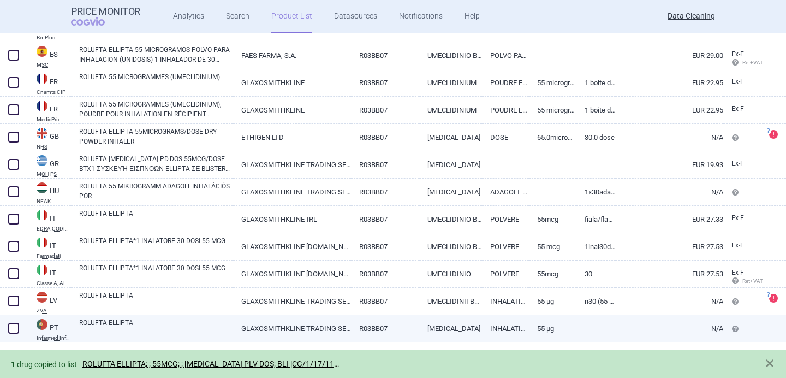
click at [15, 326] on span at bounding box center [13, 327] width 11 height 11
checkbox input "true"
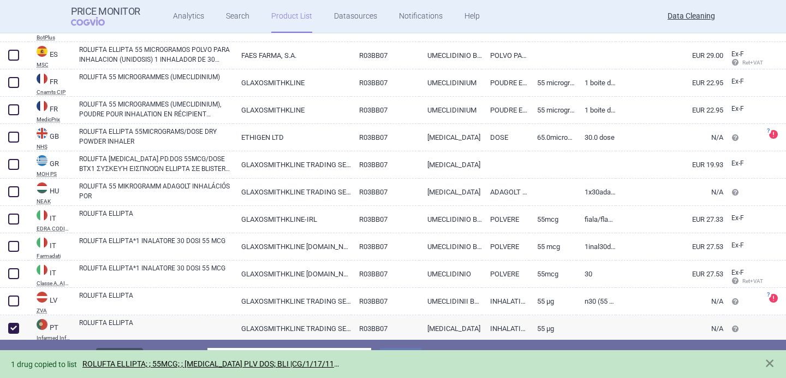
click at [136, 348] on button "Delete" at bounding box center [119, 358] width 47 height 21
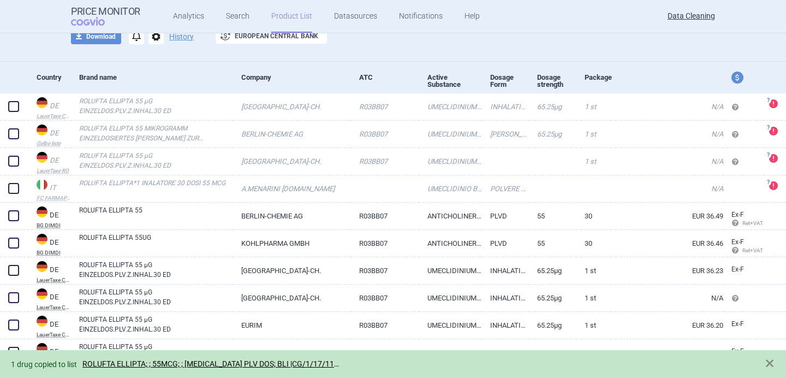
scroll to position [72, 0]
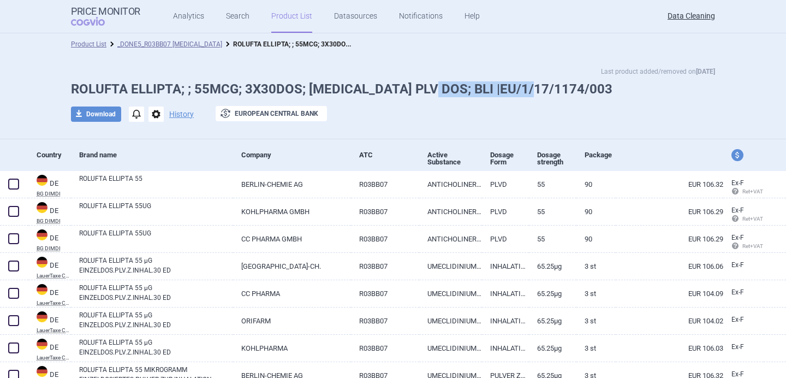
drag, startPoint x: 530, startPoint y: 87, endPoint x: 419, endPoint y: 85, distance: 111.3
click at [419, 85] on h1 "ROLUFTA ELLIPTA; ; 55MCG; 3X30DOS; [MEDICAL_DATA] PLV DOS; BLI |EU/1/17/1174/003" at bounding box center [393, 89] width 644 height 16
copy h1 "EU/1/17/1174/003"
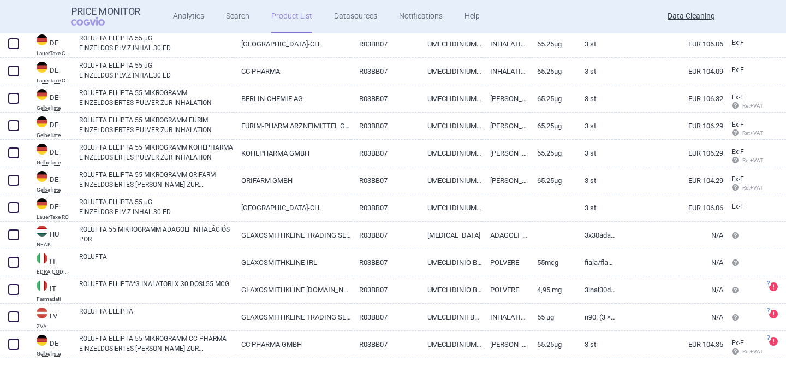
scroll to position [320, 0]
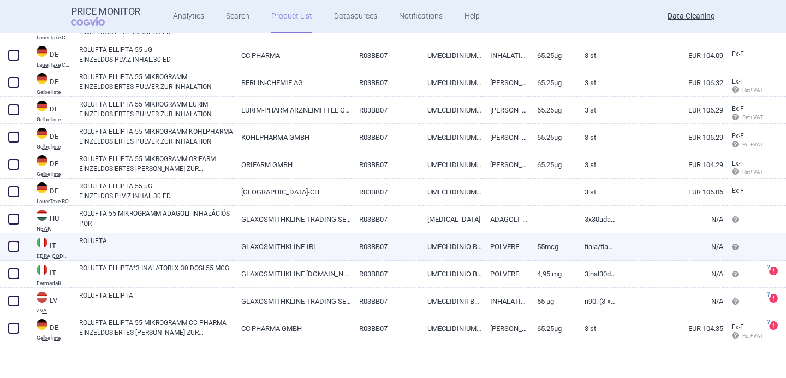
click at [357, 244] on link "R03BB07" at bounding box center [385, 246] width 68 height 27
select select "EUR"
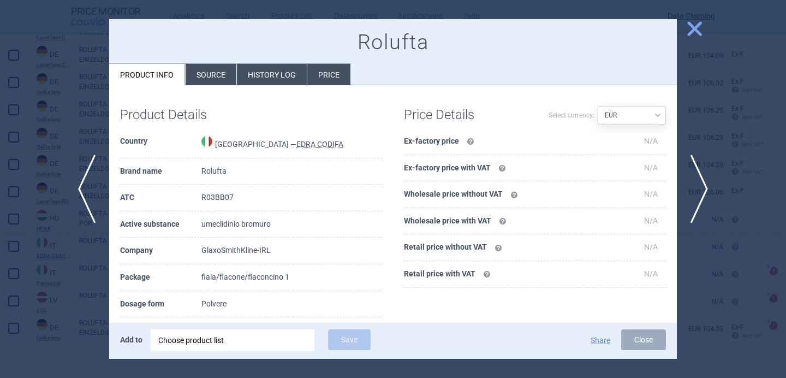
scroll to position [48, 0]
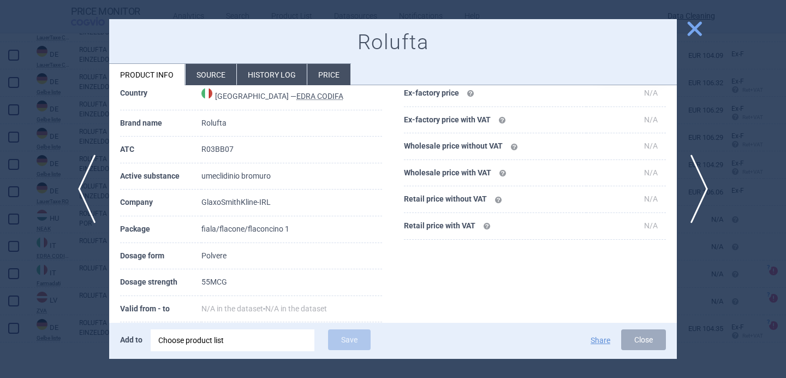
click at [224, 74] on li "Source" at bounding box center [210, 74] width 51 height 21
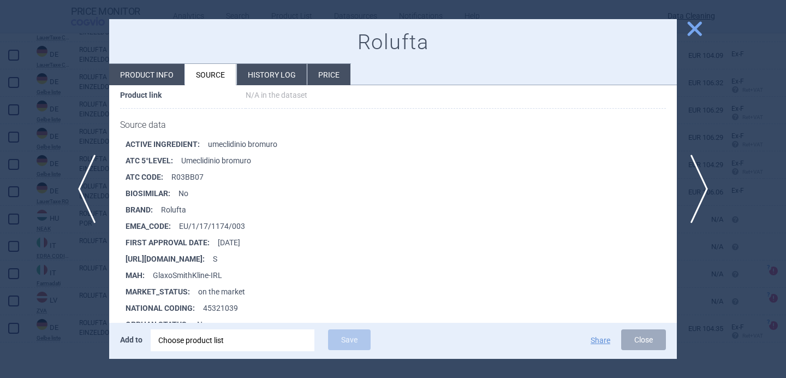
scroll to position [138, 0]
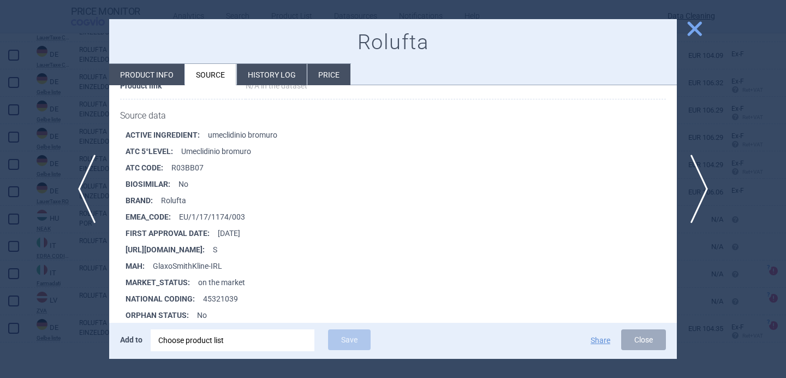
click at [83, 307] on div at bounding box center [393, 189] width 786 height 378
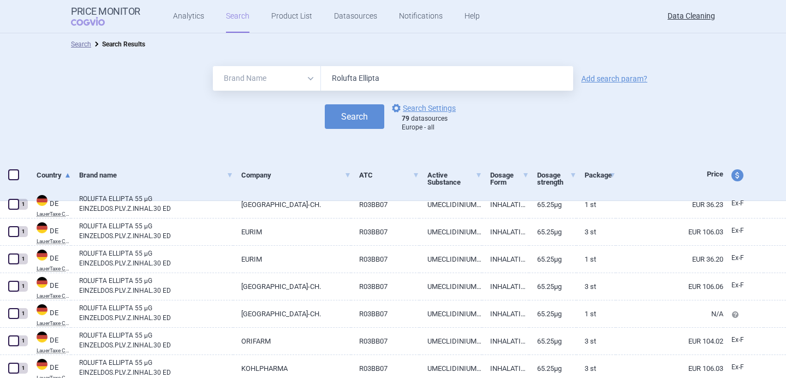
select select "brandName"
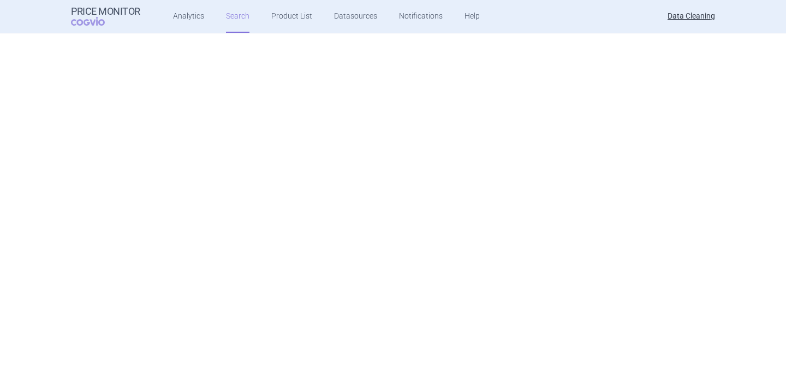
select select "brandName"
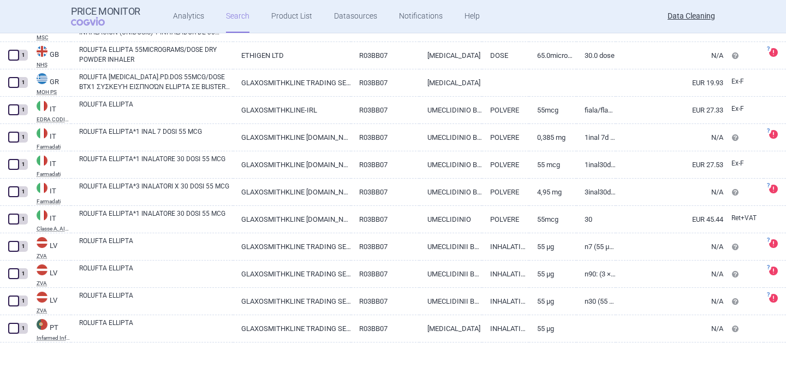
scroll to position [122, 0]
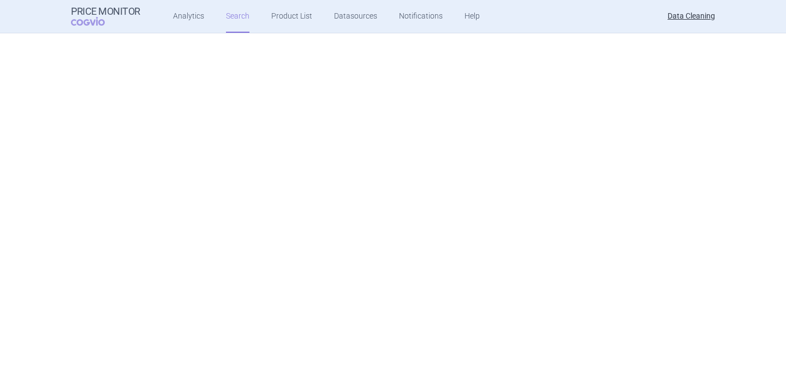
select select "brandName"
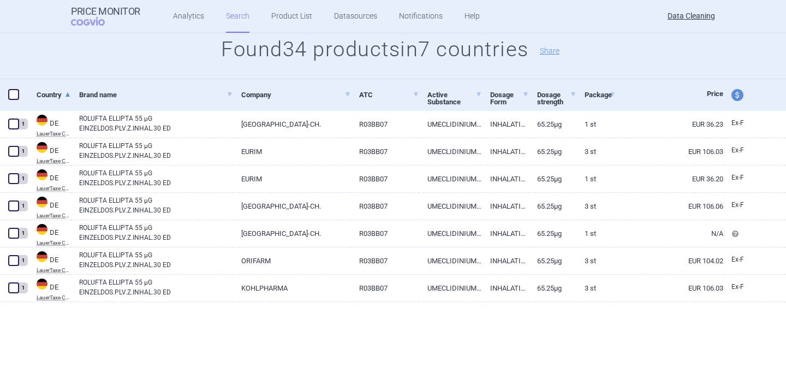
scroll to position [0, 0]
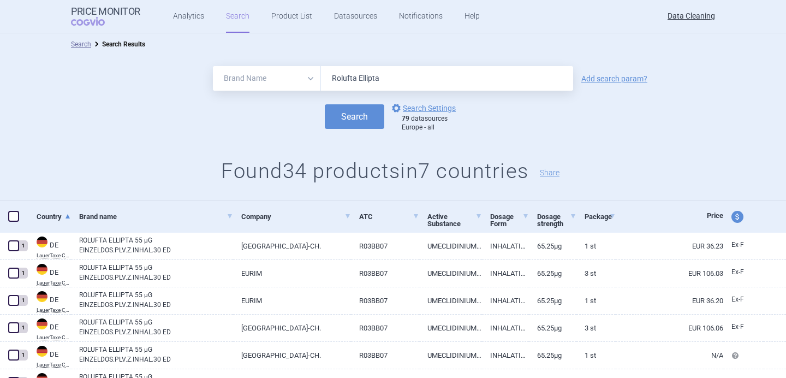
click at [362, 73] on input "Rolufta Ellipta" at bounding box center [447, 78] width 252 height 25
paste input "Roluf"
click at [362, 73] on input "Rolufta Rolufta" at bounding box center [447, 78] width 252 height 25
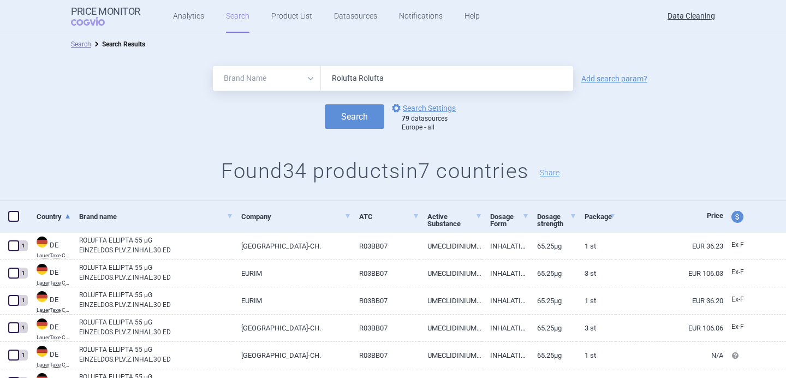
click at [373, 82] on input "Rolufta Rolufta" at bounding box center [447, 78] width 252 height 25
type input "Rolufta"
click at [364, 117] on button "Search" at bounding box center [354, 116] width 59 height 25
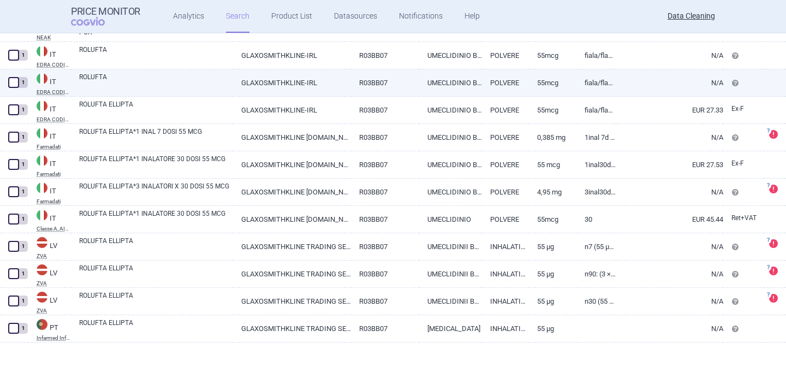
scroll to position [189, 0]
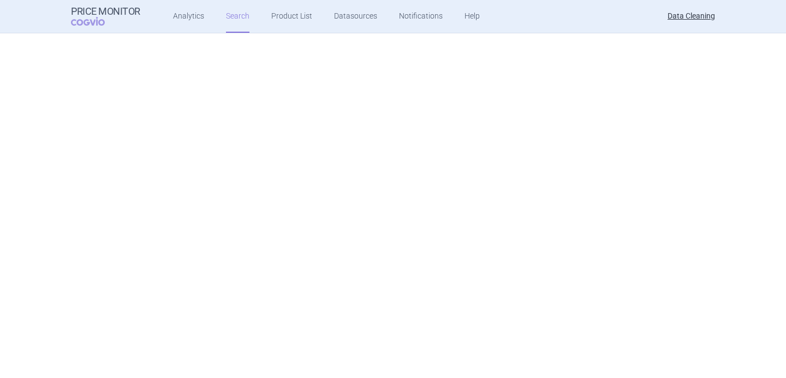
select select "brandName"
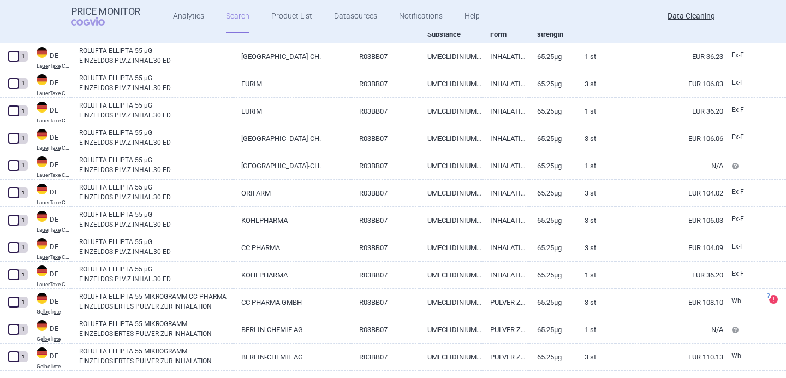
scroll to position [0, 0]
